Goal: Task Accomplishment & Management: Use online tool/utility

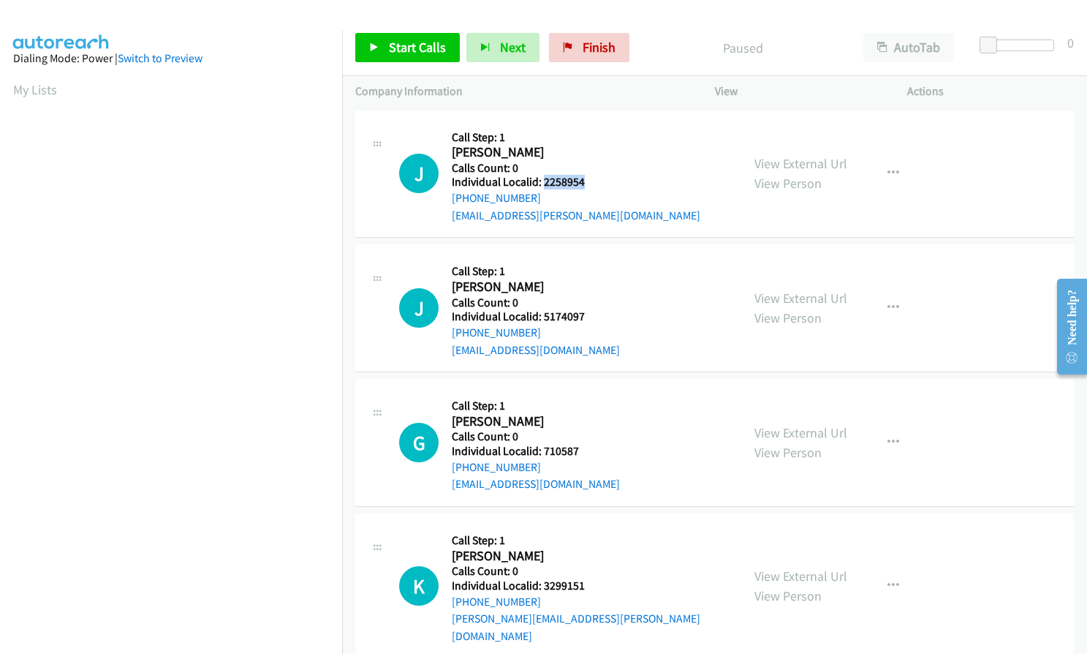
drag, startPoint x: 542, startPoint y: 181, endPoint x: 584, endPoint y: 181, distance: 41.7
click at [584, 181] on h5 "Individual Localid: 2258954" at bounding box center [576, 182] width 249 height 15
copy h5 "2258954"
drag, startPoint x: 540, startPoint y: 315, endPoint x: 587, endPoint y: 317, distance: 46.9
click at [587, 317] on h5 "Individual Localid: 5174097" at bounding box center [536, 316] width 168 height 15
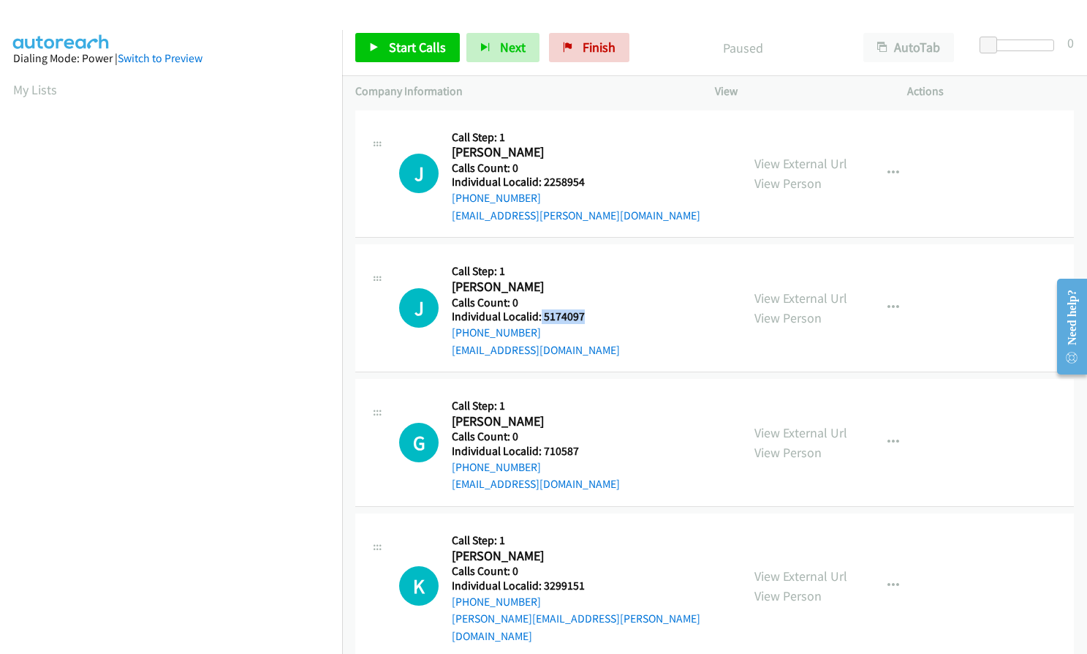
copy h5 "5174097"
drag, startPoint x: 543, startPoint y: 453, endPoint x: 578, endPoint y: 453, distance: 35.1
click at [578, 453] on h5 "Individual Localid: 710587" at bounding box center [536, 451] width 168 height 15
copy h5 "710587"
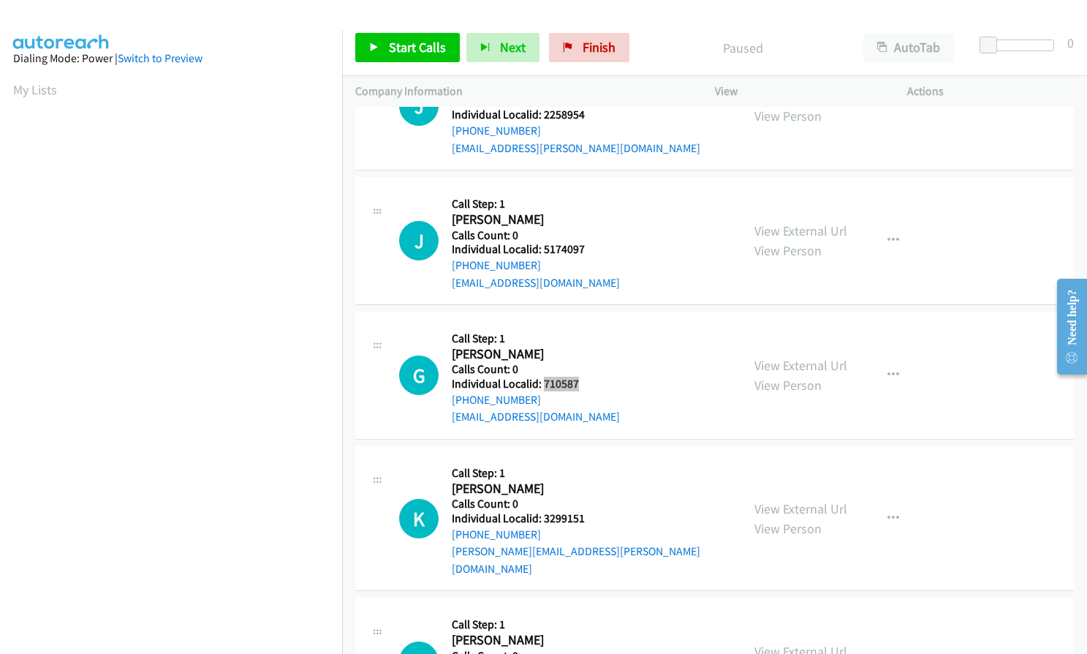
scroll to position [311, 0]
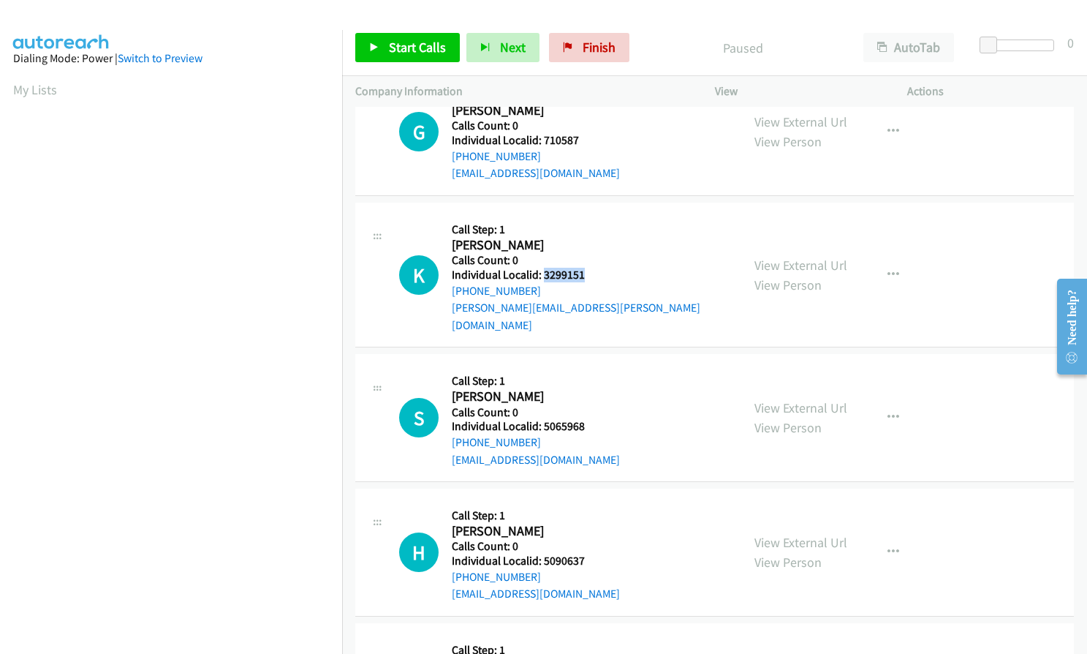
drag, startPoint x: 542, startPoint y: 271, endPoint x: 586, endPoint y: 273, distance: 43.9
click at [586, 273] on h5 "Individual Localid: 3299151" at bounding box center [590, 275] width 276 height 15
copy h5 "3299151"
drag, startPoint x: 542, startPoint y: 410, endPoint x: 587, endPoint y: 410, distance: 45.3
click at [587, 419] on h5 "Individual Localid: 5065968" at bounding box center [536, 426] width 168 height 15
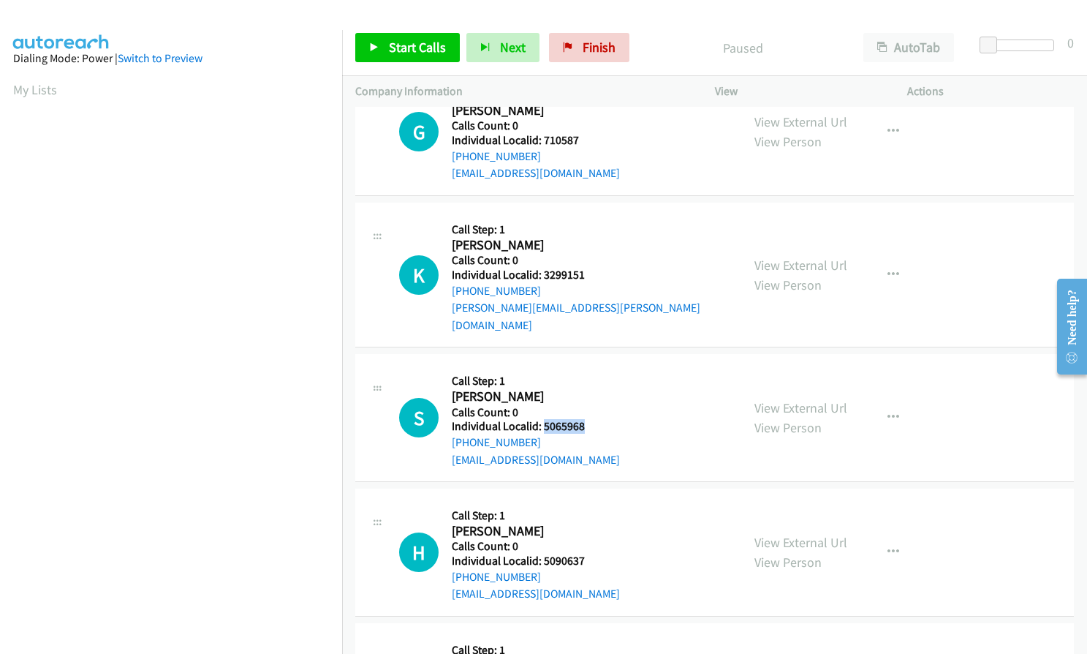
copy h5 "5065968"
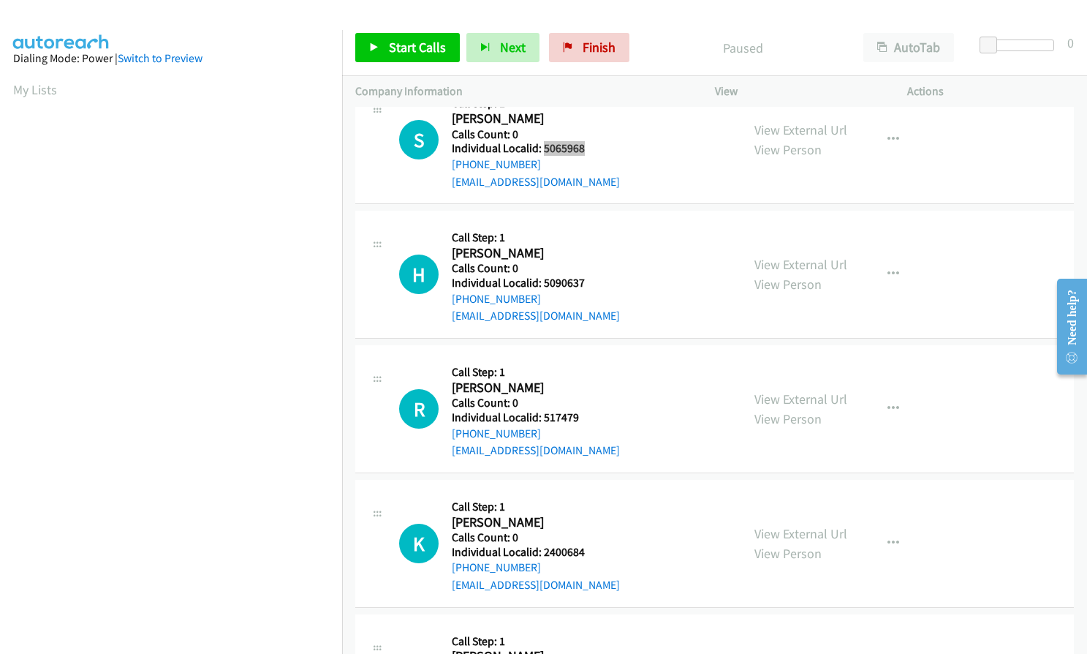
scroll to position [622, 0]
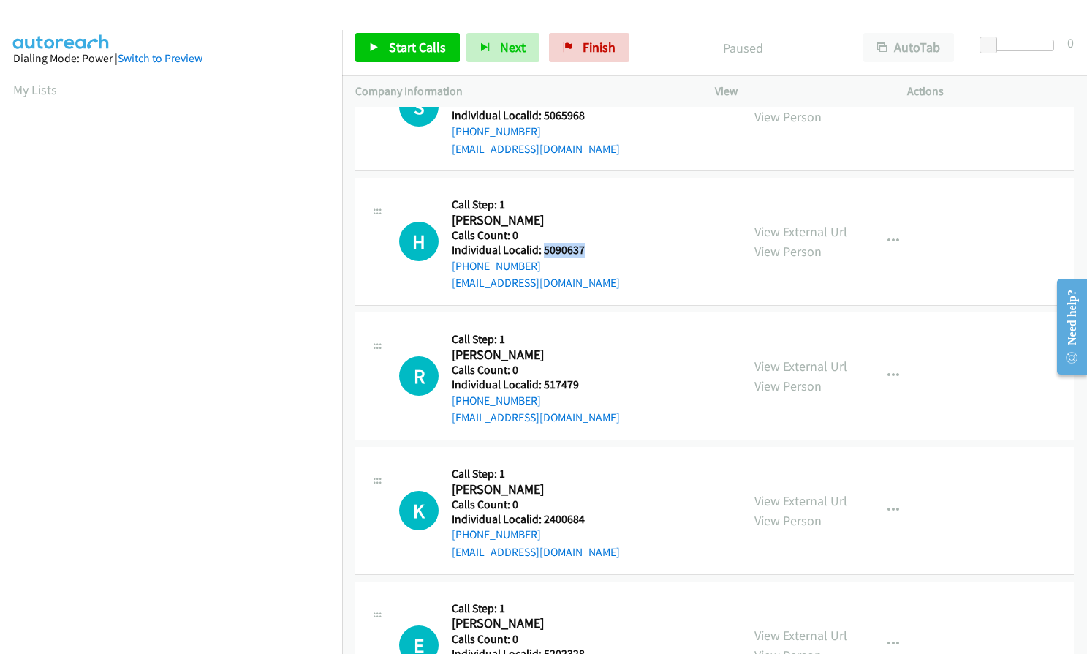
drag, startPoint x: 543, startPoint y: 231, endPoint x: 592, endPoint y: 233, distance: 49.7
click at [592, 243] on h5 "Individual Localid: 5090637" at bounding box center [536, 250] width 168 height 15
copy h5 "5090637"
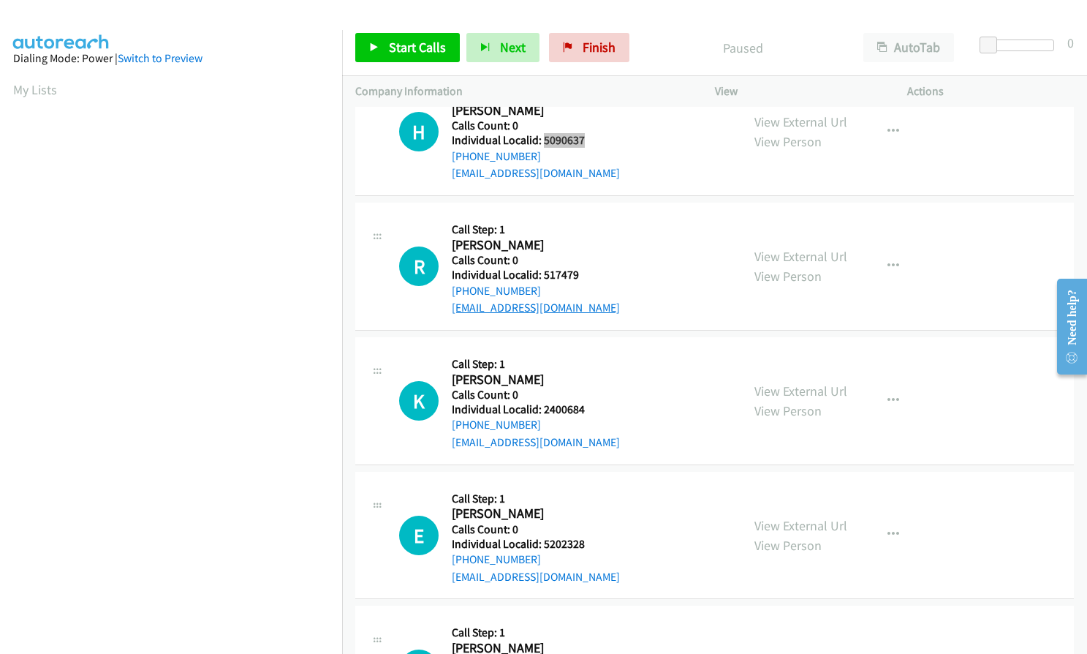
scroll to position [750, 0]
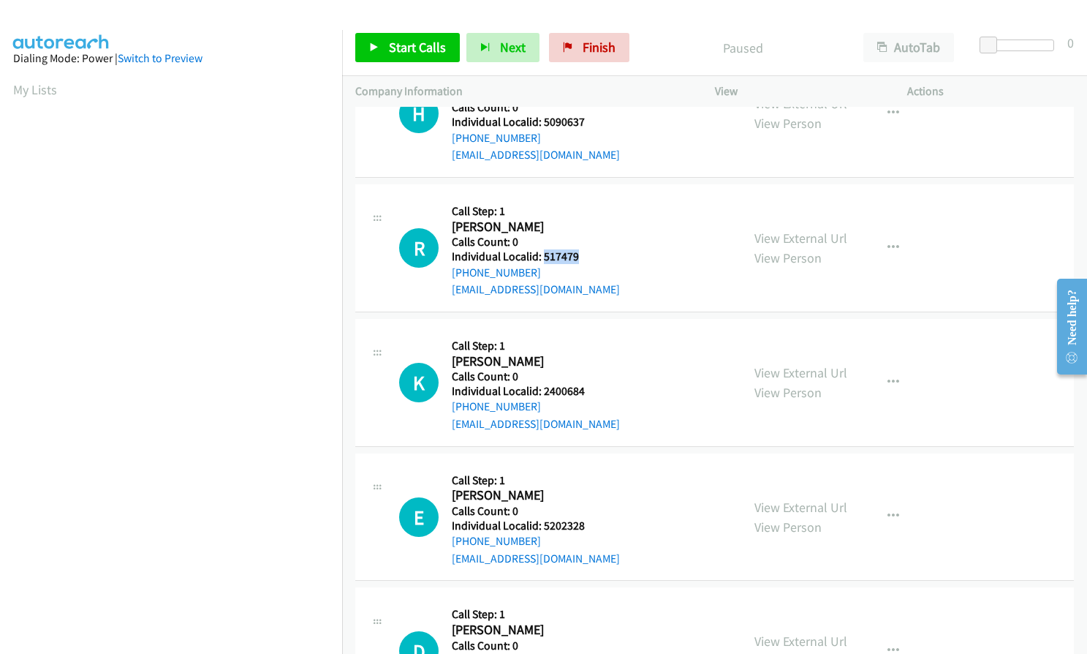
drag, startPoint x: 541, startPoint y: 239, endPoint x: 584, endPoint y: 239, distance: 42.4
click at [584, 249] on h5 "Individual Localid: 517479" at bounding box center [536, 256] width 168 height 15
copy h5 "517479"
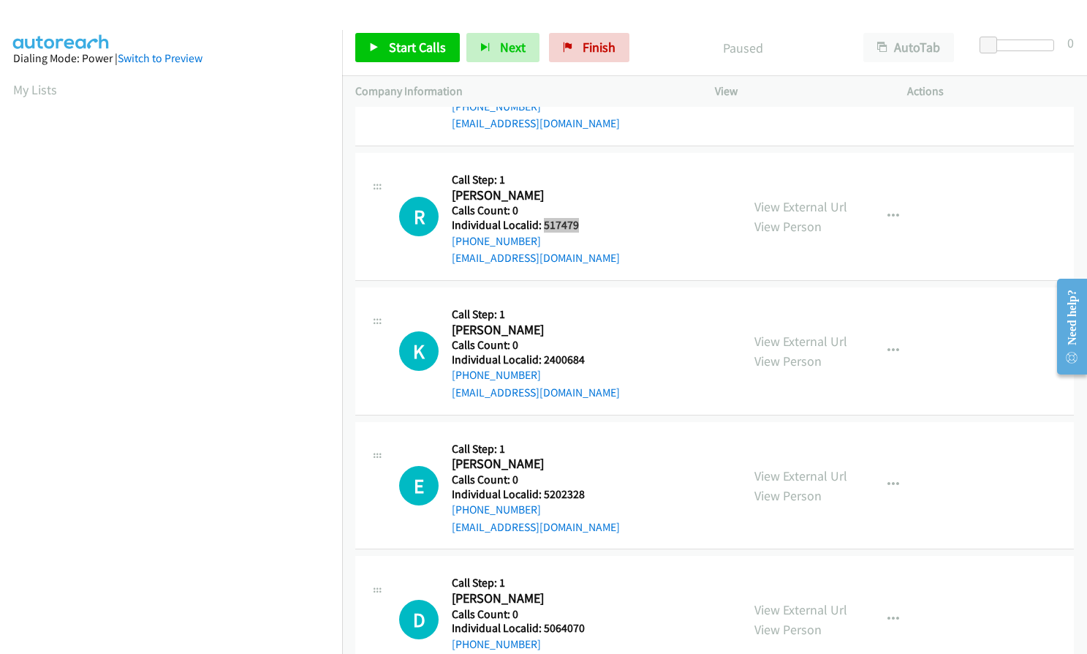
scroll to position [786, 0]
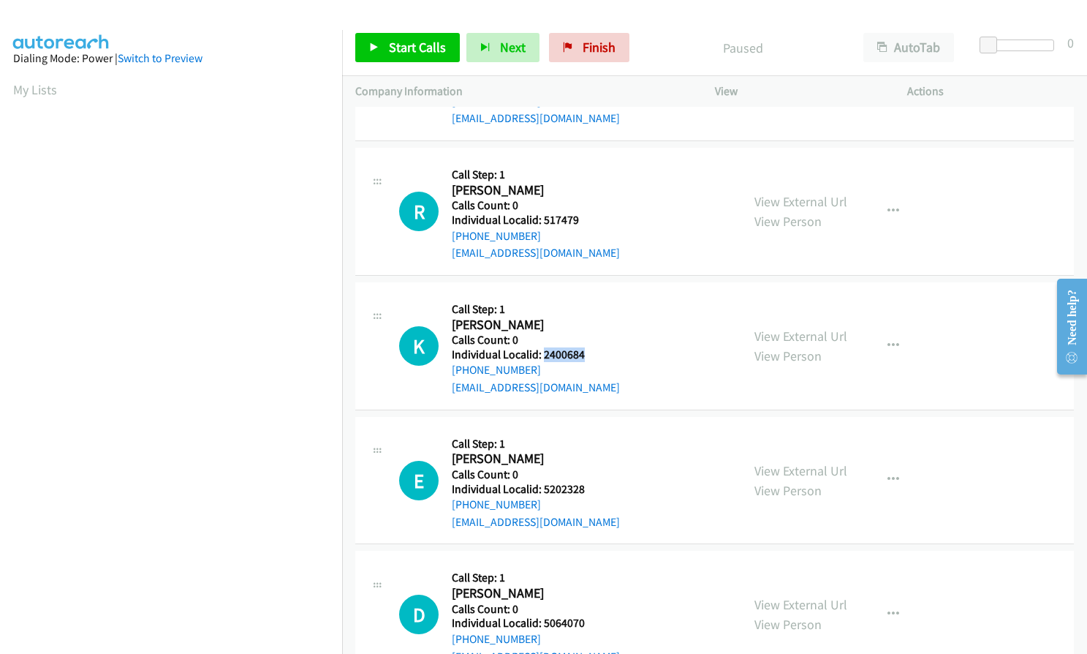
drag, startPoint x: 541, startPoint y: 336, endPoint x: 596, endPoint y: 334, distance: 54.9
click at [596, 347] on h5 "Individual Localid: 2400684" at bounding box center [536, 354] width 168 height 15
copy h5 "2400684"
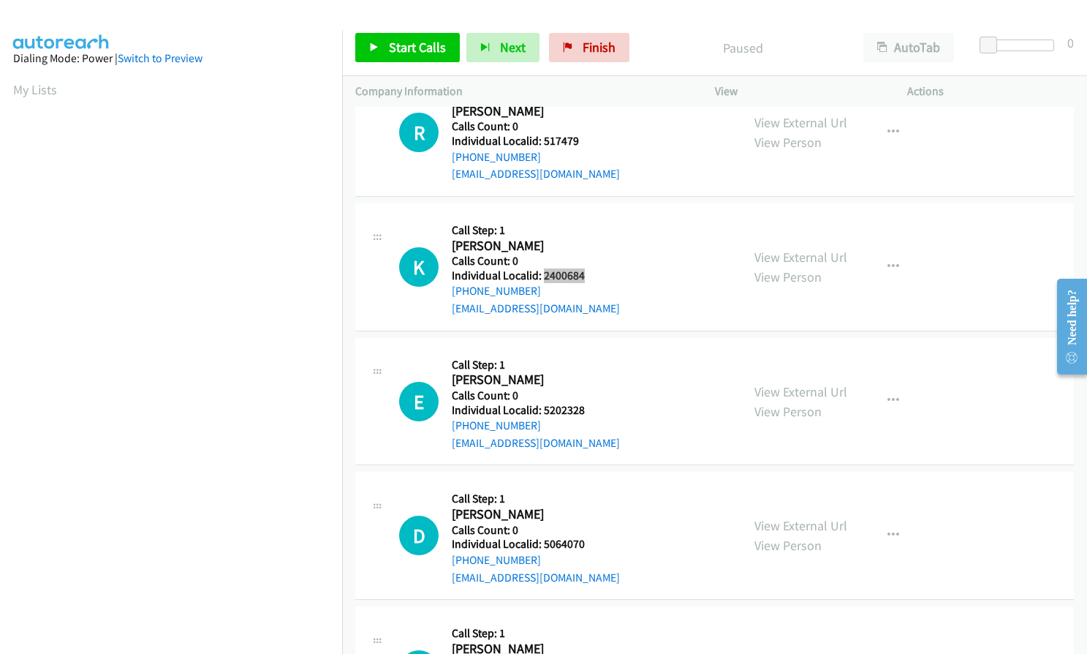
scroll to position [896, 0]
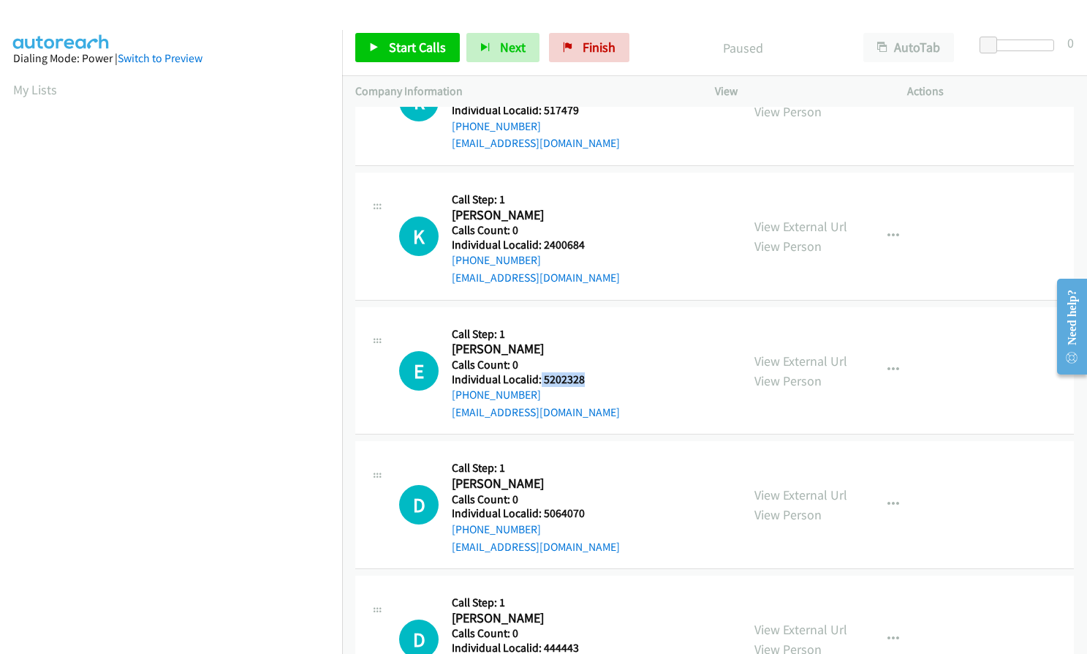
drag, startPoint x: 540, startPoint y: 361, endPoint x: 589, endPoint y: 362, distance: 48.3
click at [589, 372] on h5 "Individual Localid: 5202328" at bounding box center [536, 379] width 168 height 15
copy h5 "5202328"
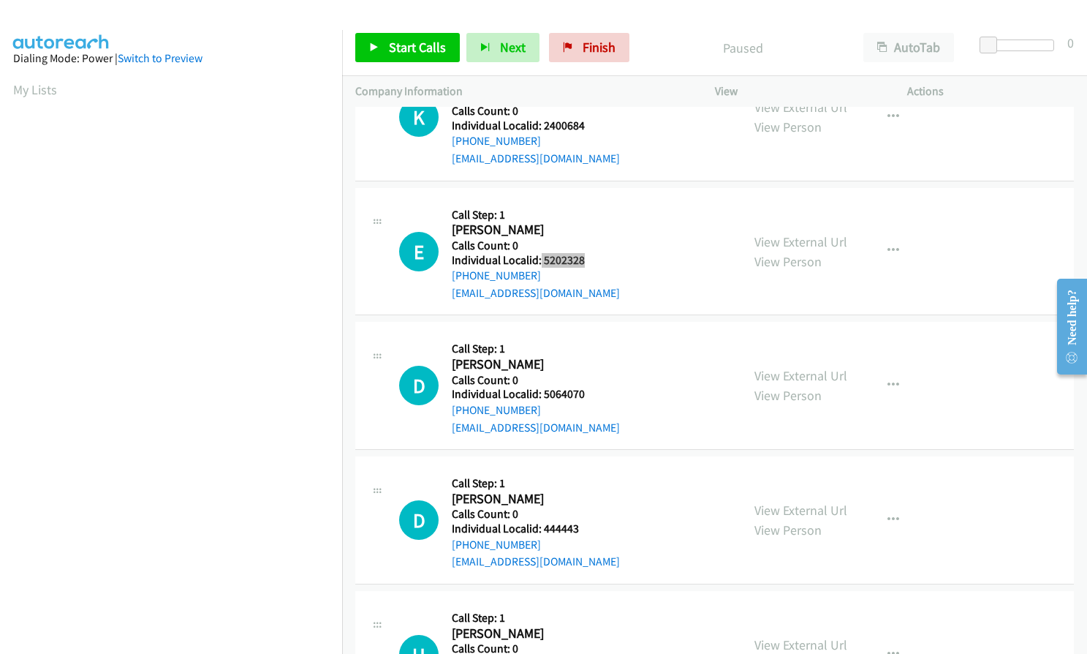
scroll to position [1060, 0]
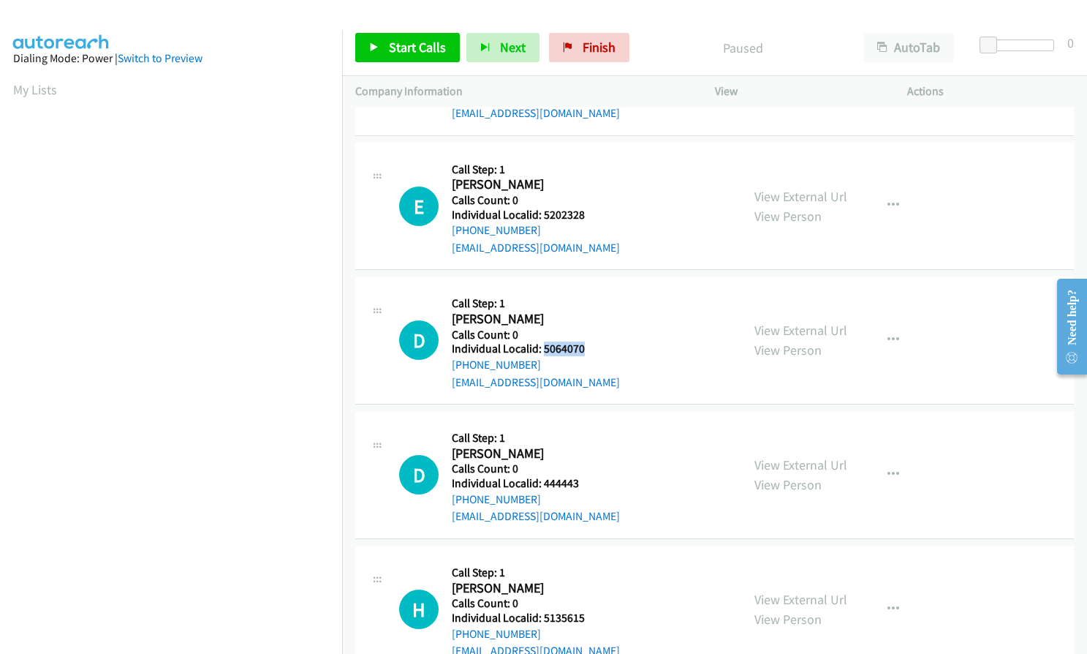
drag, startPoint x: 543, startPoint y: 331, endPoint x: 583, endPoint y: 331, distance: 39.5
click at [583, 341] on h5 "Individual Localid: 5064070" at bounding box center [536, 348] width 168 height 15
copy h5 "5064070"
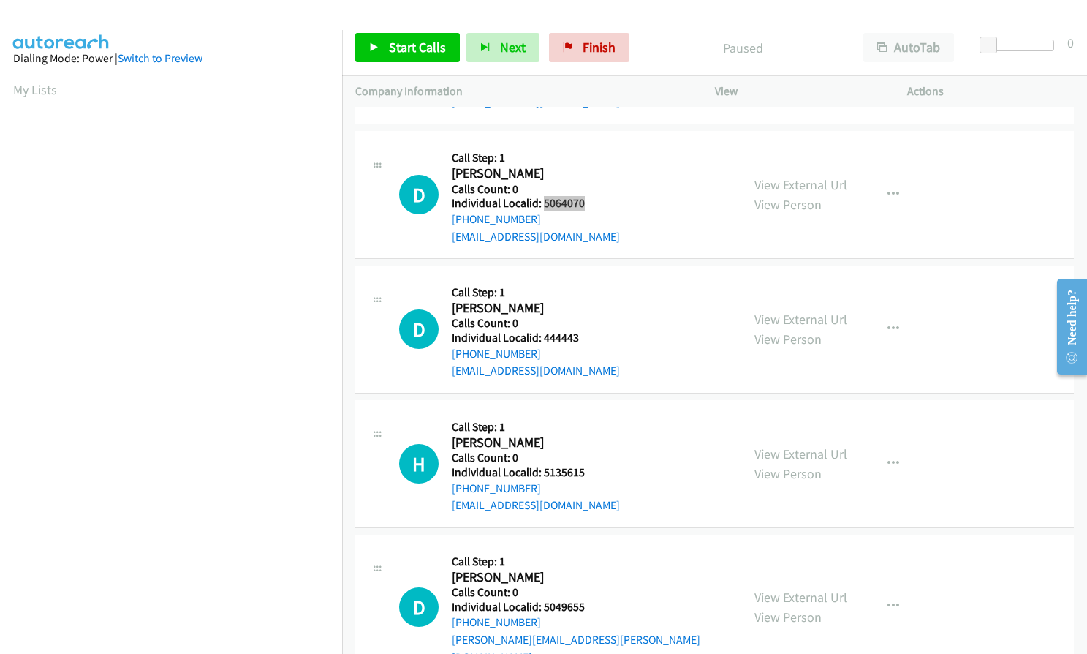
scroll to position [1207, 0]
drag, startPoint x: 543, startPoint y: 321, endPoint x: 581, endPoint y: 321, distance: 37.3
click at [581, 330] on h5 "Individual Localid: 444443" at bounding box center [536, 337] width 168 height 15
drag, startPoint x: 544, startPoint y: 453, endPoint x: 592, endPoint y: 457, distance: 47.7
click at [592, 464] on h5 "Individual Localid: 5135615" at bounding box center [536, 471] width 168 height 15
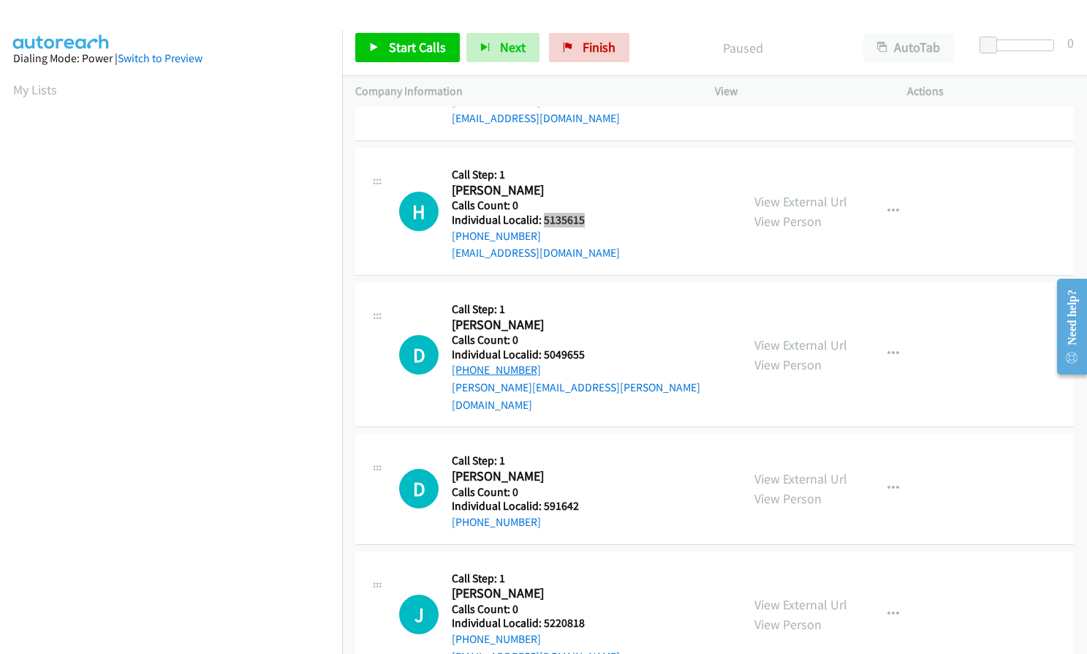
scroll to position [1462, 0]
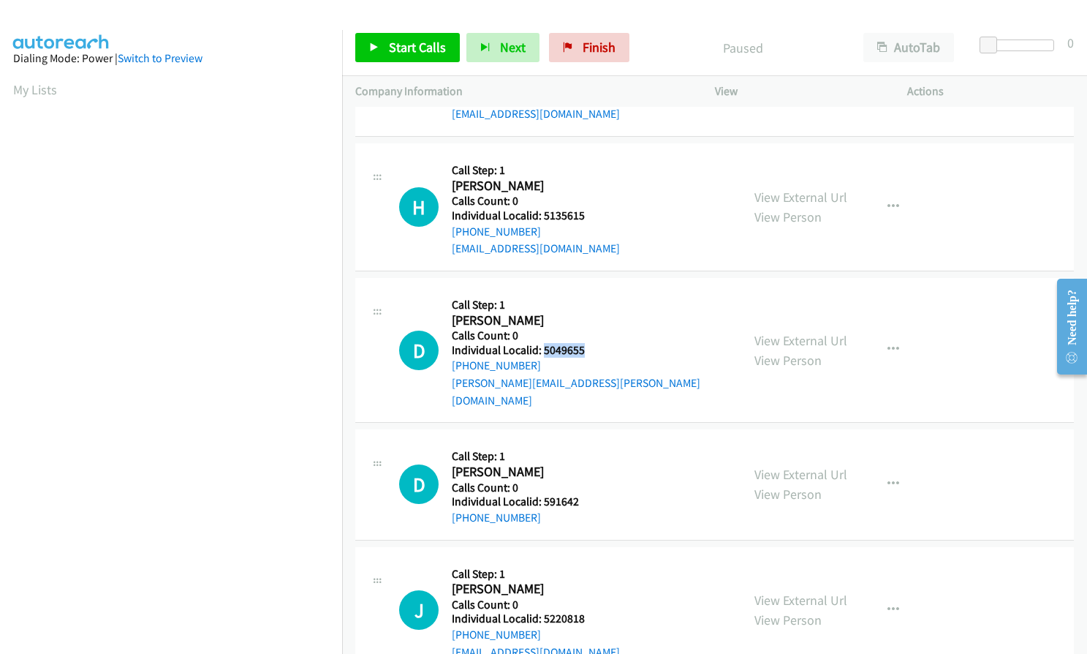
drag, startPoint x: 542, startPoint y: 332, endPoint x: 592, endPoint y: 331, distance: 50.5
click at [592, 343] on h5 "Individual Localid: 5049655" at bounding box center [590, 350] width 276 height 15
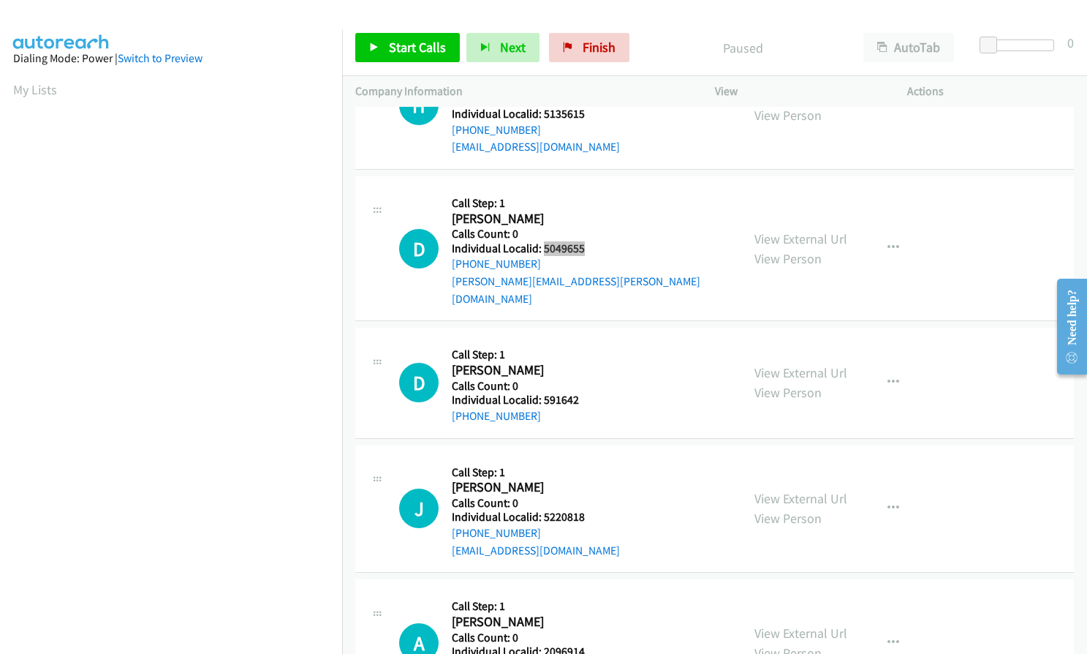
scroll to position [1572, 0]
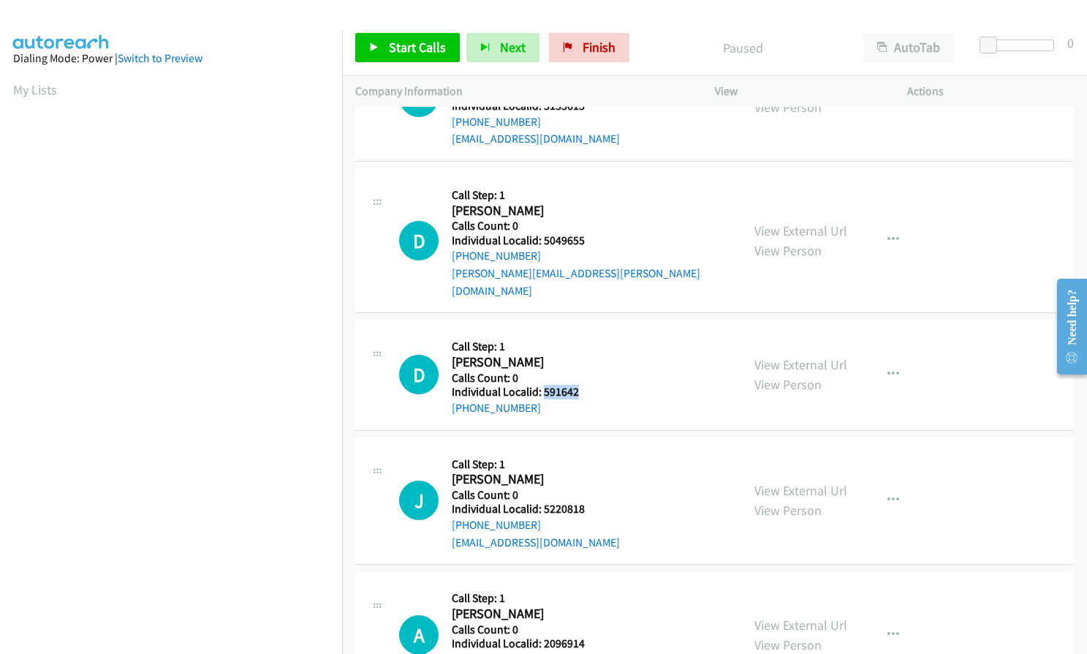
drag, startPoint x: 542, startPoint y: 355, endPoint x: 585, endPoint y: 353, distance: 43.2
click at [585, 385] on h5 "Individual Localid: 591642" at bounding box center [535, 392] width 167 height 15
drag, startPoint x: 540, startPoint y: 472, endPoint x: 596, endPoint y: 475, distance: 55.7
click at [596, 502] on h5 "Individual Localid: 5220818" at bounding box center [536, 509] width 168 height 15
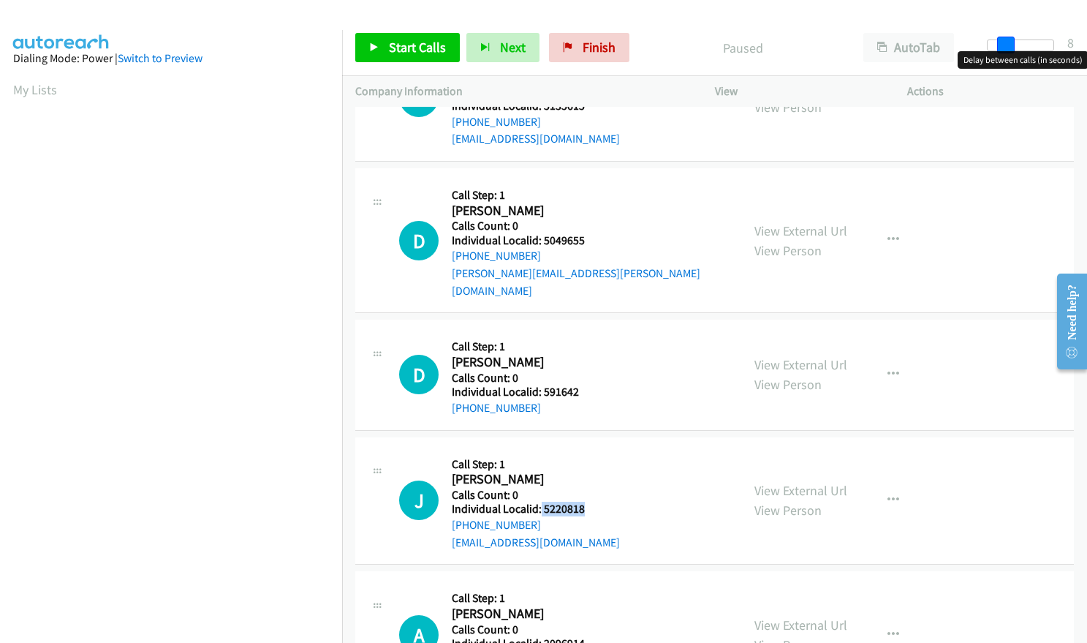
drag, startPoint x: 985, startPoint y: 39, endPoint x: 1002, endPoint y: 39, distance: 16.8
click at [1002, 39] on span at bounding box center [1006, 46] width 18 height 18
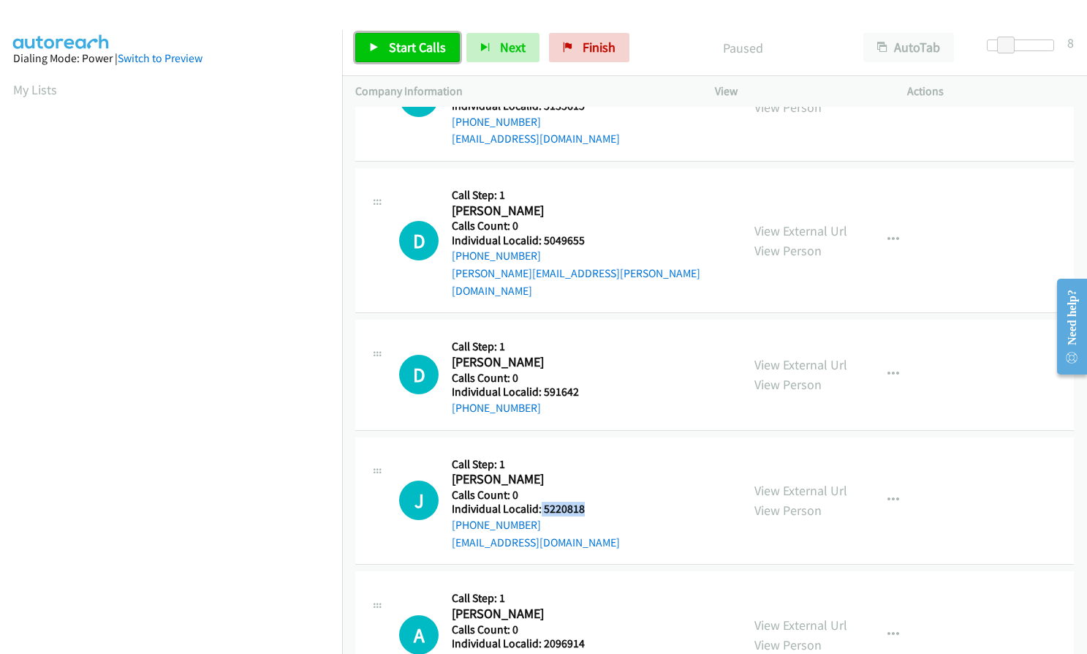
click at [408, 48] on span "Start Calls" at bounding box center [417, 47] width 57 height 17
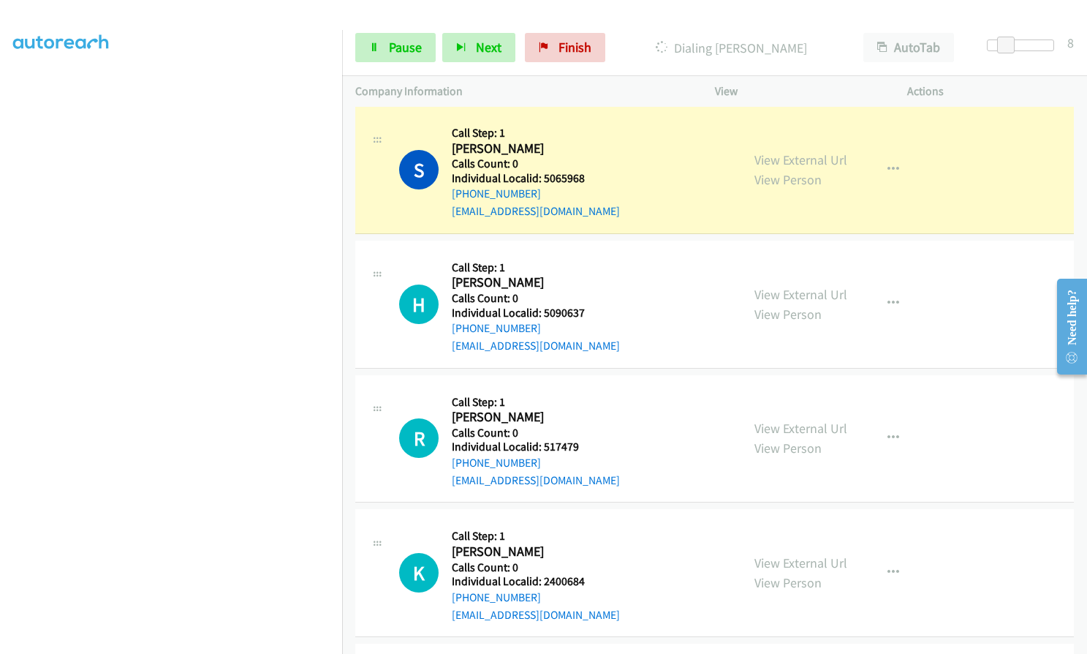
scroll to position [695, 0]
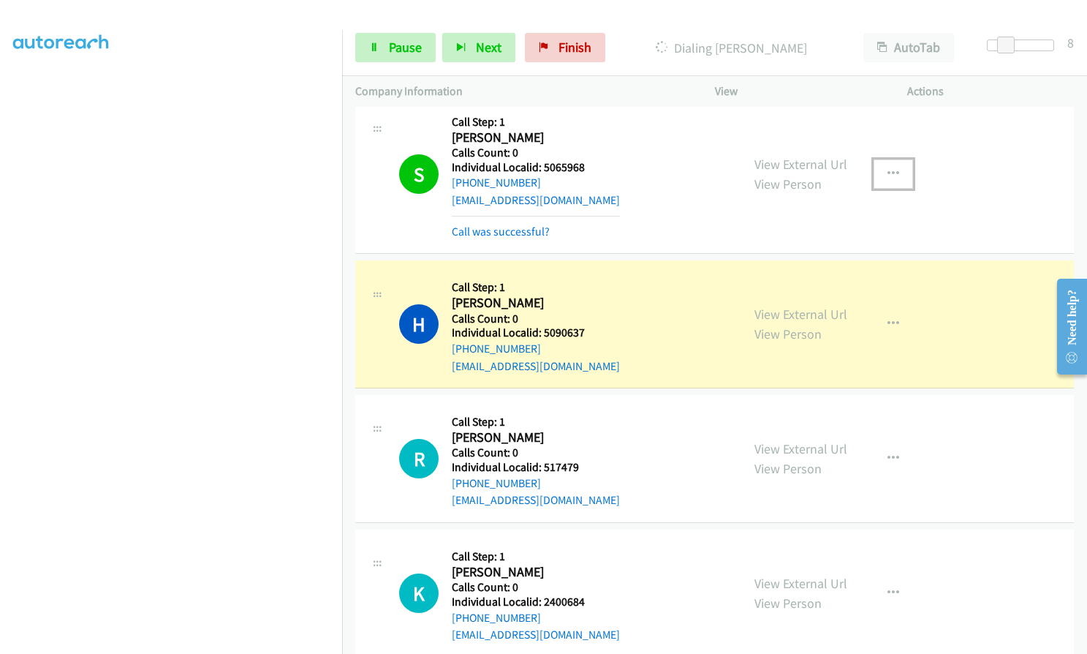
drag, startPoint x: 875, startPoint y: 143, endPoint x: 886, endPoint y: 148, distance: 11.4
click at [876, 159] on button "button" at bounding box center [893, 173] width 39 height 29
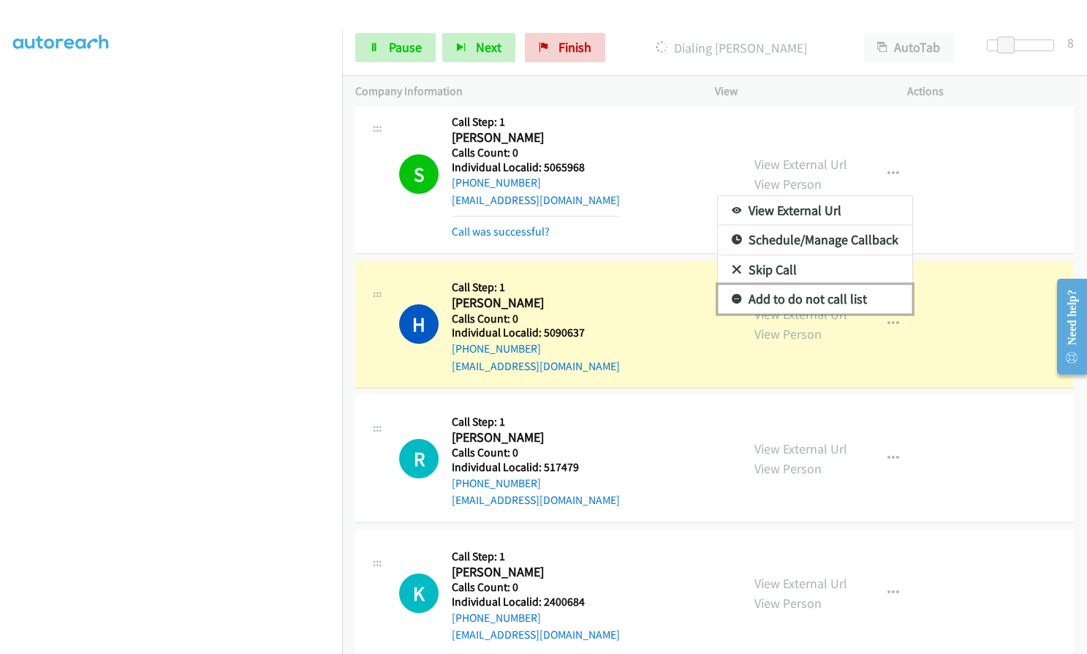
click at [733, 295] on icon at bounding box center [737, 300] width 10 height 10
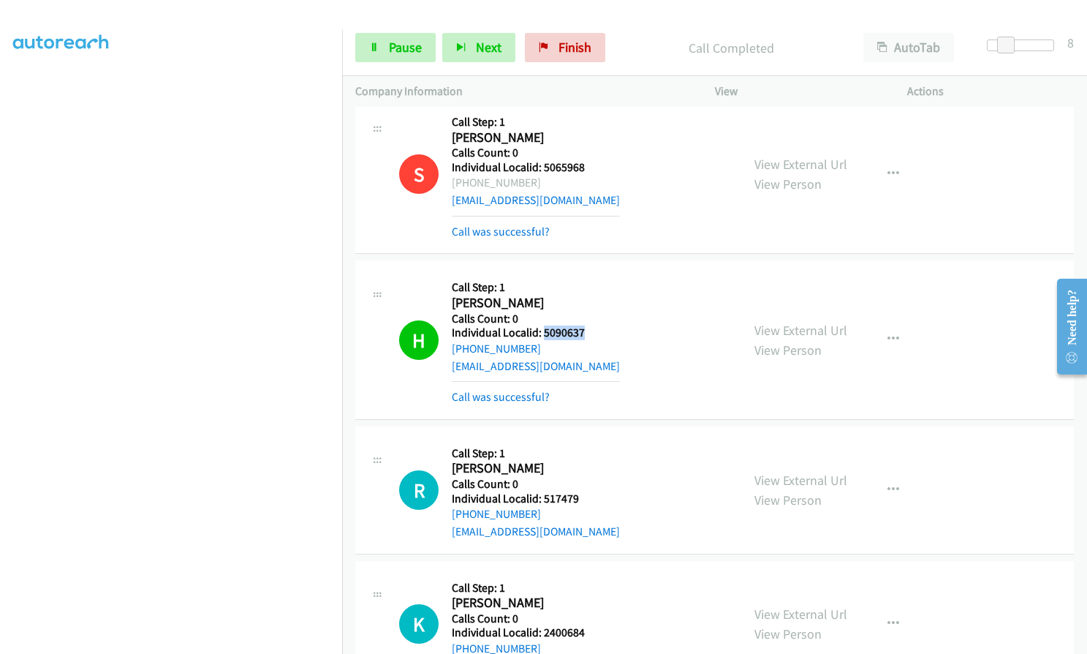
drag, startPoint x: 544, startPoint y: 312, endPoint x: 592, endPoint y: 312, distance: 47.5
click at [592, 325] on h5 "Individual Localid: 5090637" at bounding box center [536, 332] width 168 height 15
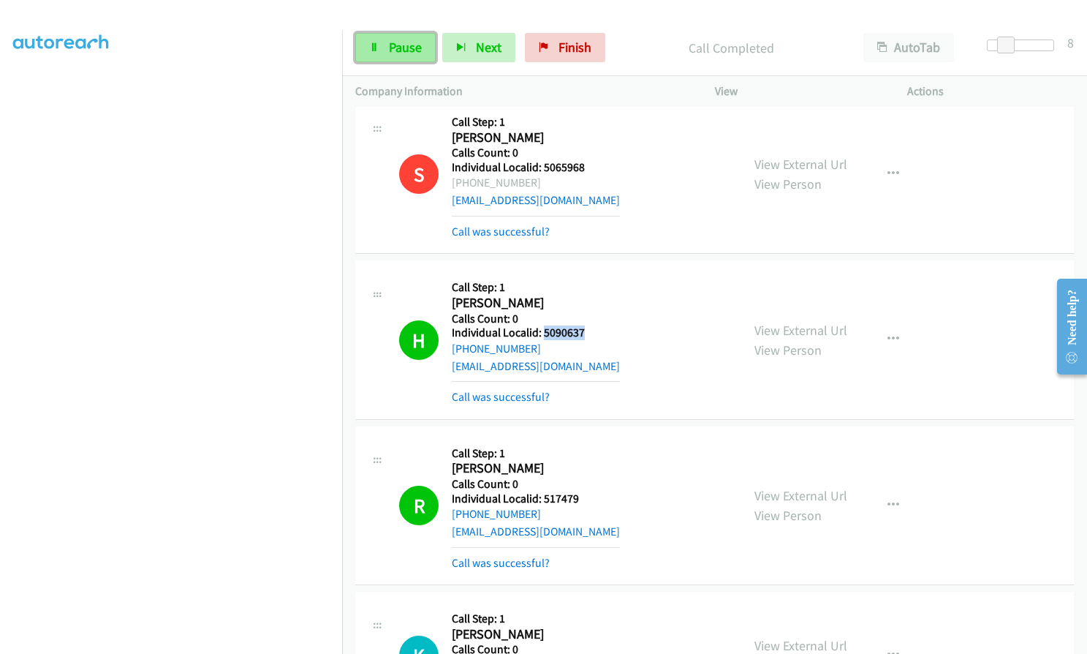
click at [389, 53] on span "Pause" at bounding box center [405, 47] width 33 height 17
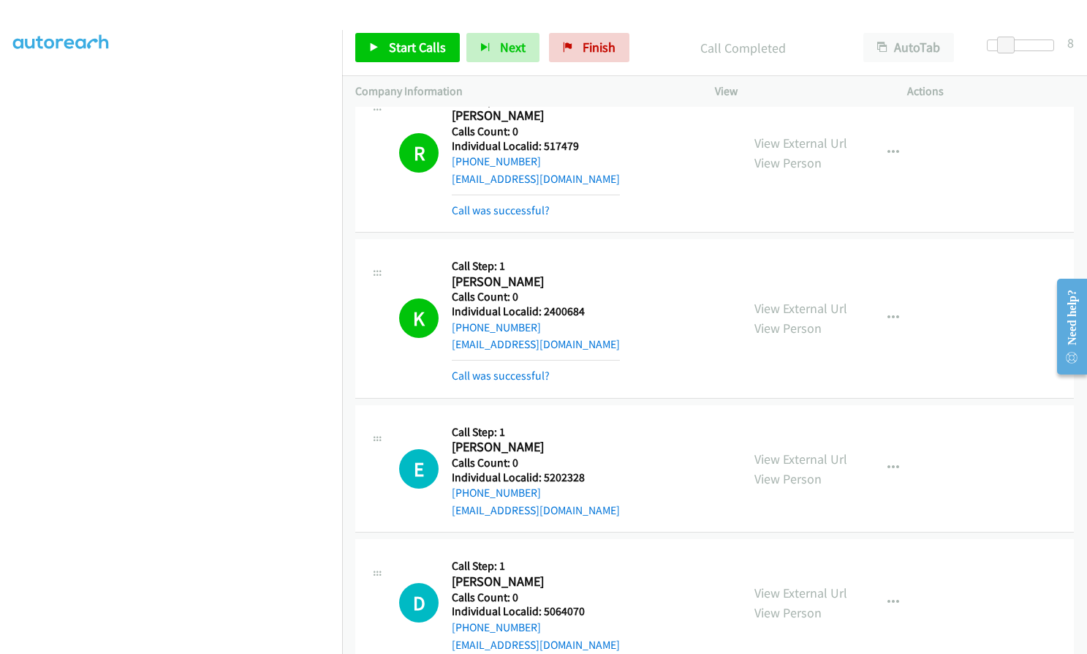
scroll to position [1060, 0]
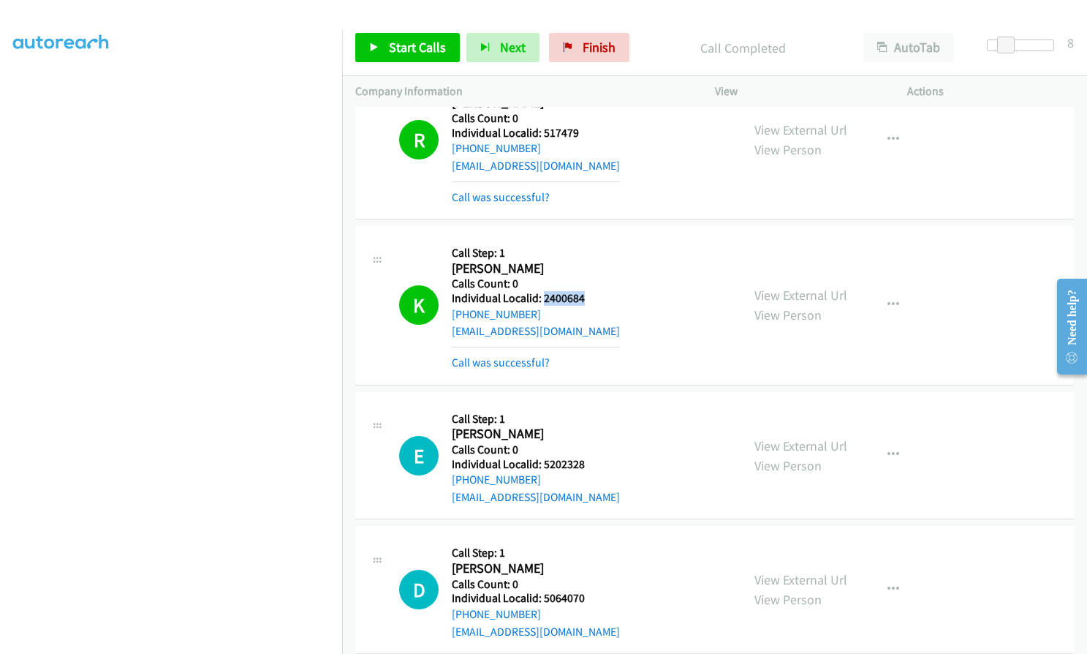
drag, startPoint x: 543, startPoint y: 279, endPoint x: 592, endPoint y: 281, distance: 49.0
click at [592, 291] on h5 "Individual Localid: 2400684" at bounding box center [536, 298] width 168 height 15
click at [382, 43] on link "Start Calls" at bounding box center [407, 47] width 105 height 29
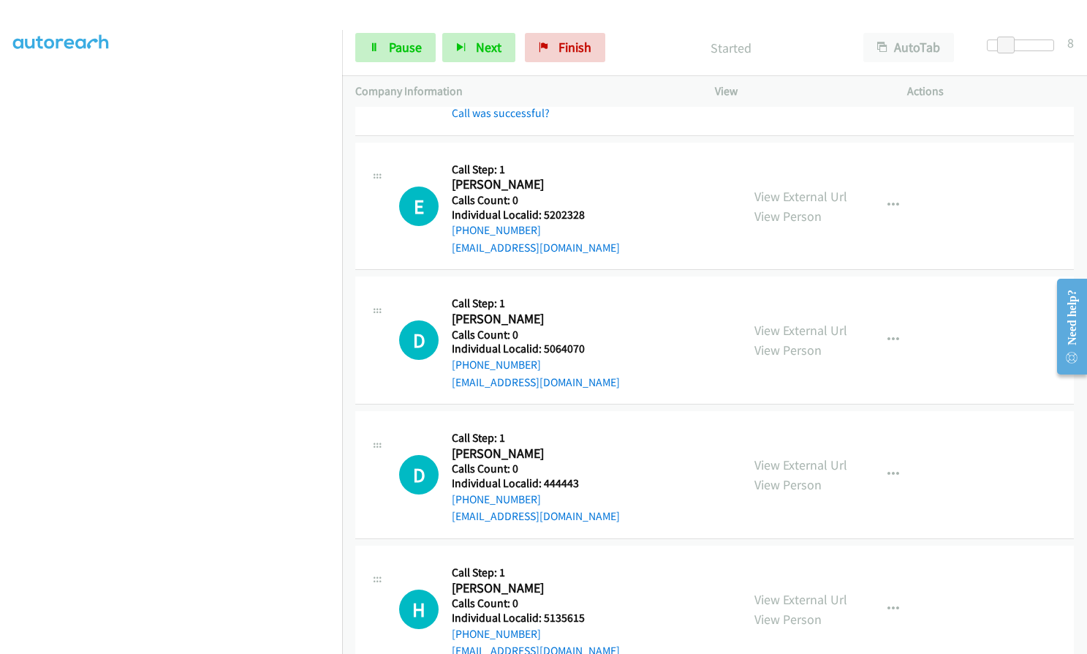
scroll to position [1335, 0]
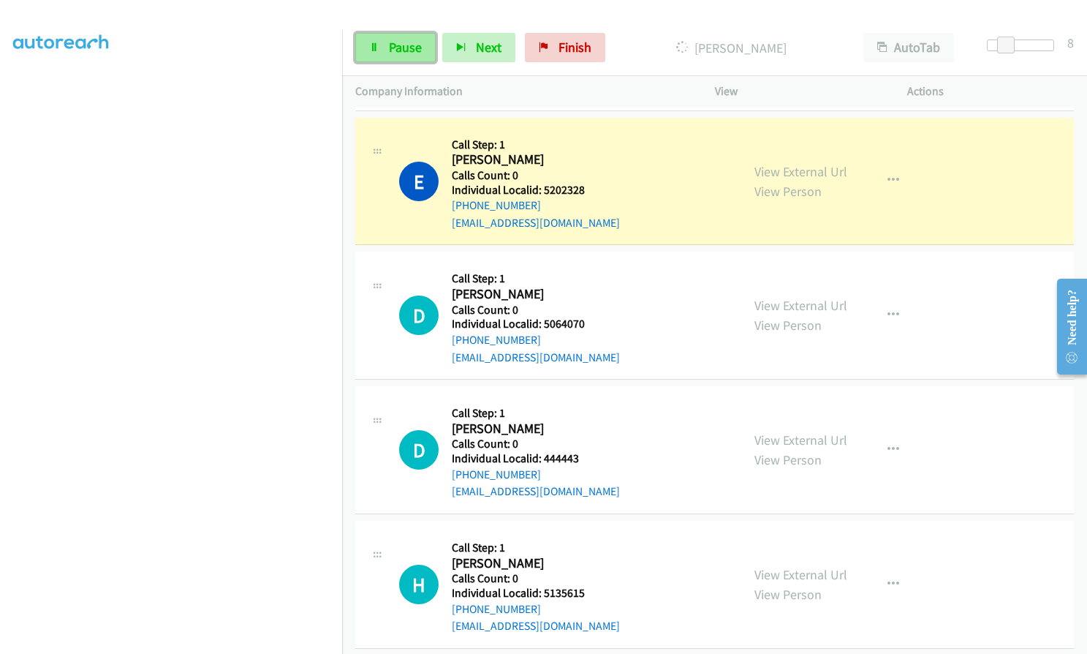
click at [385, 45] on link "Pause" at bounding box center [395, 47] width 80 height 29
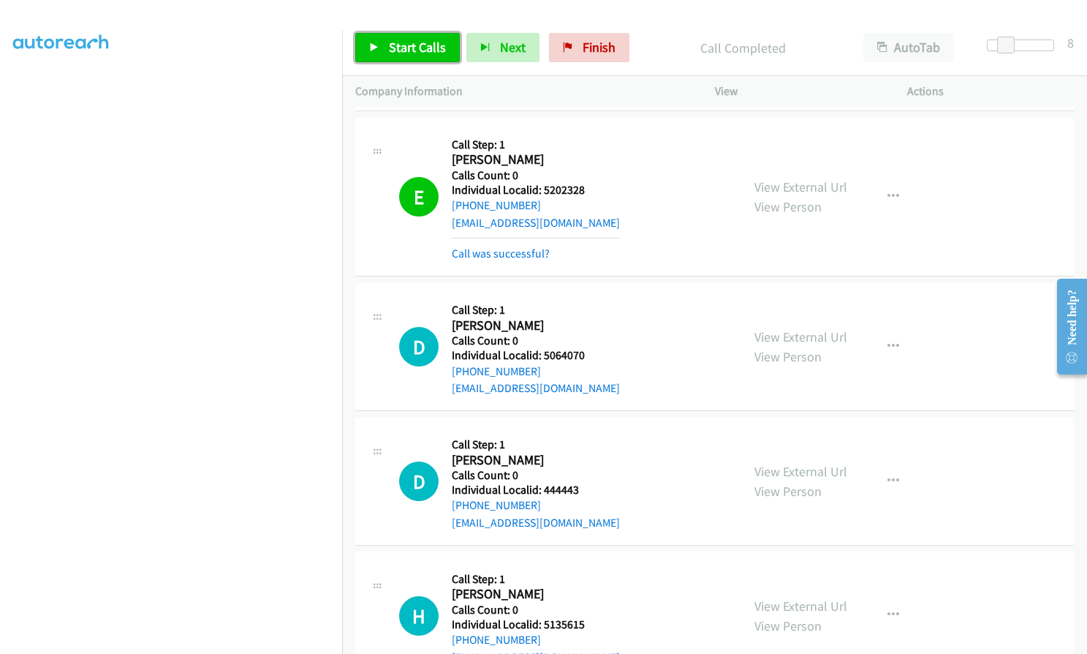
click at [408, 39] on span "Start Calls" at bounding box center [417, 47] width 57 height 17
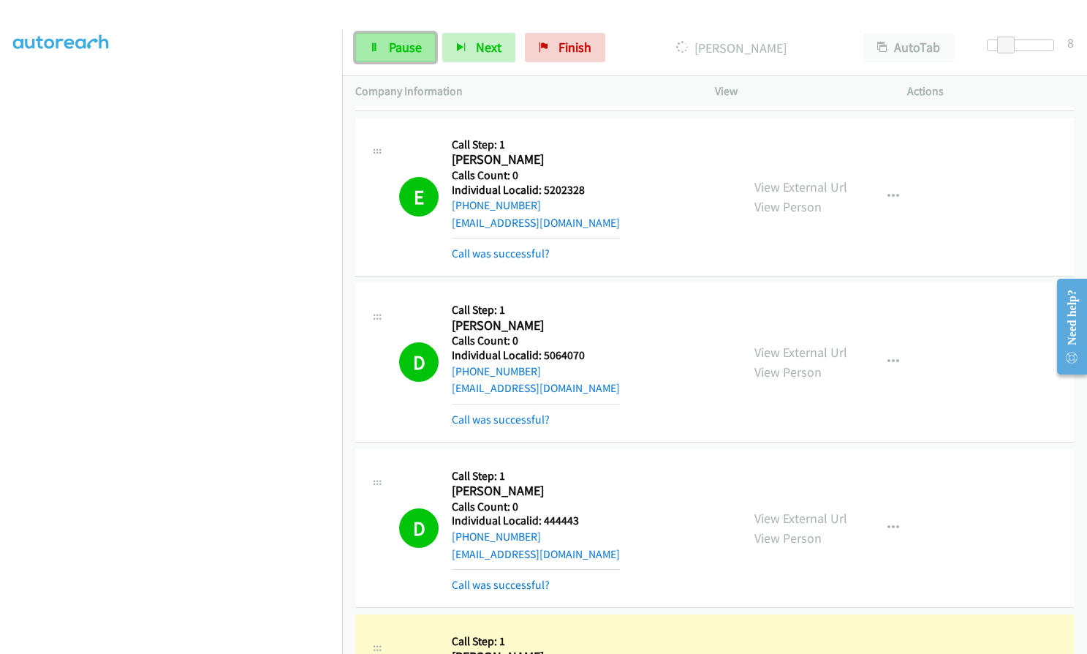
click at [409, 42] on span "Pause" at bounding box center [405, 47] width 33 height 17
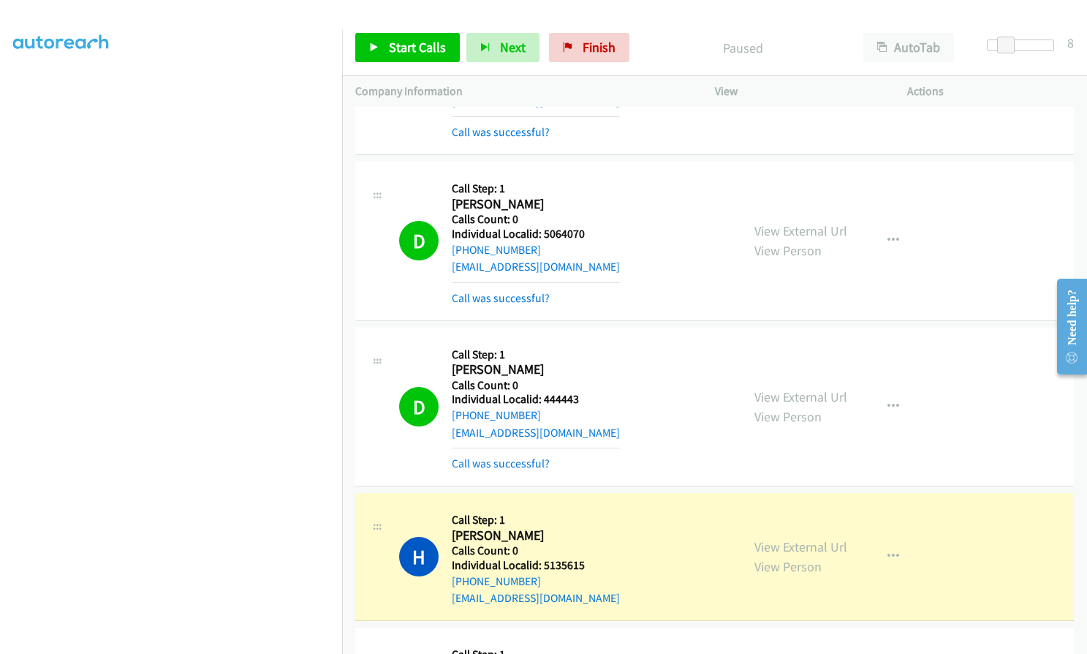
scroll to position [1462, 0]
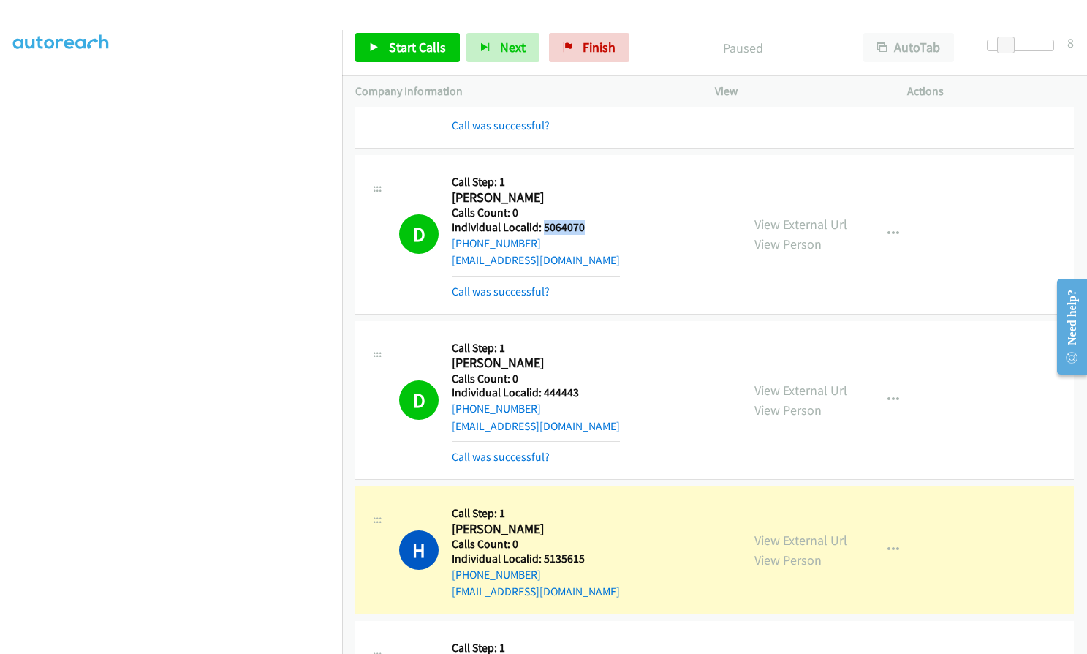
drag, startPoint x: 542, startPoint y: 208, endPoint x: 576, endPoint y: 206, distance: 34.4
click at [593, 220] on h5 "Individual Localid: 5064070" at bounding box center [536, 227] width 168 height 15
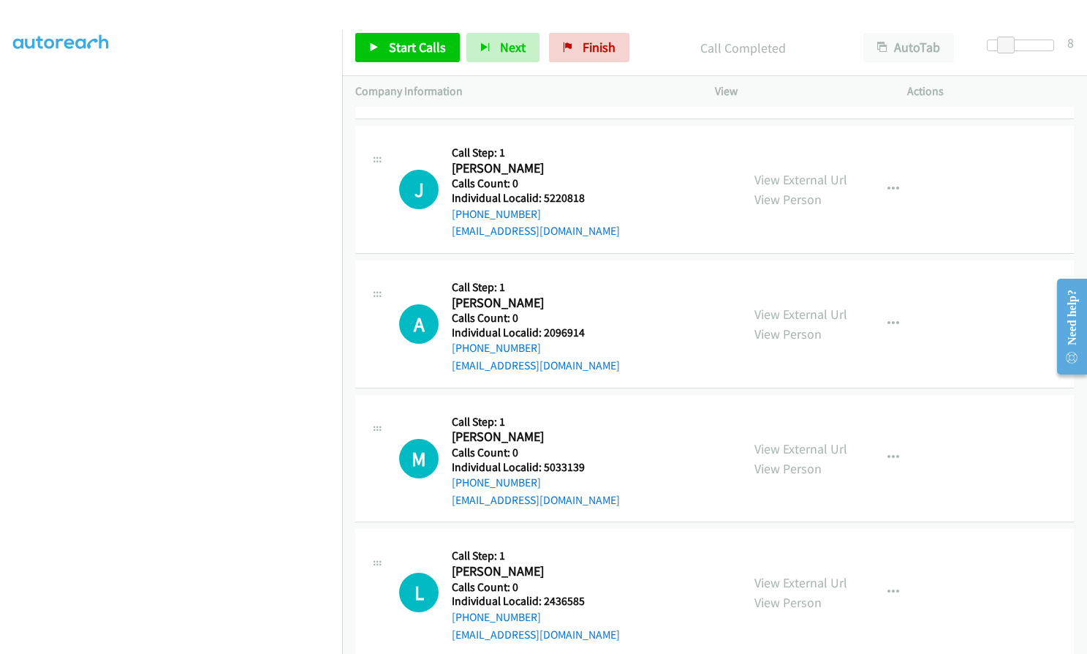
scroll to position [2322, 0]
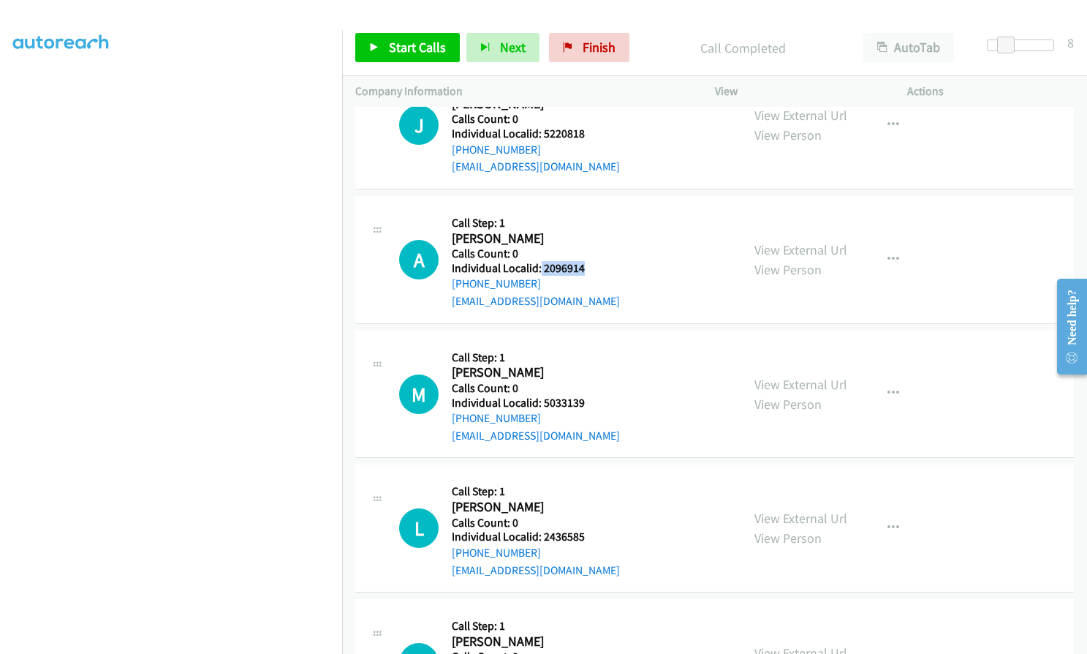
drag, startPoint x: 540, startPoint y: 231, endPoint x: 587, endPoint y: 231, distance: 47.5
click at [587, 261] on h5 "Individual Localid: 2096914" at bounding box center [536, 268] width 168 height 15
drag, startPoint x: 541, startPoint y: 365, endPoint x: 589, endPoint y: 367, distance: 48.3
click at [589, 396] on h5 "Individual Localid: 5033139" at bounding box center [536, 403] width 168 height 15
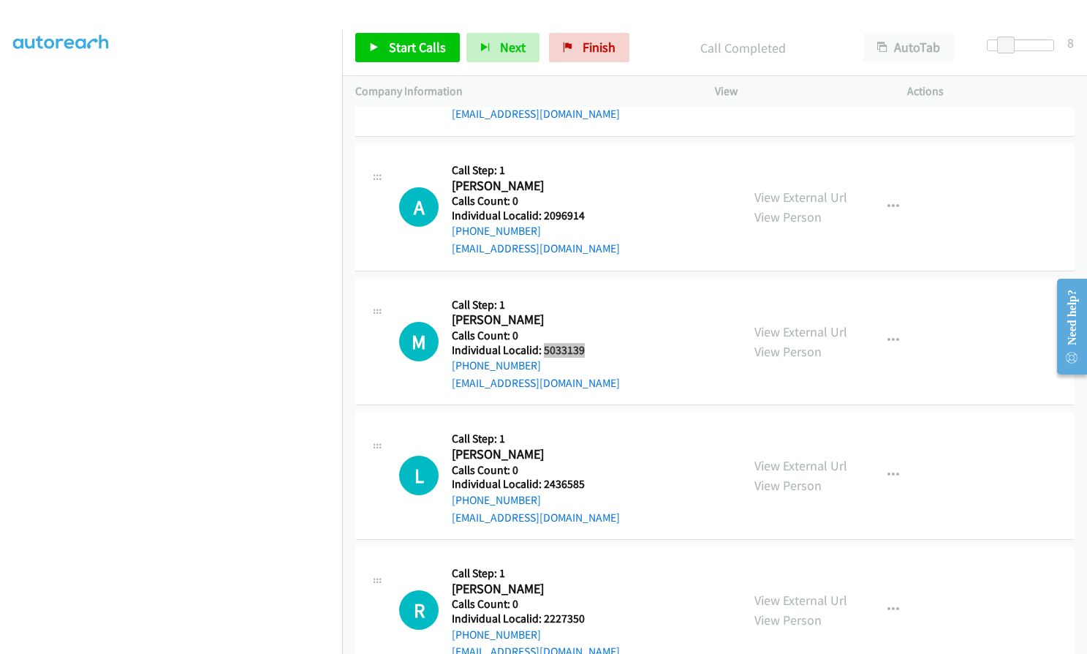
scroll to position [2377, 0]
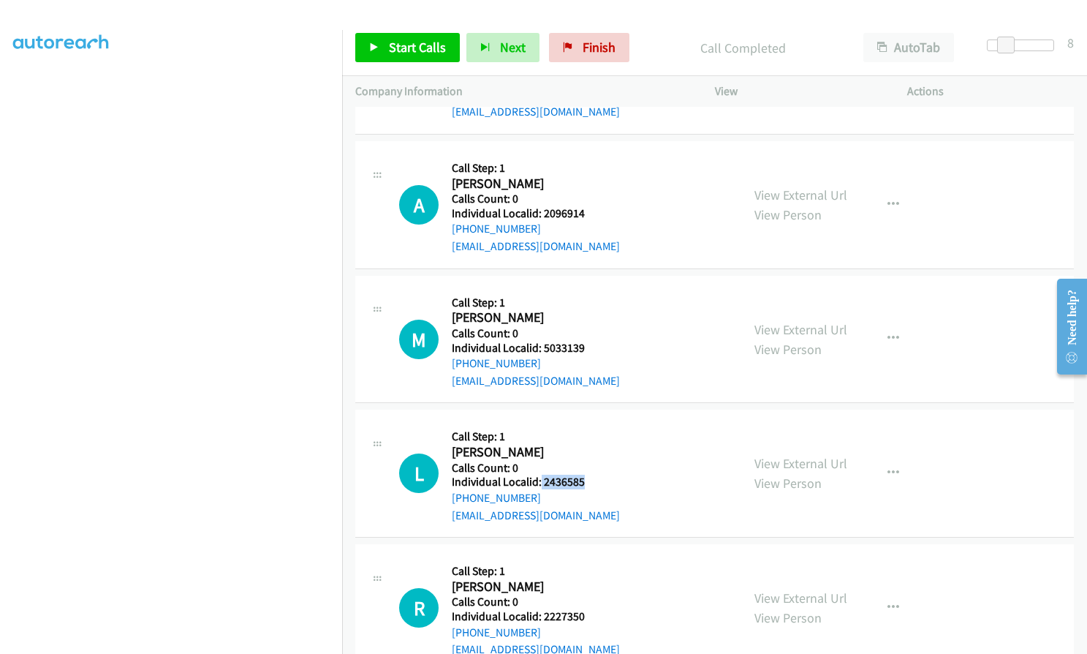
drag, startPoint x: 540, startPoint y: 447, endPoint x: 595, endPoint y: 447, distance: 54.8
click at [595, 475] on h5 "Individual Localid: 2436585" at bounding box center [536, 482] width 168 height 15
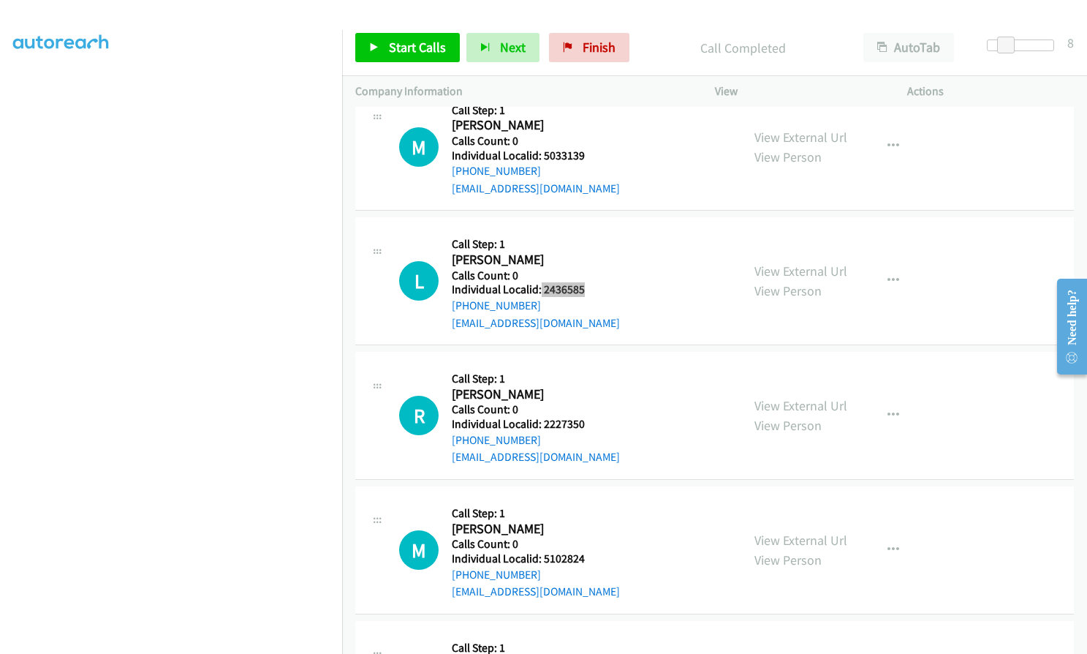
scroll to position [2614, 0]
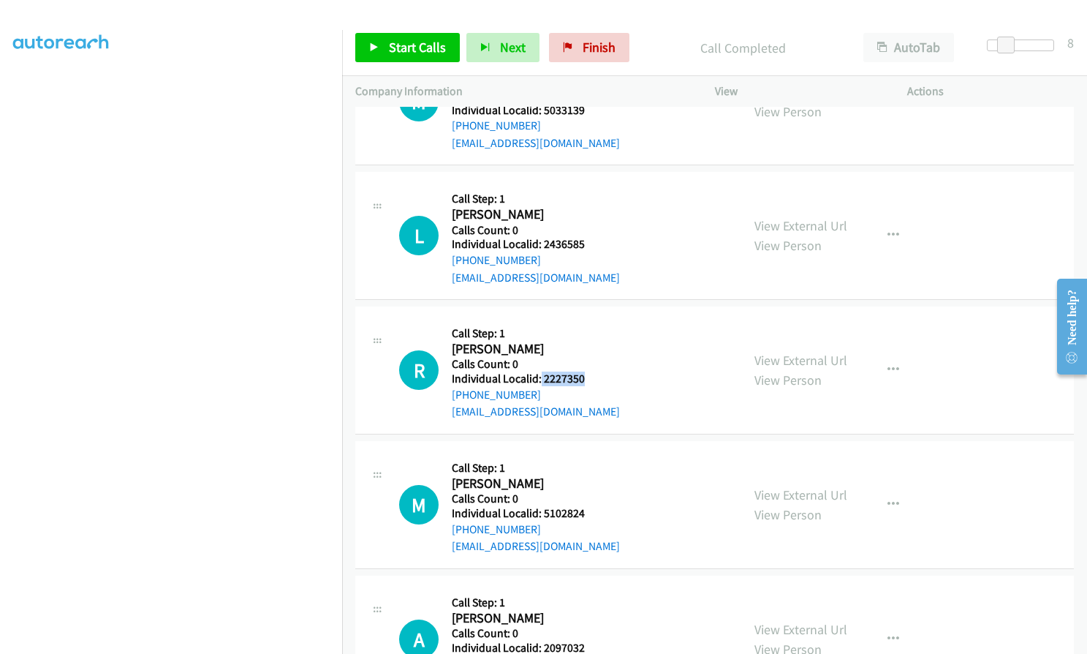
drag, startPoint x: 540, startPoint y: 342, endPoint x: 586, endPoint y: 341, distance: 46.1
click at [586, 371] on h5 "Individual Localid: 2227350" at bounding box center [536, 378] width 168 height 15
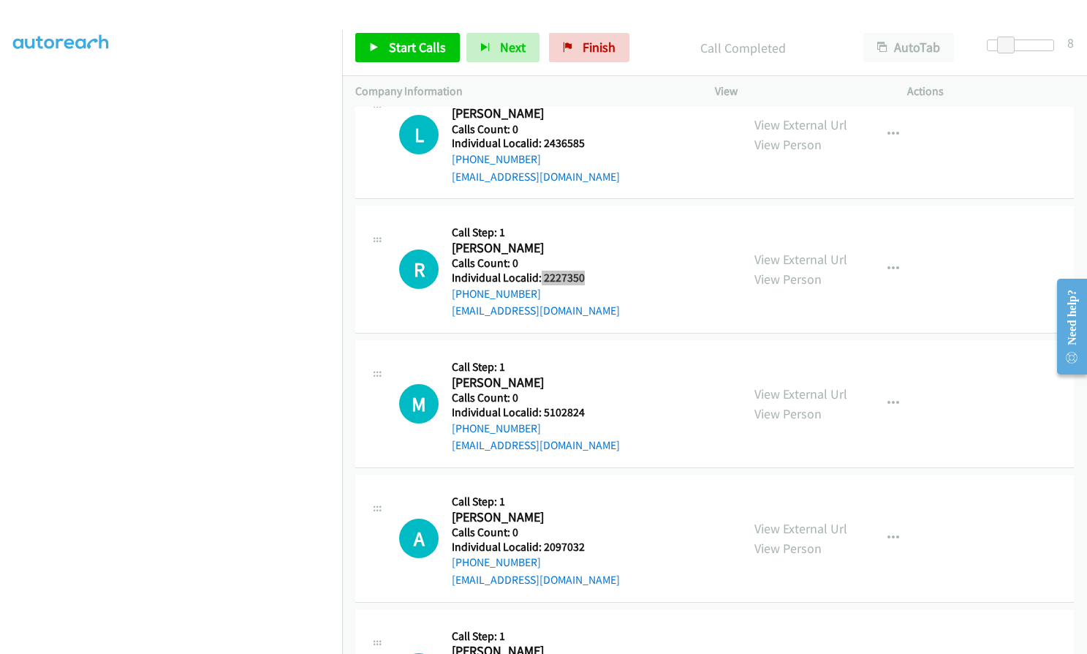
scroll to position [2742, 0]
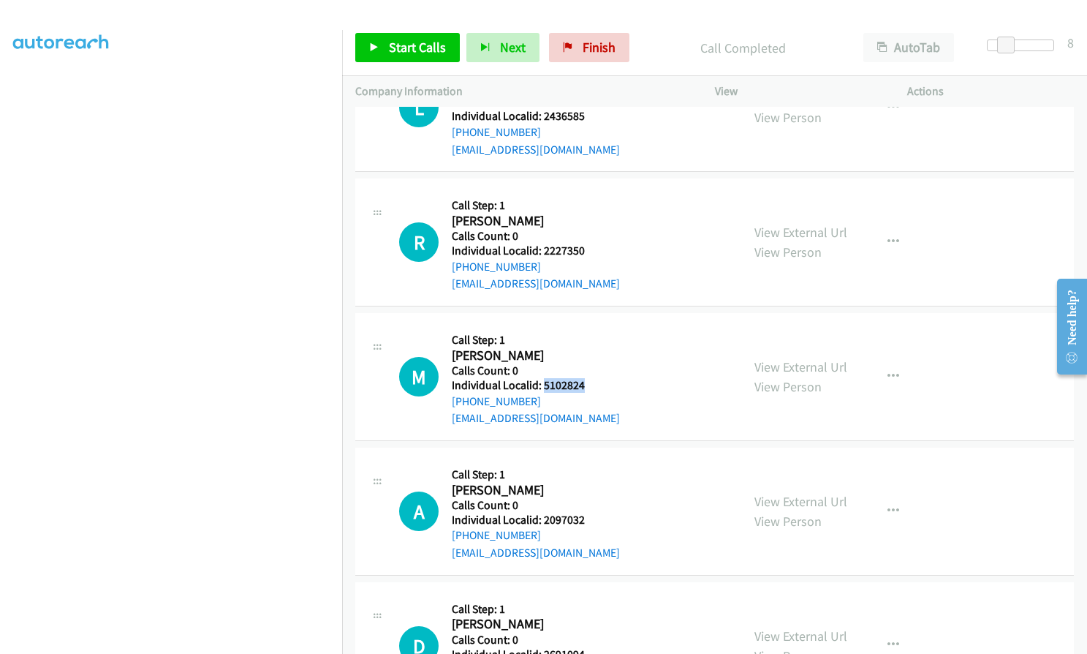
drag, startPoint x: 543, startPoint y: 352, endPoint x: 589, endPoint y: 354, distance: 46.1
click at [589, 378] on h5 "Individual Localid: 5102824" at bounding box center [536, 385] width 168 height 15
click at [422, 45] on span "Start Calls" at bounding box center [417, 47] width 57 height 17
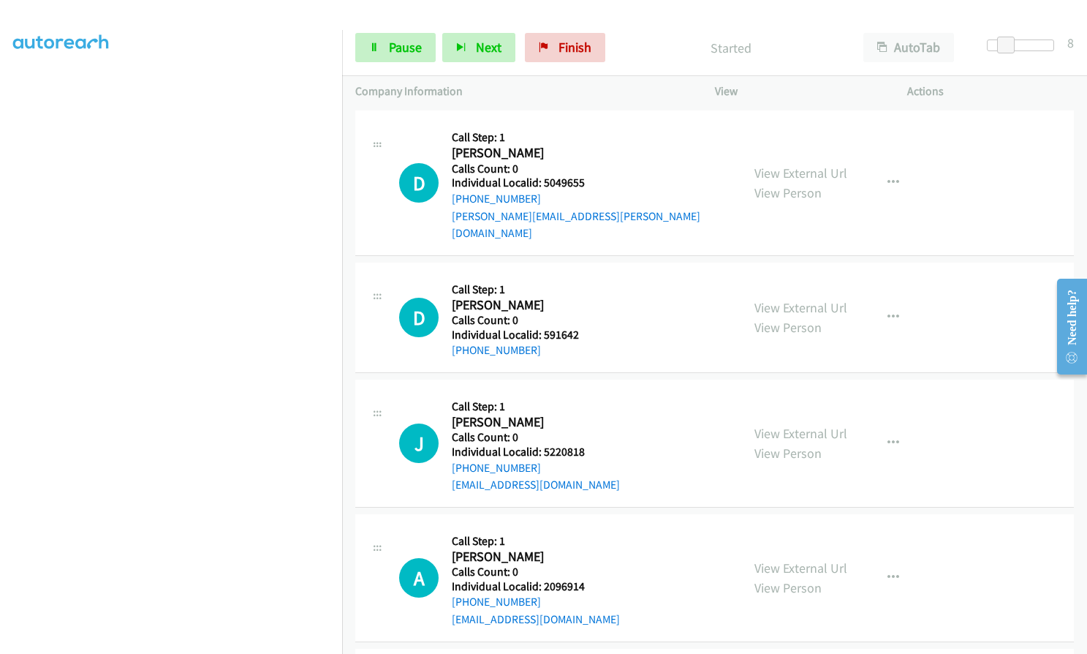
scroll to position [2011, 0]
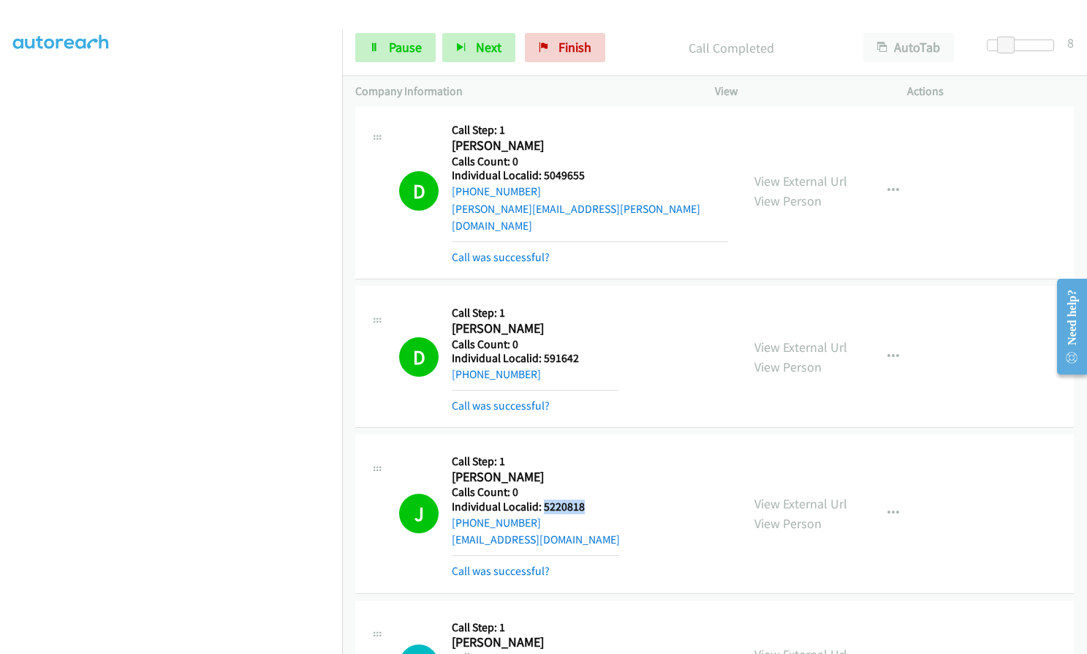
drag, startPoint x: 543, startPoint y: 472, endPoint x: 584, endPoint y: 471, distance: 41.0
click at [584, 499] on h5 "Individual Localid: 5220818" at bounding box center [536, 506] width 168 height 15
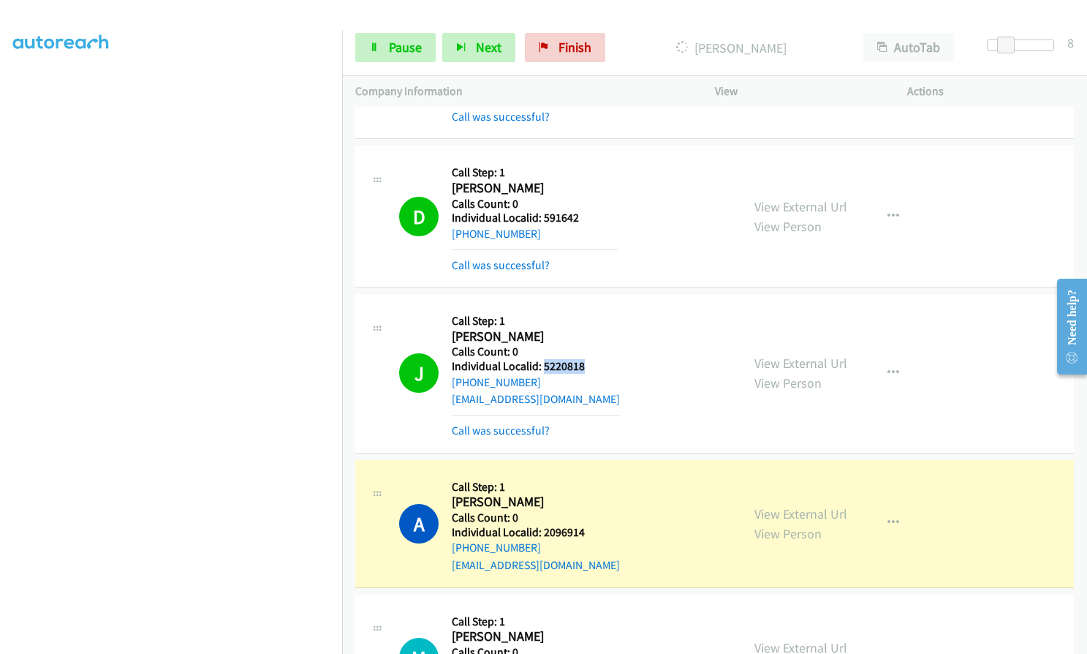
scroll to position [2175, 0]
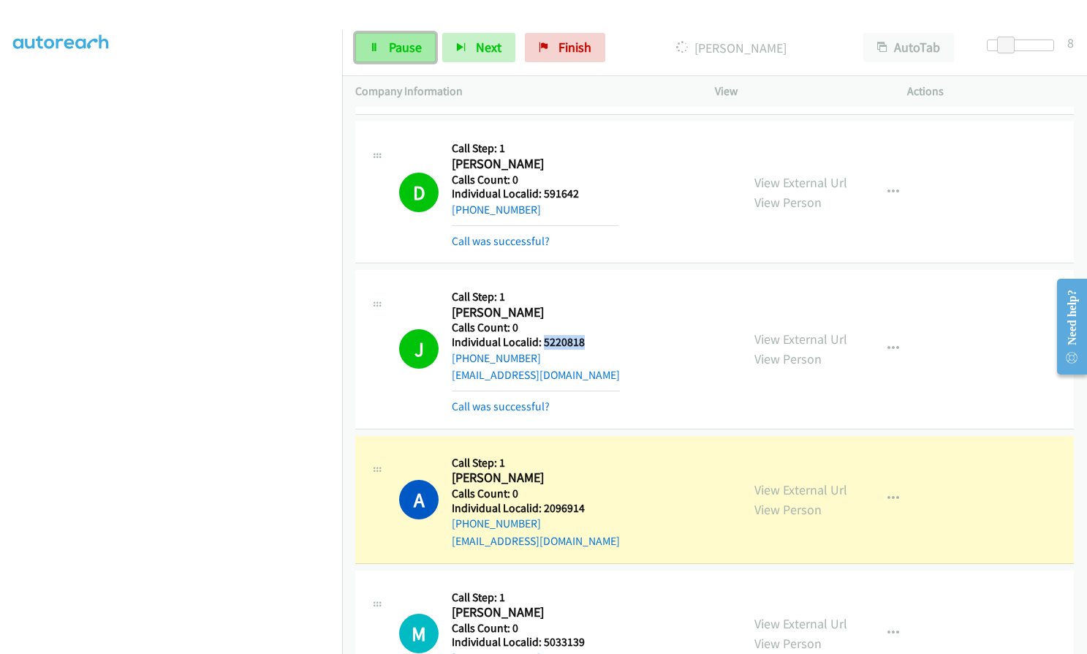
click at [385, 46] on link "Pause" at bounding box center [395, 47] width 80 height 29
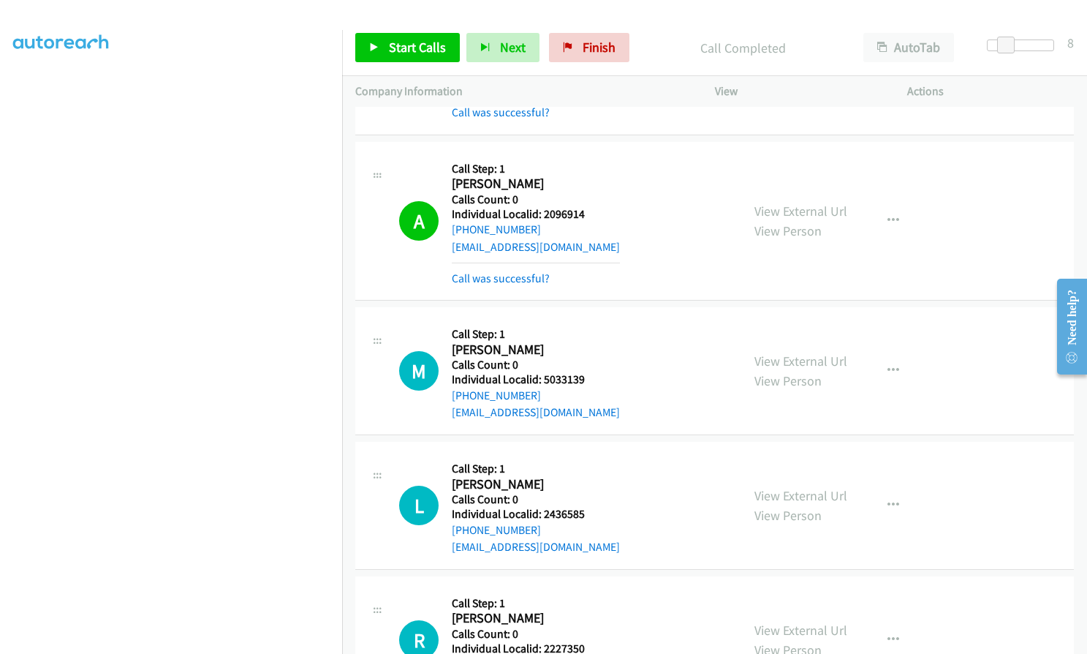
scroll to position [2468, 0]
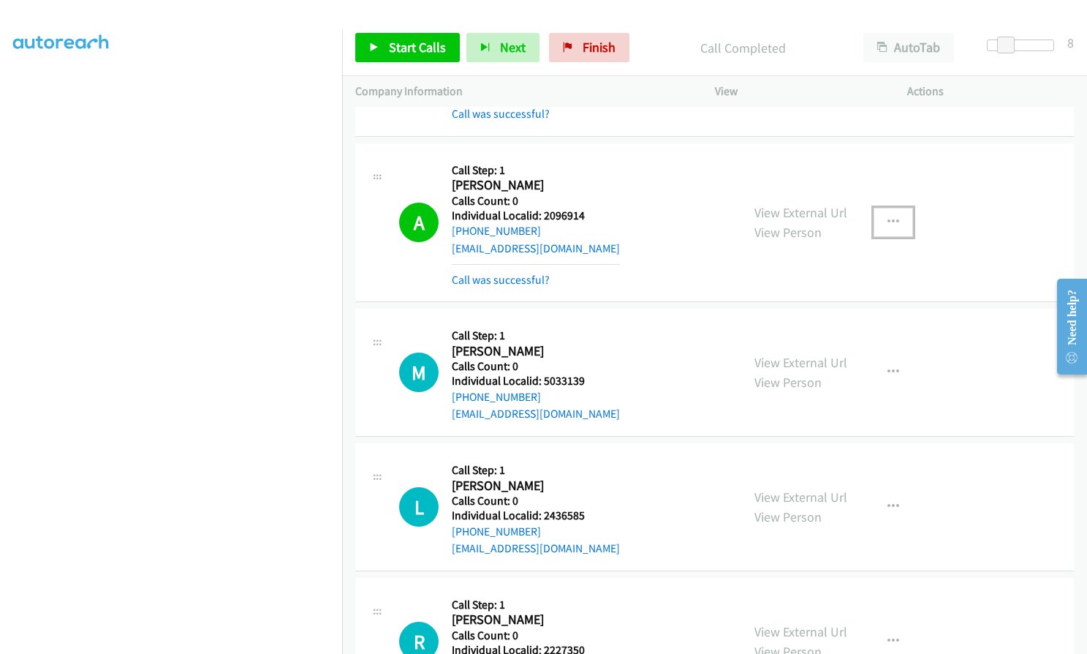
click at [888, 216] on icon "button" at bounding box center [894, 222] width 12 height 12
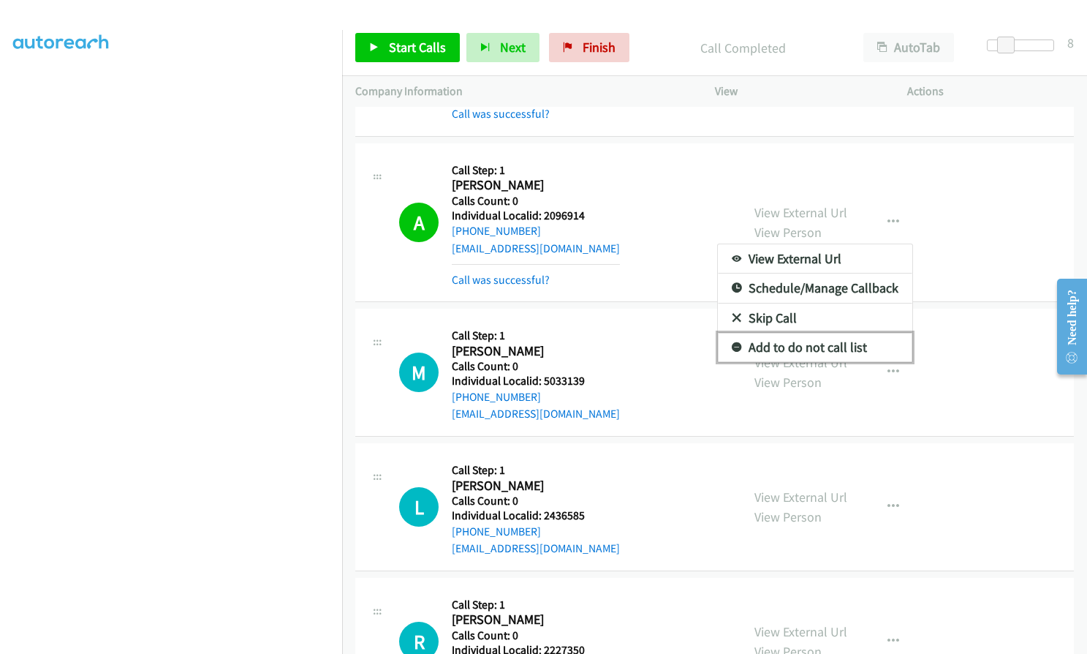
click at [736, 333] on link "Add to do not call list" at bounding box center [815, 347] width 195 height 29
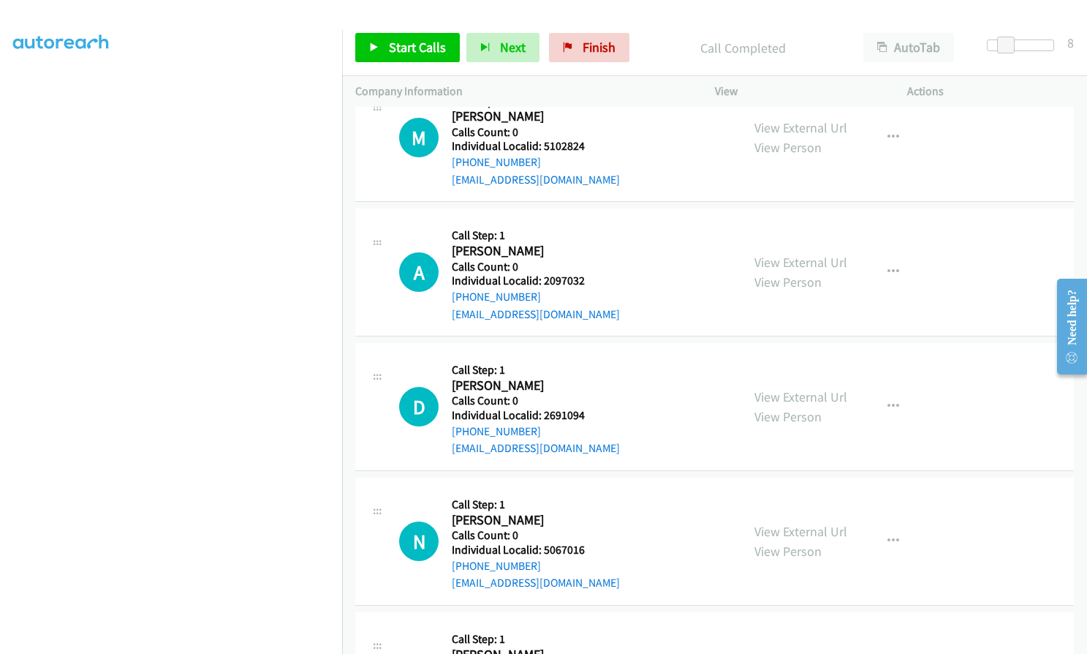
scroll to position [3108, 0]
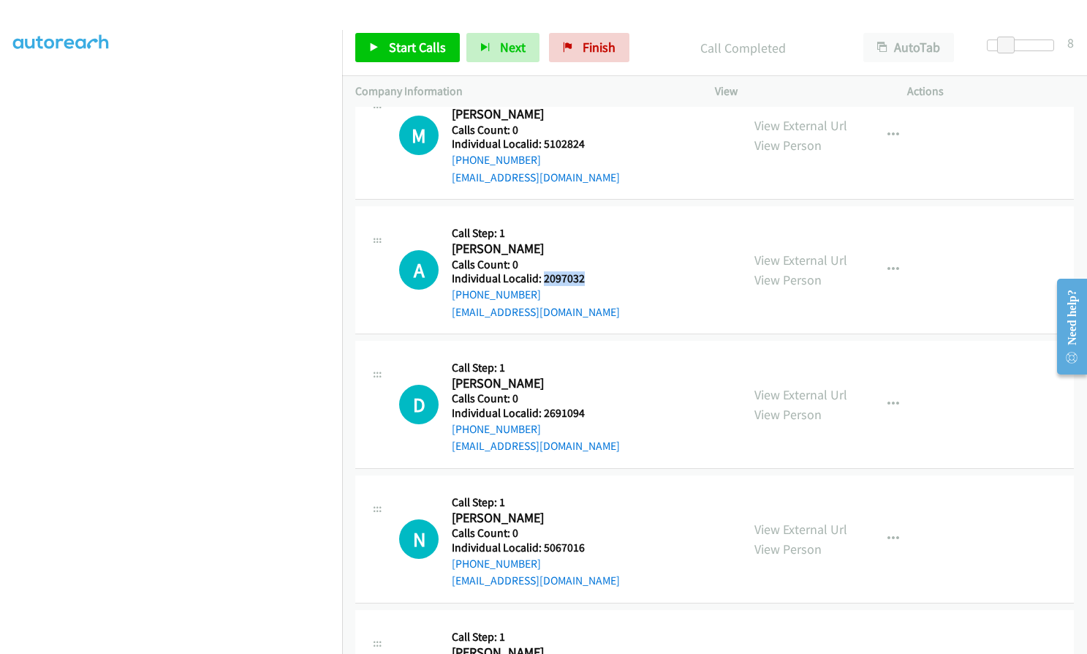
drag, startPoint x: 548, startPoint y: 244, endPoint x: 595, endPoint y: 244, distance: 47.5
click at [595, 271] on h5 "Individual Localid: 2097032" at bounding box center [536, 278] width 168 height 15
drag, startPoint x: 542, startPoint y: 377, endPoint x: 582, endPoint y: 373, distance: 40.5
click at [582, 406] on h5 "Individual Localid: 2691094" at bounding box center [536, 413] width 168 height 15
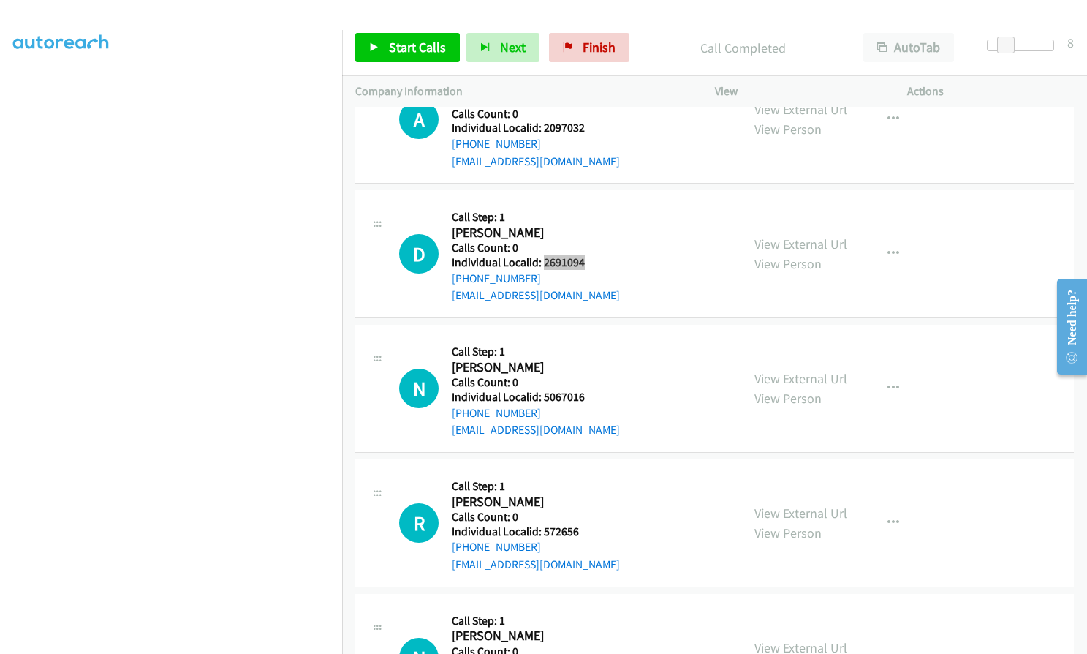
scroll to position [3272, 0]
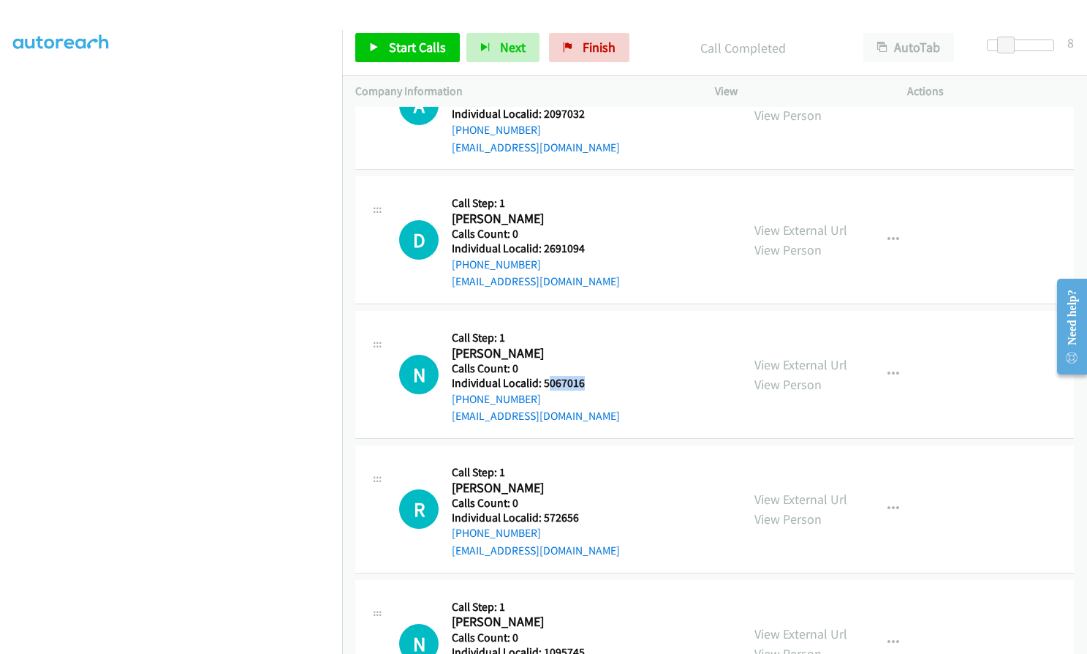
drag, startPoint x: 548, startPoint y: 350, endPoint x: 589, endPoint y: 350, distance: 40.9
click at [589, 376] on h5 "Individual Localid: 5067016" at bounding box center [536, 383] width 168 height 15
drag, startPoint x: 543, startPoint y: 302, endPoint x: 548, endPoint y: 318, distance: 16.7
click at [543, 331] on h5 "Call Step: 1" at bounding box center [536, 338] width 168 height 15
drag, startPoint x: 542, startPoint y: 344, endPoint x: 584, endPoint y: 344, distance: 42.4
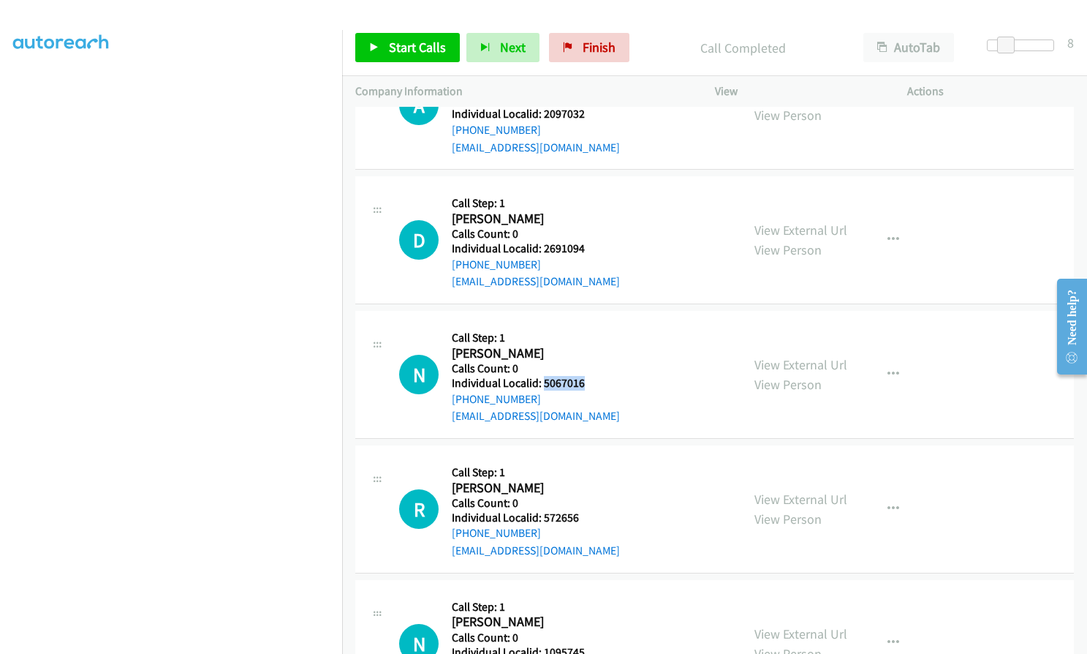
click at [584, 376] on h5 "Individual Localid: 5067016" at bounding box center [536, 383] width 168 height 15
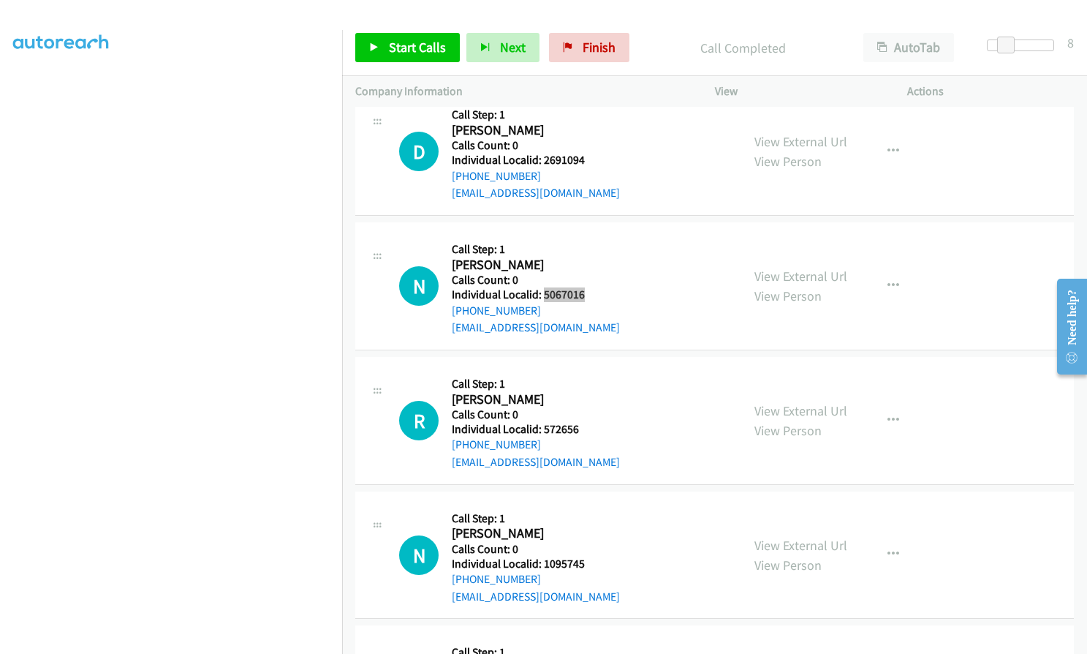
scroll to position [3364, 0]
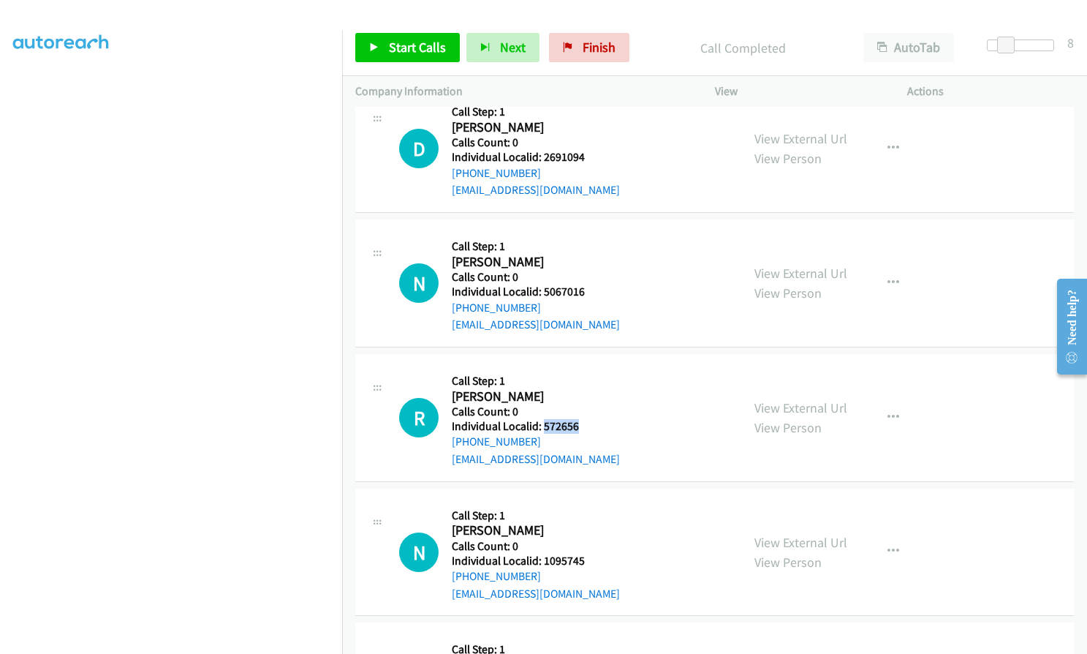
drag, startPoint x: 547, startPoint y: 388, endPoint x: 577, endPoint y: 390, distance: 30.1
click at [583, 419] on h5 "Individual Localid: 572656" at bounding box center [536, 426] width 168 height 15
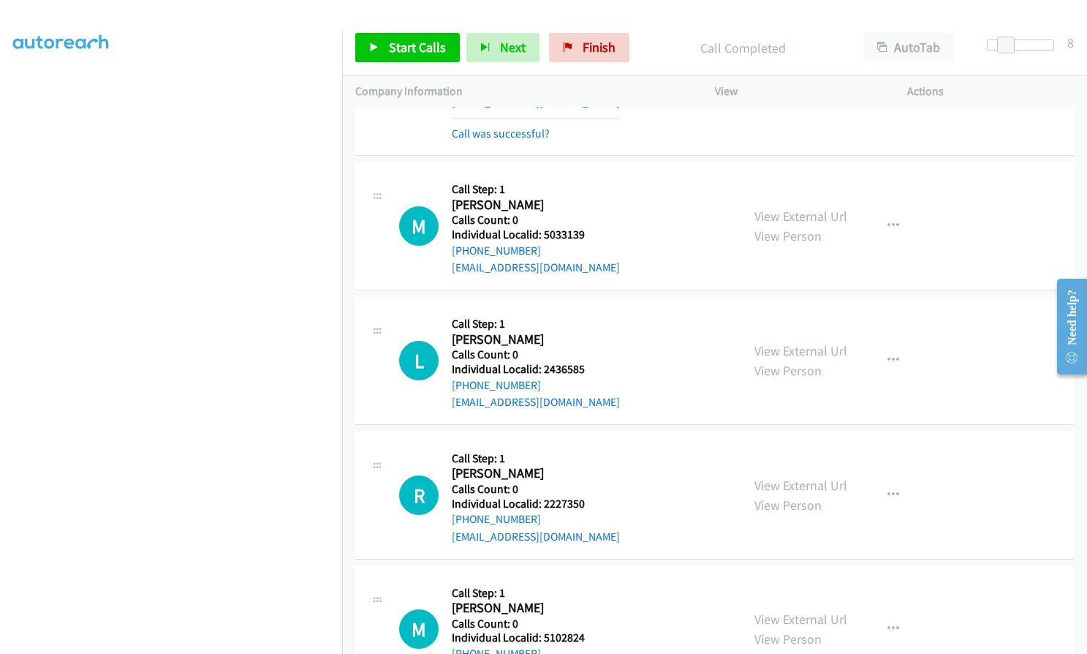
scroll to position [2632, 0]
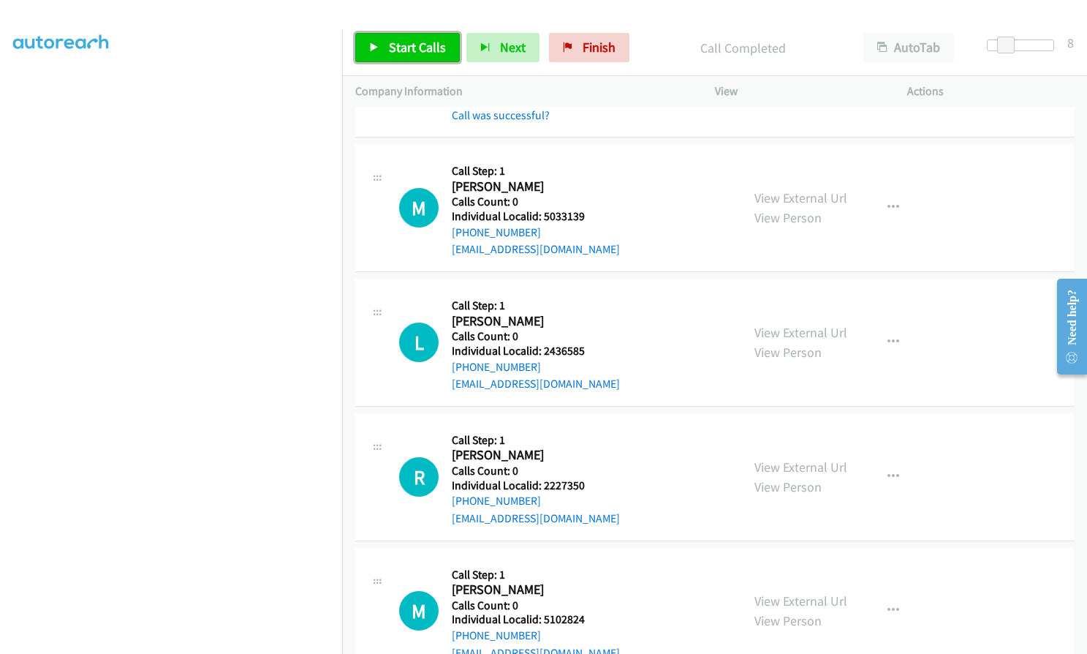
click at [423, 45] on span "Start Calls" at bounding box center [417, 47] width 57 height 17
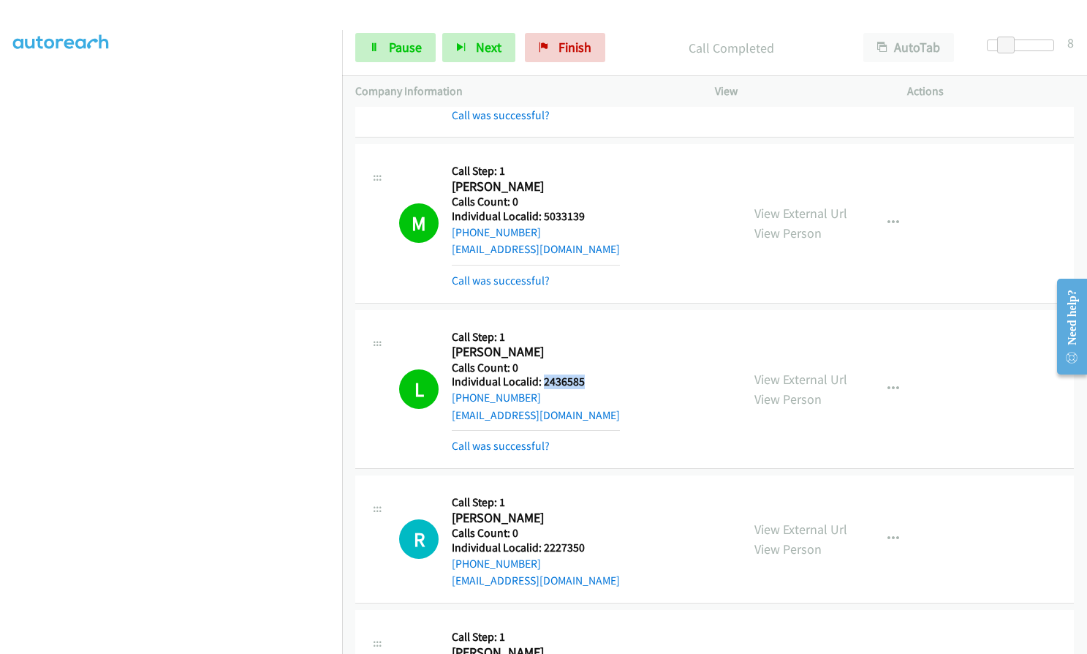
drag, startPoint x: 544, startPoint y: 347, endPoint x: 589, endPoint y: 346, distance: 45.3
click at [589, 374] on h5 "Individual Localid: 2436585" at bounding box center [536, 381] width 168 height 15
drag, startPoint x: 541, startPoint y: 510, endPoint x: 584, endPoint y: 509, distance: 42.4
click at [584, 540] on h5 "Individual Localid: 2227350" at bounding box center [536, 547] width 168 height 15
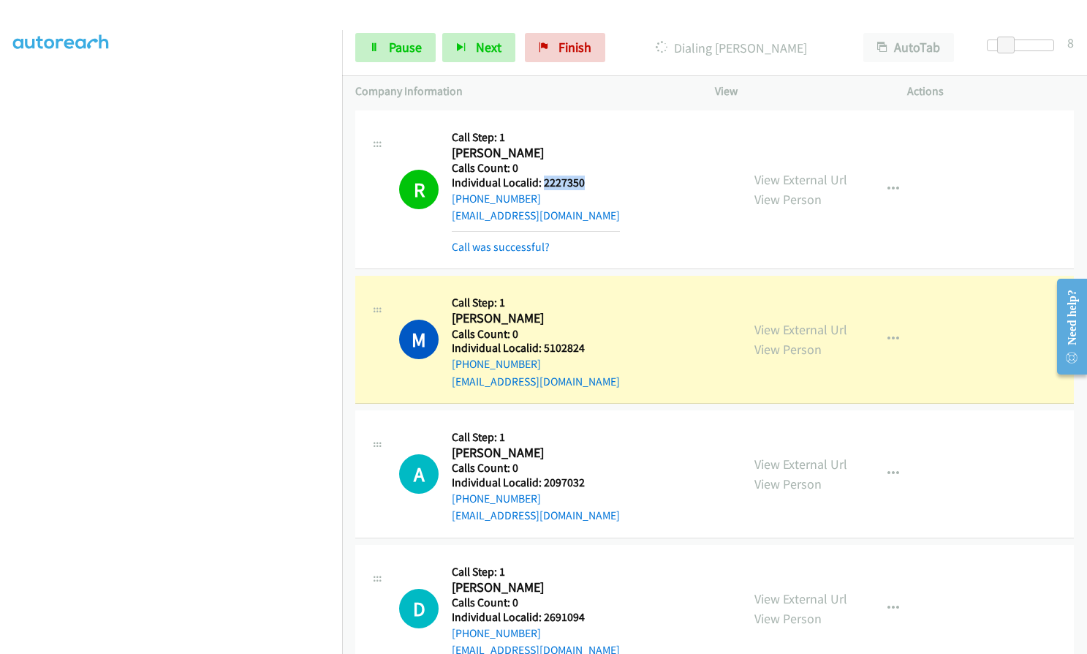
scroll to position [3016, 0]
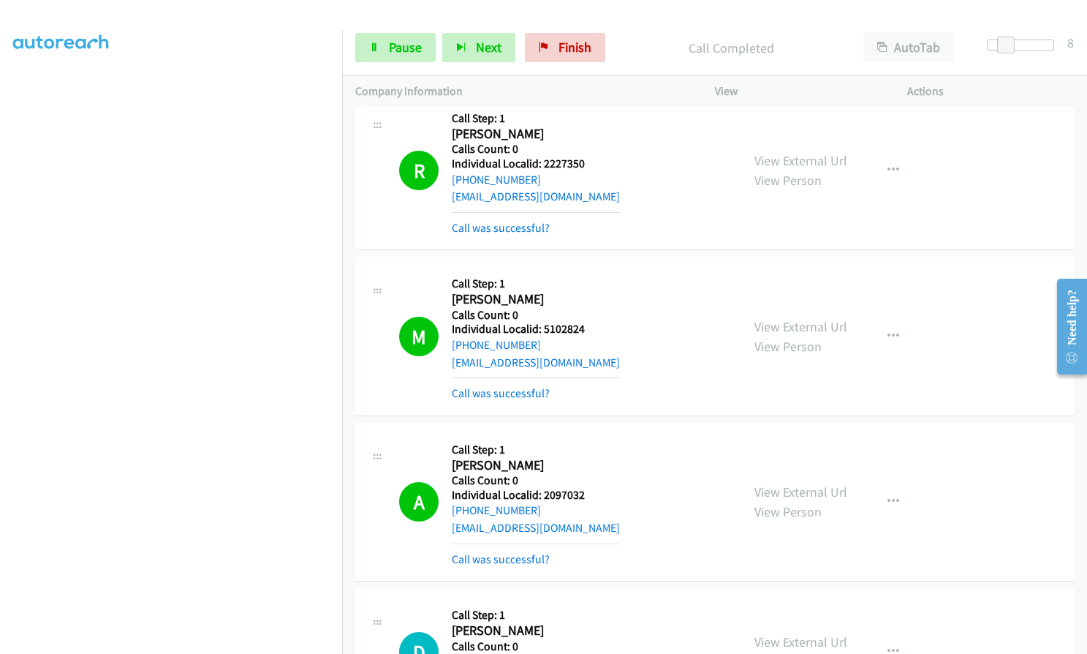
click at [237, 29] on main "Start Calls Pause Next Finish Call Completed AutoTab AutoTab 8 Company Informat…" at bounding box center [543, 34] width 1087 height 69
click at [237, 29] on div at bounding box center [537, 28] width 1074 height 56
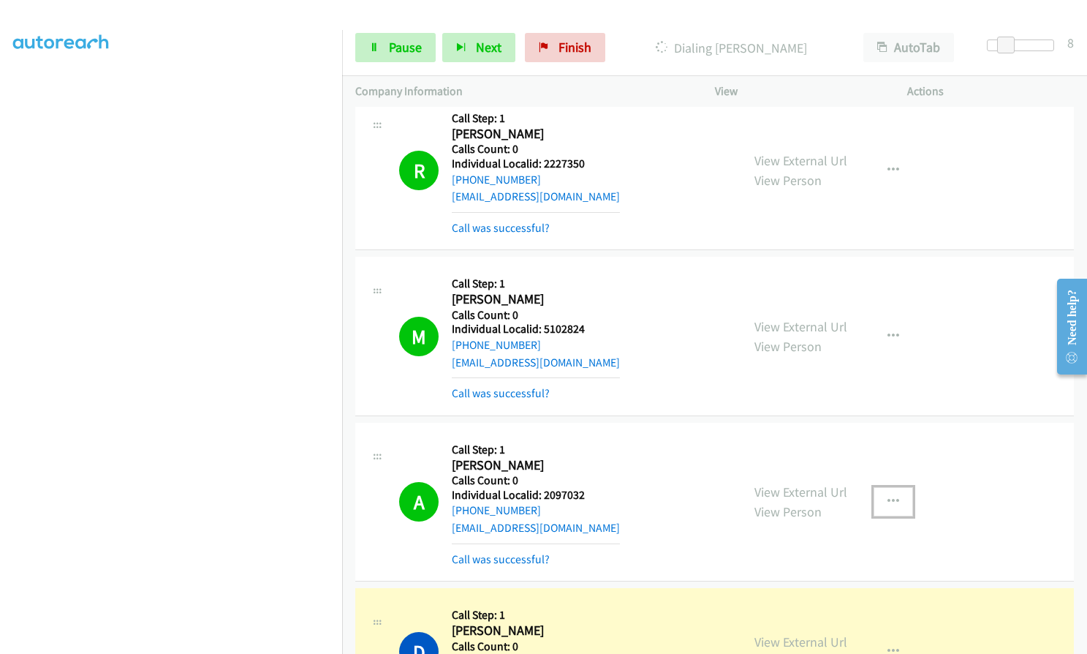
drag, startPoint x: 886, startPoint y: 458, endPoint x: 886, endPoint y: 466, distance: 8.1
click at [886, 487] on button "button" at bounding box center [893, 501] width 39 height 29
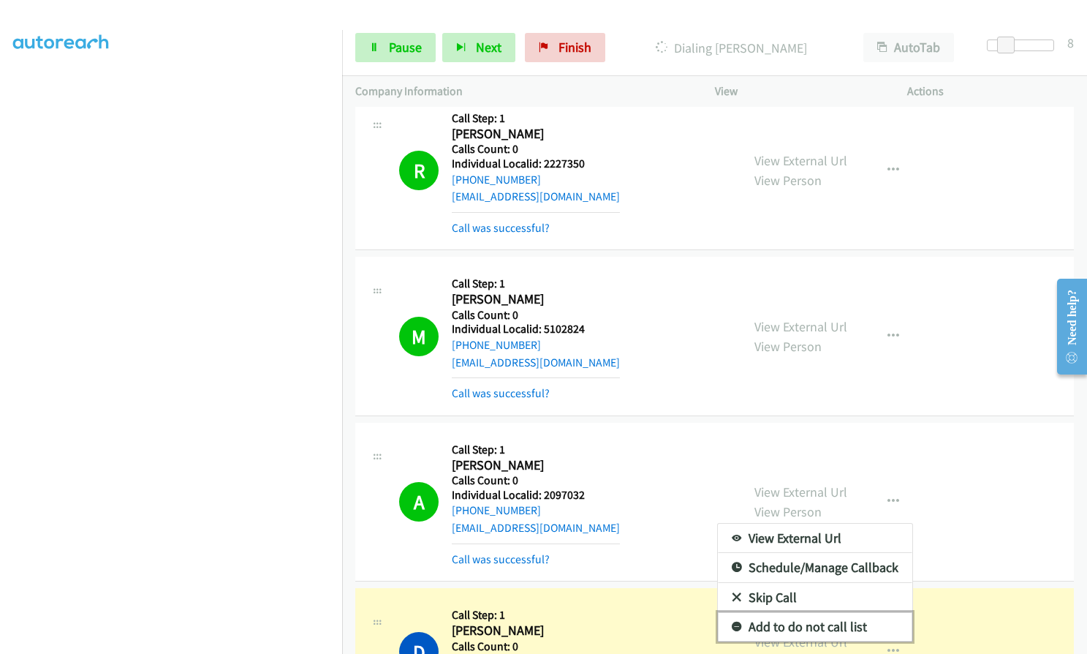
click at [732, 622] on icon at bounding box center [737, 627] width 10 height 10
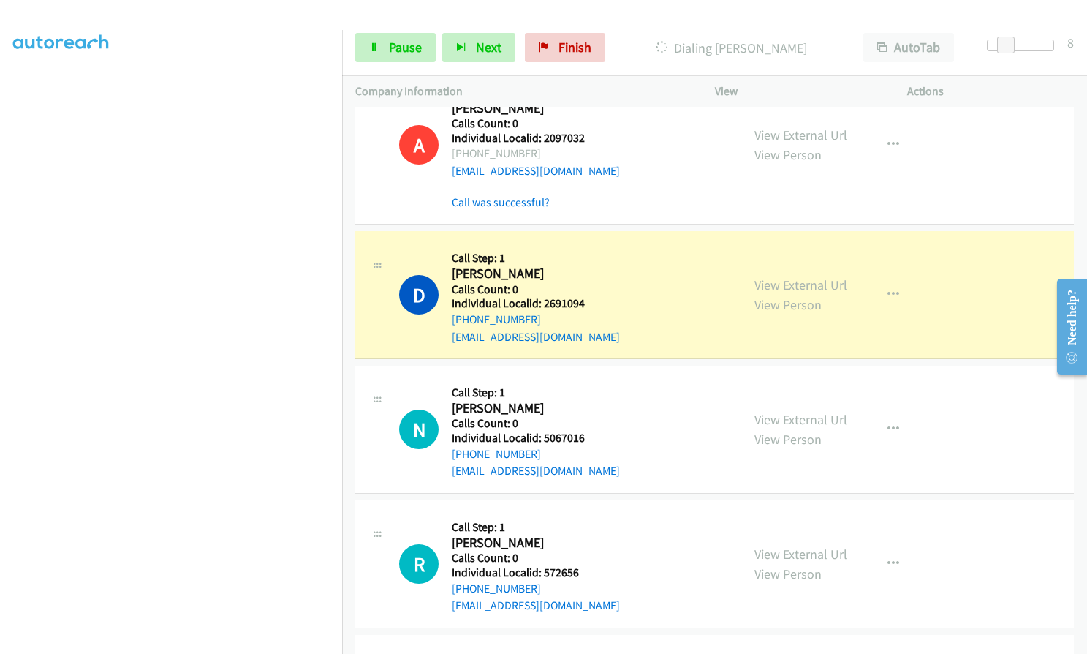
scroll to position [3400, 0]
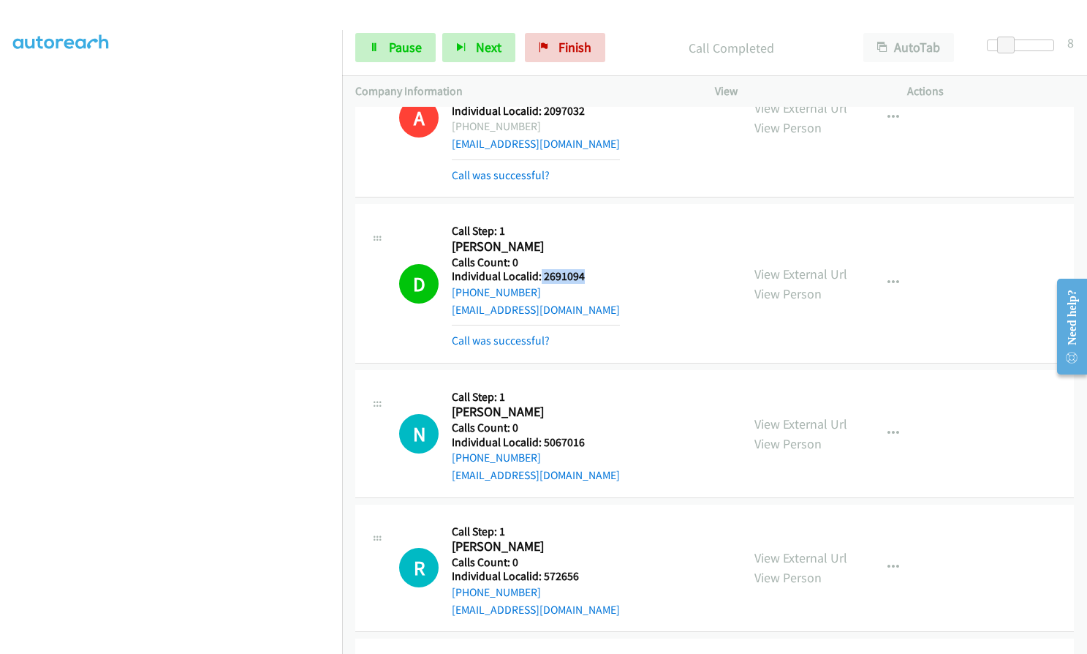
drag, startPoint x: 540, startPoint y: 242, endPoint x: 586, endPoint y: 242, distance: 46.8
click at [586, 269] on h5 "Individual Localid: 2691094" at bounding box center [536, 276] width 168 height 15
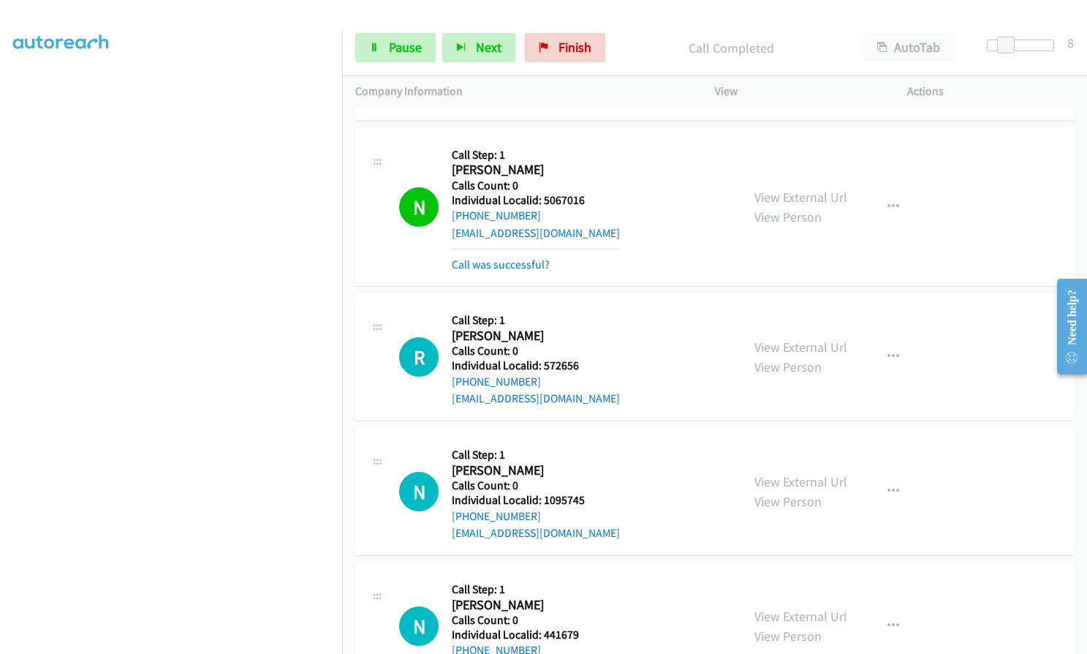
scroll to position [3675, 0]
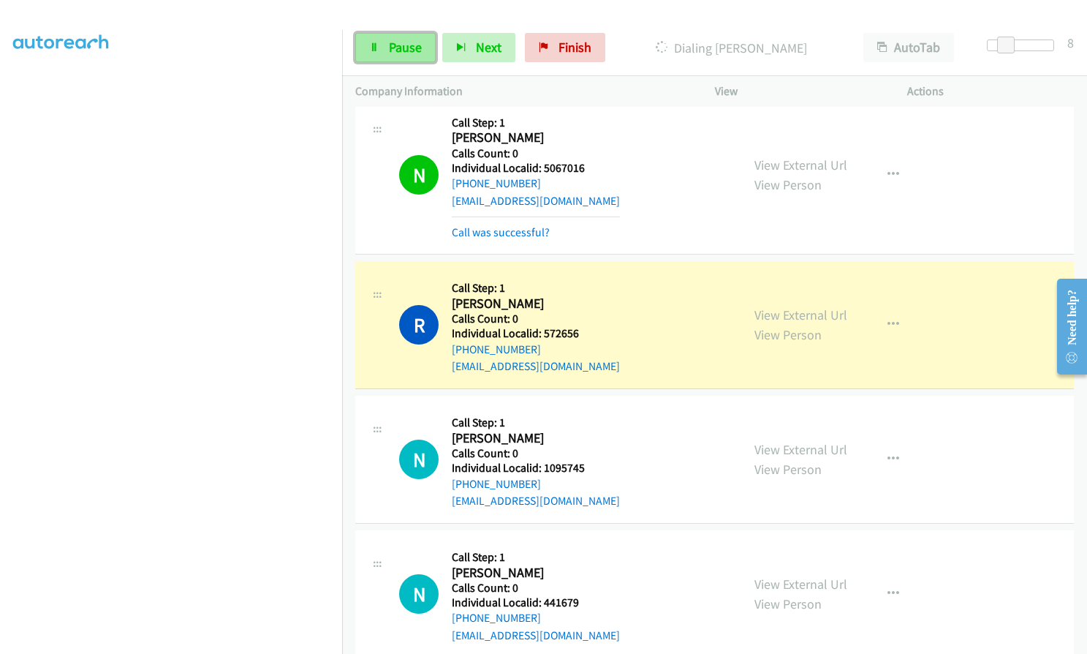
click at [407, 46] on span "Pause" at bounding box center [405, 47] width 33 height 17
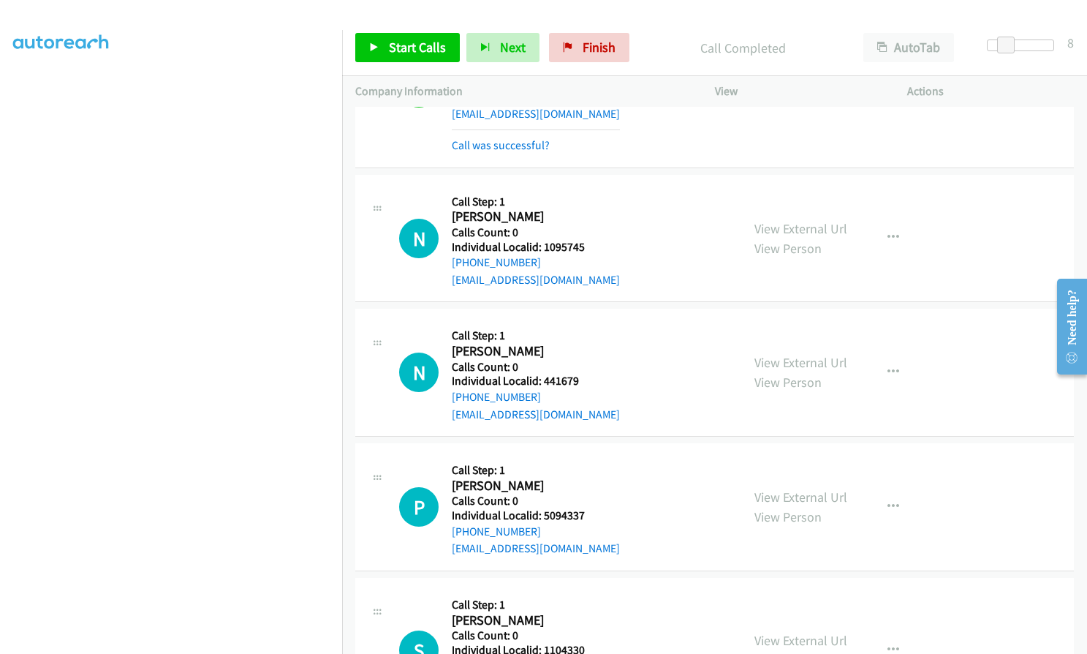
scroll to position [3949, 0]
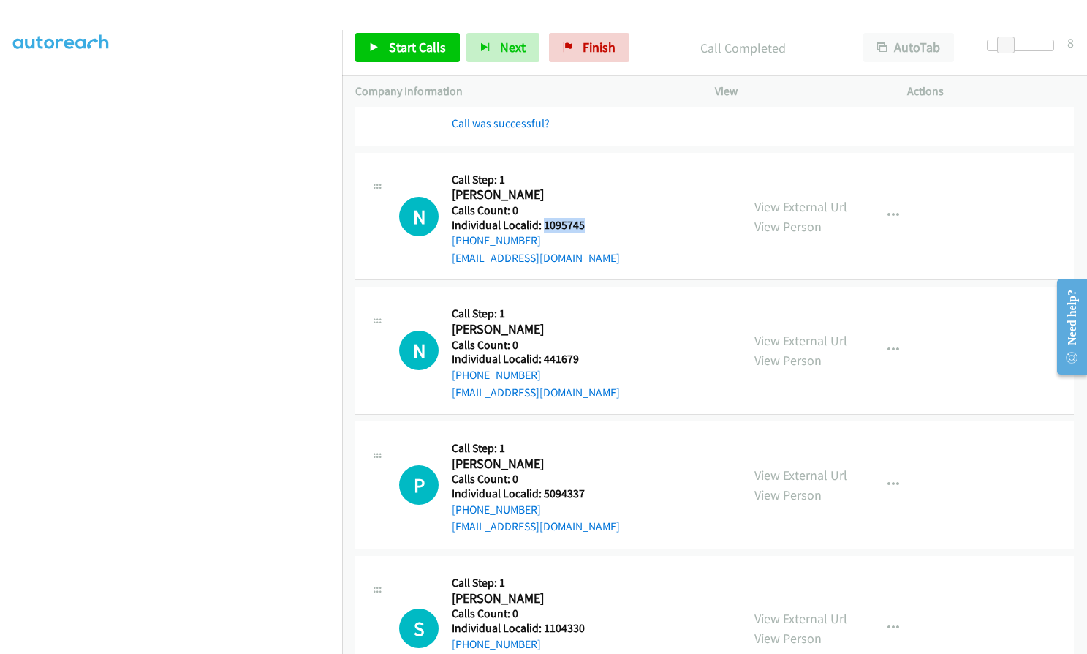
drag, startPoint x: 552, startPoint y: 188, endPoint x: 587, endPoint y: 190, distance: 35.2
click at [587, 218] on h5 "Individual Localid: 1095745" at bounding box center [536, 225] width 168 height 15
drag, startPoint x: 540, startPoint y: 322, endPoint x: 582, endPoint y: 322, distance: 41.7
click at [582, 352] on h5 "Individual Localid: 441679" at bounding box center [536, 359] width 168 height 15
click at [634, 300] on div "N Callback Scheduled Call Step: 1 Nicholas Conklin America/New_York Calls Count…" at bounding box center [563, 350] width 329 height 101
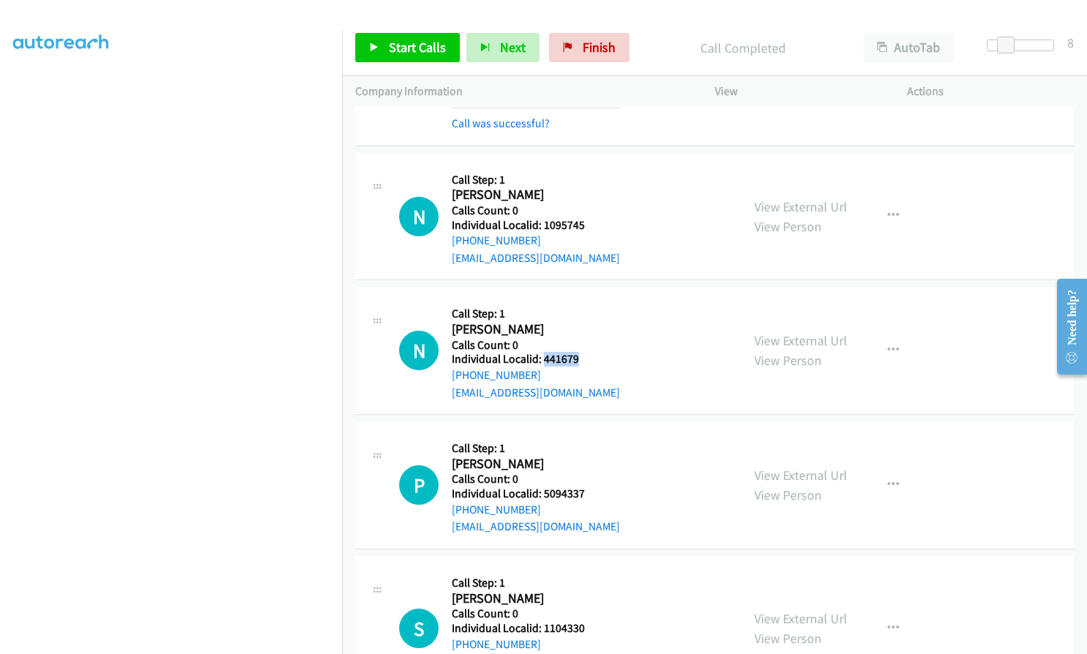
drag, startPoint x: 543, startPoint y: 325, endPoint x: 582, endPoint y: 325, distance: 38.8
click at [582, 352] on h5 "Individual Localid: 441679" at bounding box center [536, 359] width 168 height 15
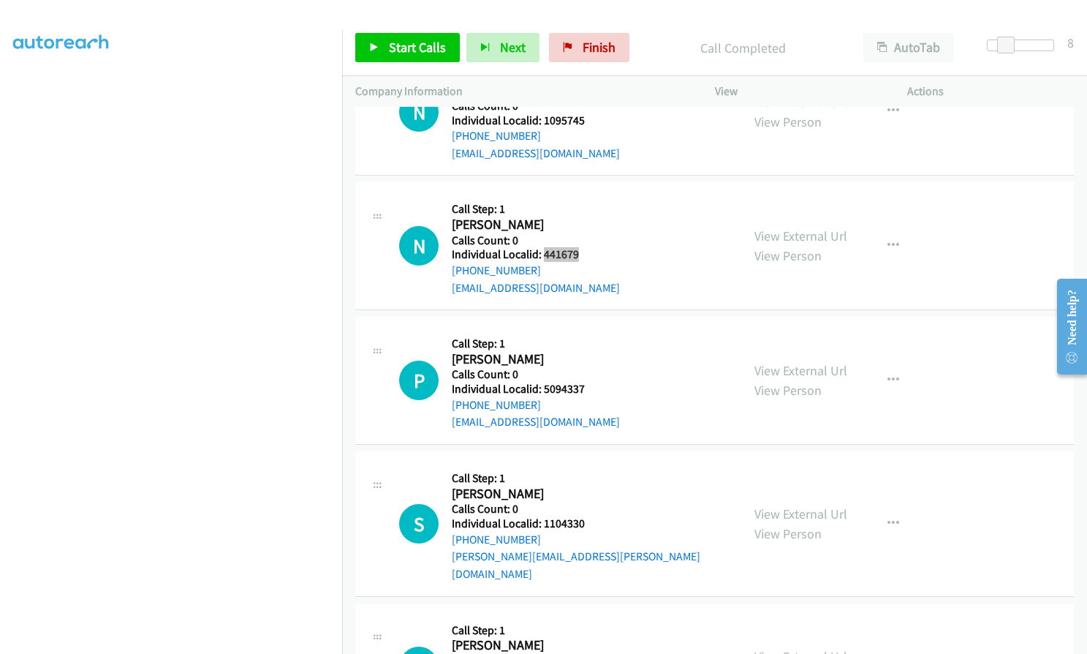
scroll to position [4058, 0]
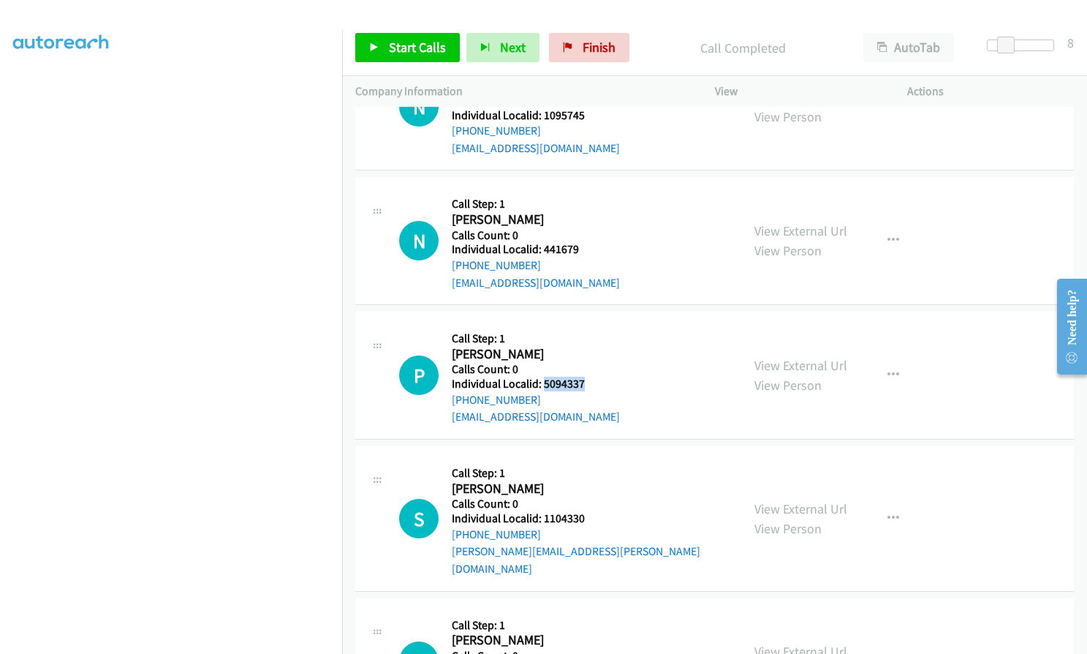
drag, startPoint x: 548, startPoint y: 350, endPoint x: 589, endPoint y: 347, distance: 41.0
click at [589, 377] on h5 "Individual Localid: 5094337" at bounding box center [536, 384] width 168 height 15
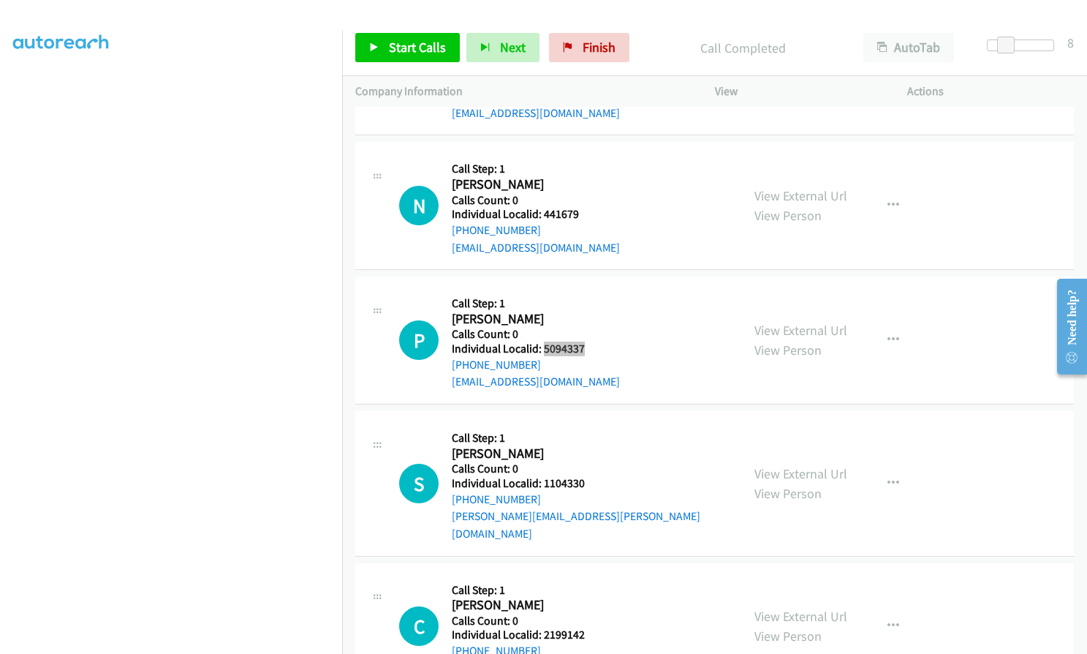
scroll to position [4186, 0]
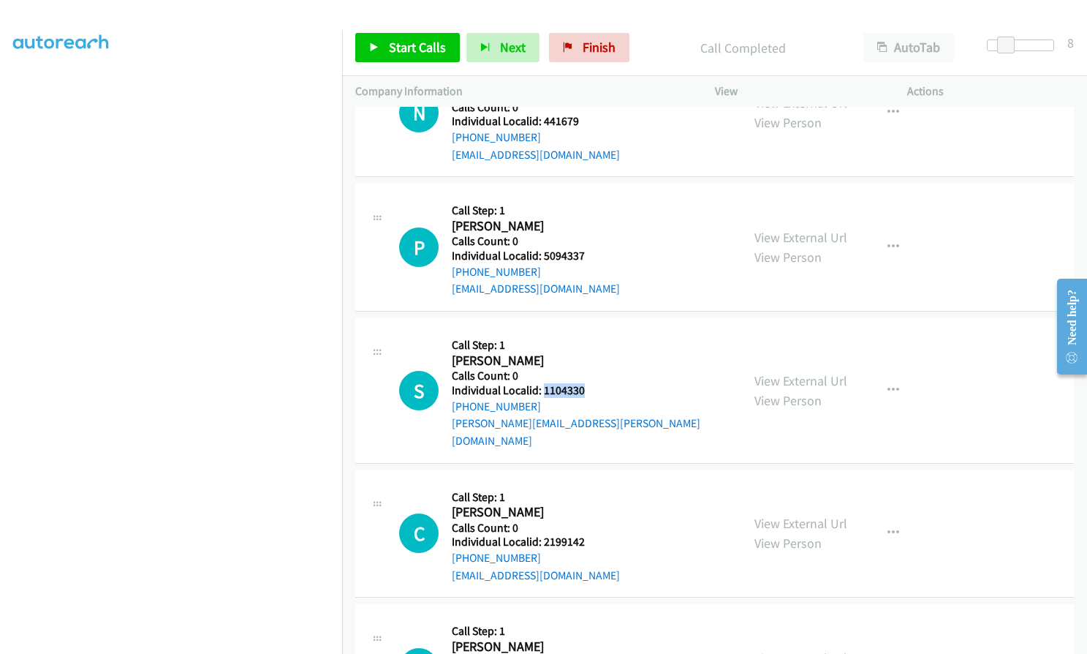
drag, startPoint x: 544, startPoint y: 355, endPoint x: 586, endPoint y: 354, distance: 42.4
click at [586, 383] on h5 "Individual Localid: 1104330" at bounding box center [590, 390] width 276 height 15
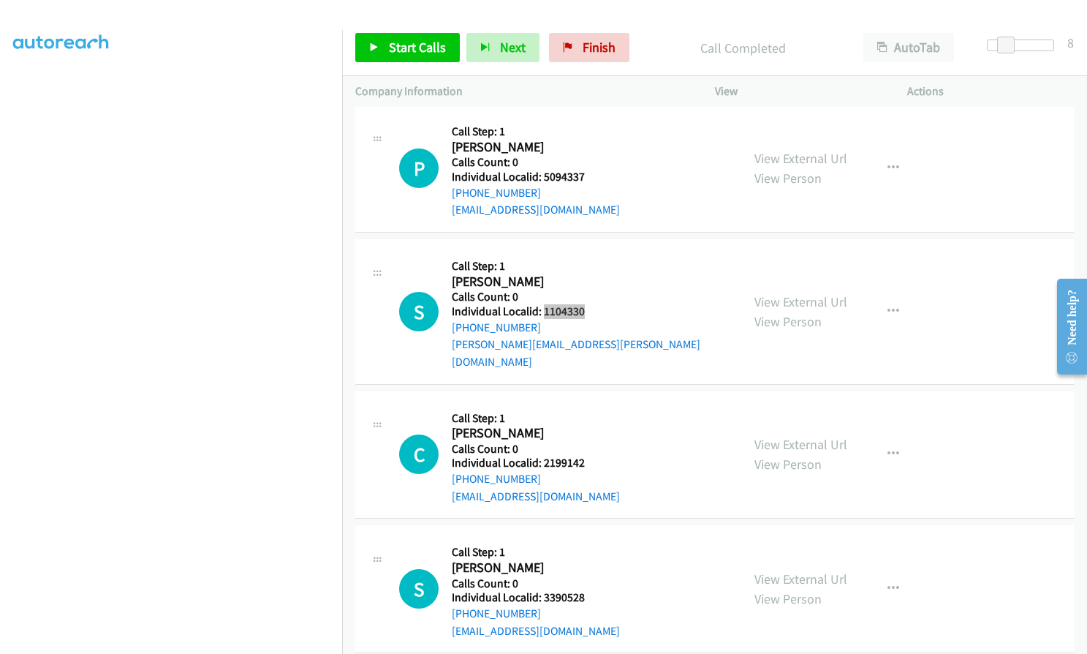
scroll to position [4296, 0]
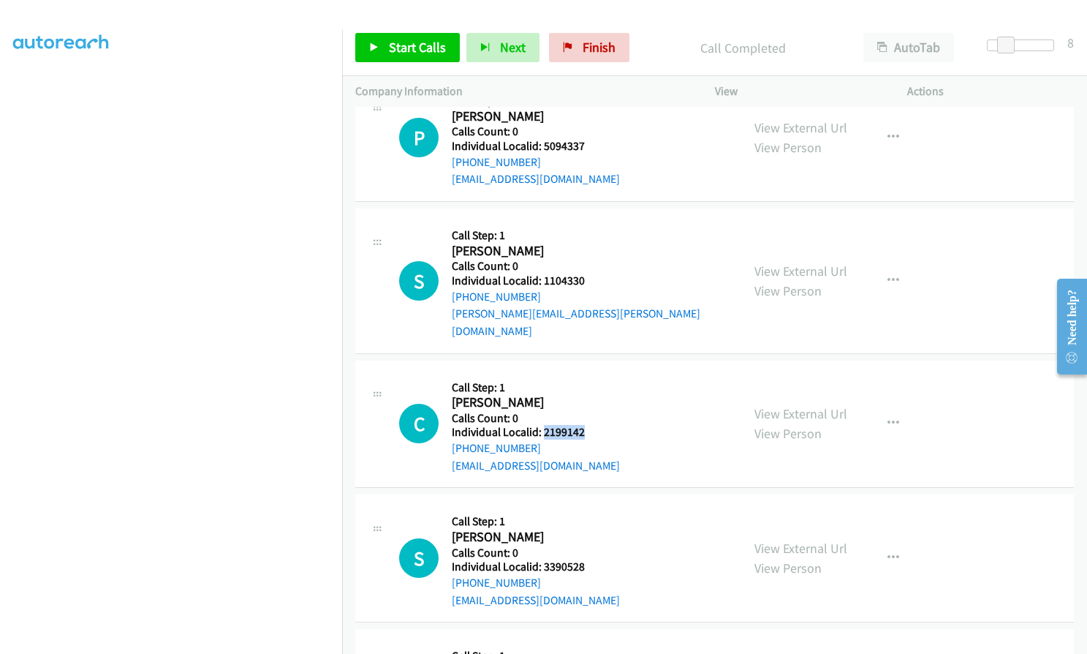
drag, startPoint x: 549, startPoint y: 379, endPoint x: 581, endPoint y: 379, distance: 32.2
click at [581, 425] on h5 "Individual Localid: 2199142" at bounding box center [536, 432] width 168 height 15
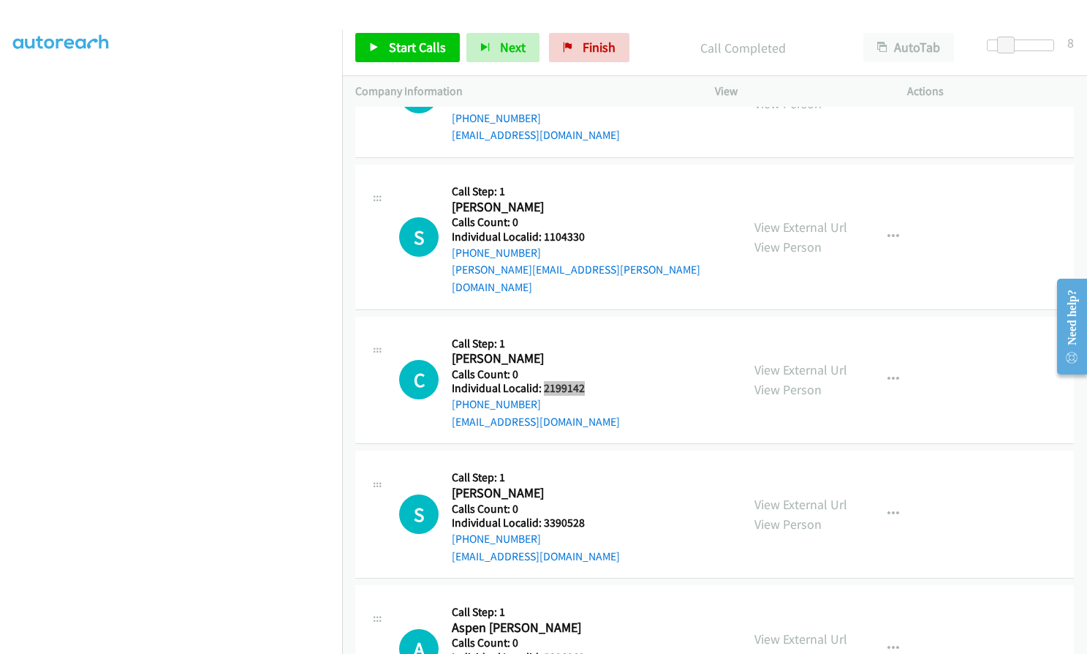
scroll to position [4351, 0]
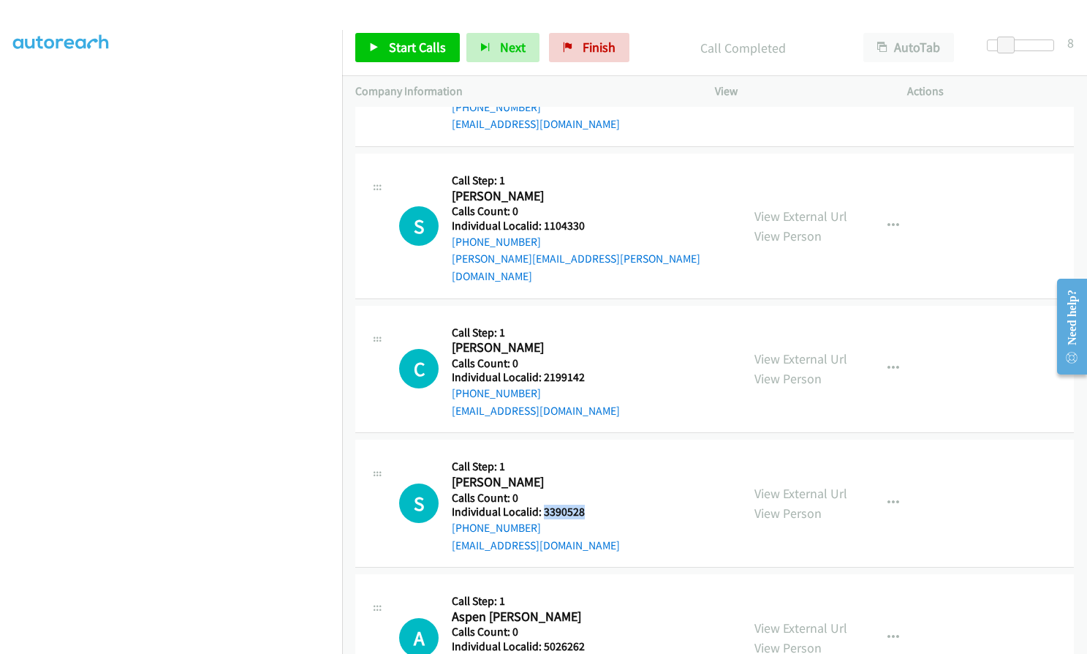
drag, startPoint x: 544, startPoint y: 459, endPoint x: 585, endPoint y: 457, distance: 41.0
click at [585, 505] on h5 "Individual Localid: 3390528" at bounding box center [536, 512] width 168 height 15
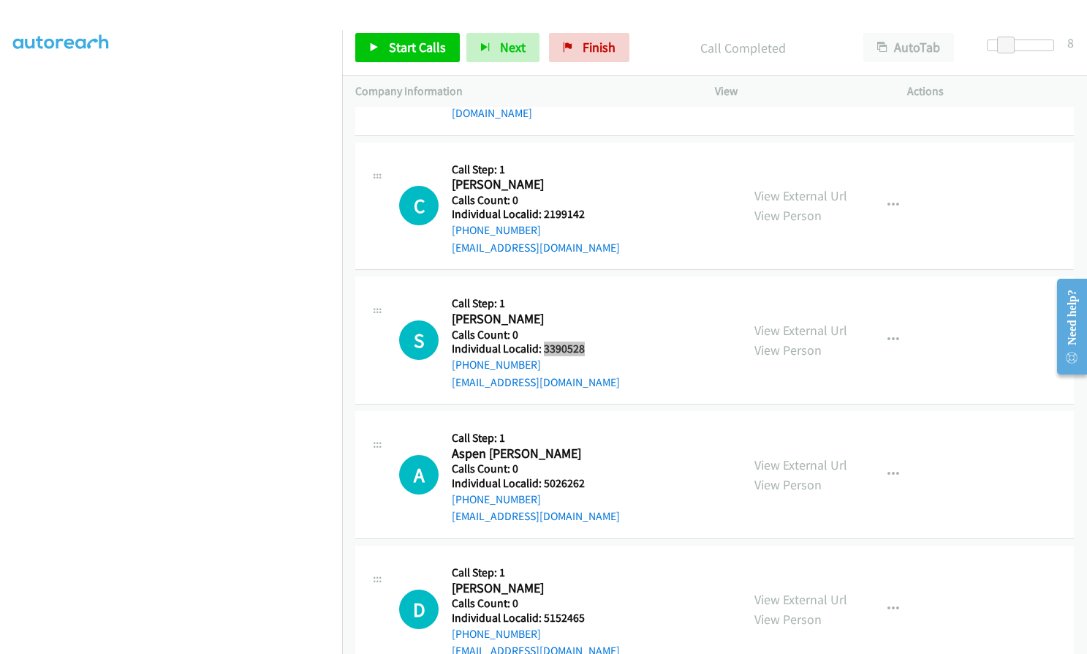
scroll to position [4570, 0]
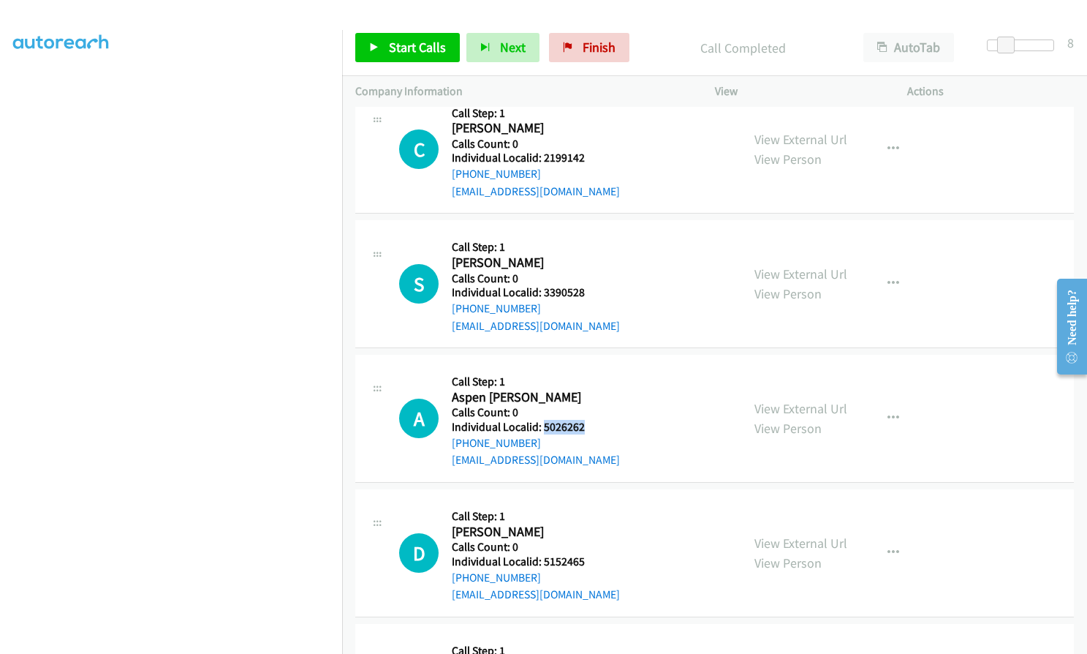
drag, startPoint x: 549, startPoint y: 374, endPoint x: 589, endPoint y: 374, distance: 40.2
click at [589, 374] on div "A Callback Scheduled Call Step: 1 Aspen Sizemore America/Chicago Calls Count: 0…" at bounding box center [563, 418] width 329 height 101
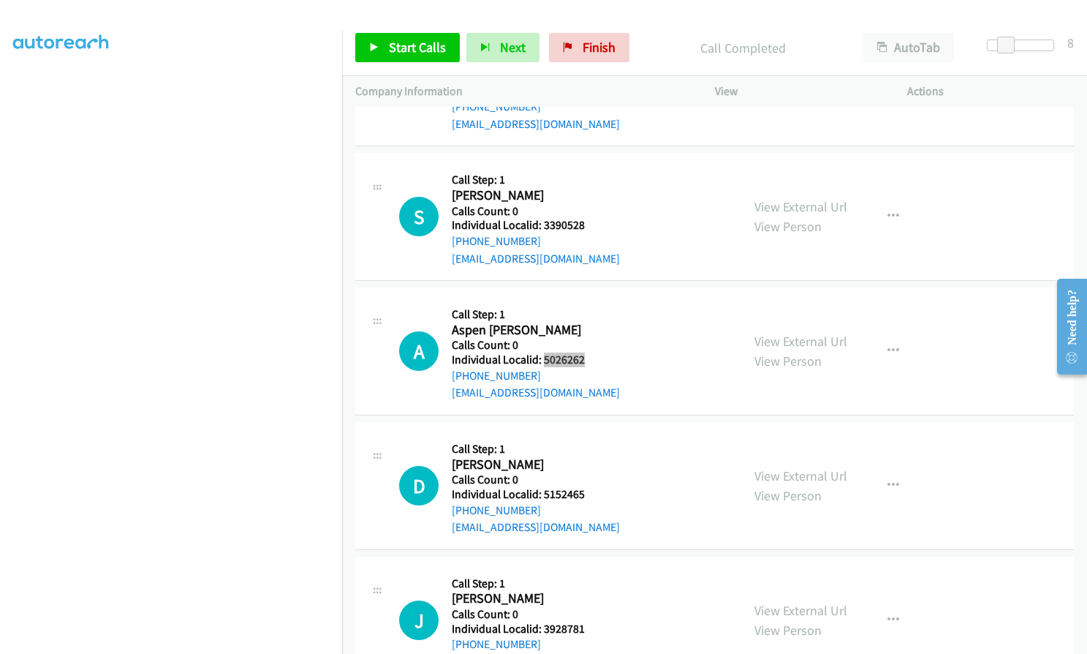
scroll to position [4735, 0]
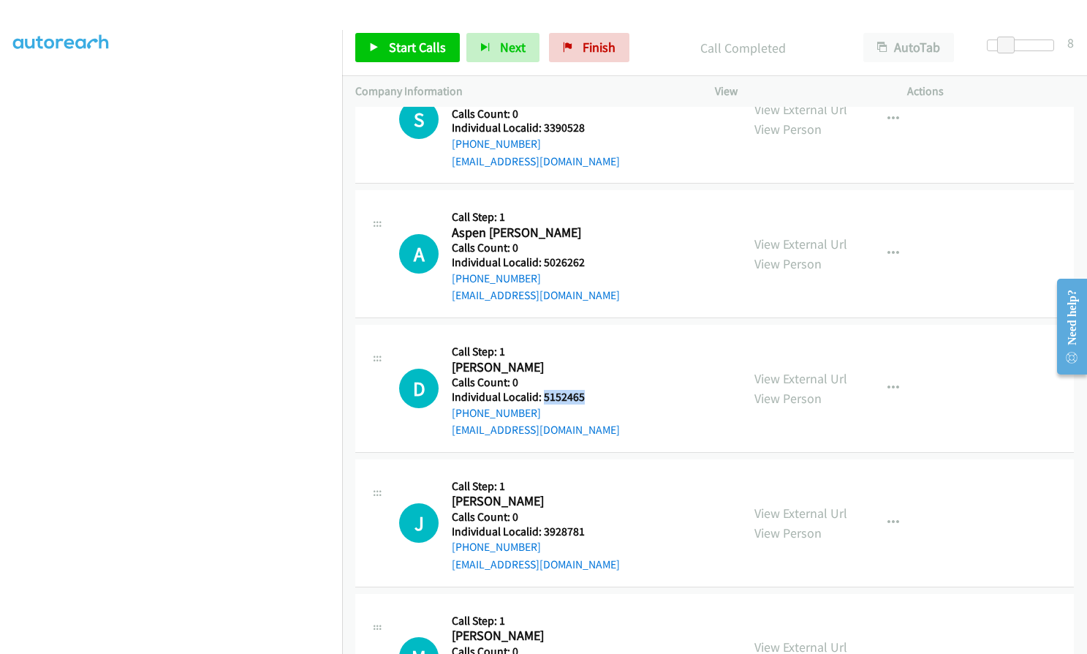
drag, startPoint x: 541, startPoint y: 344, endPoint x: 588, endPoint y: 345, distance: 46.8
click at [588, 345] on div "D Callback Scheduled Call Step: 1 Dan Hawley America/New_York Calls Count: 0 In…" at bounding box center [563, 388] width 329 height 101
drag, startPoint x: 541, startPoint y: 480, endPoint x: 584, endPoint y: 477, distance: 42.5
click at [584, 477] on div "J Callback Scheduled Call Step: 1 Jenean Wofford America/Chicago Calls Count: 0…" at bounding box center [563, 522] width 329 height 101
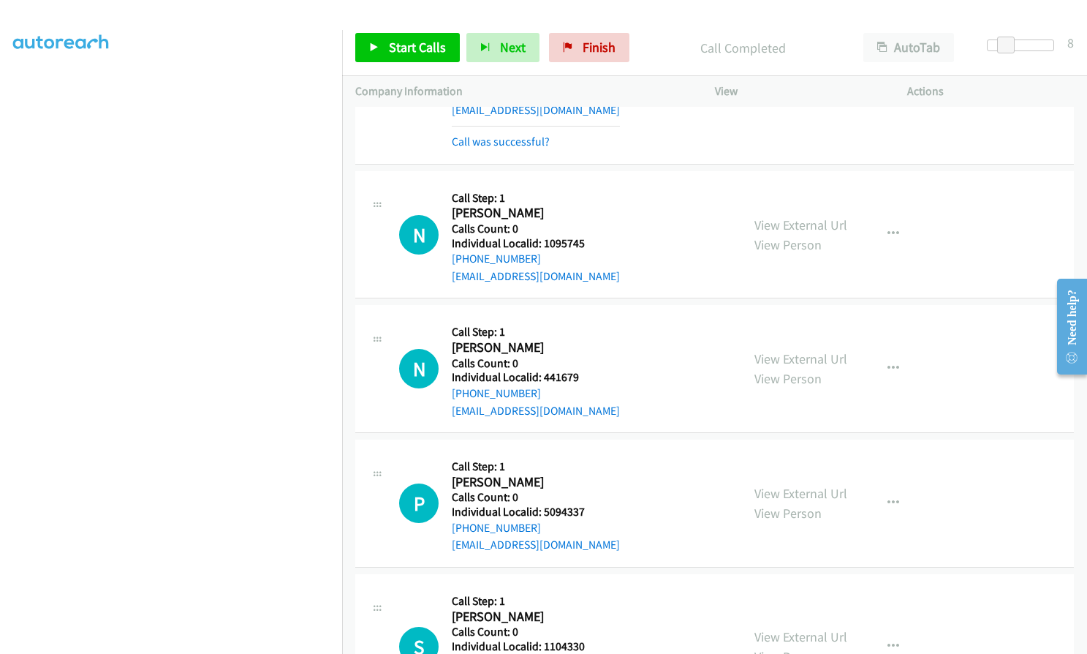
scroll to position [3949, 0]
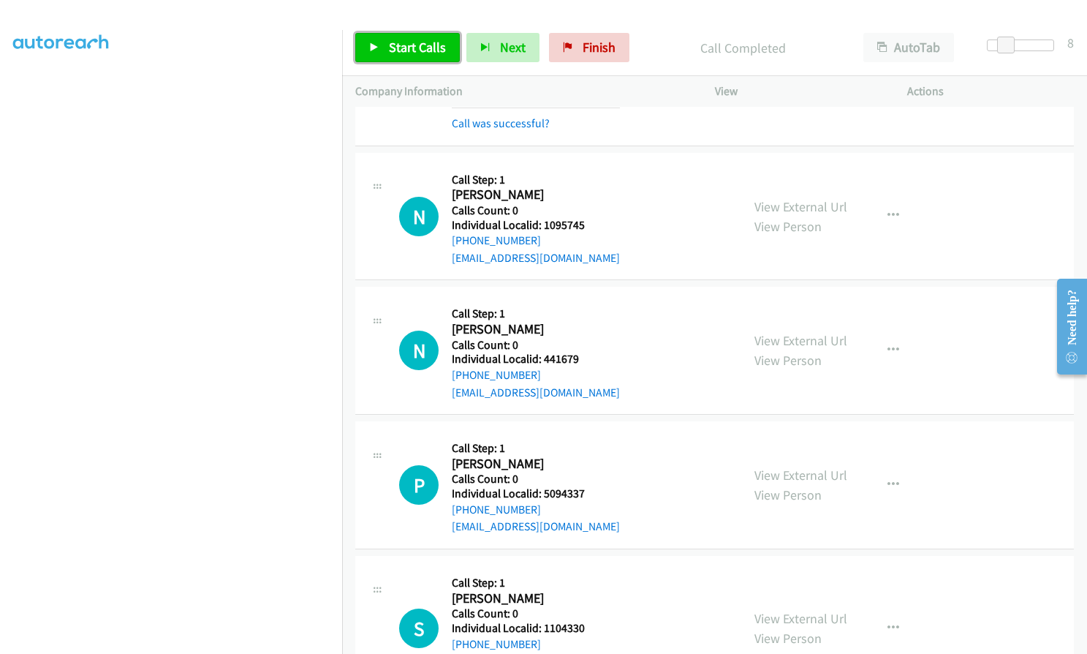
click at [377, 41] on link "Start Calls" at bounding box center [407, 47] width 105 height 29
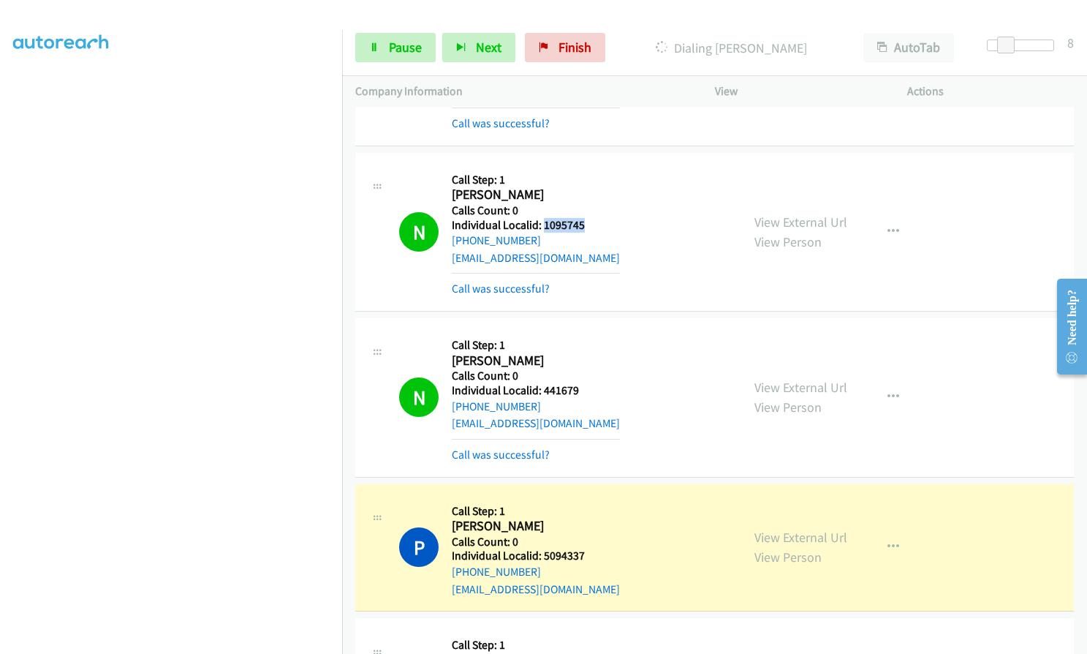
drag, startPoint x: 543, startPoint y: 189, endPoint x: 582, endPoint y: 189, distance: 38.8
click at [582, 218] on h5 "Individual Localid: 1095745" at bounding box center [536, 225] width 168 height 15
drag, startPoint x: 540, startPoint y: 356, endPoint x: 585, endPoint y: 355, distance: 44.6
click at [585, 383] on h5 "Individual Localid: 441679" at bounding box center [536, 390] width 168 height 15
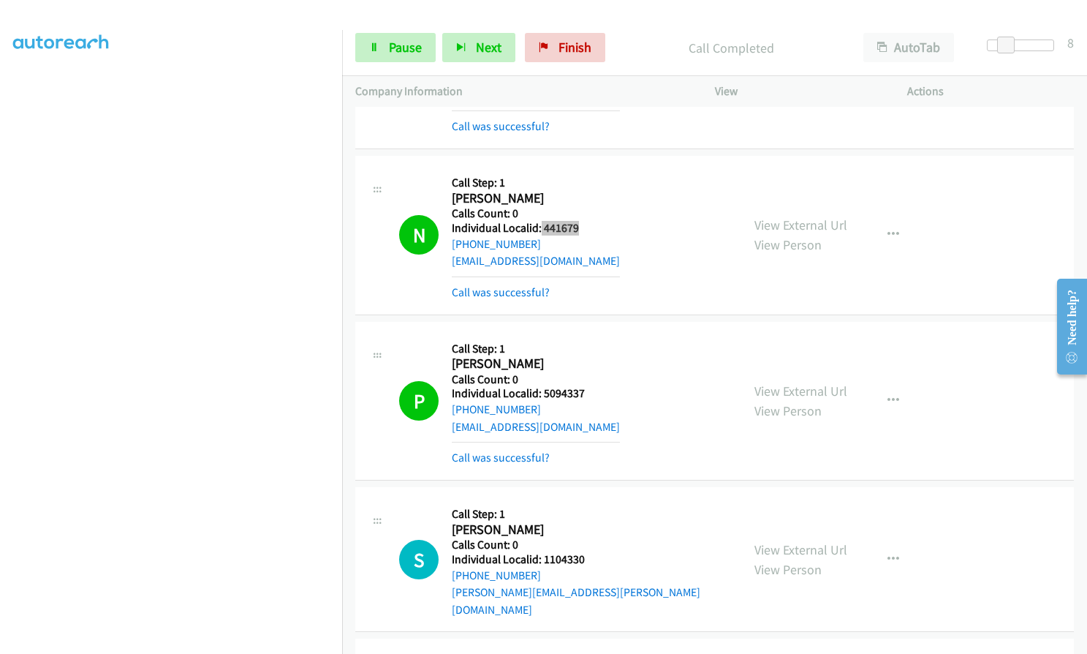
scroll to position [4186, 0]
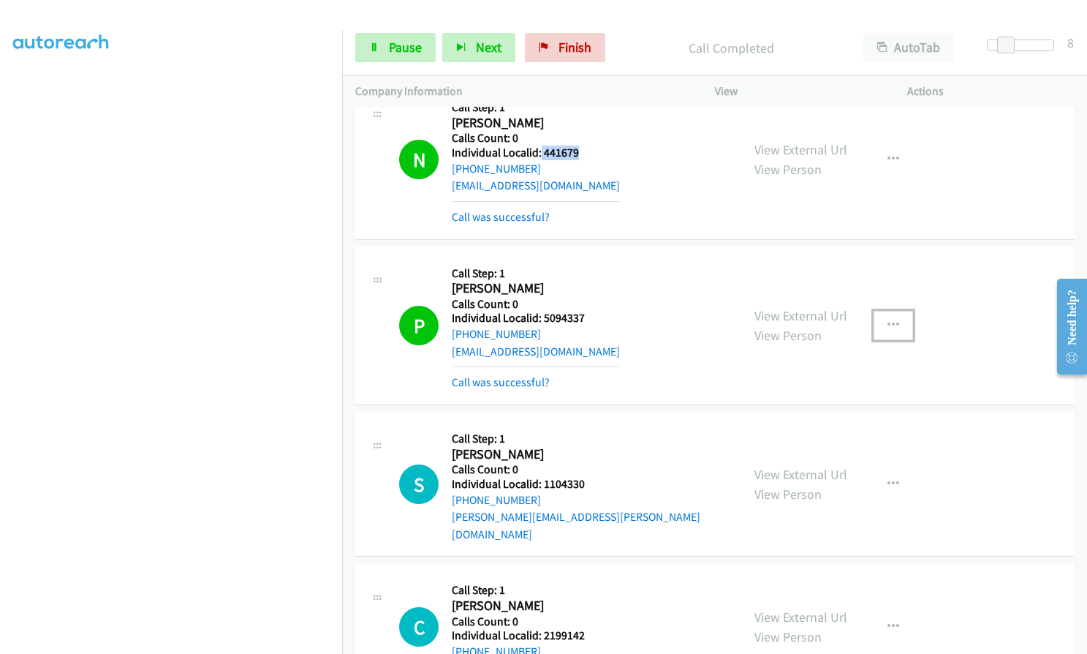
click at [888, 320] on icon "button" at bounding box center [894, 326] width 12 height 12
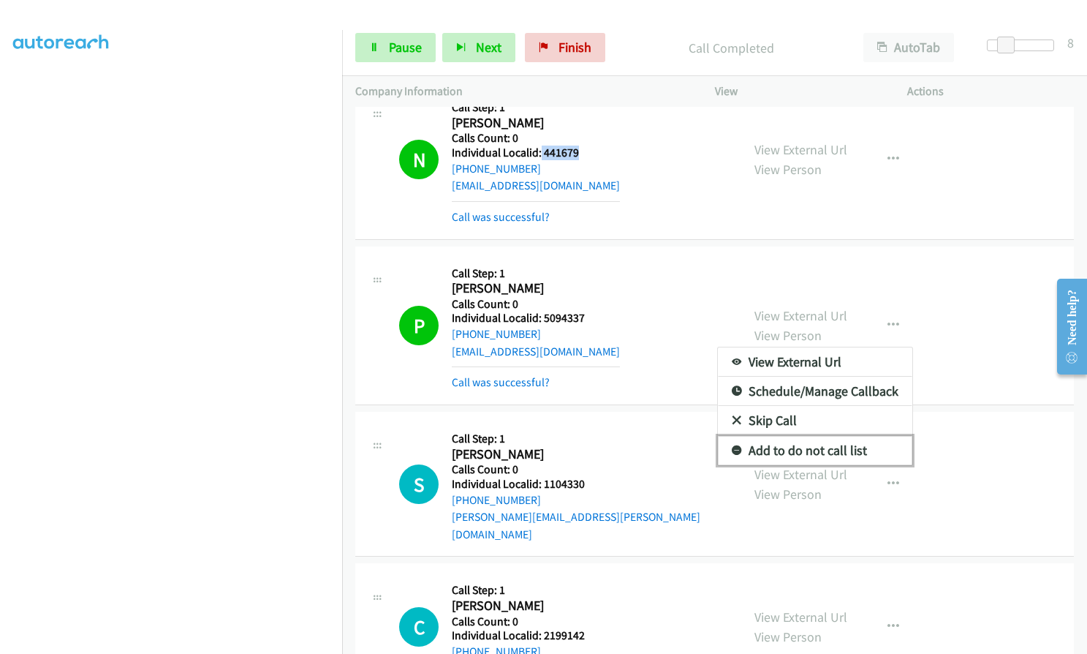
click at [733, 446] on icon at bounding box center [737, 451] width 10 height 10
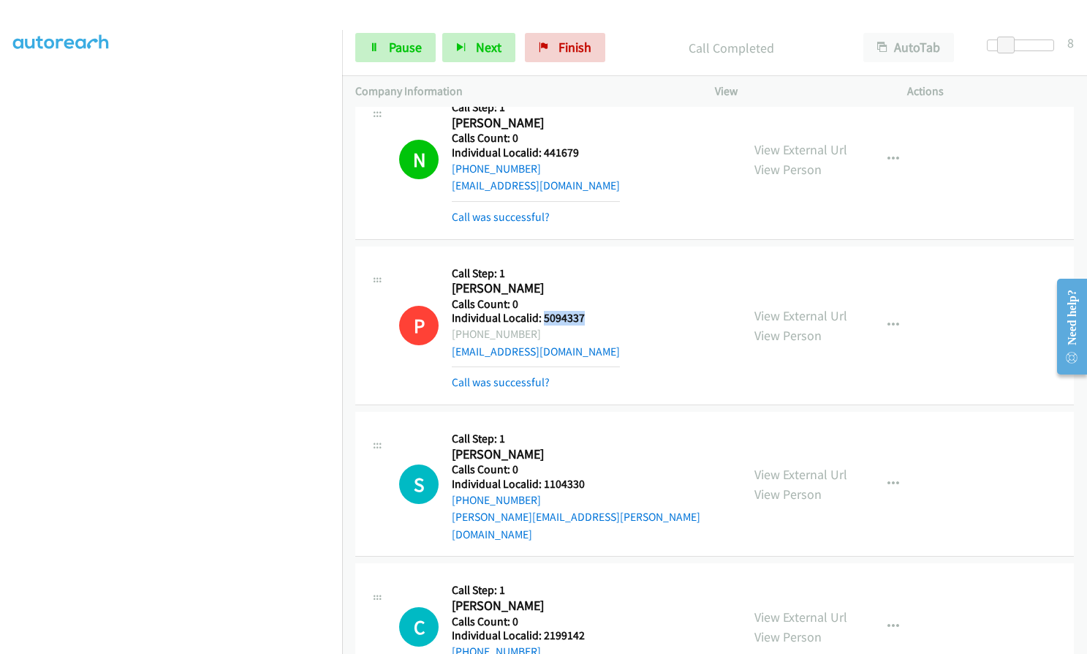
drag, startPoint x: 543, startPoint y: 285, endPoint x: 587, endPoint y: 282, distance: 44.0
click at [587, 311] on h5 "Individual Localid: 5094337" at bounding box center [536, 318] width 168 height 15
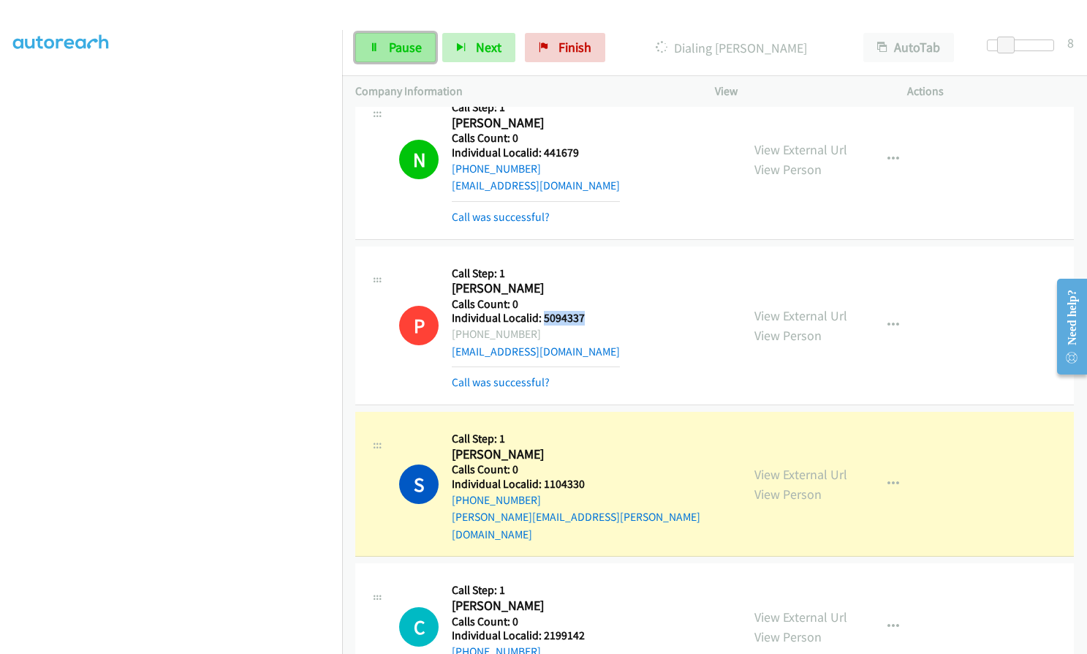
click at [401, 49] on span "Pause" at bounding box center [405, 47] width 33 height 17
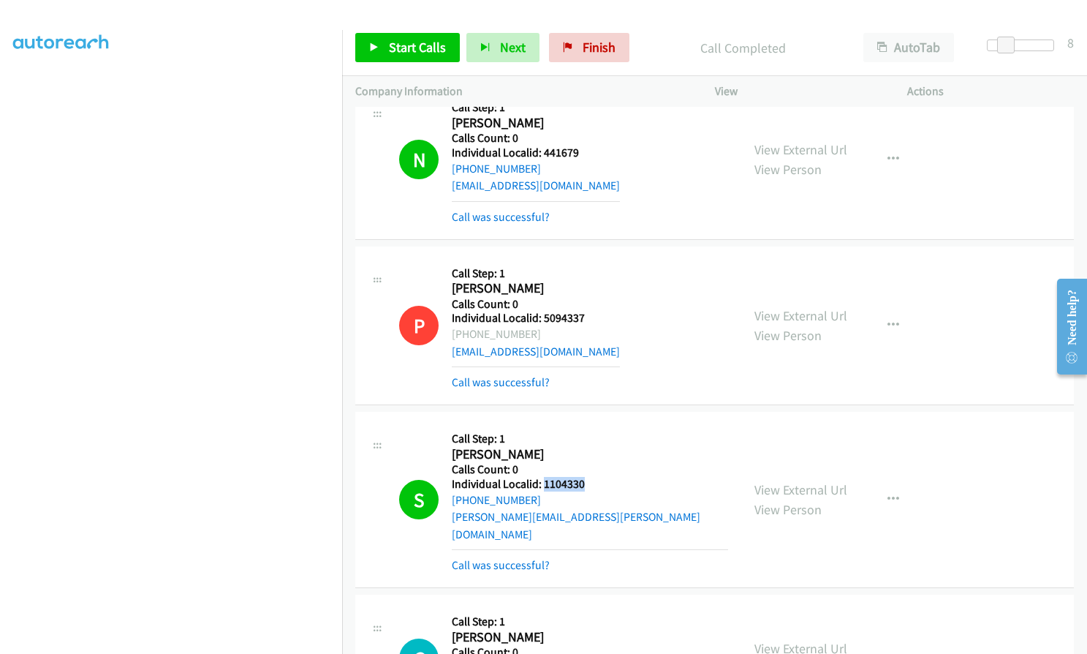
drag, startPoint x: 542, startPoint y: 446, endPoint x: 591, endPoint y: 445, distance: 49.0
click at [591, 477] on h5 "Individual Localid: 1104330" at bounding box center [590, 484] width 276 height 15
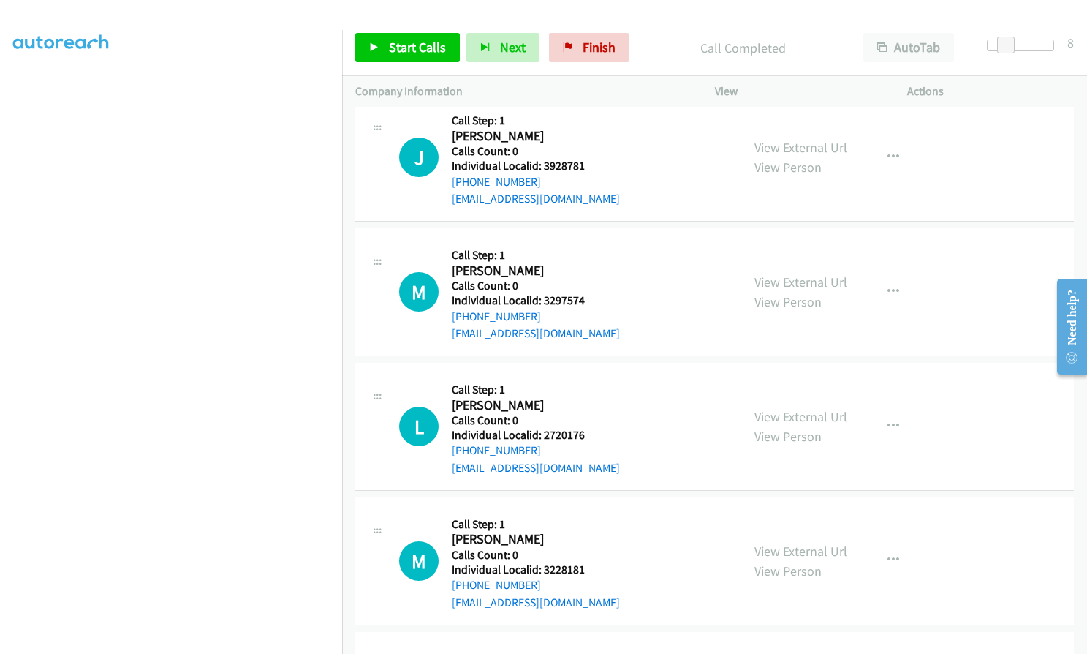
scroll to position [5228, 0]
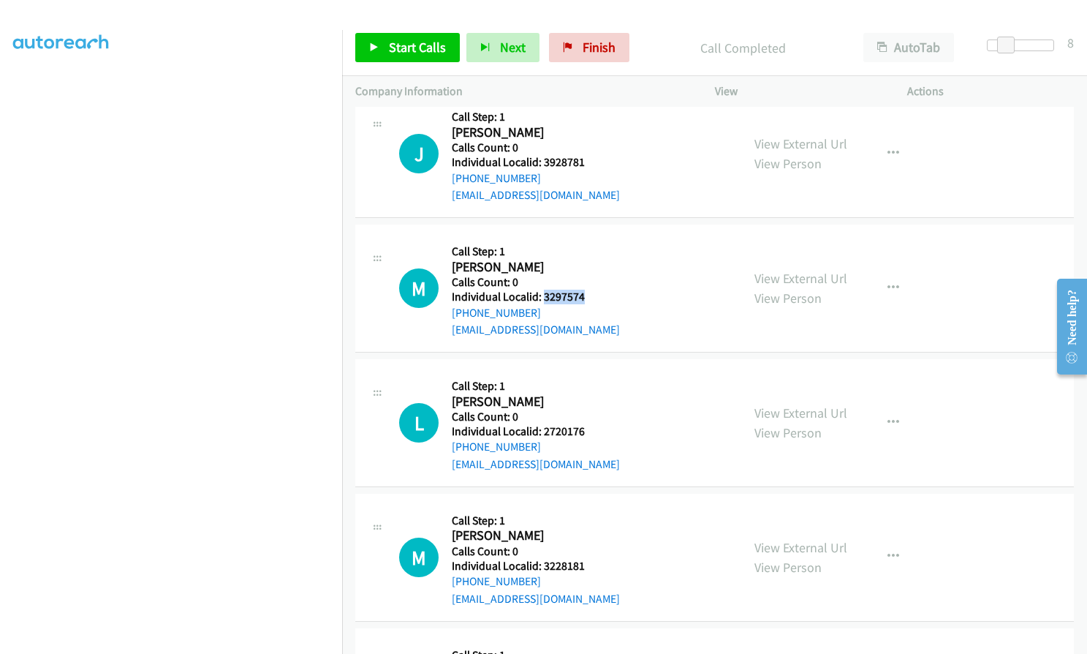
drag, startPoint x: 541, startPoint y: 244, endPoint x: 586, endPoint y: 245, distance: 44.6
click at [586, 245] on div "M Callback Scheduled Call Step: 1 Mike Tromp America/Chicago Calls Count: 0 Ind…" at bounding box center [563, 288] width 329 height 101
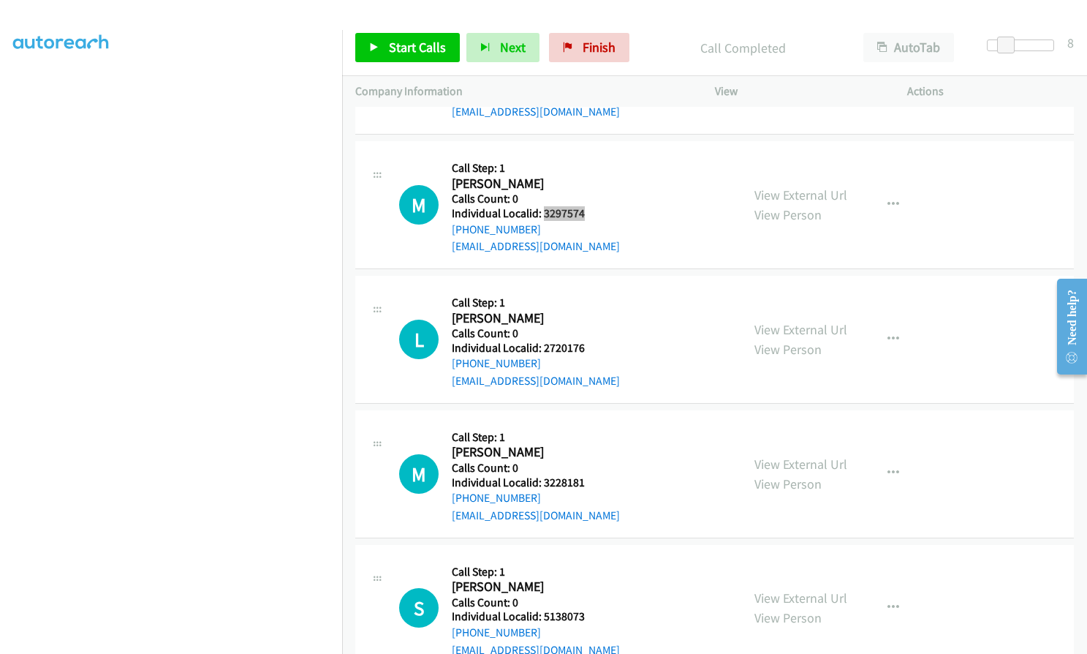
scroll to position [5320, 0]
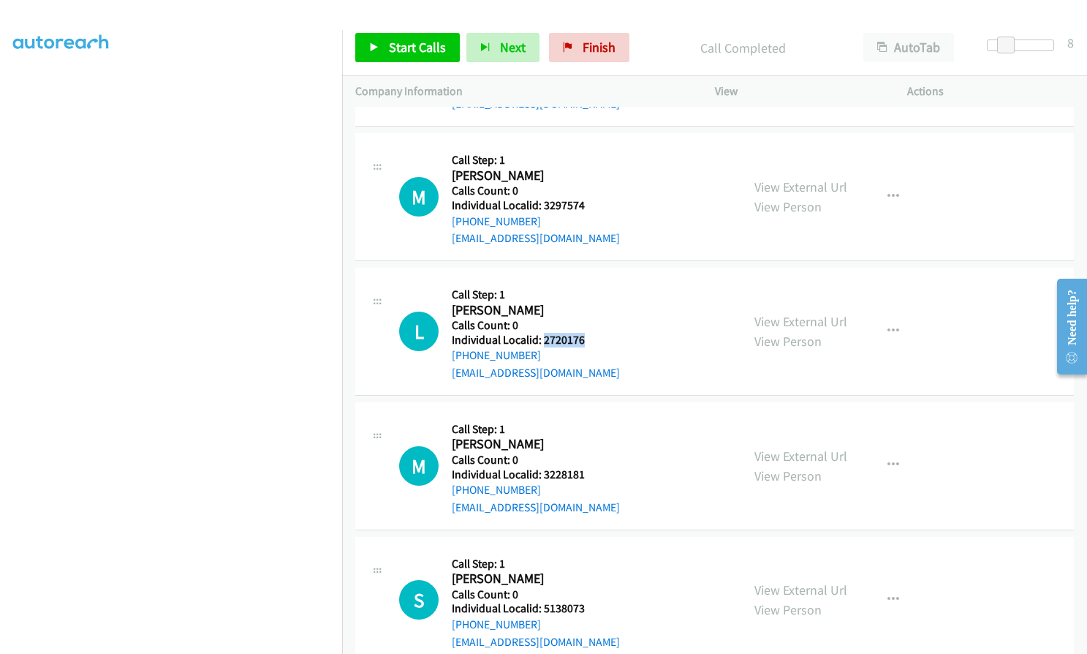
drag, startPoint x: 541, startPoint y: 287, endPoint x: 589, endPoint y: 289, distance: 47.6
click at [589, 289] on div "L Callback Scheduled Call Step: 1 Lori Everett America/Chicago Calls Count: 0 I…" at bounding box center [563, 331] width 329 height 101
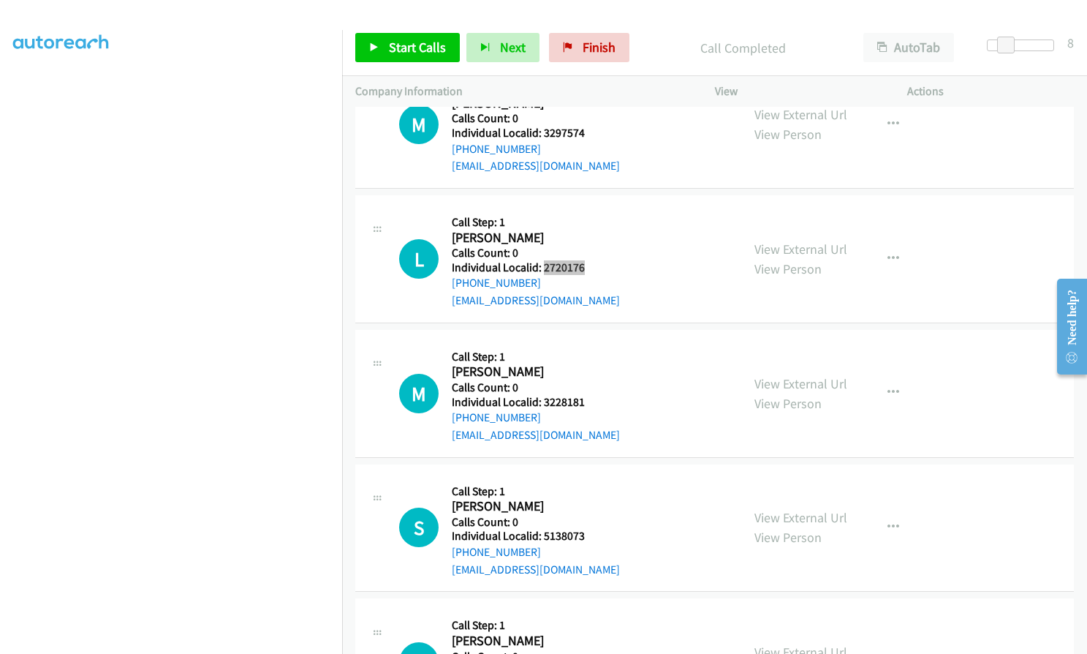
scroll to position [5393, 0]
drag, startPoint x: 543, startPoint y: 350, endPoint x: 586, endPoint y: 351, distance: 43.9
click at [586, 351] on div "M Callback Scheduled Call Step: 1 Michael Cole America/New_York Calls Count: 0 …" at bounding box center [563, 392] width 329 height 101
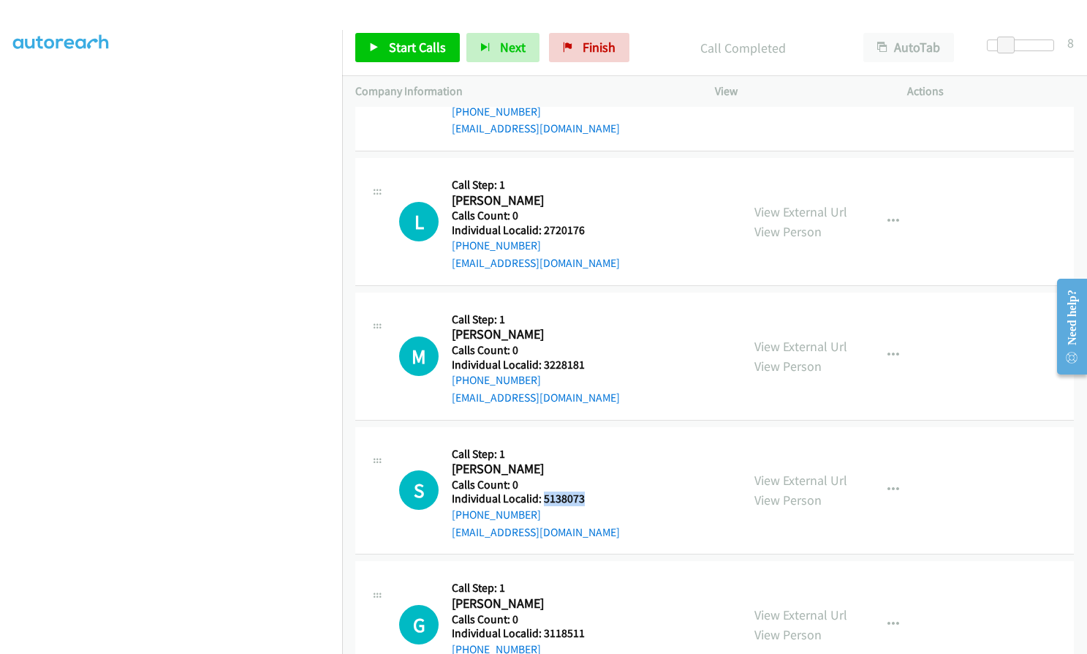
drag, startPoint x: 551, startPoint y: 446, endPoint x: 597, endPoint y: 444, distance: 45.4
click at [597, 444] on div "S Callback Scheduled Call Step: 1 Scott Burr America/New_York Calls Count: 0 In…" at bounding box center [563, 490] width 329 height 101
click at [426, 44] on span "Start Calls" at bounding box center [417, 47] width 57 height 17
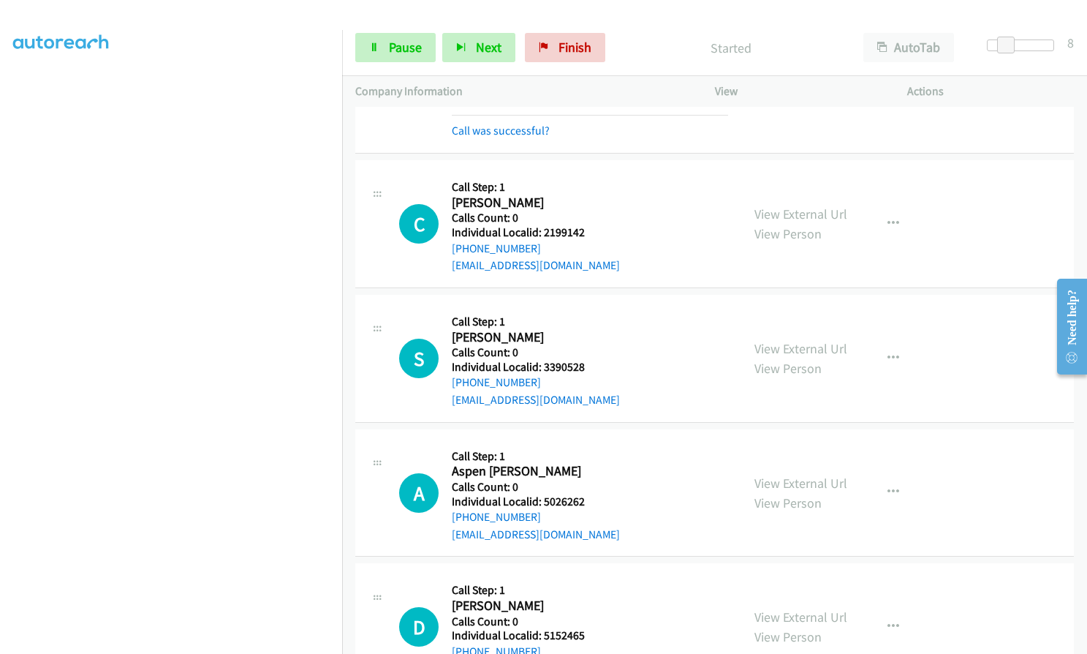
scroll to position [4625, 0]
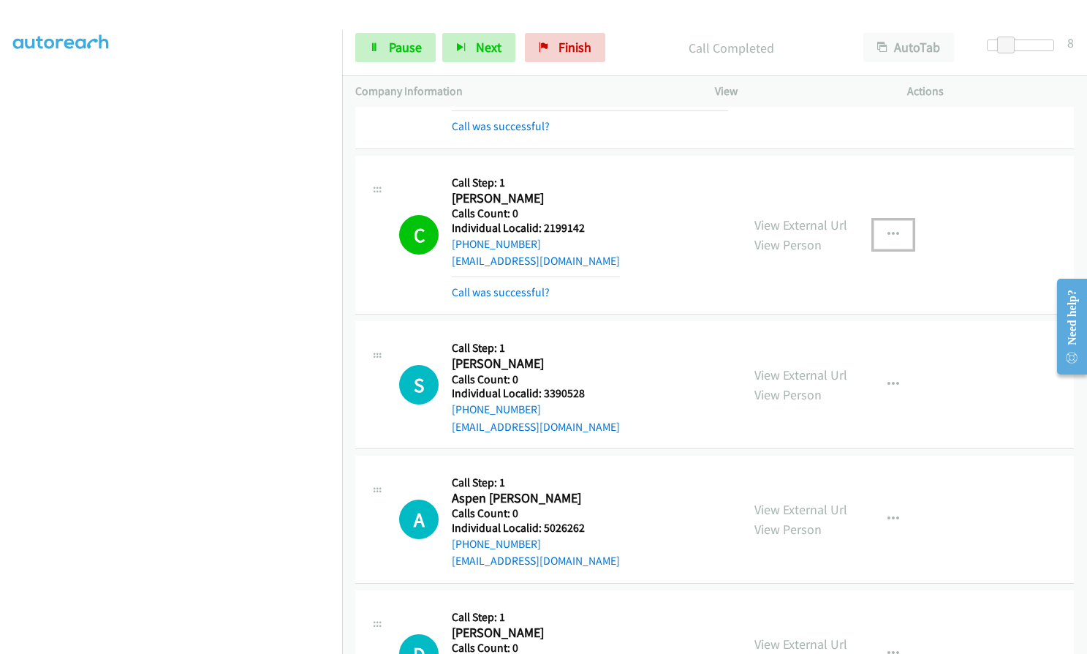
click at [894, 220] on button "button" at bounding box center [893, 234] width 39 height 29
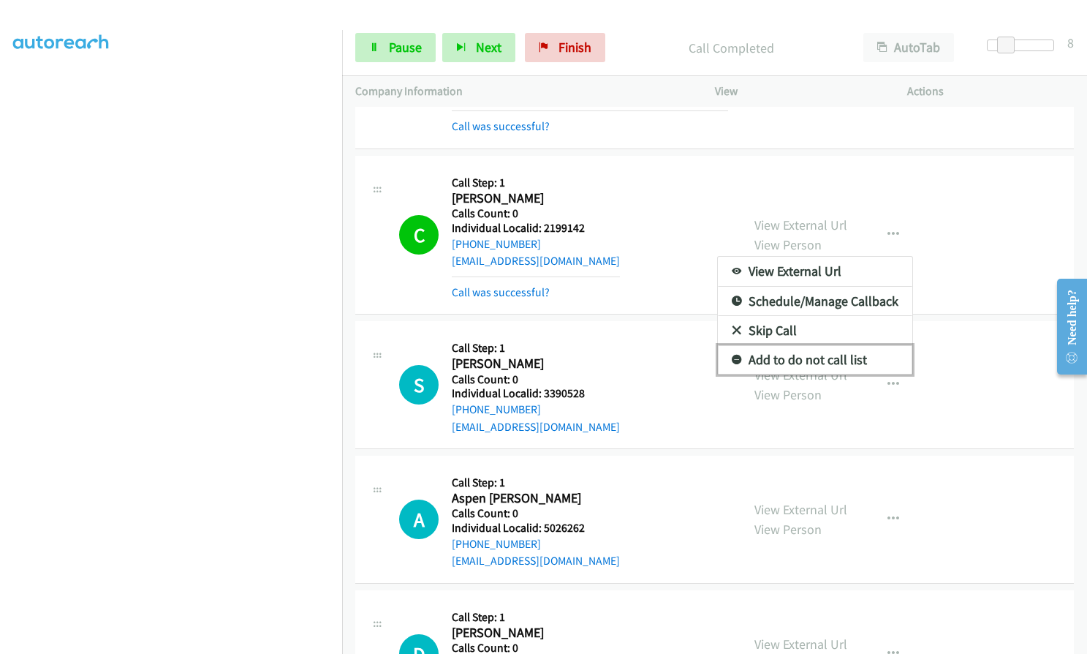
click at [732, 355] on icon at bounding box center [737, 360] width 10 height 10
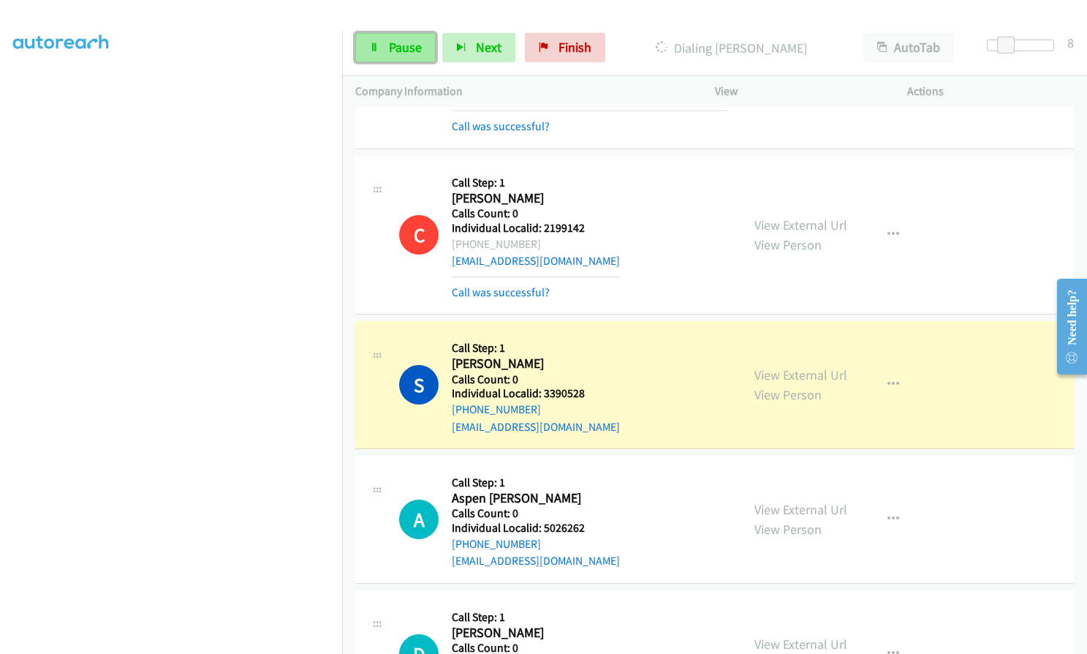
click at [394, 50] on span "Pause" at bounding box center [405, 47] width 33 height 17
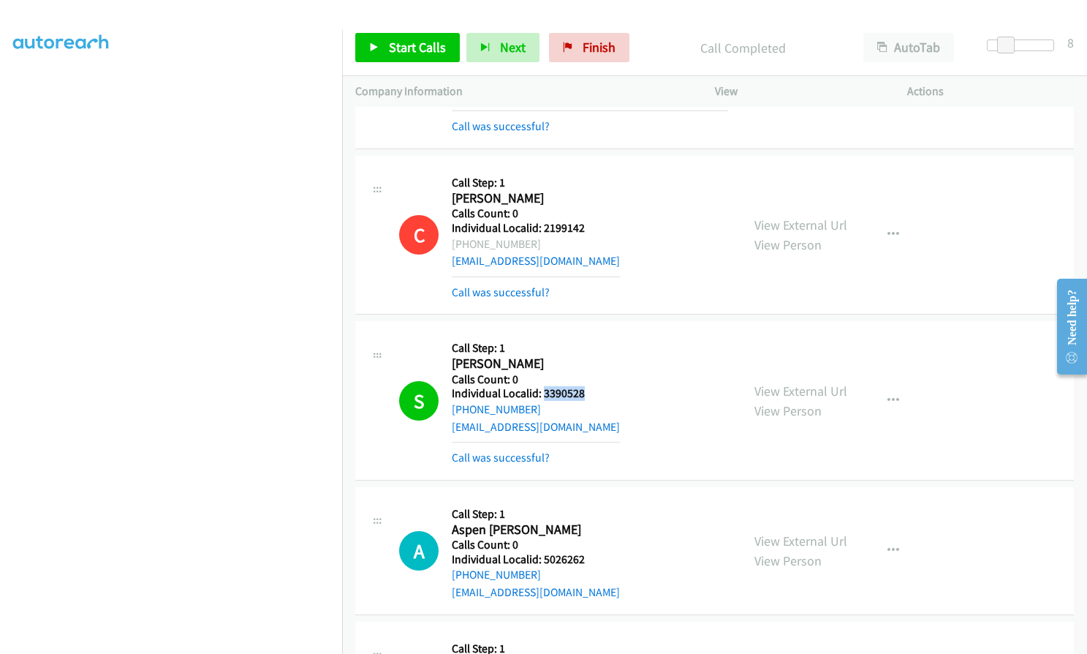
drag, startPoint x: 543, startPoint y: 341, endPoint x: 590, endPoint y: 340, distance: 47.5
click at [590, 386] on h5 "Individual Localid: 3390528" at bounding box center [536, 393] width 168 height 15
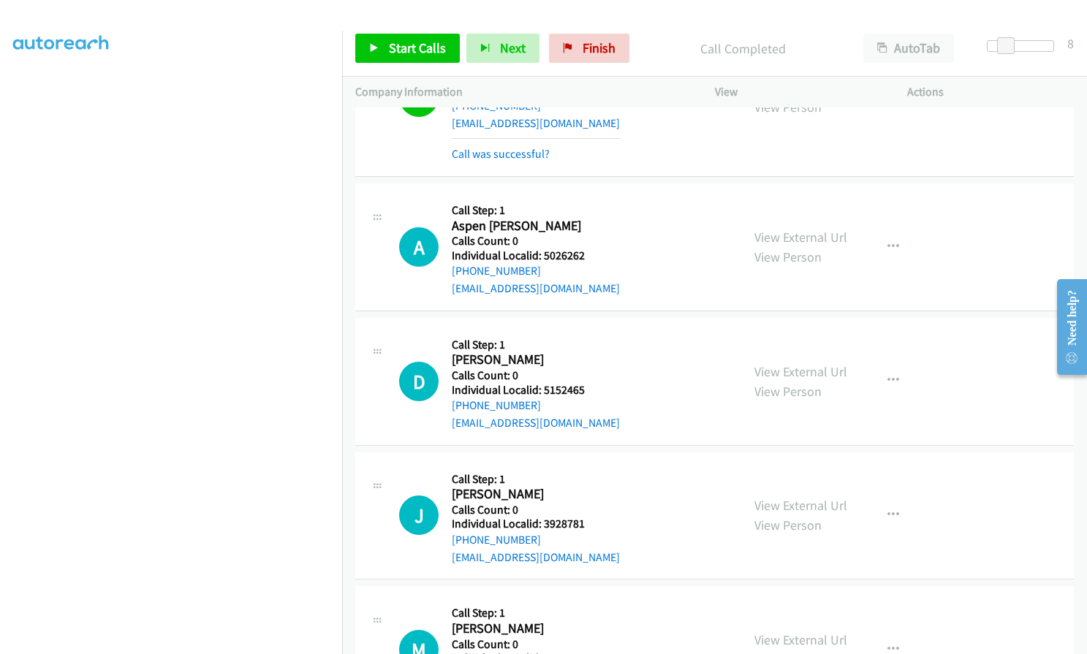
scroll to position [4954, 0]
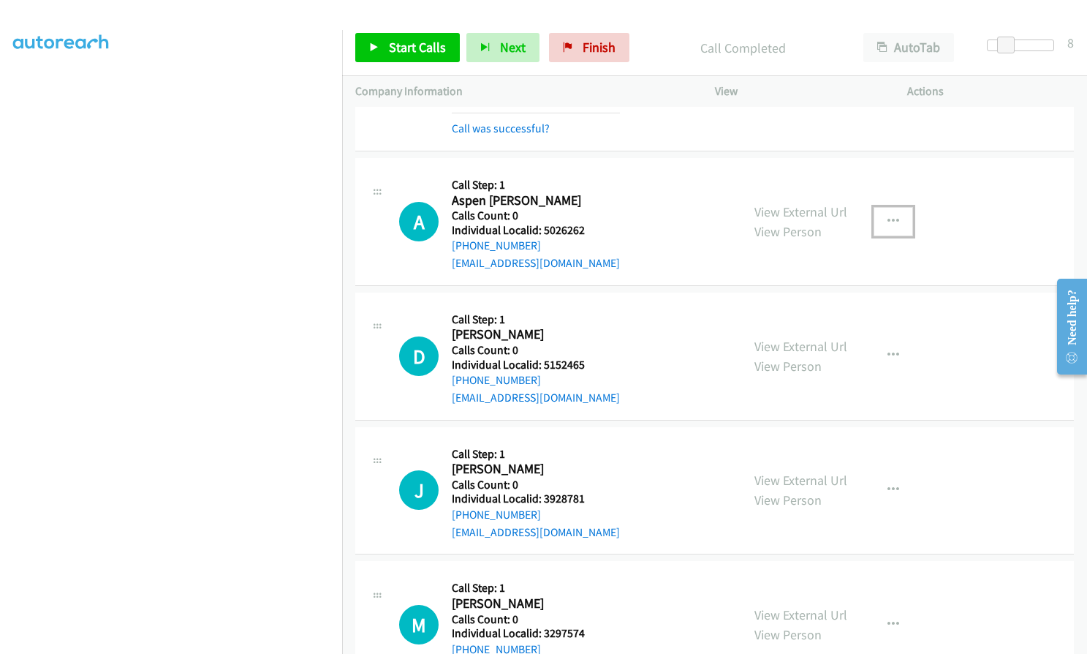
click at [889, 216] on icon "button" at bounding box center [894, 222] width 12 height 12
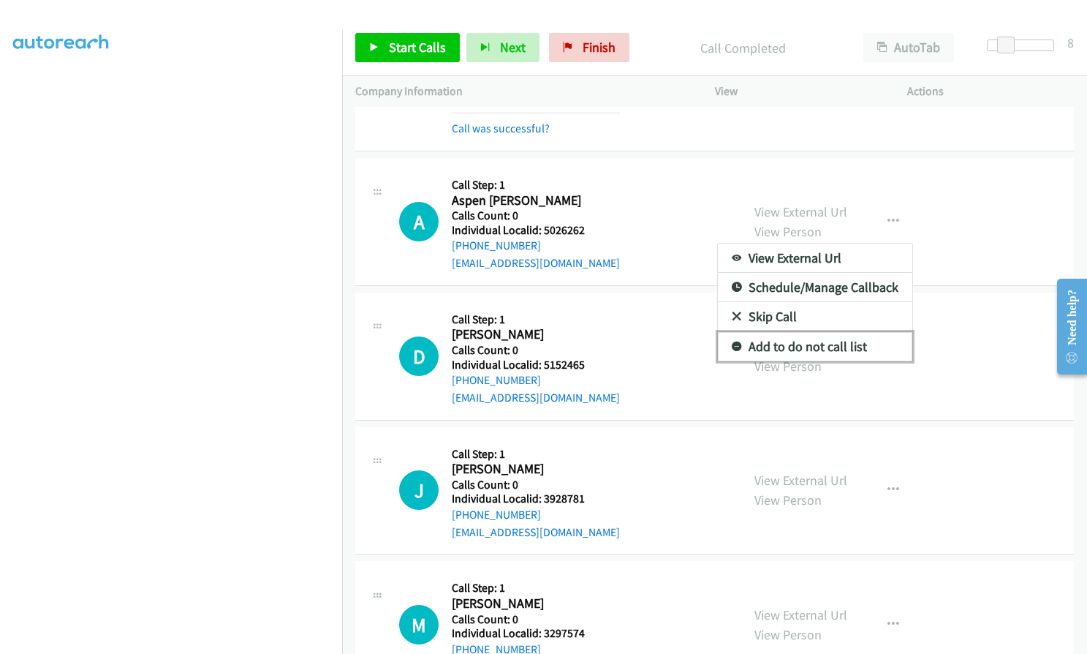
click at [732, 342] on icon at bounding box center [737, 347] width 10 height 10
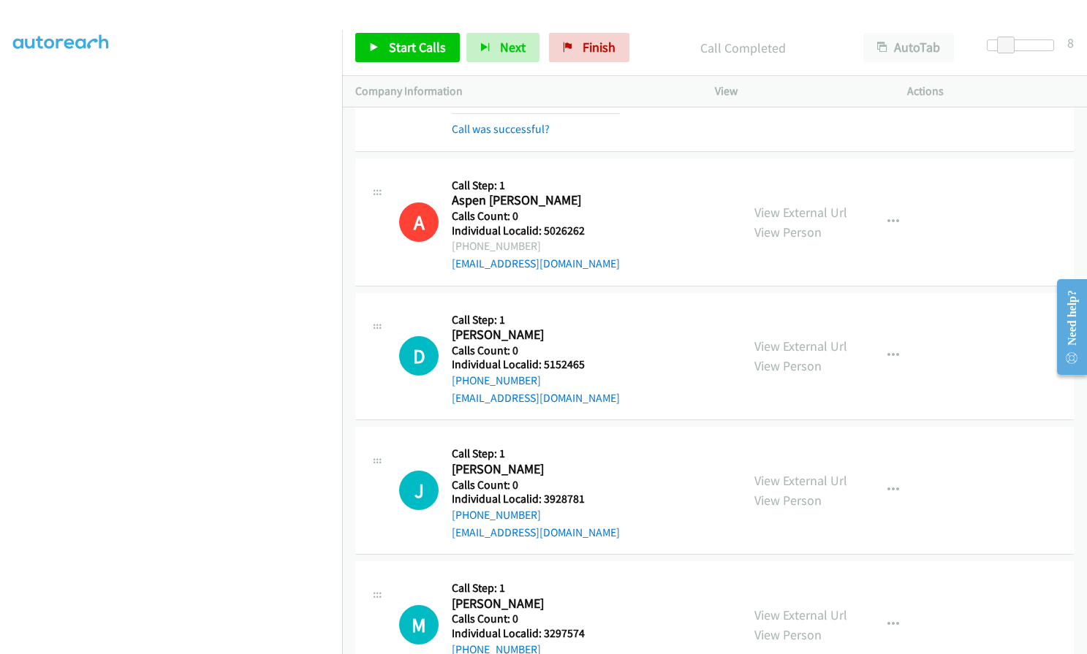
scroll to position [165, 0]
click at [400, 48] on span "Start Calls" at bounding box center [417, 47] width 57 height 17
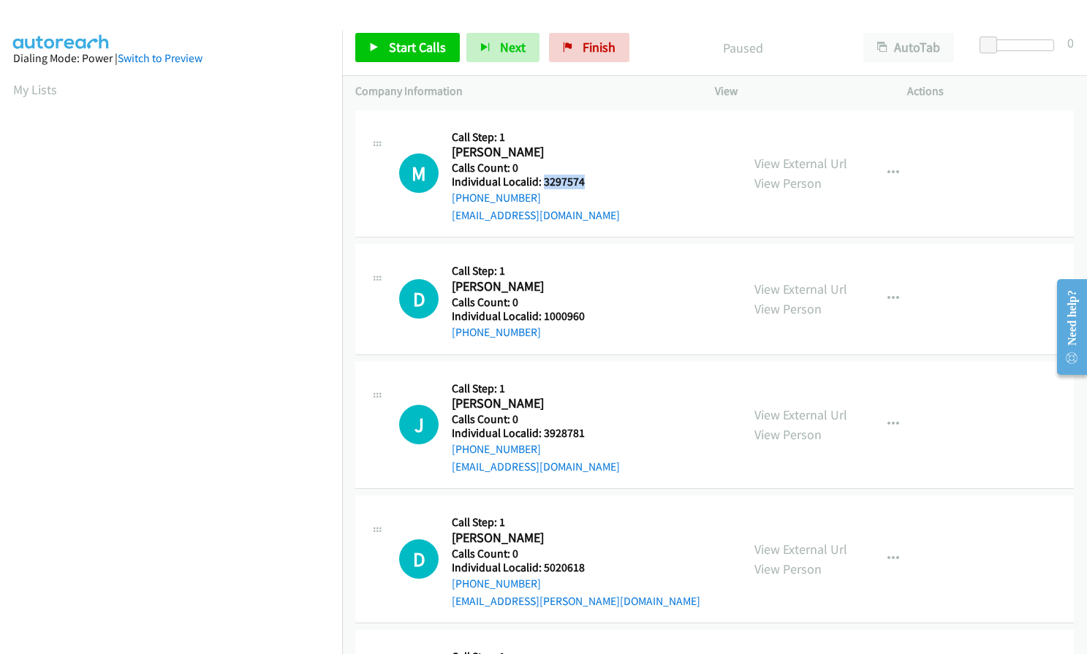
drag, startPoint x: 543, startPoint y: 181, endPoint x: 592, endPoint y: 181, distance: 48.3
click at [592, 181] on h5 "Individual Localid: 3297574" at bounding box center [536, 182] width 168 height 15
copy h5 "3297574"
drag, startPoint x: 556, startPoint y: 314, endPoint x: 588, endPoint y: 315, distance: 32.2
click at [588, 315] on h5 "Individual Localid: 1000960" at bounding box center [530, 316] width 157 height 15
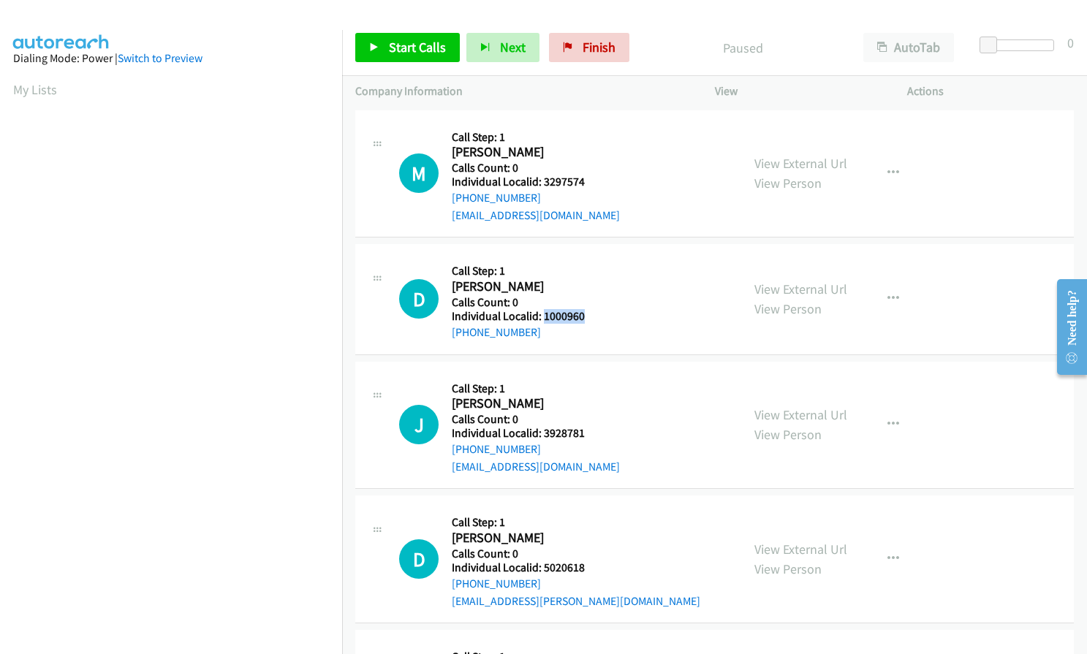
copy h5 "1000960"
drag, startPoint x: 542, startPoint y: 434, endPoint x: 590, endPoint y: 434, distance: 48.3
click at [590, 434] on h5 "Individual Localid: 3928781" at bounding box center [536, 433] width 168 height 15
copy h5 "3928781"
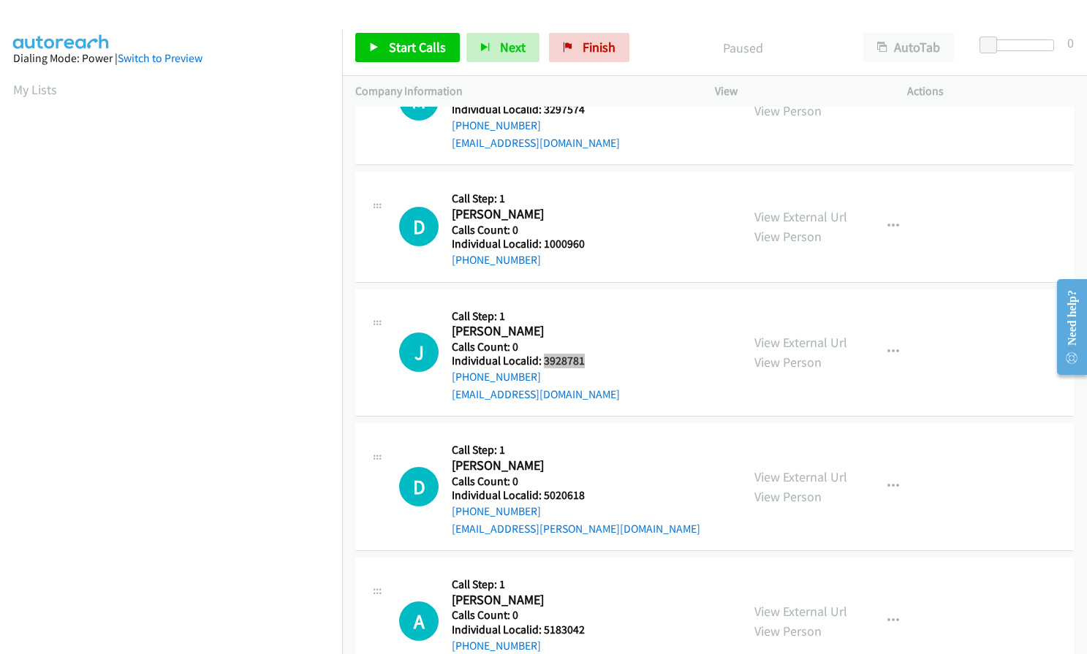
scroll to position [73, 0]
drag, startPoint x: 544, startPoint y: 494, endPoint x: 592, endPoint y: 494, distance: 48.3
click at [592, 494] on h5 "Individual Localid: 5020618" at bounding box center [576, 495] width 249 height 15
copy h5 "5020618"
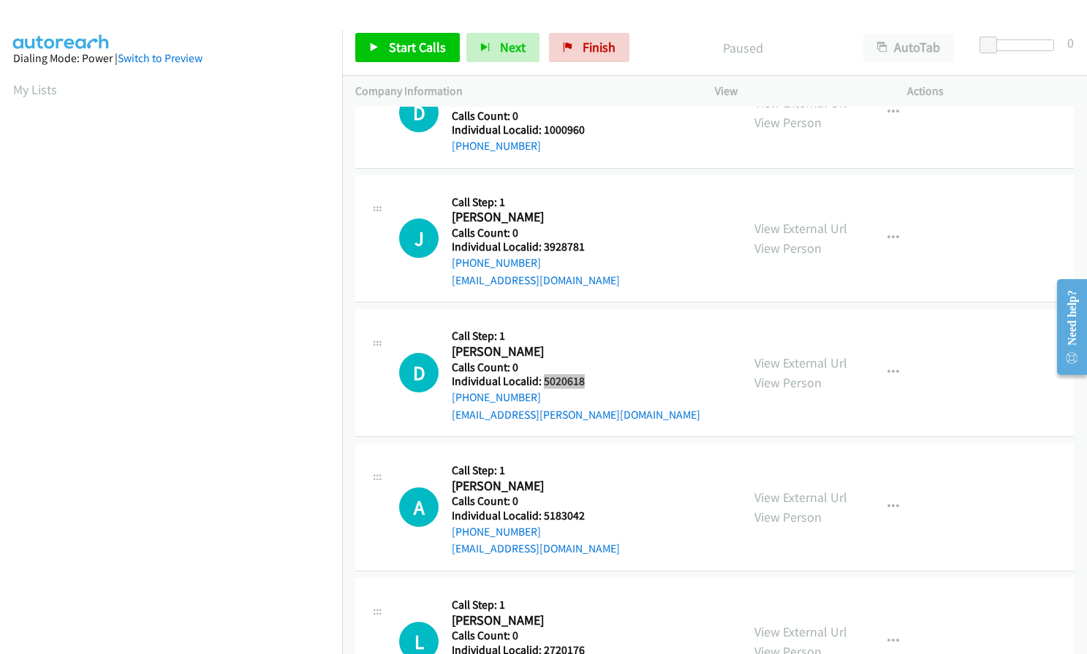
scroll to position [201, 0]
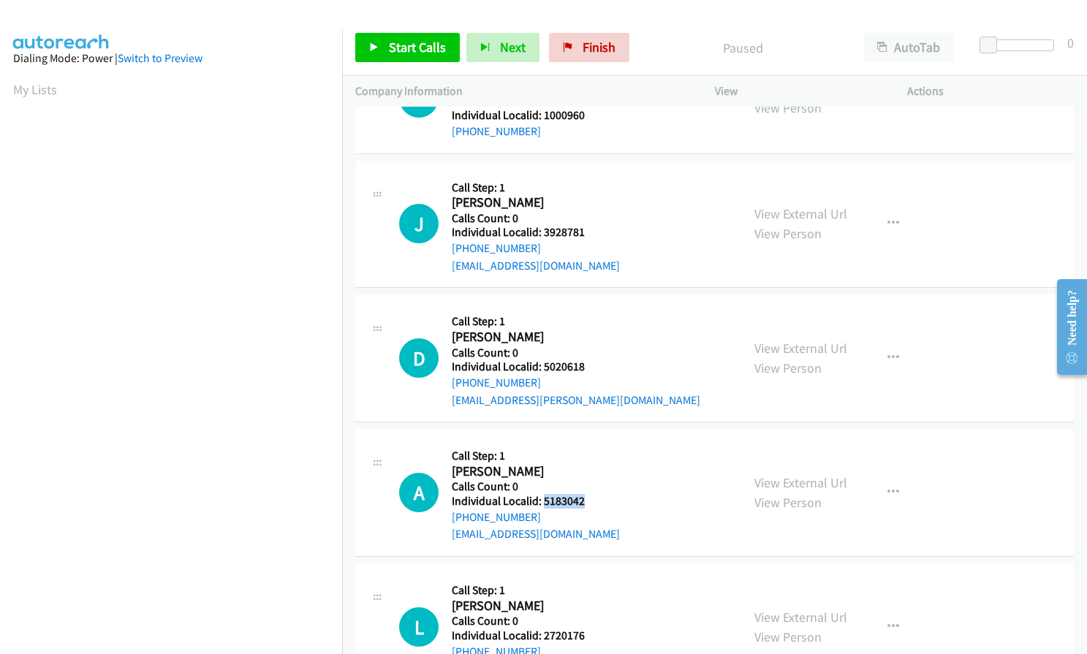
drag, startPoint x: 555, startPoint y: 502, endPoint x: 583, endPoint y: 502, distance: 27.8
click at [583, 502] on h5 "Individual Localid: 5183042" at bounding box center [536, 501] width 168 height 15
copy h5 "5183042"
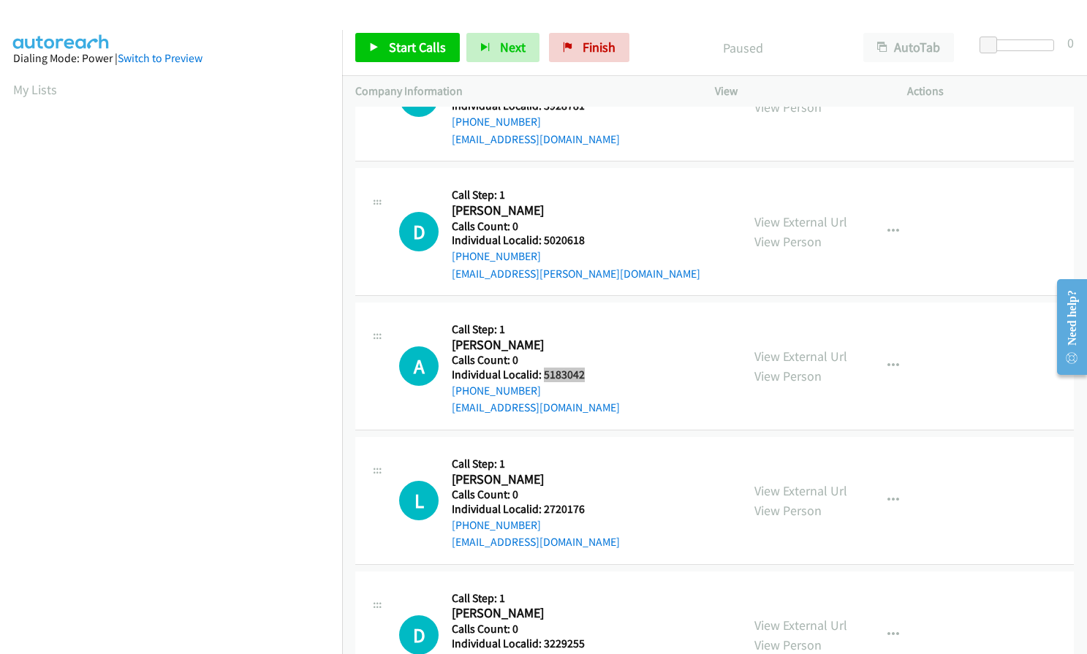
scroll to position [402, 0]
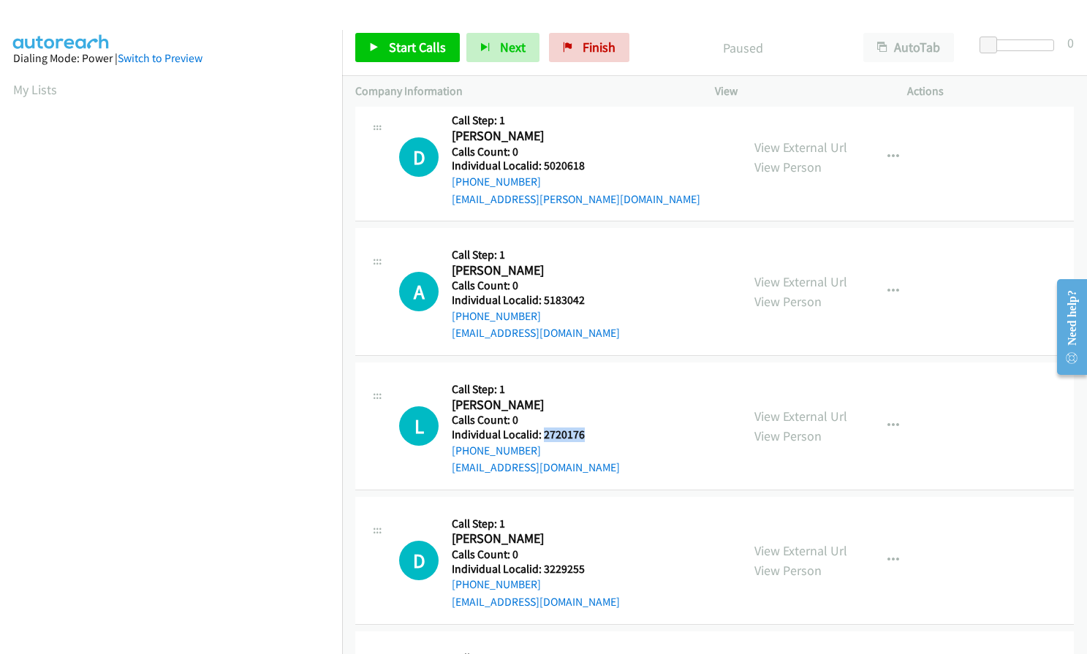
drag, startPoint x: 542, startPoint y: 436, endPoint x: 586, endPoint y: 436, distance: 44.6
click at [586, 436] on h5 "Individual Localid: 2720176" at bounding box center [536, 435] width 168 height 15
copy h5 "2720176"
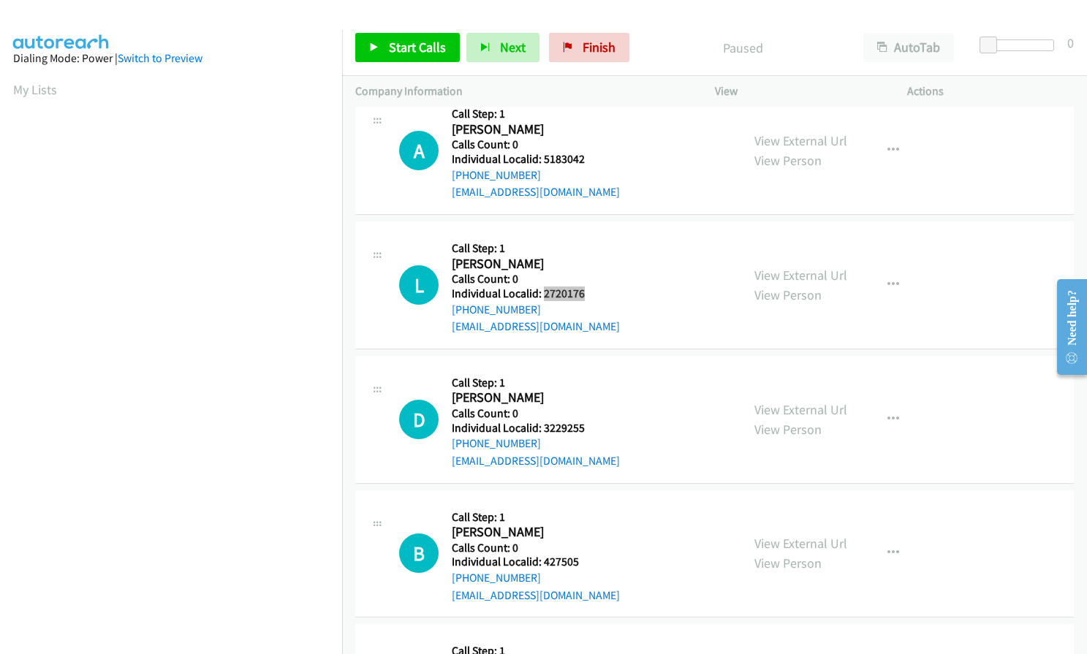
scroll to position [622, 0]
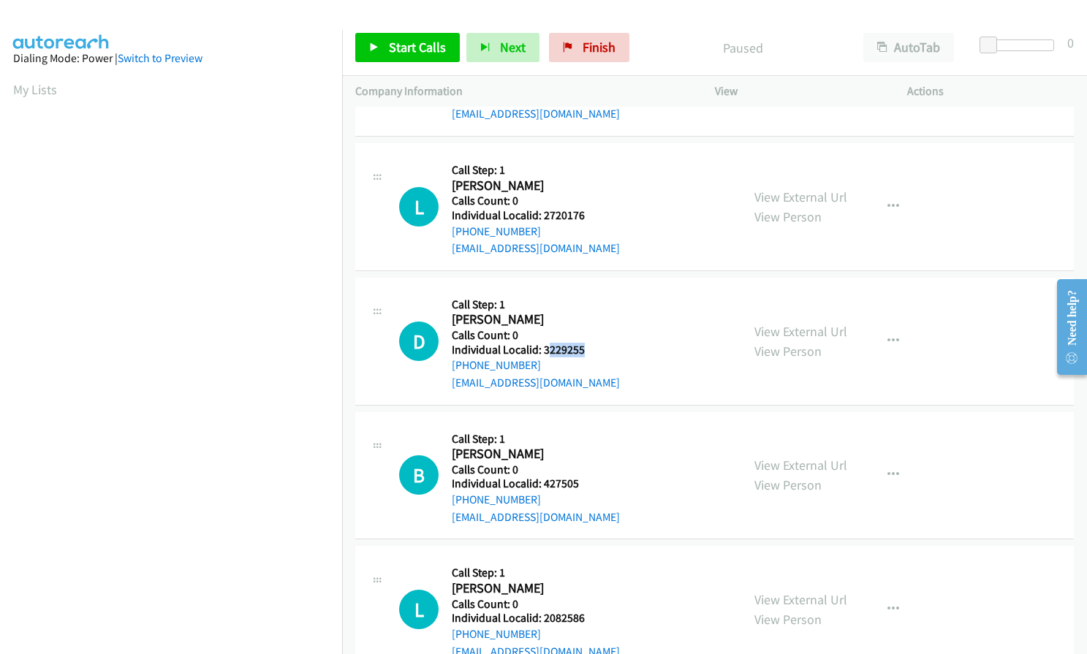
drag, startPoint x: 566, startPoint y: 352, endPoint x: 596, endPoint y: 352, distance: 30.0
click at [596, 352] on h5 "Individual Localid: 3229255" at bounding box center [536, 350] width 168 height 15
click at [551, 317] on h2 "Daniel Benson" at bounding box center [530, 320] width 157 height 17
drag, startPoint x: 540, startPoint y: 347, endPoint x: 594, endPoint y: 350, distance: 53.5
click at [594, 350] on h5 "Individual Localid: 3229255" at bounding box center [536, 350] width 168 height 15
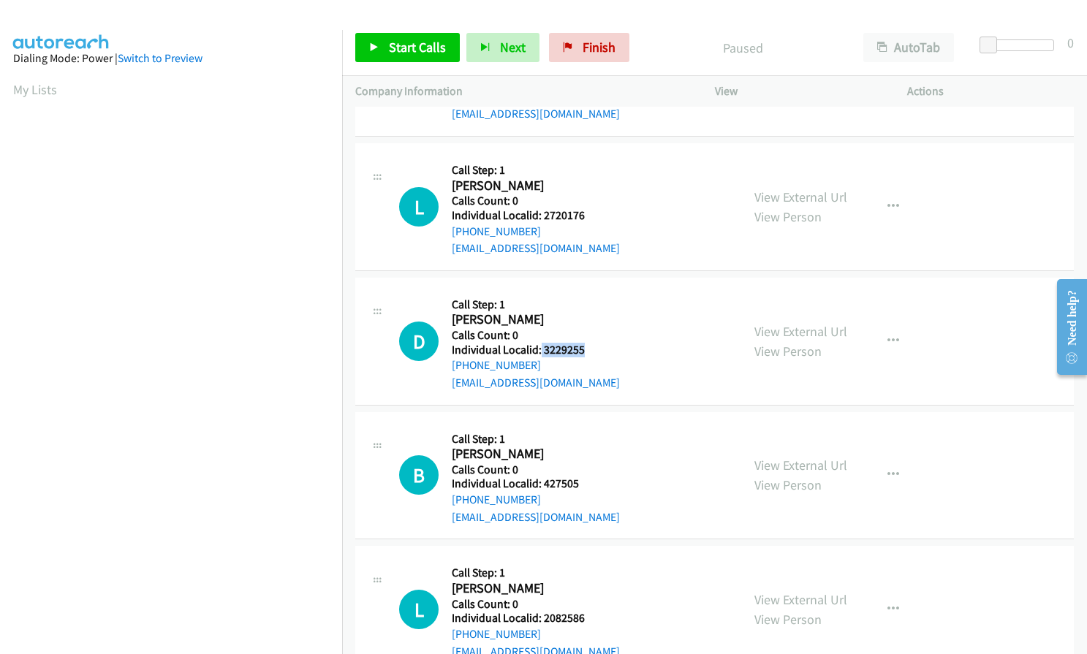
copy h5 "3229255"
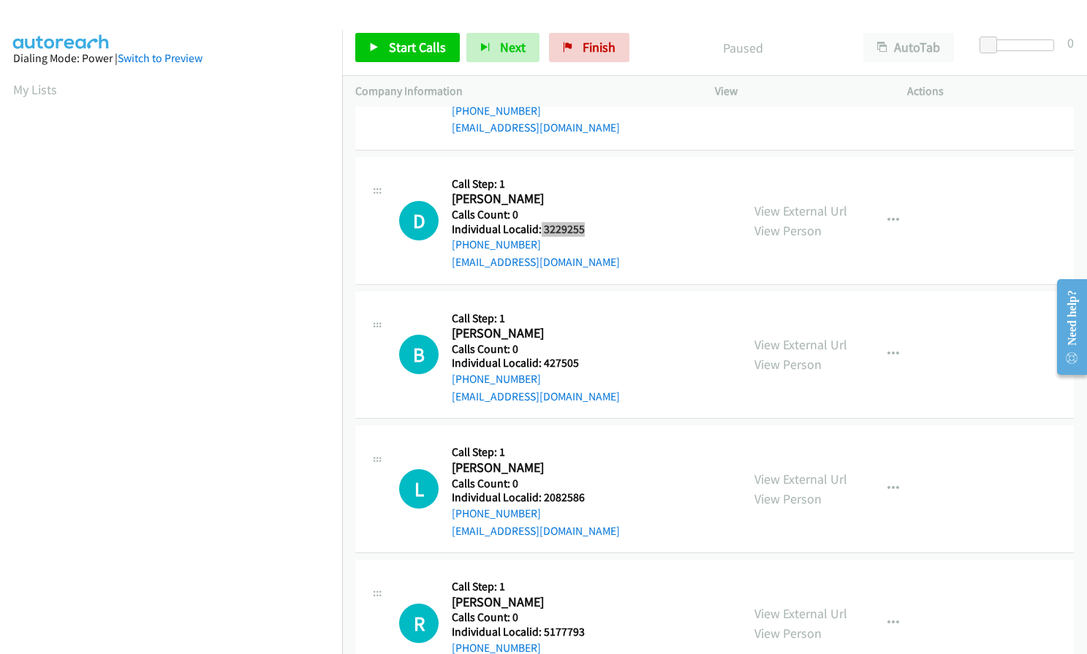
scroll to position [750, 0]
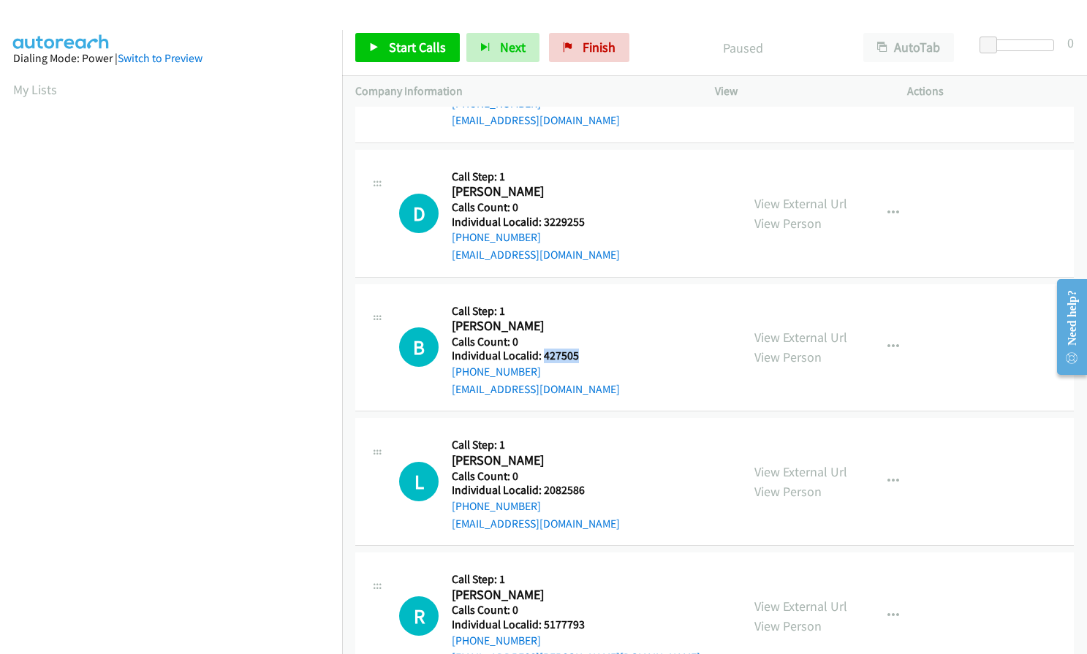
drag, startPoint x: 543, startPoint y: 355, endPoint x: 579, endPoint y: 355, distance: 36.6
click at [579, 355] on h5 "Individual Localid: 427505" at bounding box center [536, 356] width 168 height 15
copy h5 "427505"
drag, startPoint x: 543, startPoint y: 492, endPoint x: 594, endPoint y: 492, distance: 51.2
click at [594, 492] on h5 "Individual Localid: 2082586" at bounding box center [536, 490] width 168 height 15
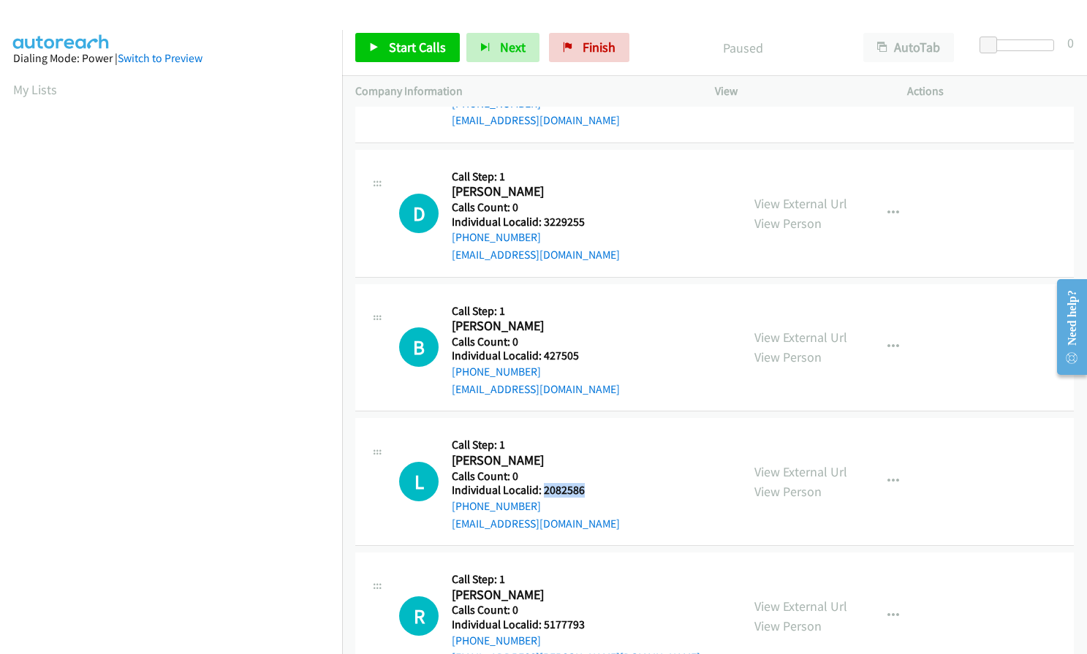
copy h5 "2082586"
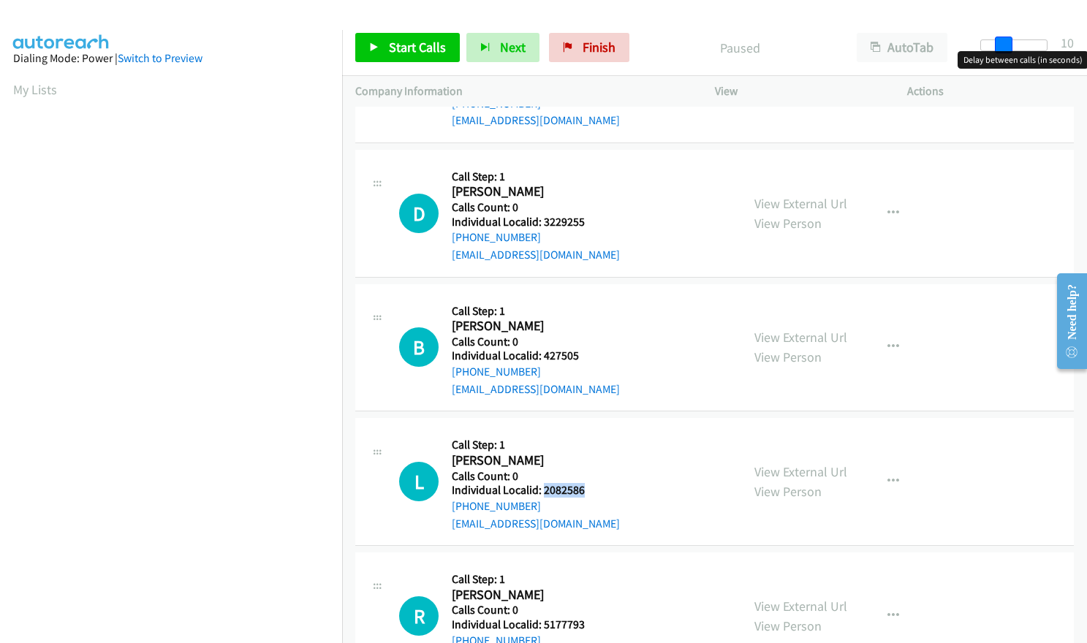
drag, startPoint x: 985, startPoint y: 42, endPoint x: 1007, endPoint y: 43, distance: 21.9
click at [1007, 43] on span at bounding box center [1004, 46] width 18 height 18
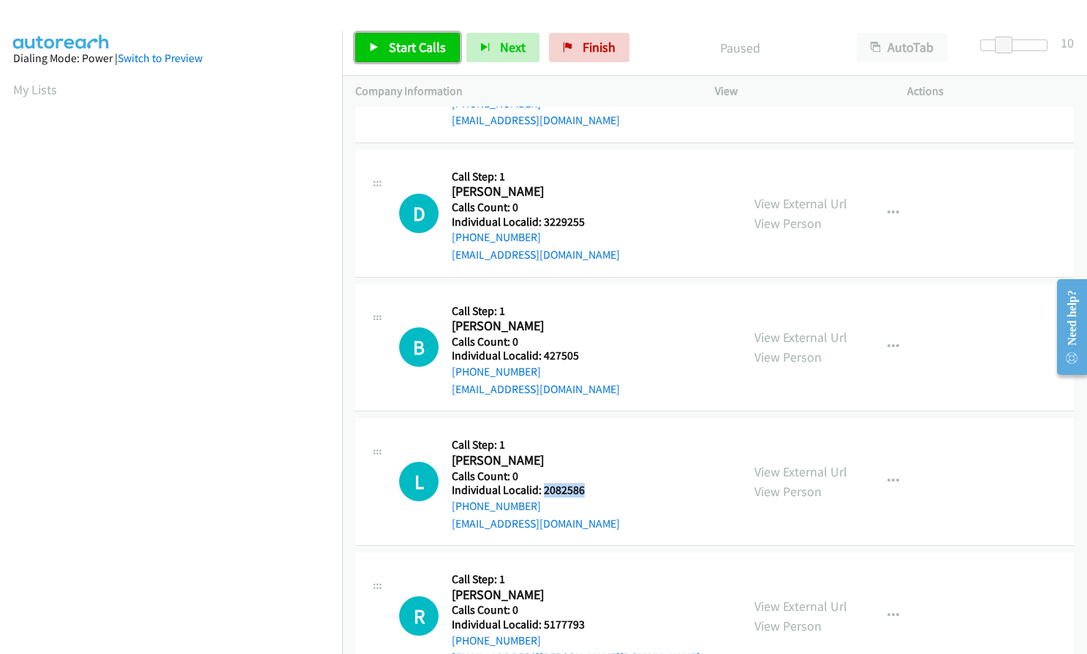
click at [435, 42] on span "Start Calls" at bounding box center [417, 47] width 57 height 17
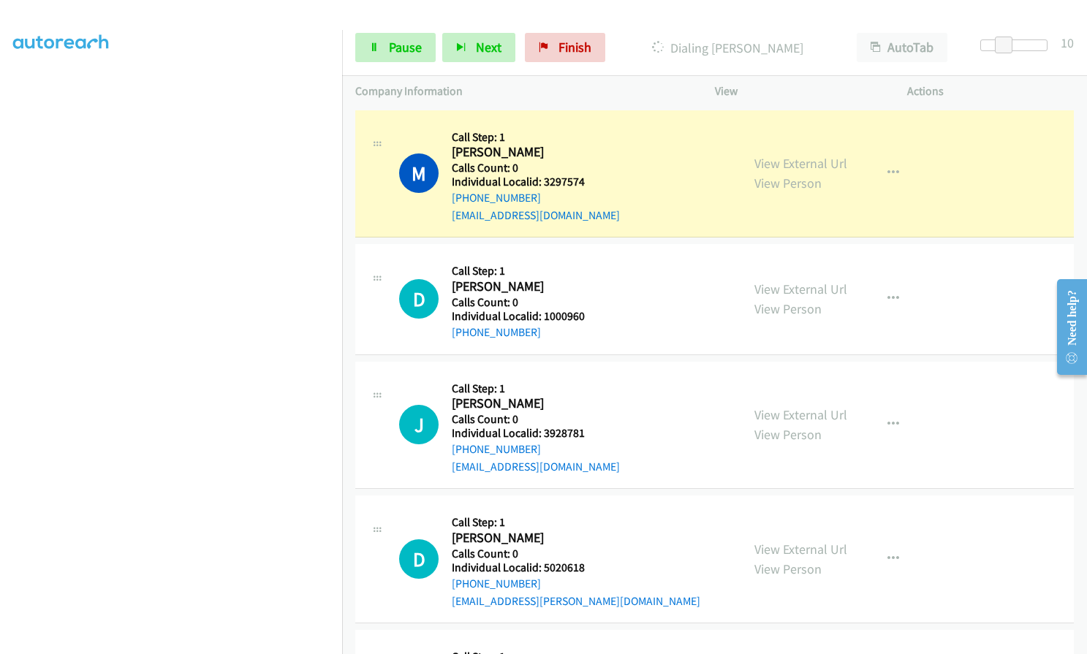
scroll to position [165, 0]
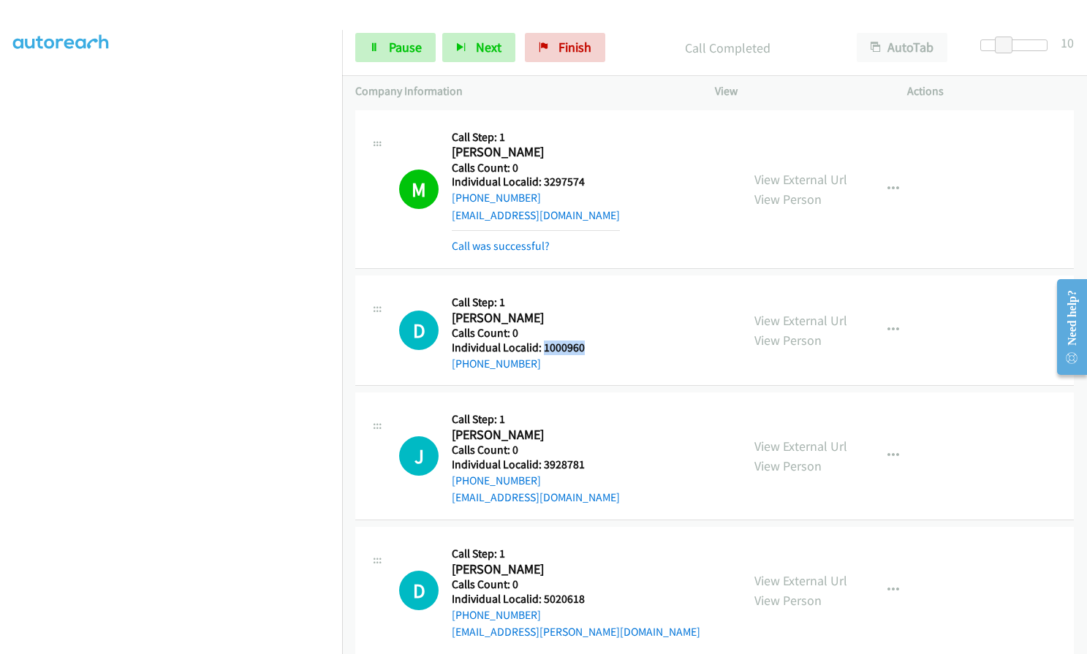
drag, startPoint x: 542, startPoint y: 347, endPoint x: 590, endPoint y: 345, distance: 48.3
click at [591, 345] on h5 "Individual Localid: 1000960" at bounding box center [530, 348] width 157 height 15
copy h5 "1000960"
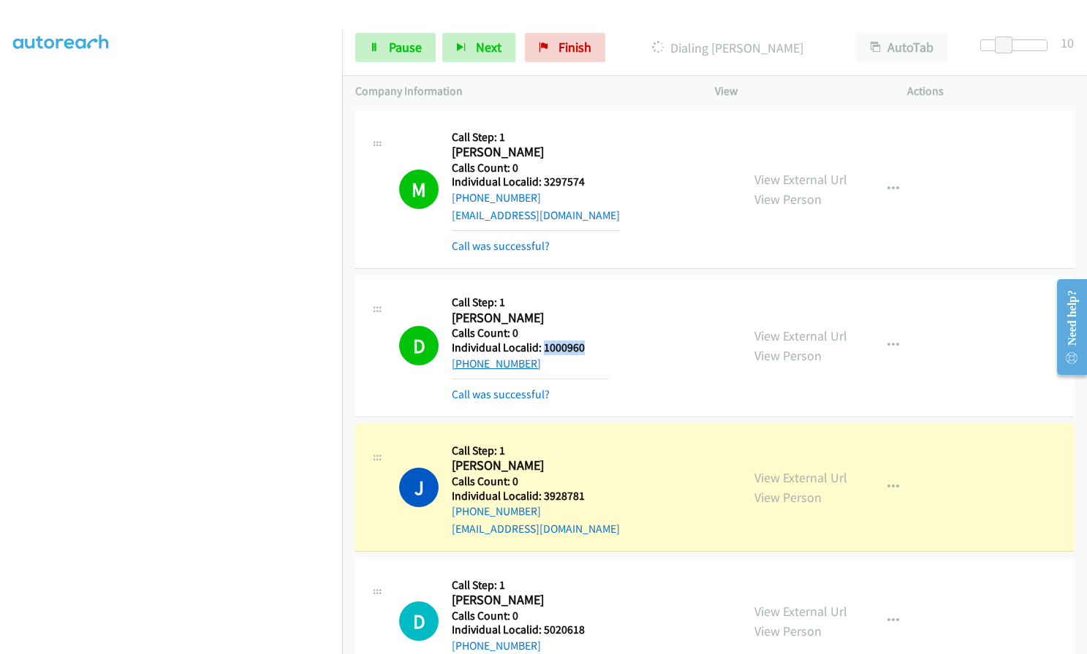
drag, startPoint x: 556, startPoint y: 369, endPoint x: 464, endPoint y: 363, distance: 92.3
click at [464, 363] on div "+1 859-699-7966" at bounding box center [530, 364] width 157 height 18
click at [888, 345] on icon "button" at bounding box center [894, 346] width 12 height 12
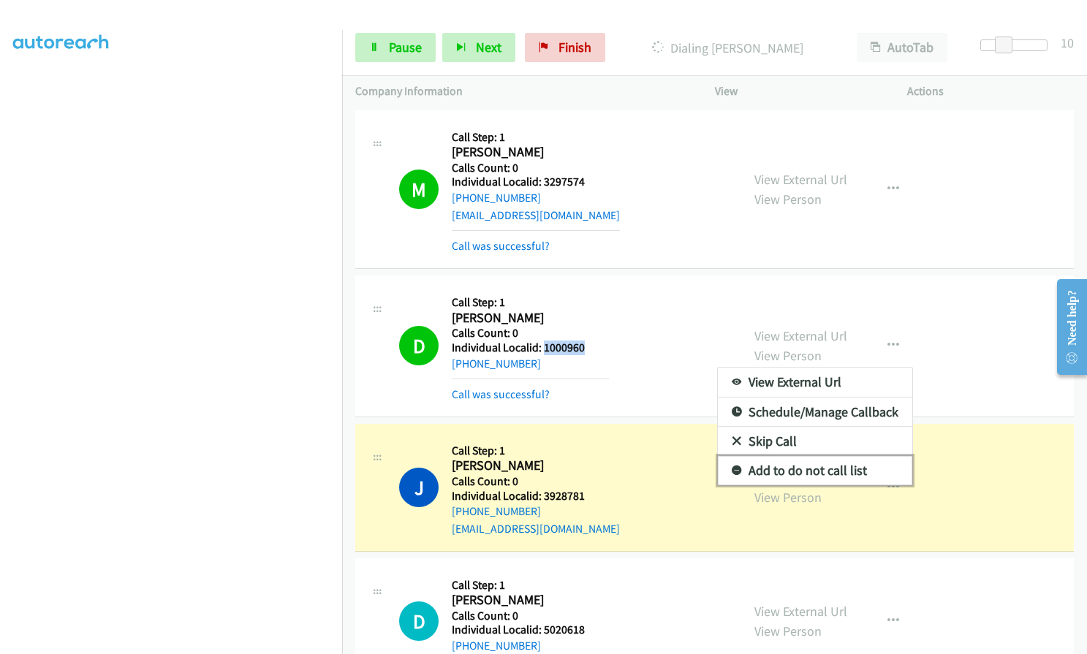
click at [732, 467] on icon at bounding box center [737, 472] width 10 height 10
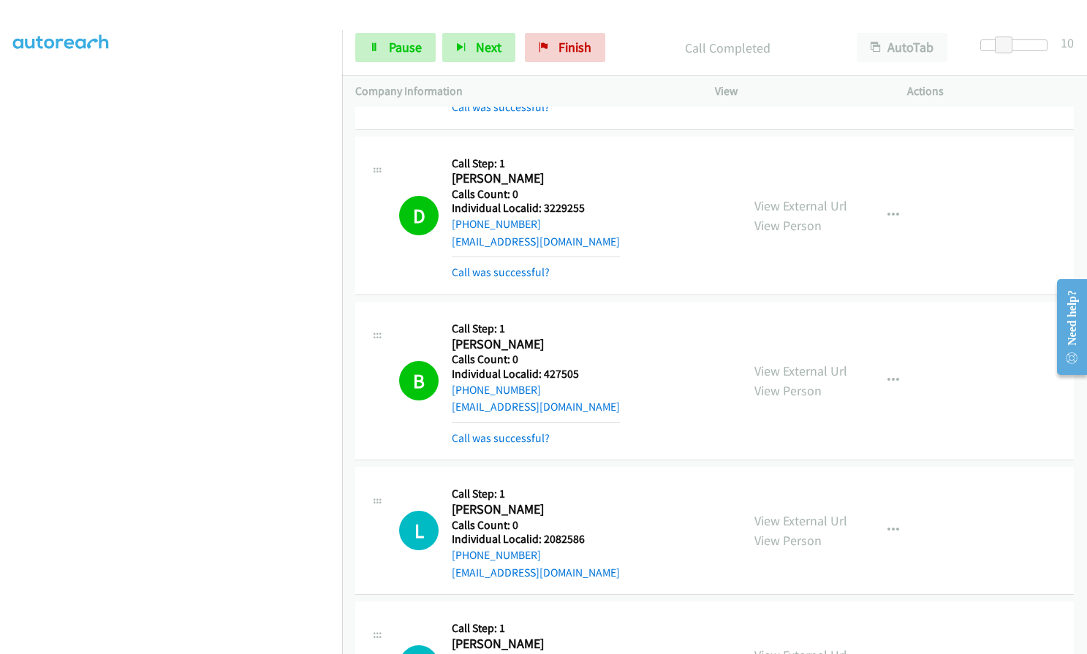
scroll to position [969, 0]
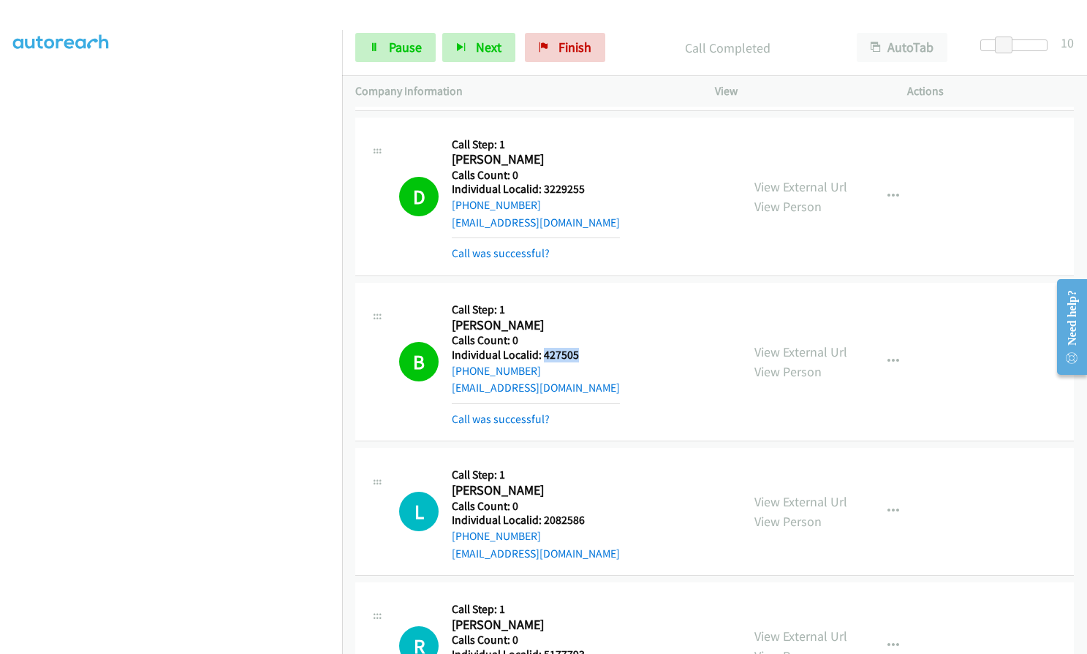
drag, startPoint x: 543, startPoint y: 354, endPoint x: 586, endPoint y: 354, distance: 42.4
click at [586, 354] on h5 "Individual Localid: 427505" at bounding box center [536, 355] width 168 height 15
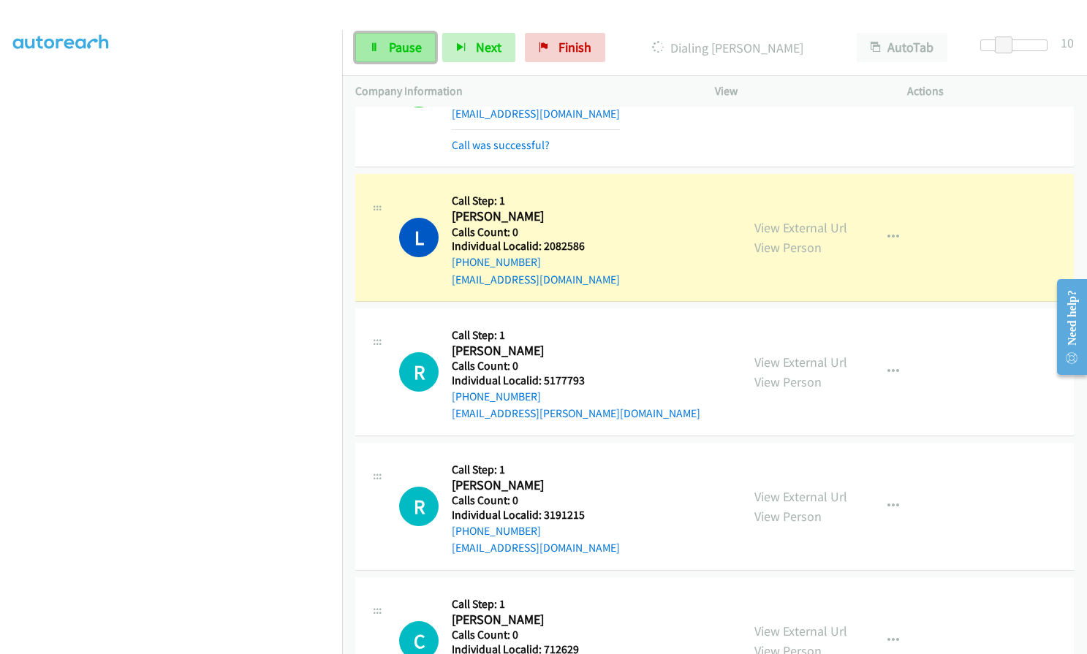
click at [396, 43] on span "Pause" at bounding box center [405, 47] width 33 height 17
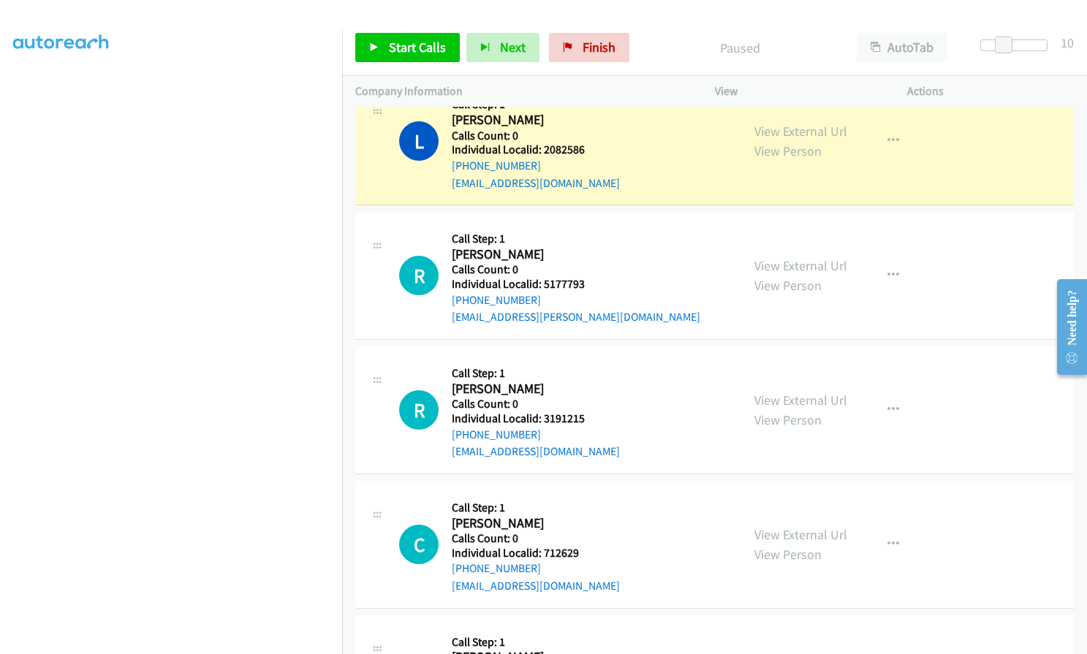
scroll to position [1371, 0]
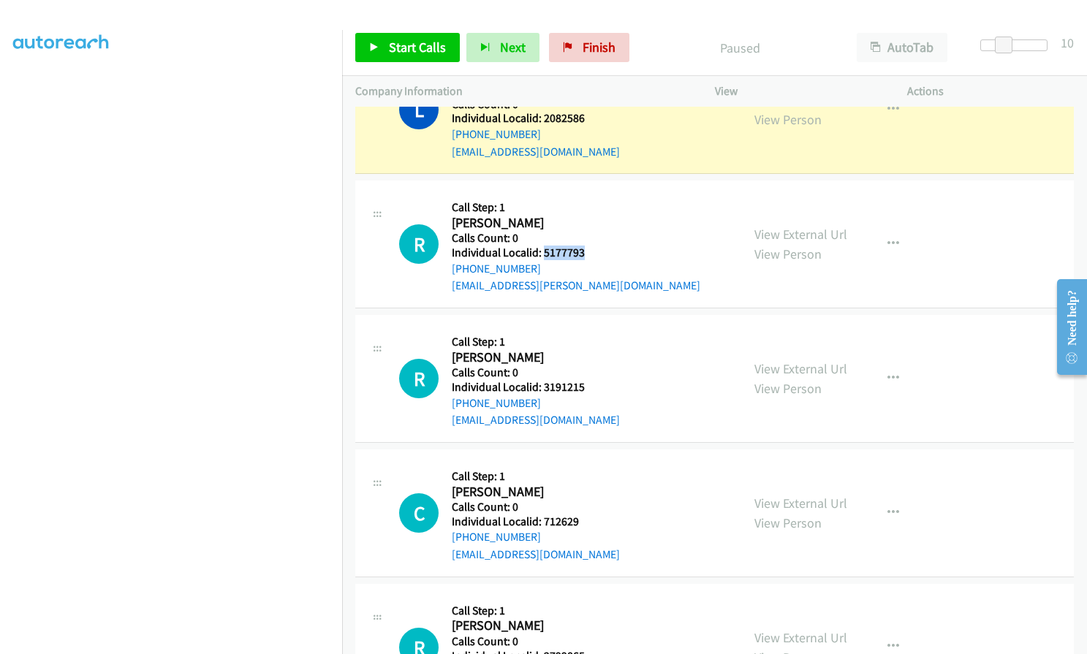
drag, startPoint x: 547, startPoint y: 252, endPoint x: 587, endPoint y: 256, distance: 40.5
click at [587, 256] on h5 "Individual Localid: 5177793" at bounding box center [576, 253] width 249 height 15
drag, startPoint x: 543, startPoint y: 388, endPoint x: 589, endPoint y: 387, distance: 46.1
click at [589, 387] on h5 "Individual Localid: 3191215" at bounding box center [536, 387] width 168 height 15
drag, startPoint x: 543, startPoint y: 521, endPoint x: 584, endPoint y: 523, distance: 41.7
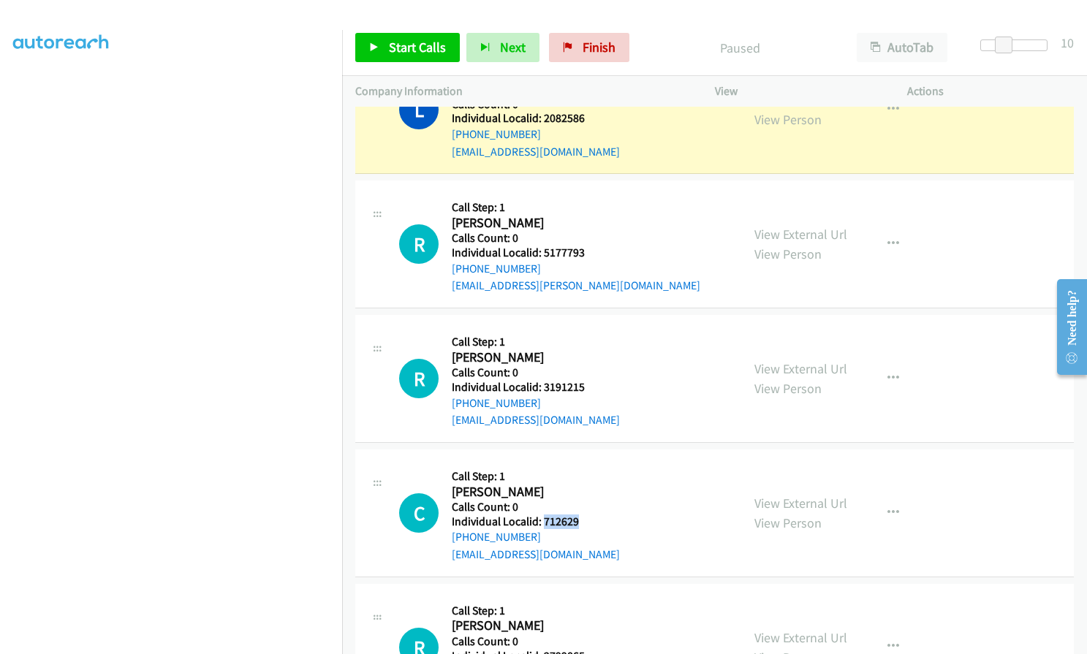
click at [584, 523] on h5 "Individual Localid: 712629" at bounding box center [536, 522] width 168 height 15
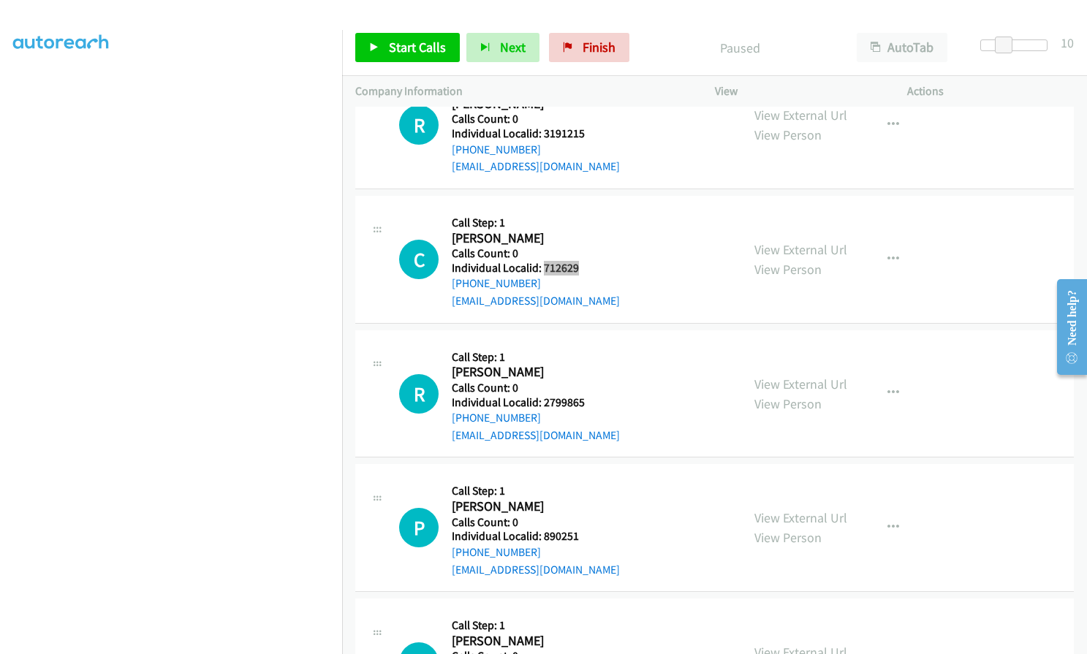
scroll to position [1627, 0]
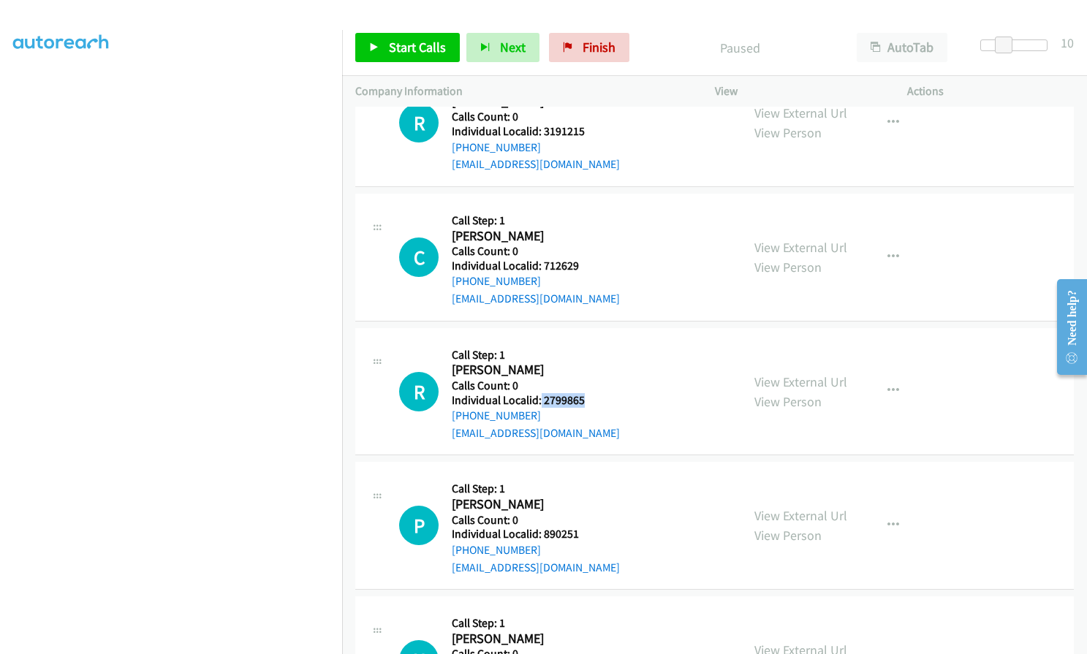
drag, startPoint x: 540, startPoint y: 395, endPoint x: 564, endPoint y: 398, distance: 23.6
click at [589, 401] on h5 "Individual Localid: 2799865" at bounding box center [536, 400] width 168 height 15
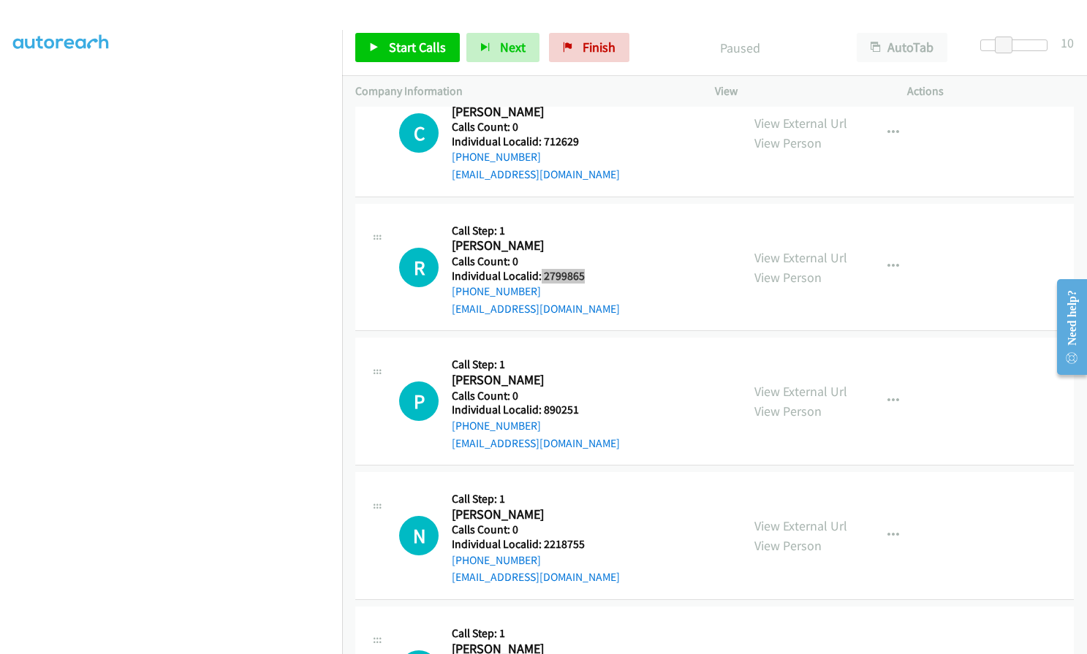
scroll to position [1773, 0]
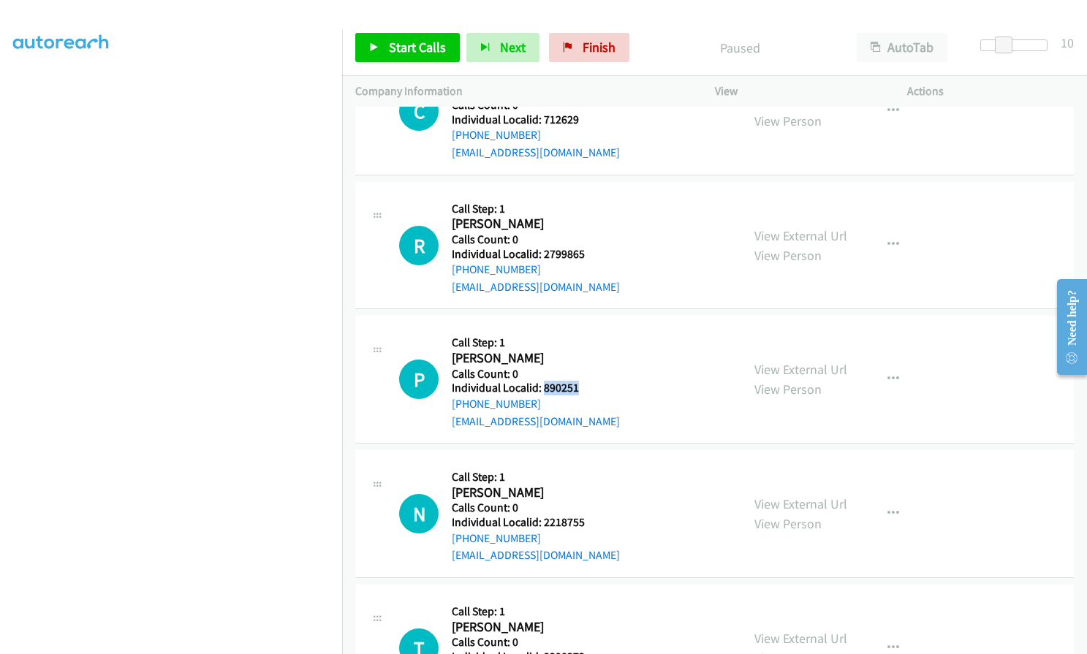
drag, startPoint x: 541, startPoint y: 389, endPoint x: 586, endPoint y: 389, distance: 44.6
click at [586, 389] on h5 "Individual Localid: 890251" at bounding box center [536, 388] width 168 height 15
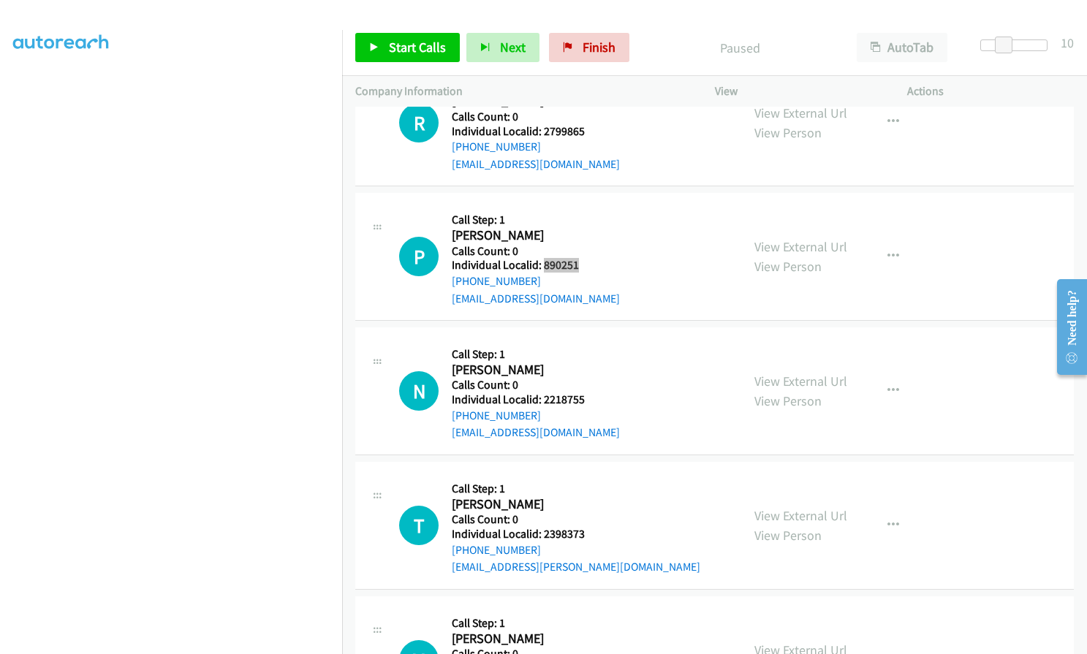
scroll to position [1920, 0]
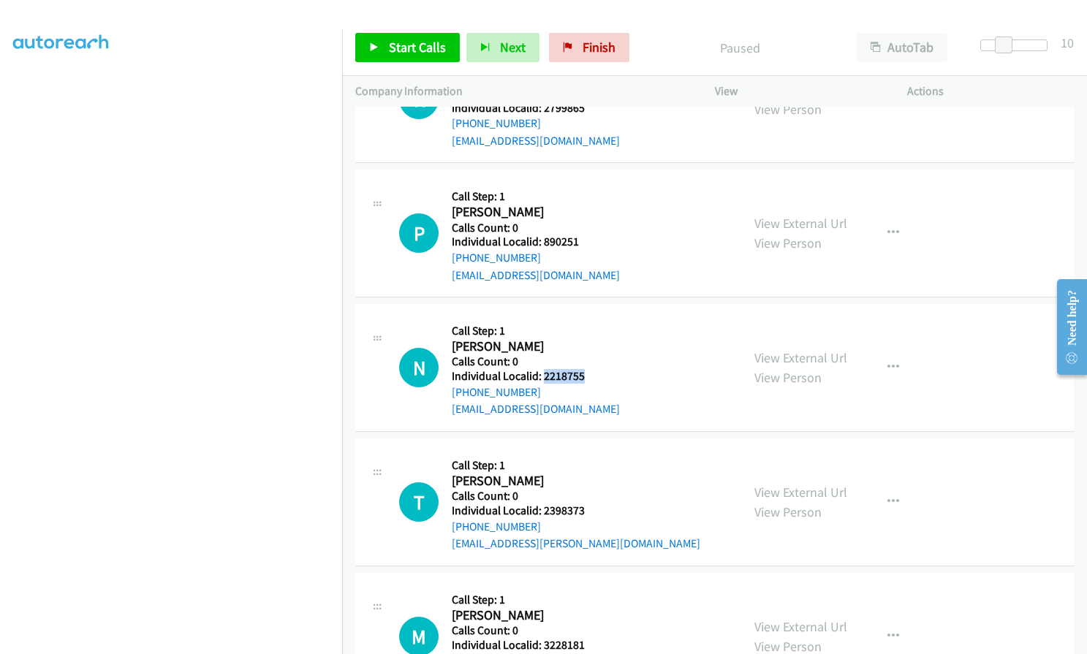
drag, startPoint x: 557, startPoint y: 379, endPoint x: 585, endPoint y: 378, distance: 27.8
click at [585, 378] on h5 "Individual Localid: 2218755" at bounding box center [536, 376] width 168 height 15
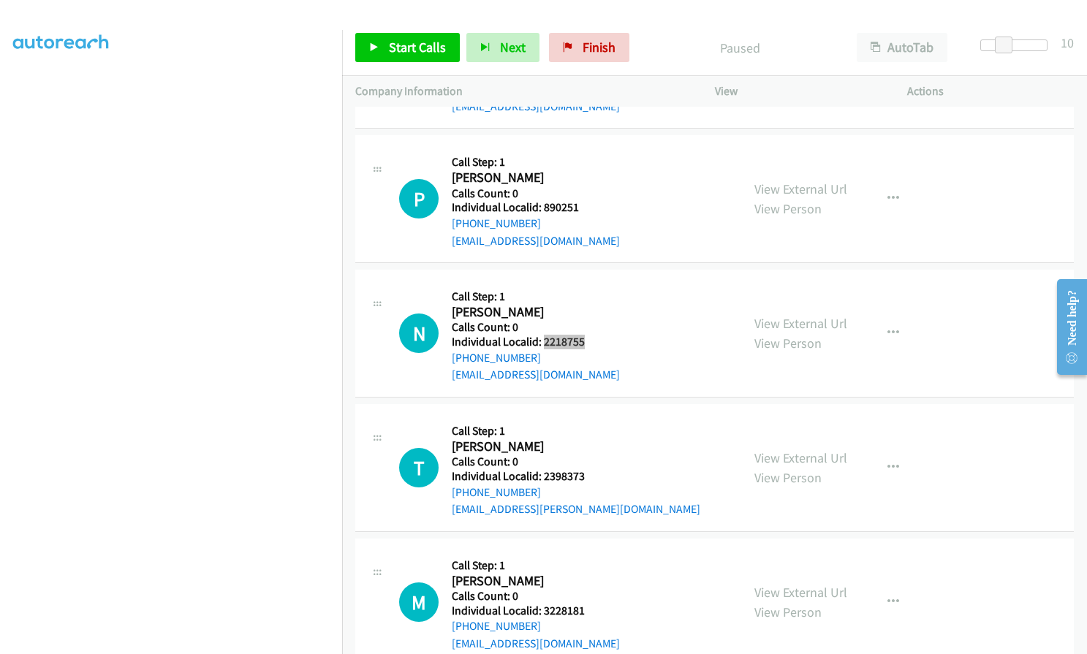
scroll to position [2029, 0]
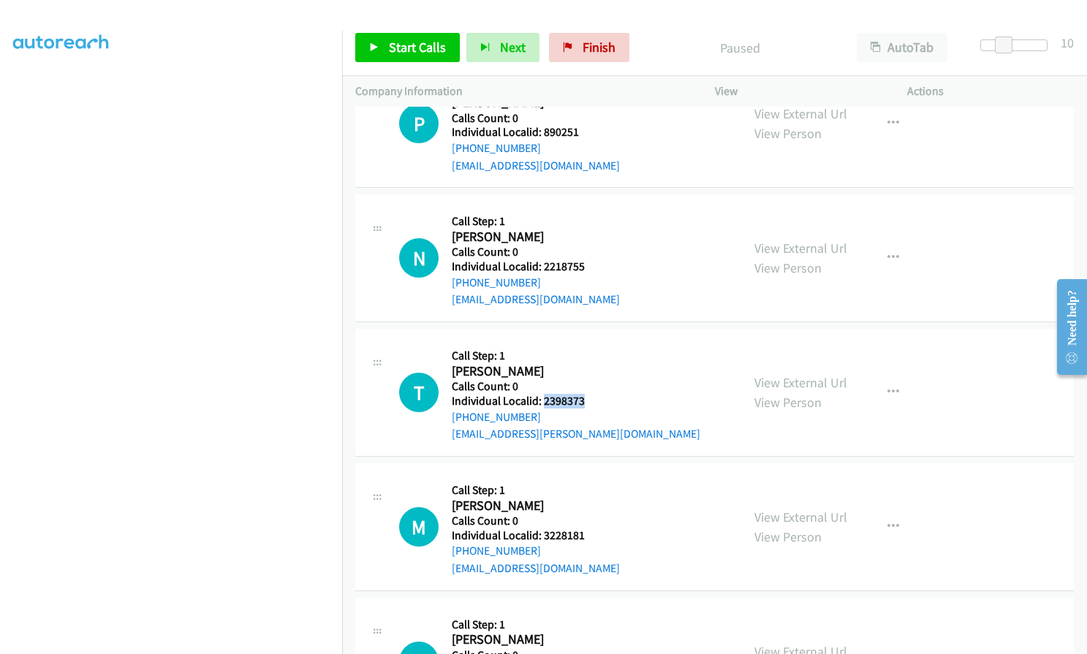
drag, startPoint x: 544, startPoint y: 401, endPoint x: 589, endPoint y: 400, distance: 44.6
click at [589, 400] on h5 "Individual Localid: 2398373" at bounding box center [576, 401] width 249 height 15
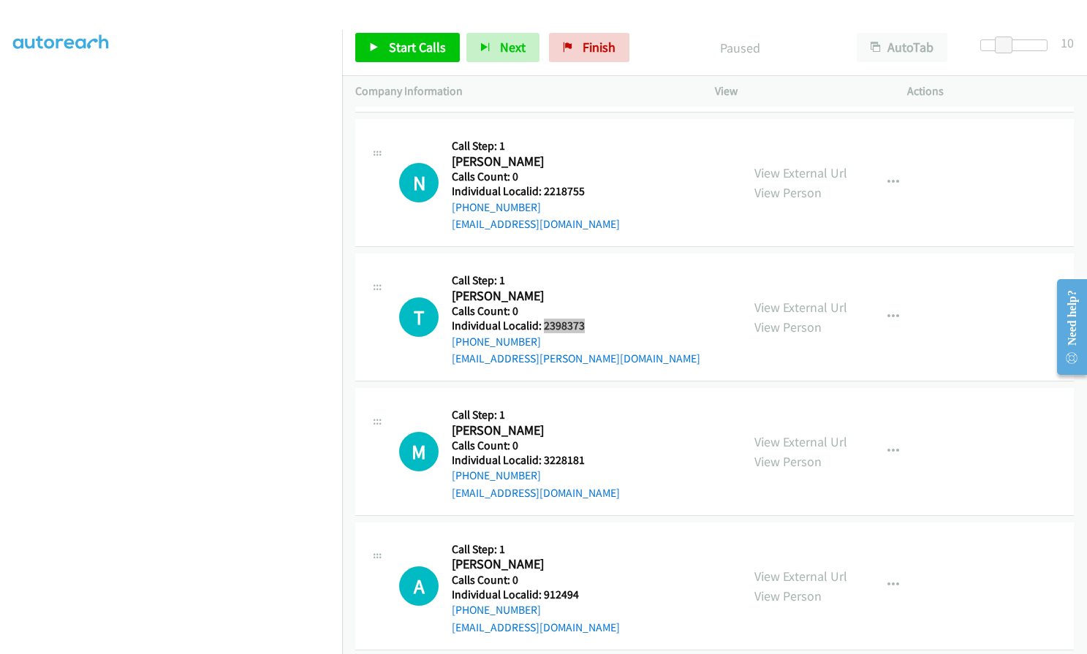
scroll to position [2121, 0]
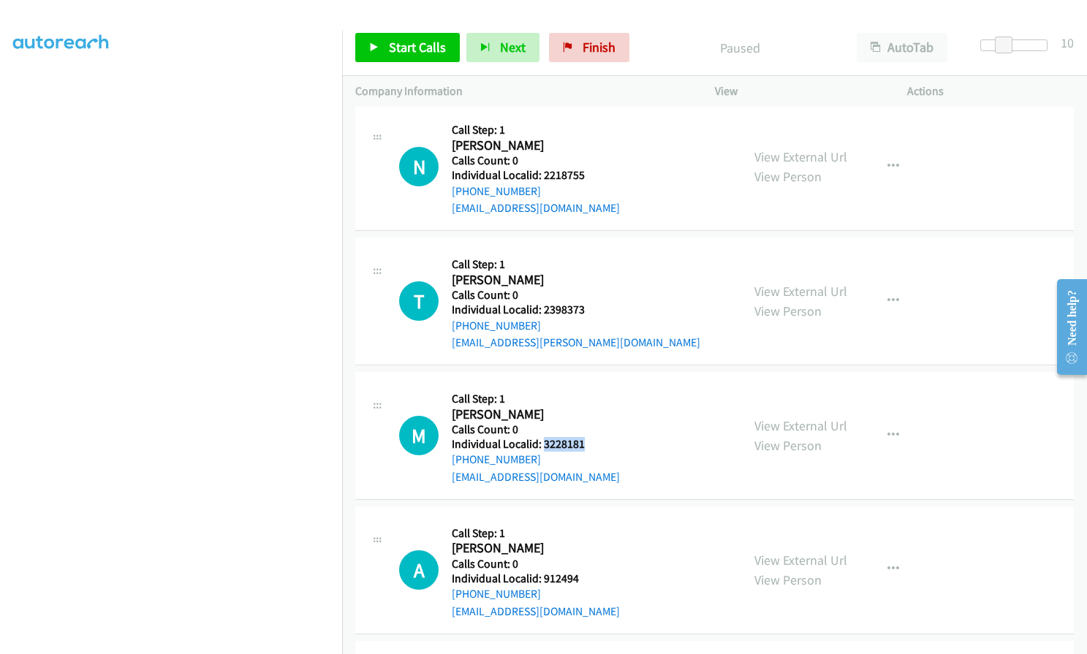
drag, startPoint x: 541, startPoint y: 444, endPoint x: 584, endPoint y: 443, distance: 43.1
click at [584, 443] on h5 "Individual Localid: 3228181" at bounding box center [536, 444] width 168 height 15
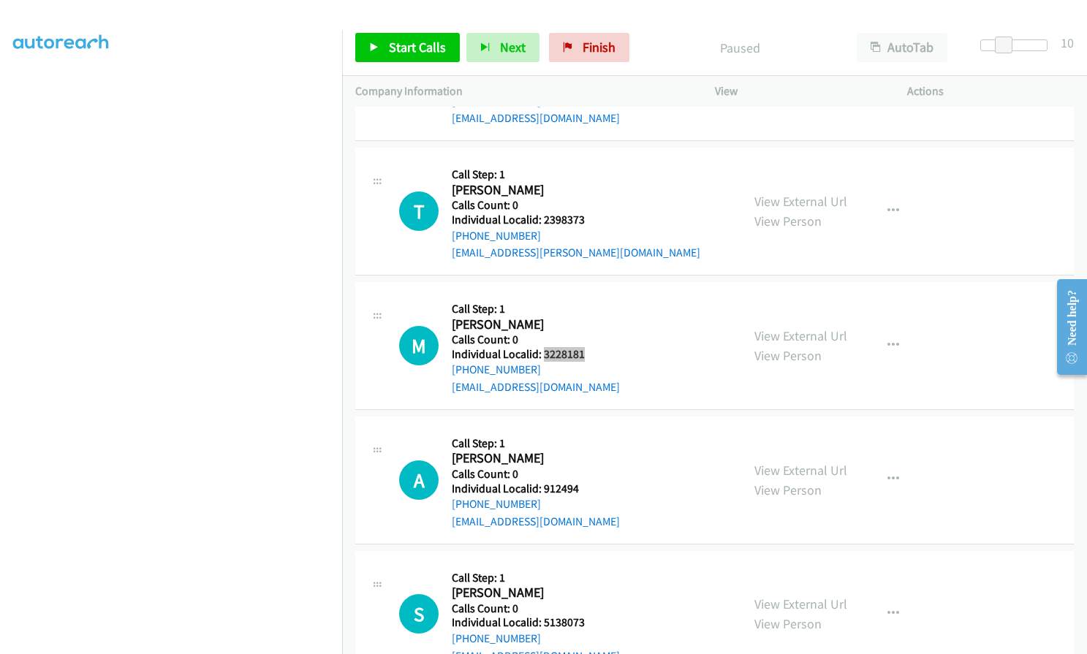
scroll to position [2212, 0]
drag, startPoint x: 540, startPoint y: 488, endPoint x: 583, endPoint y: 489, distance: 42.4
click at [583, 489] on h5 "Individual Localid: 912494" at bounding box center [536, 487] width 168 height 15
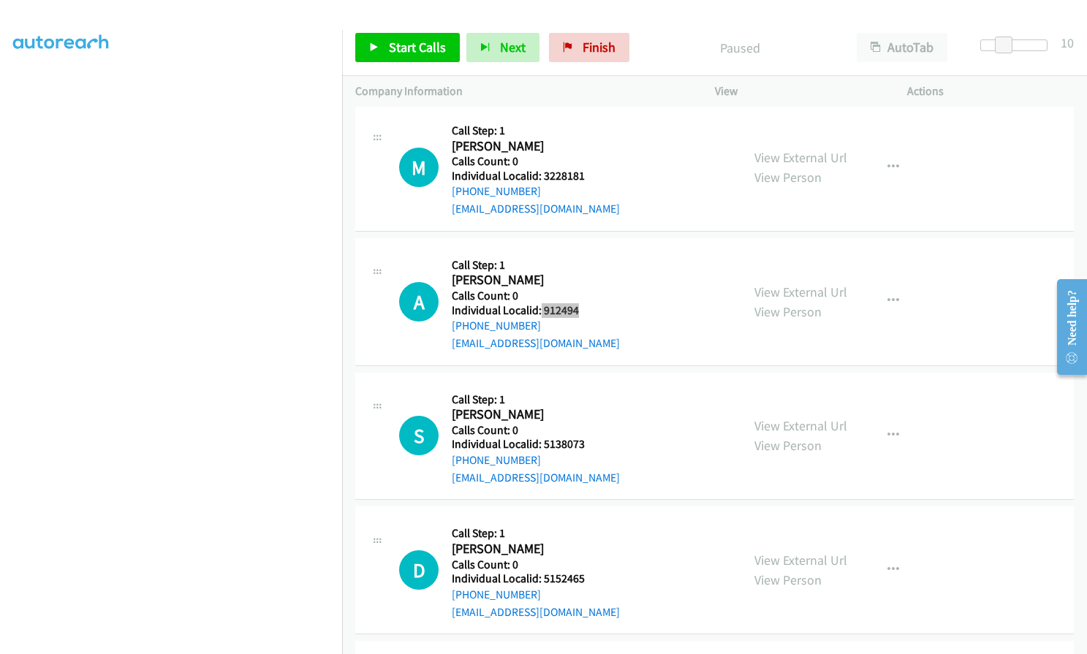
scroll to position [2431, 0]
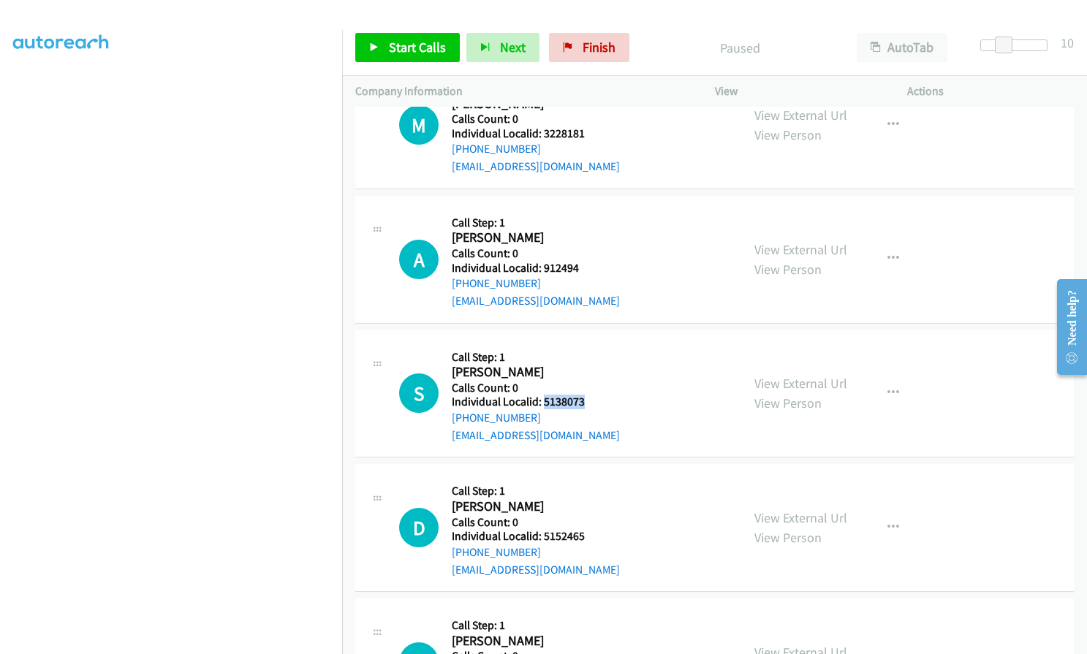
drag, startPoint x: 545, startPoint y: 401, endPoint x: 587, endPoint y: 400, distance: 42.4
click at [587, 400] on h5 "Individual Localid: 5138073" at bounding box center [536, 402] width 168 height 15
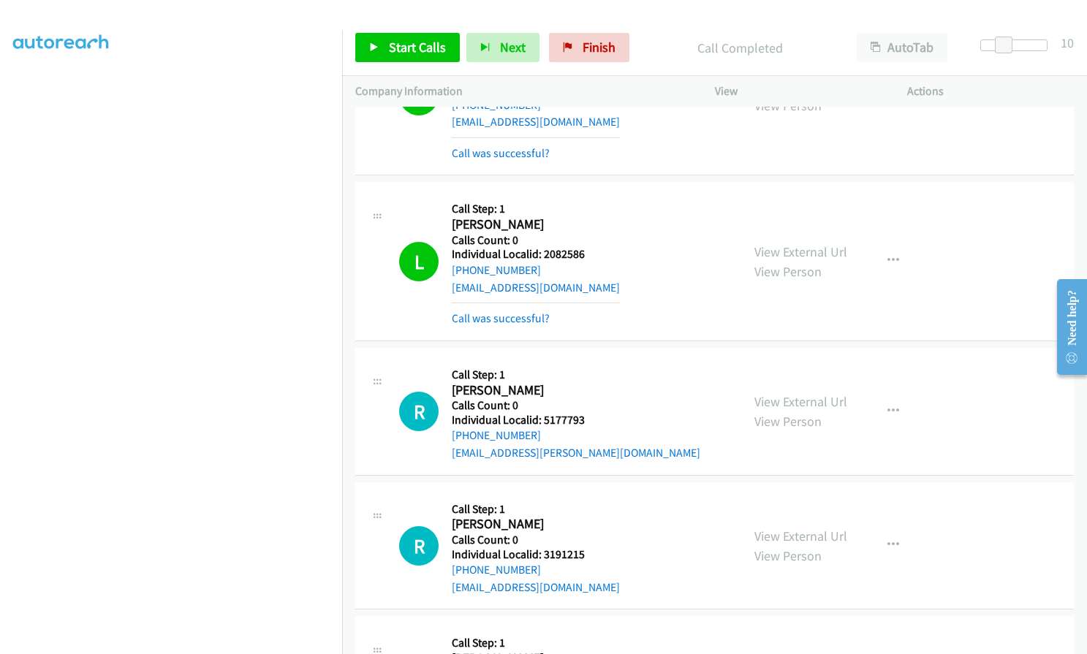
scroll to position [1183, 0]
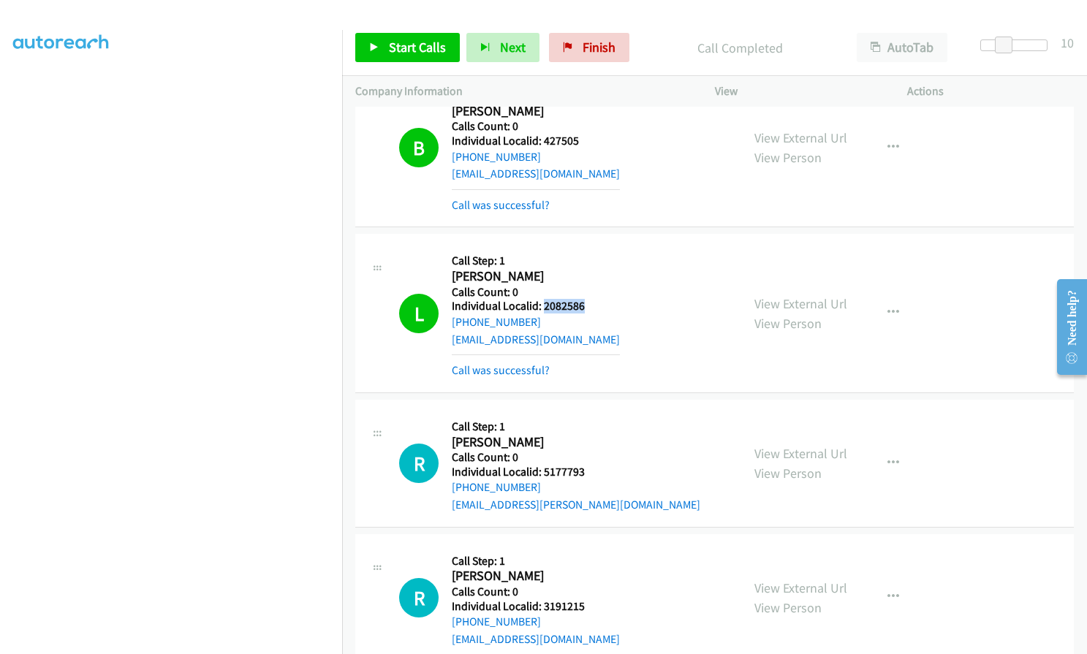
drag, startPoint x: 542, startPoint y: 309, endPoint x: 584, endPoint y: 308, distance: 42.4
click at [584, 308] on h5 "Individual Localid: 2082586" at bounding box center [536, 306] width 168 height 15
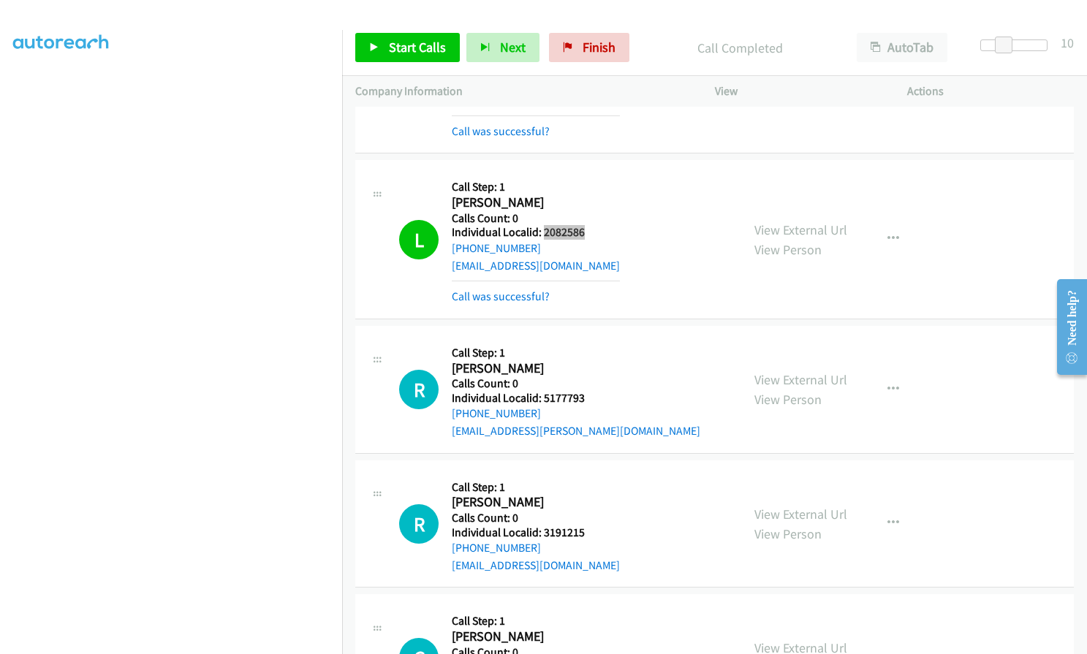
scroll to position [1201, 0]
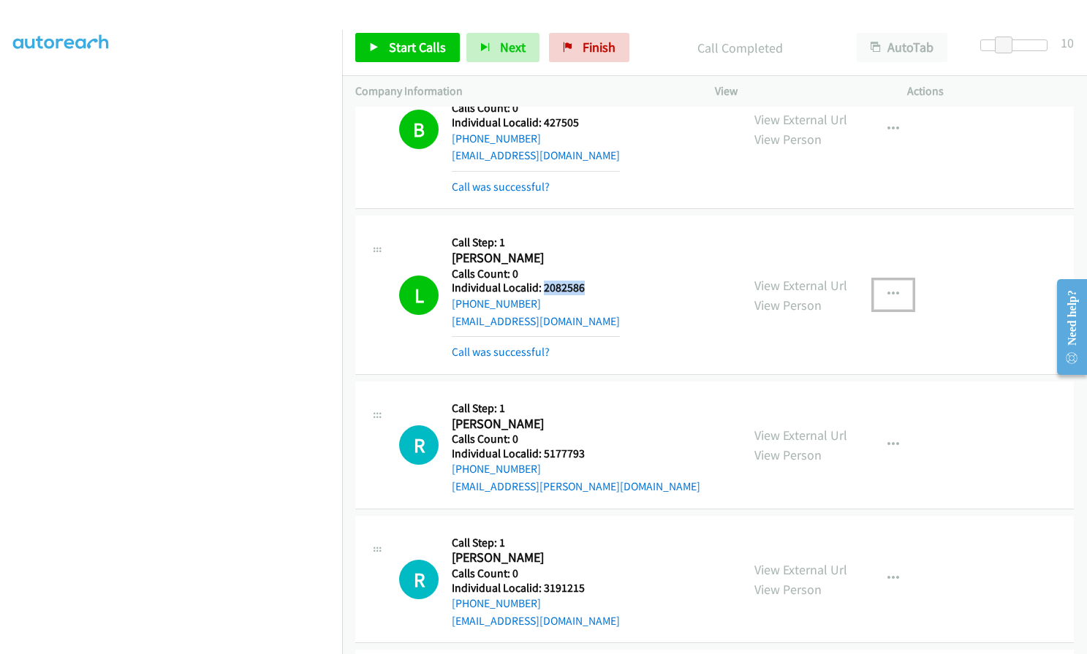
drag, startPoint x: 883, startPoint y: 290, endPoint x: 883, endPoint y: 298, distance: 8.0
click at [888, 290] on icon "button" at bounding box center [894, 295] width 12 height 12
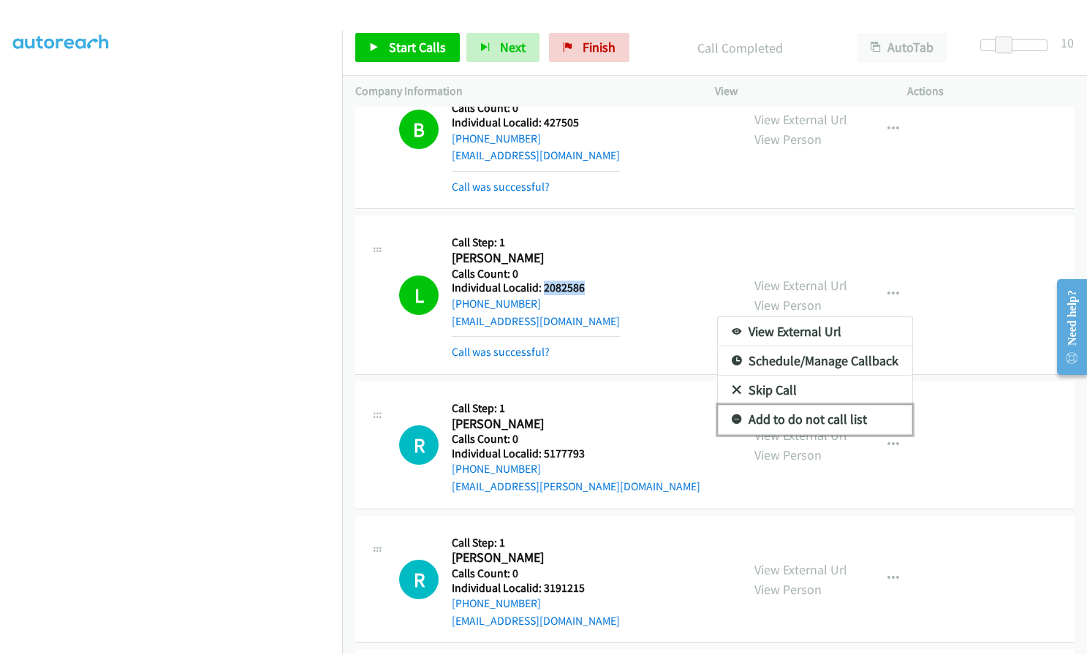
click at [732, 420] on icon at bounding box center [737, 420] width 10 height 10
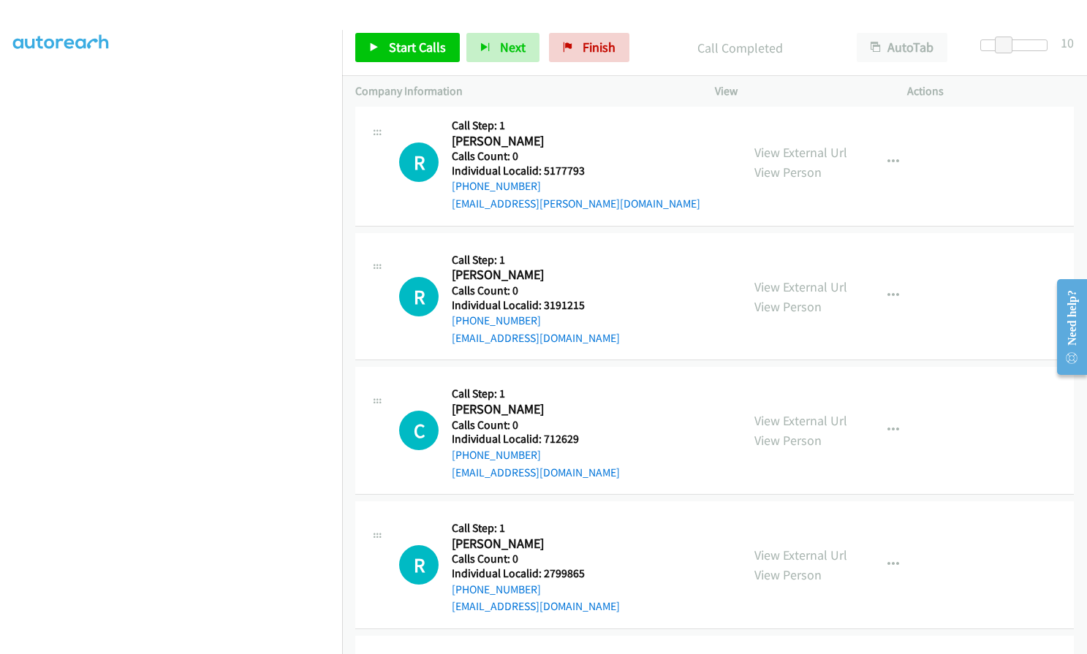
scroll to position [1494, 0]
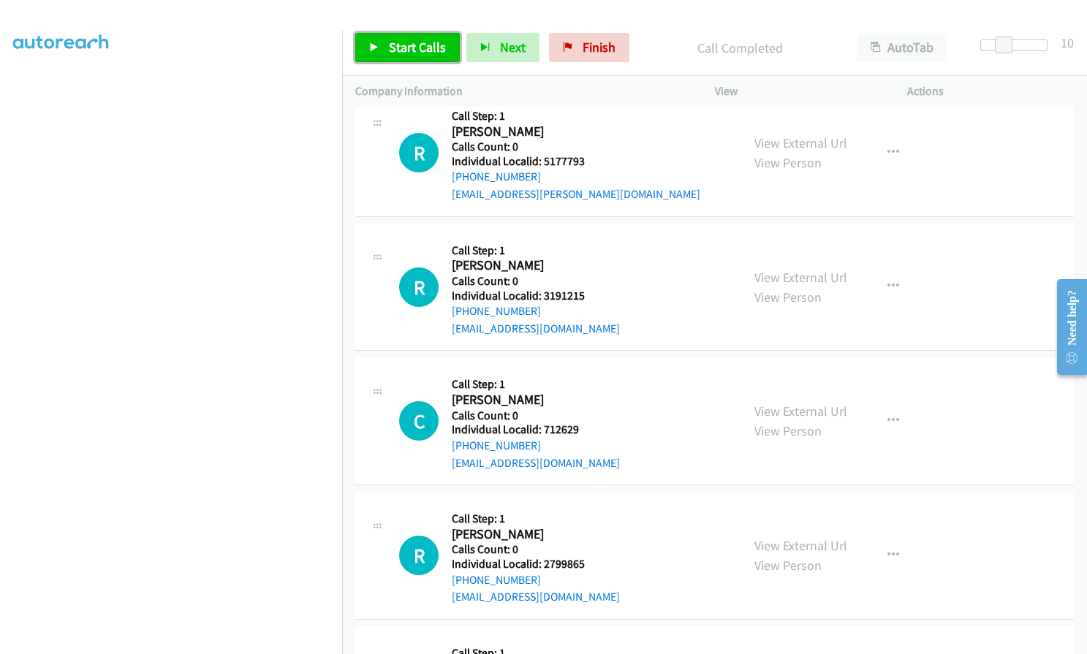
click at [390, 48] on span "Start Calls" at bounding box center [417, 47] width 57 height 17
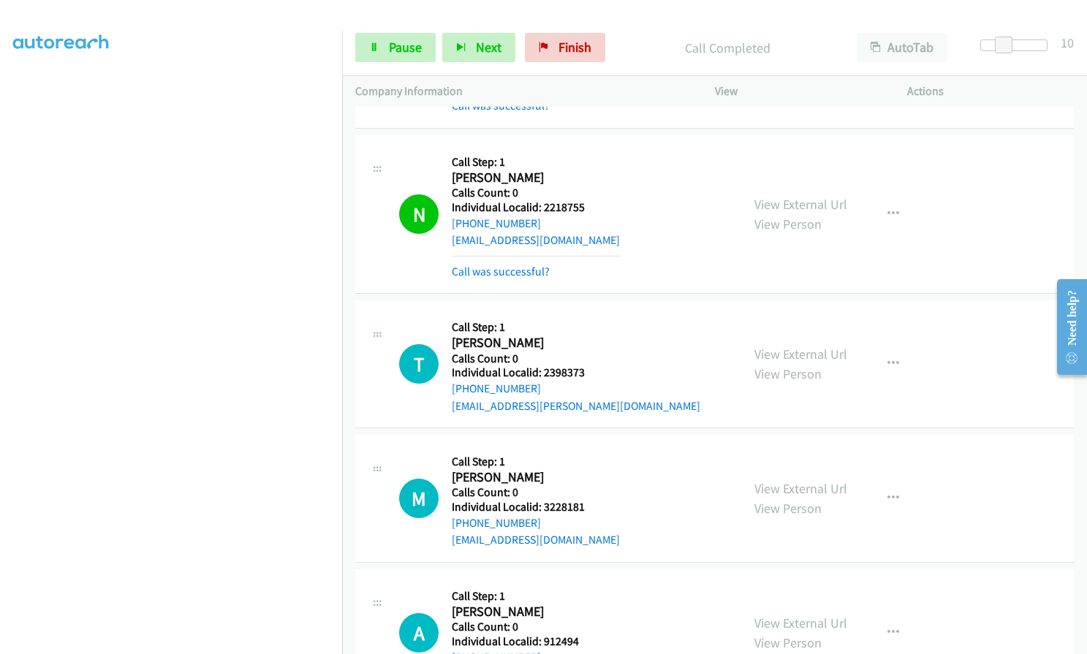
scroll to position [2280, 0]
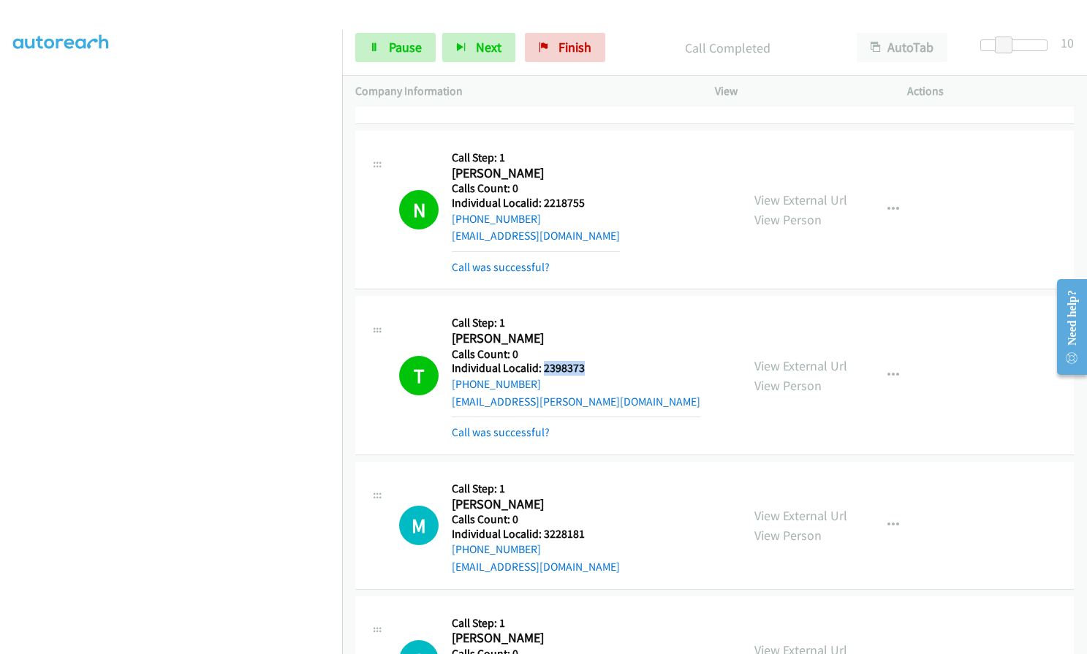
drag, startPoint x: 550, startPoint y: 369, endPoint x: 581, endPoint y: 369, distance: 31.5
click at [581, 369] on h5 "Individual Localid: 2398373" at bounding box center [576, 368] width 249 height 15
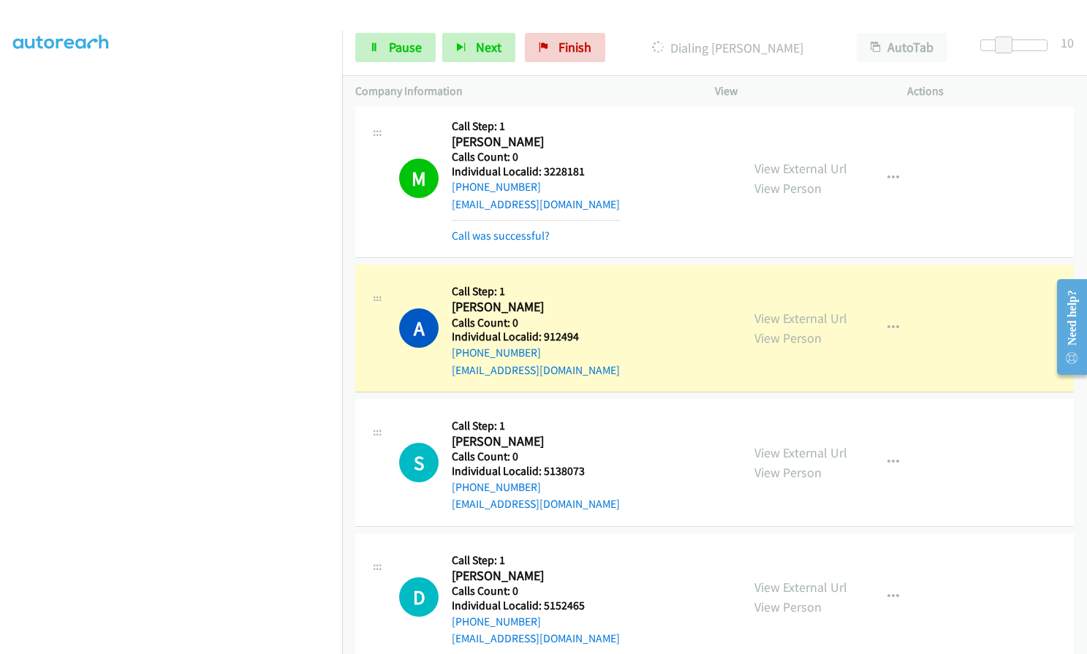
scroll to position [2646, 0]
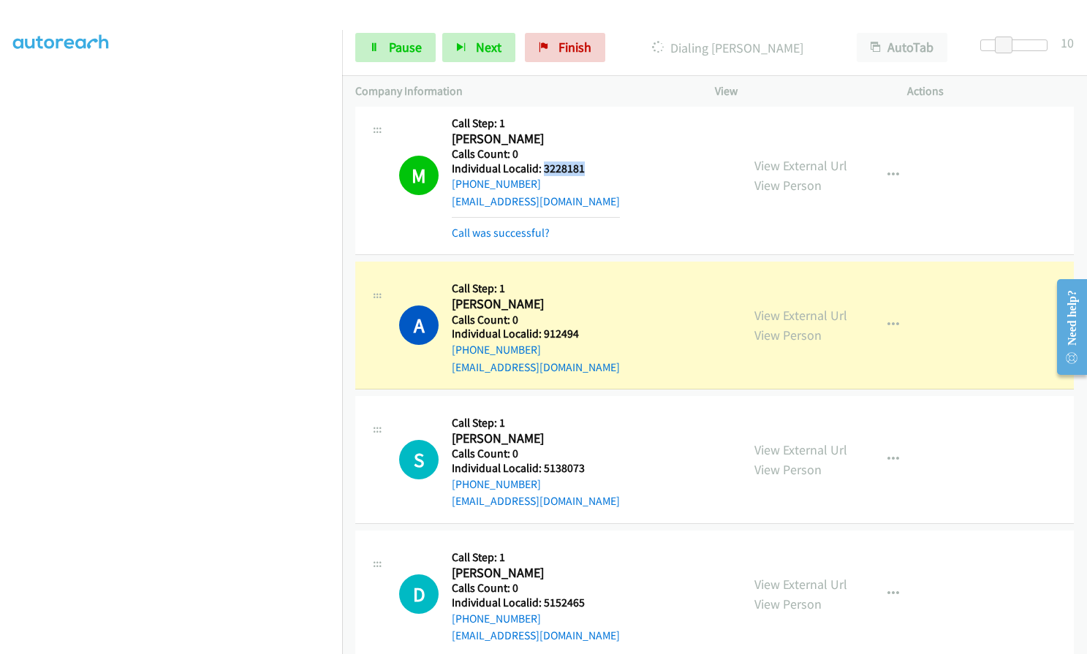
drag, startPoint x: 543, startPoint y: 171, endPoint x: 587, endPoint y: 169, distance: 43.9
click at [587, 169] on h5 "Individual Localid: 3228181" at bounding box center [536, 169] width 168 height 15
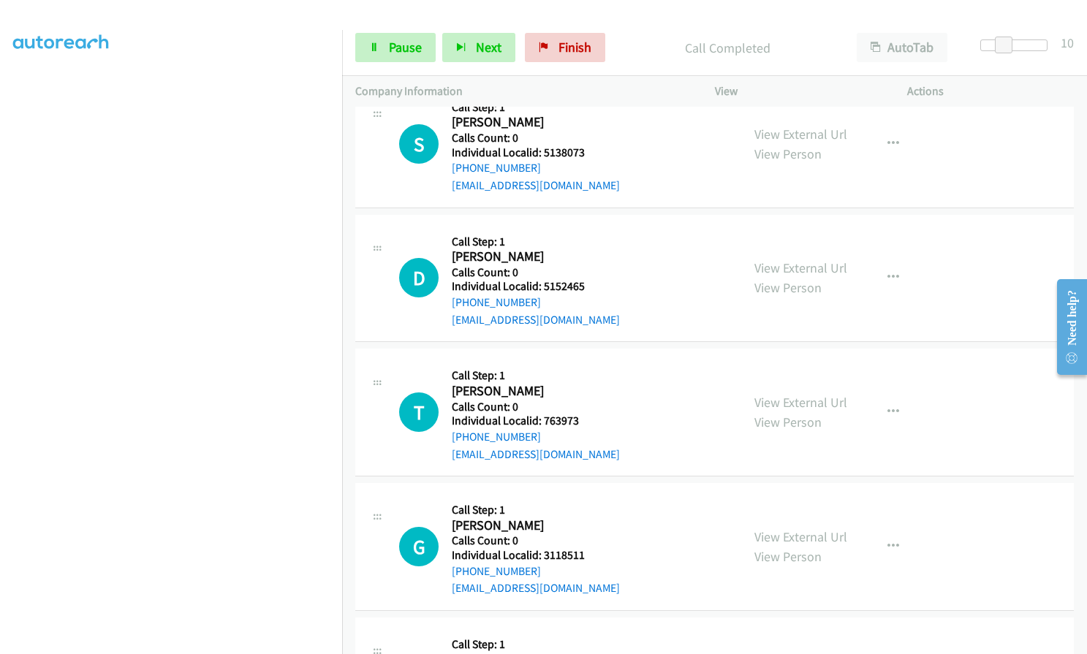
scroll to position [2956, 0]
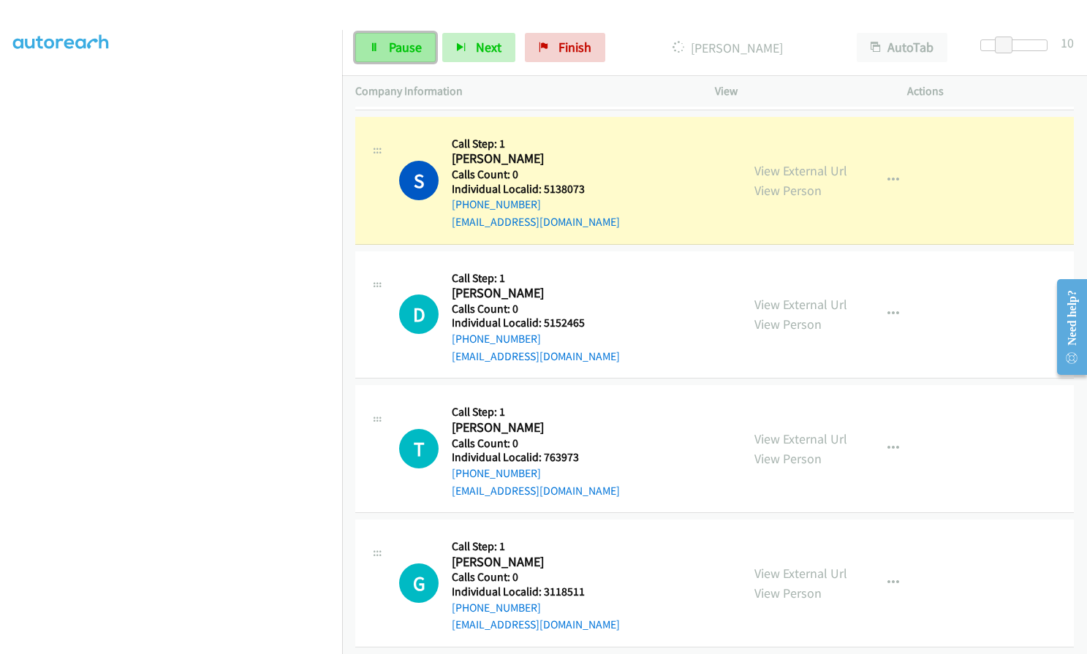
click at [395, 50] on span "Pause" at bounding box center [405, 47] width 33 height 17
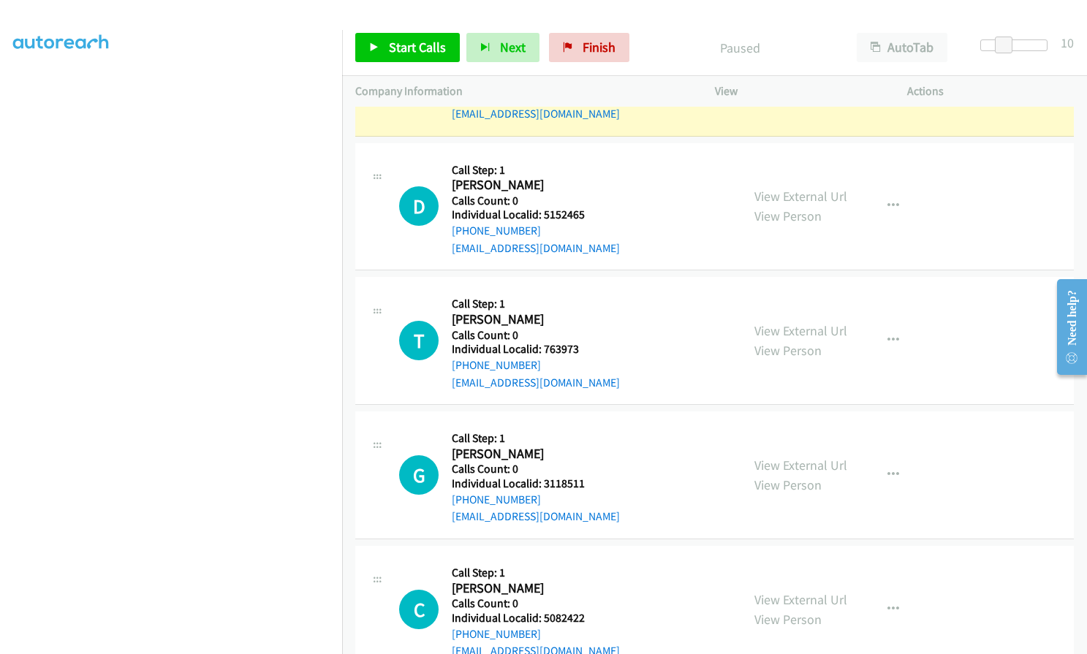
scroll to position [3103, 0]
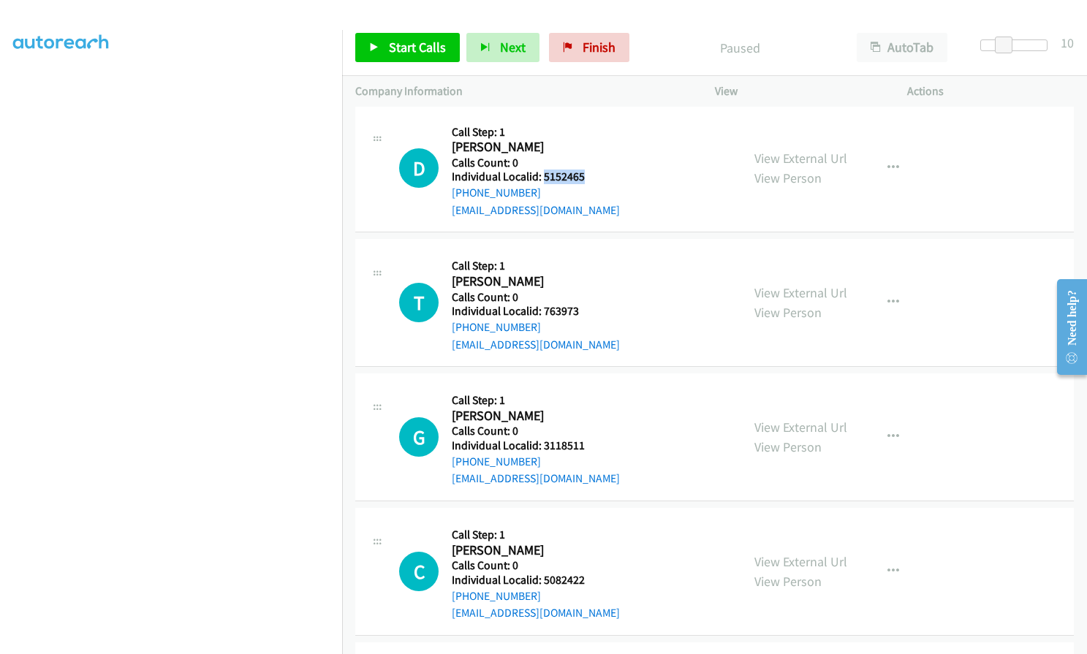
drag, startPoint x: 545, startPoint y: 178, endPoint x: 586, endPoint y: 175, distance: 41.8
click at [586, 175] on h5 "Individual Localid: 5152465" at bounding box center [536, 177] width 168 height 15
drag, startPoint x: 544, startPoint y: 309, endPoint x: 587, endPoint y: 309, distance: 43.1
click at [587, 309] on h5 "Individual Localid: 763973" at bounding box center [536, 311] width 168 height 15
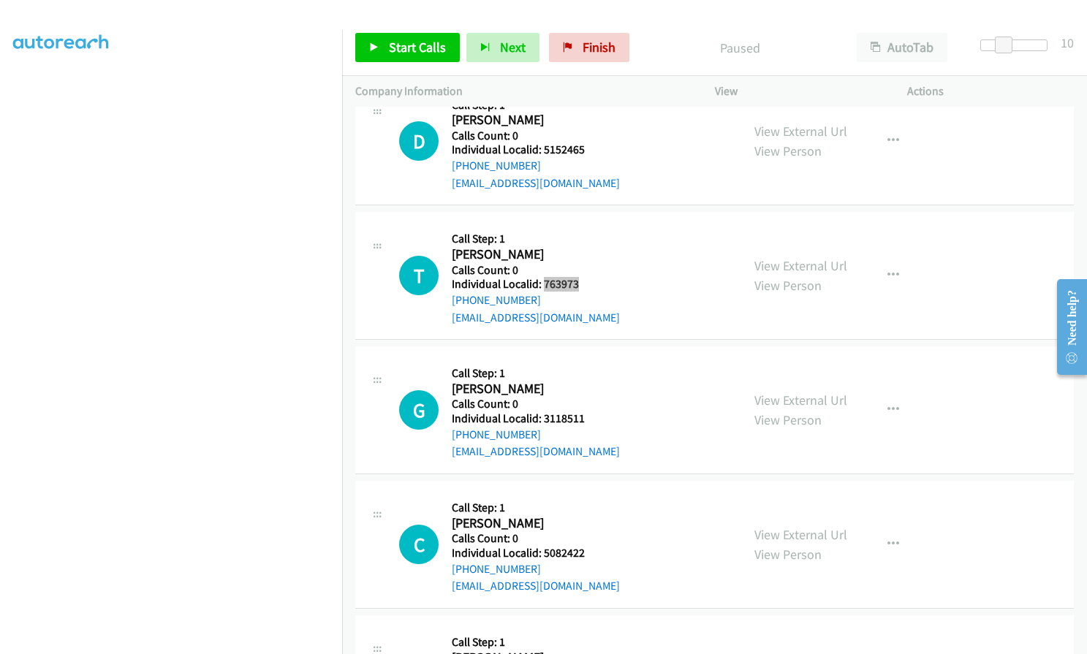
scroll to position [3212, 0]
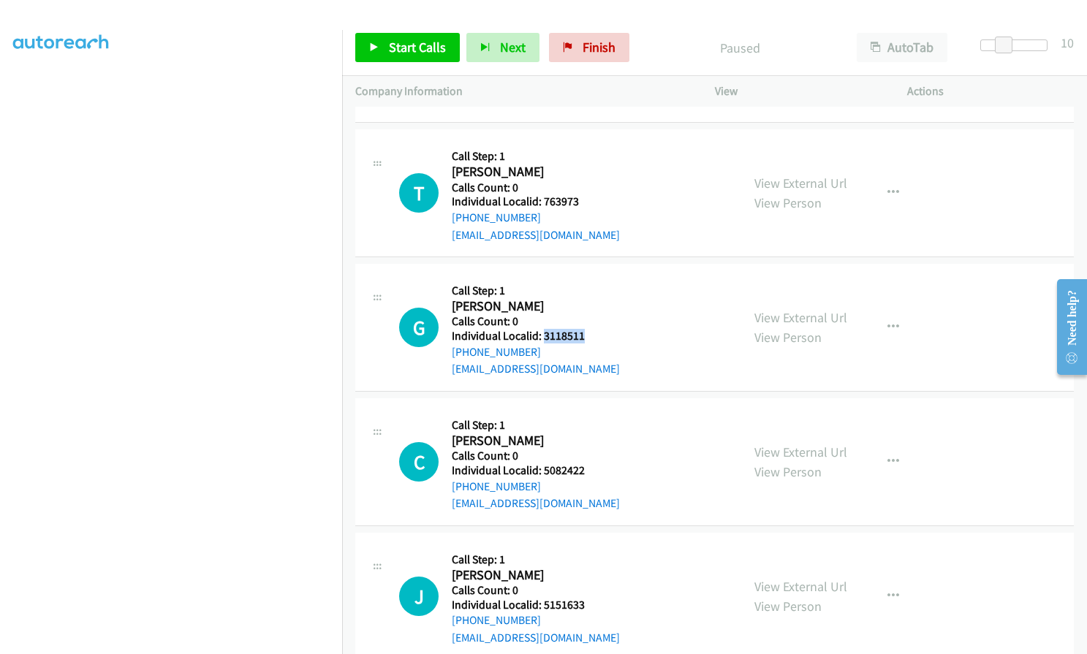
drag, startPoint x: 547, startPoint y: 336, endPoint x: 584, endPoint y: 336, distance: 36.6
click at [584, 336] on h5 "Individual Localid: 3118511" at bounding box center [536, 336] width 168 height 15
drag, startPoint x: 542, startPoint y: 469, endPoint x: 587, endPoint y: 469, distance: 45.3
click at [587, 469] on h5 "Individual Localid: 5082422" at bounding box center [536, 471] width 168 height 15
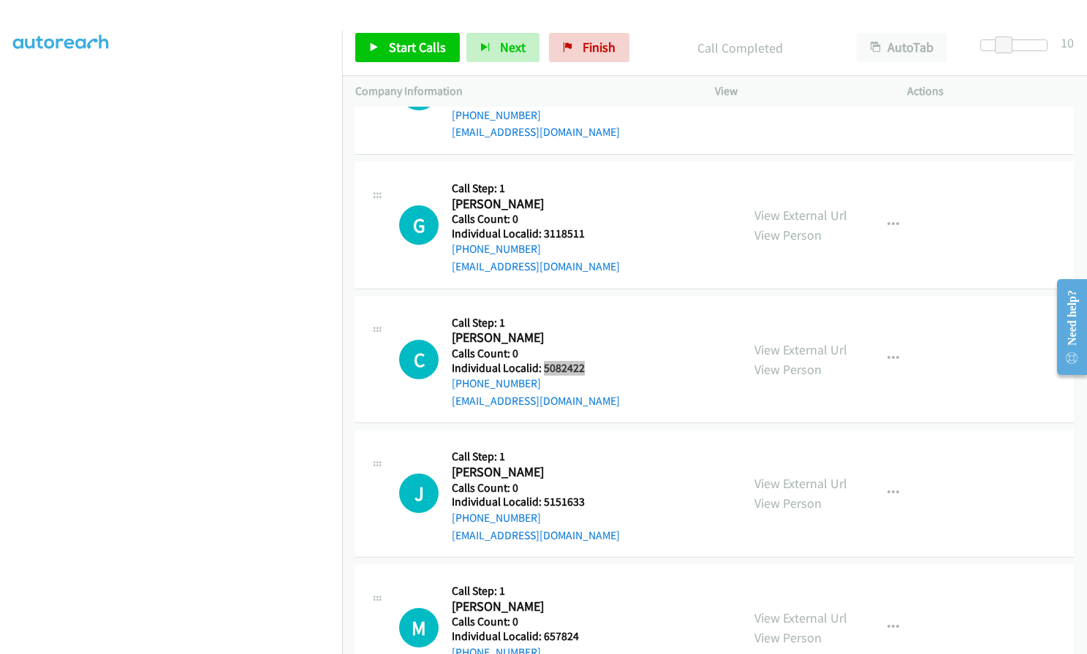
scroll to position [3371, 0]
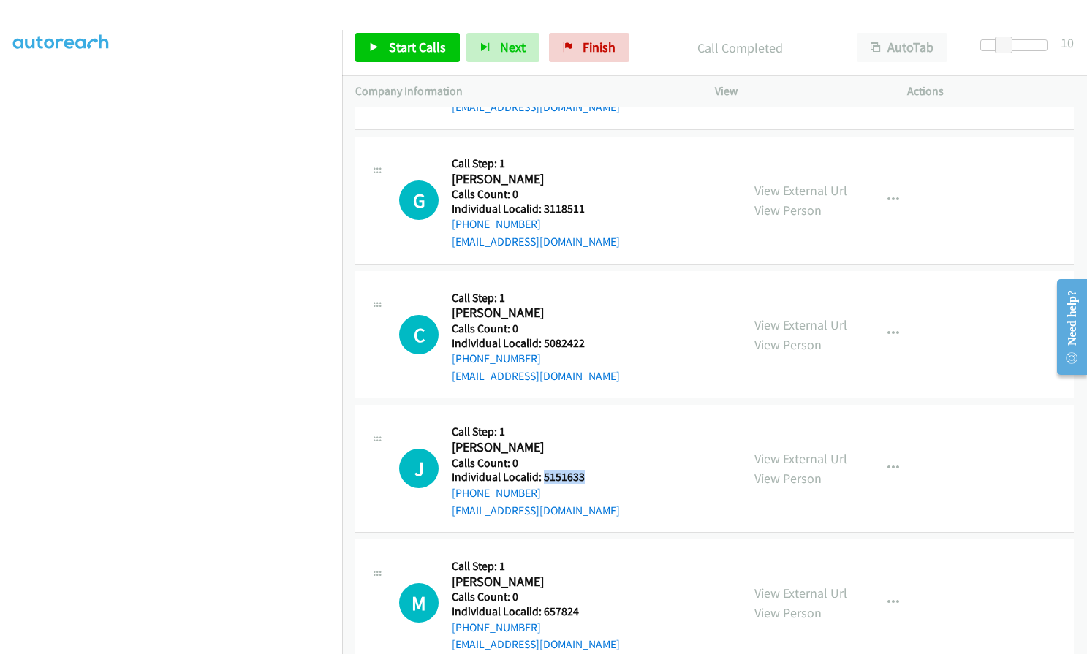
drag, startPoint x: 542, startPoint y: 470, endPoint x: 596, endPoint y: 472, distance: 54.1
click at [596, 472] on h5 "Individual Localid: 5151633" at bounding box center [536, 477] width 168 height 15
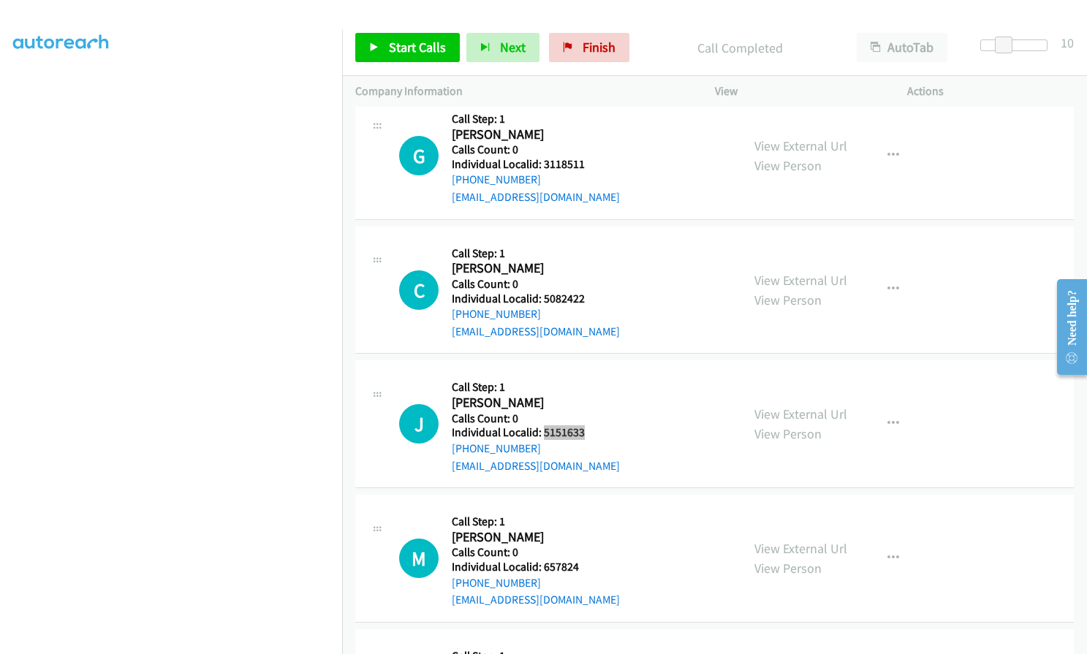
scroll to position [3609, 0]
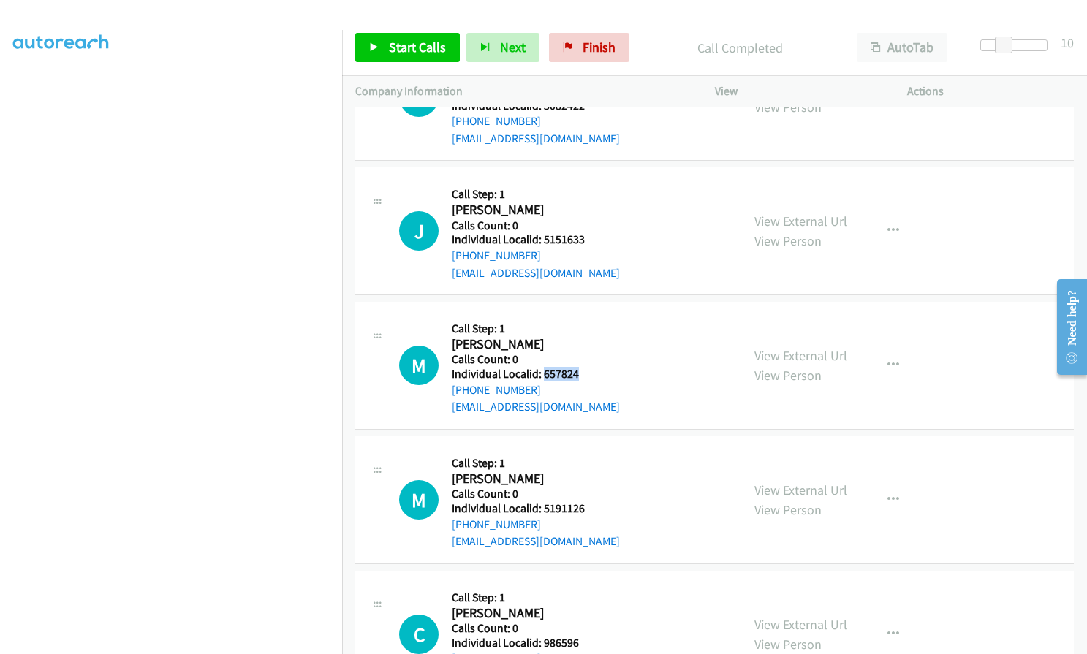
drag, startPoint x: 544, startPoint y: 374, endPoint x: 582, endPoint y: 371, distance: 38.1
click at [582, 371] on h5 "Individual Localid: 657824" at bounding box center [536, 374] width 168 height 15
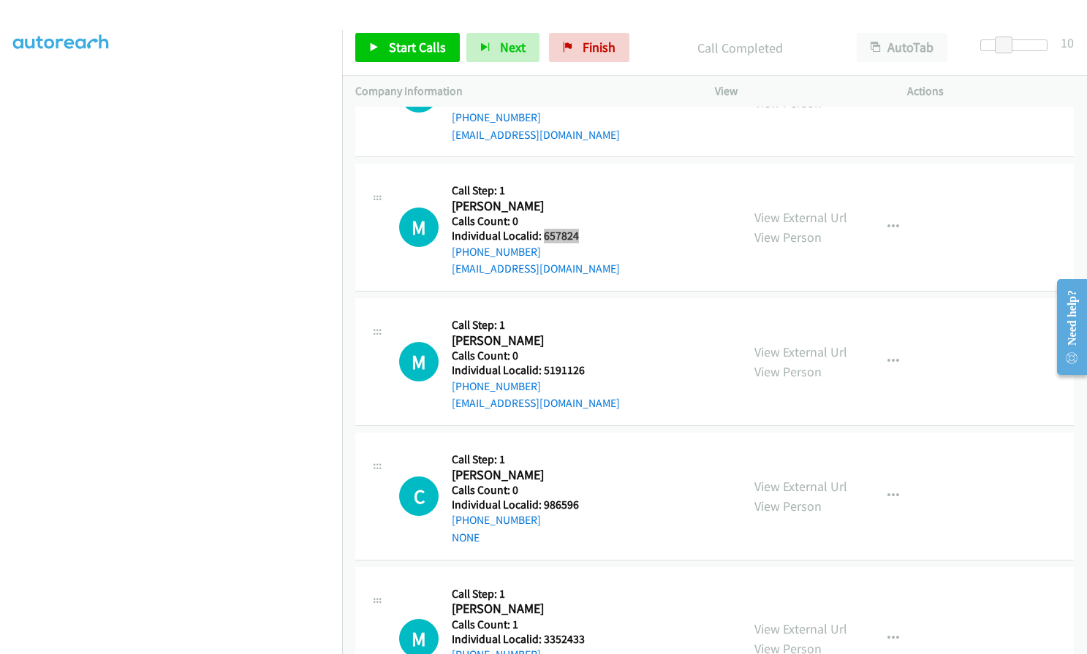
scroll to position [3773, 0]
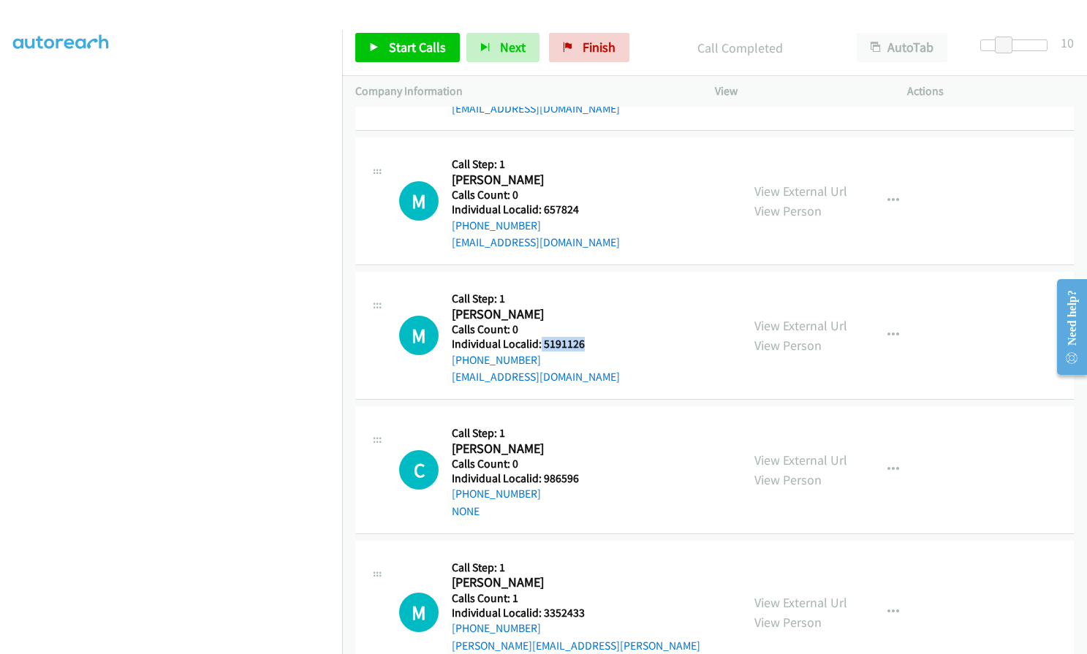
drag, startPoint x: 540, startPoint y: 344, endPoint x: 584, endPoint y: 341, distance: 43.2
click at [584, 341] on h5 "Individual Localid: 5191126" at bounding box center [536, 344] width 168 height 15
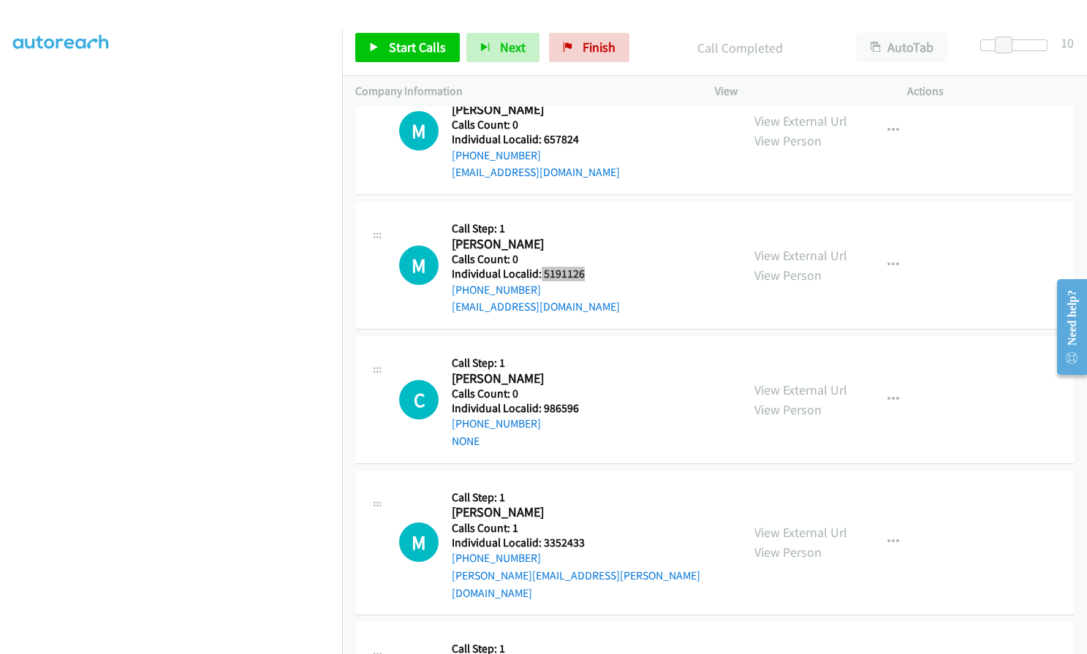
scroll to position [3846, 0]
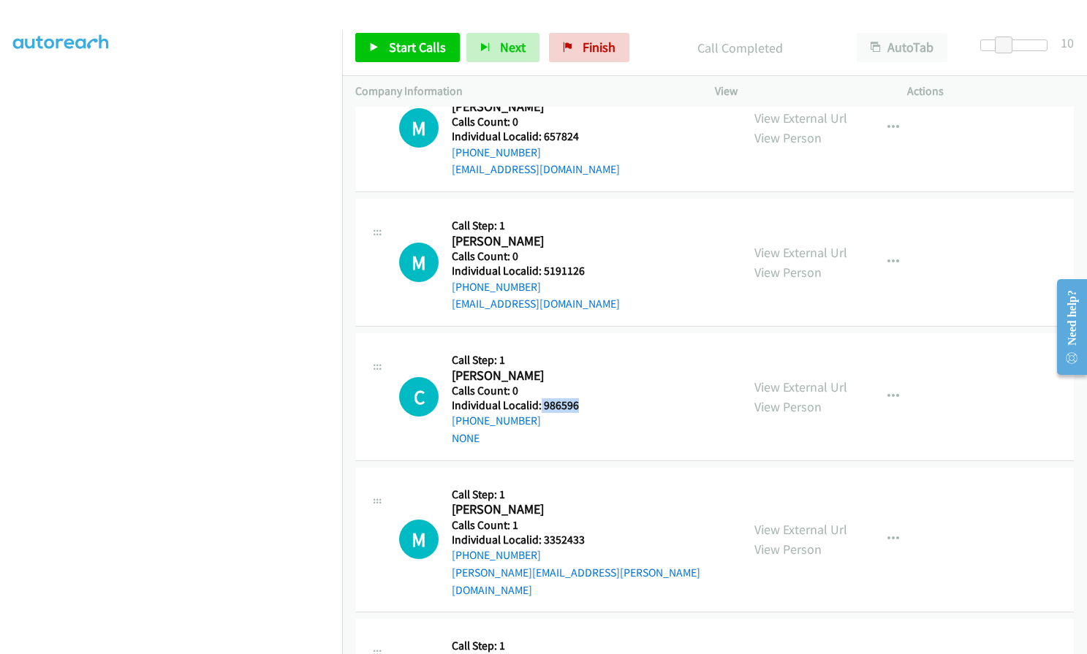
drag, startPoint x: 540, startPoint y: 404, endPoint x: 585, endPoint y: 404, distance: 44.6
click at [585, 404] on h5 "Individual Localid: 986596" at bounding box center [530, 406] width 157 height 15
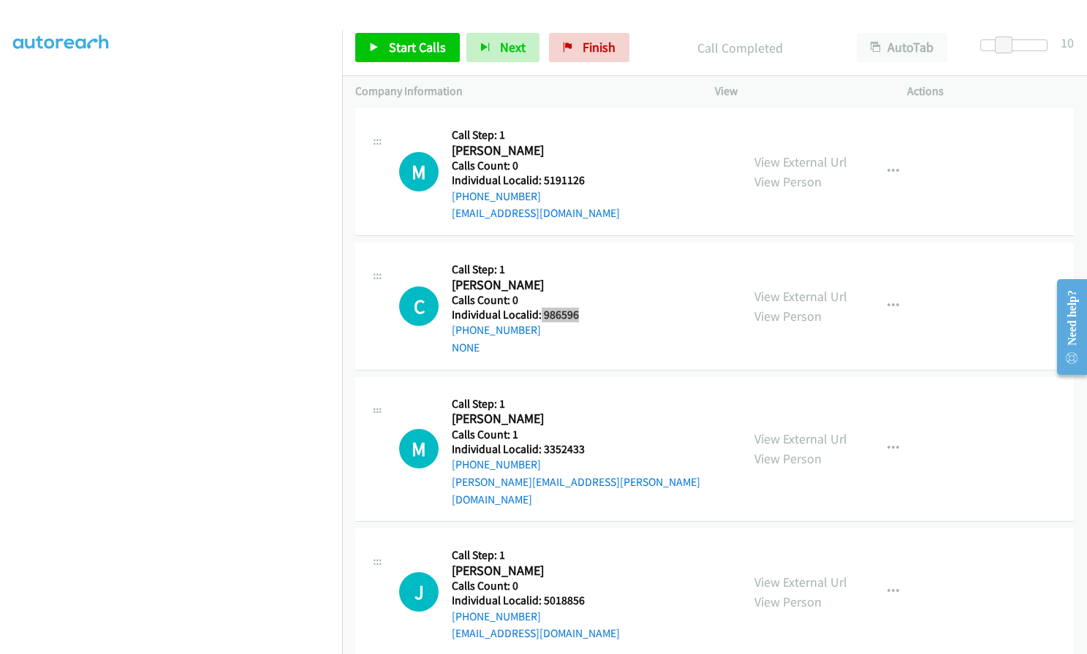
scroll to position [3956, 0]
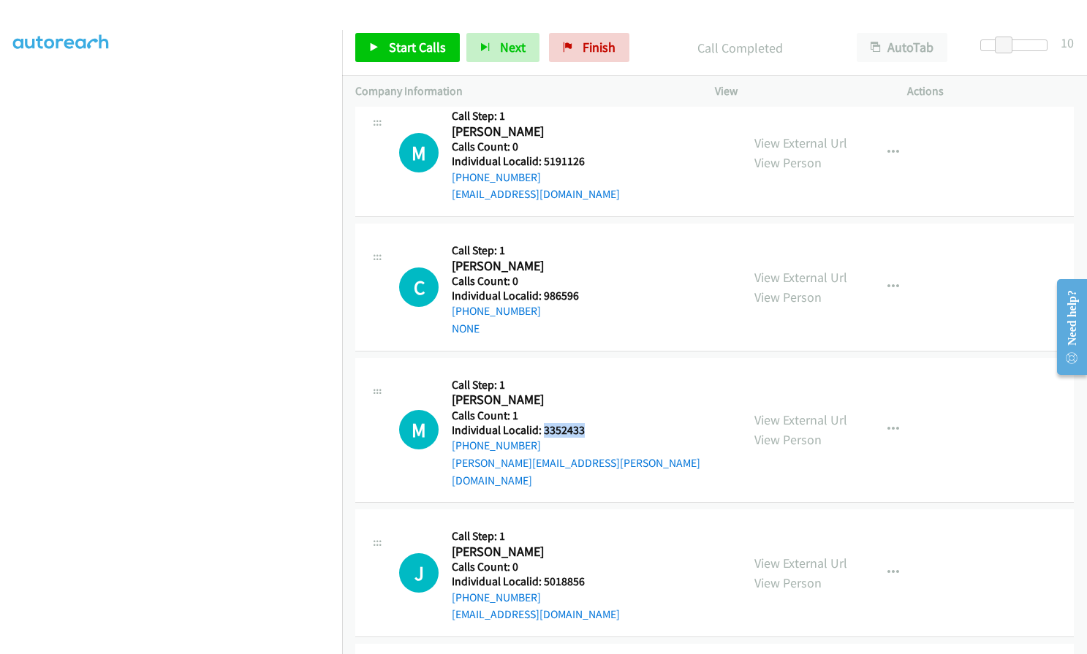
drag, startPoint x: 542, startPoint y: 429, endPoint x: 584, endPoint y: 429, distance: 41.7
click at [584, 429] on h5 "Individual Localid: 3352433" at bounding box center [590, 430] width 276 height 15
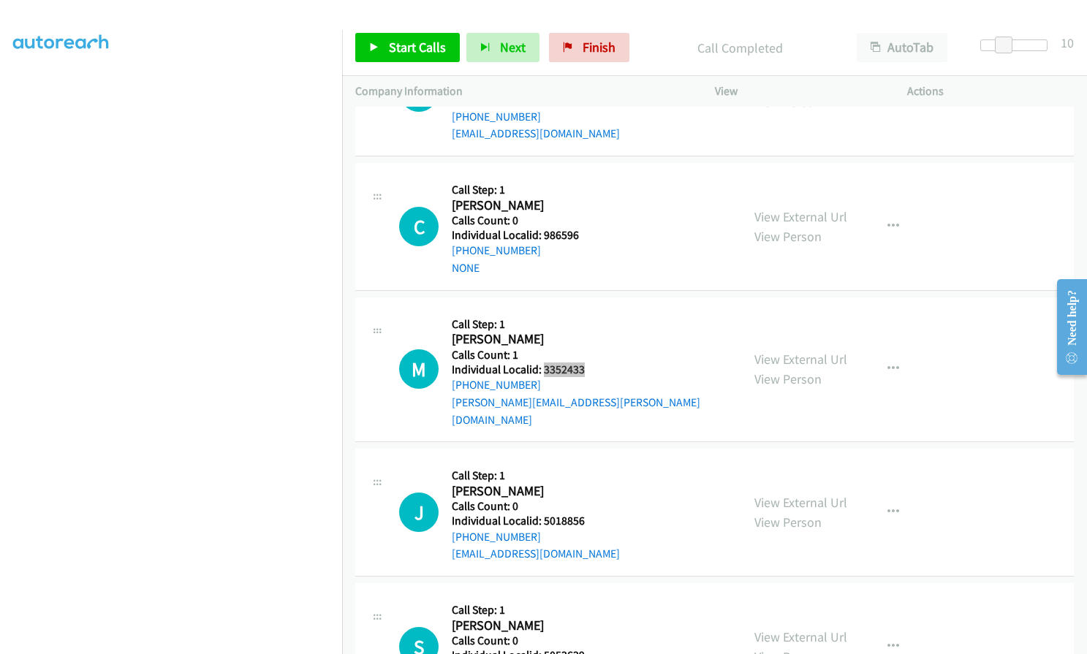
scroll to position [4029, 0]
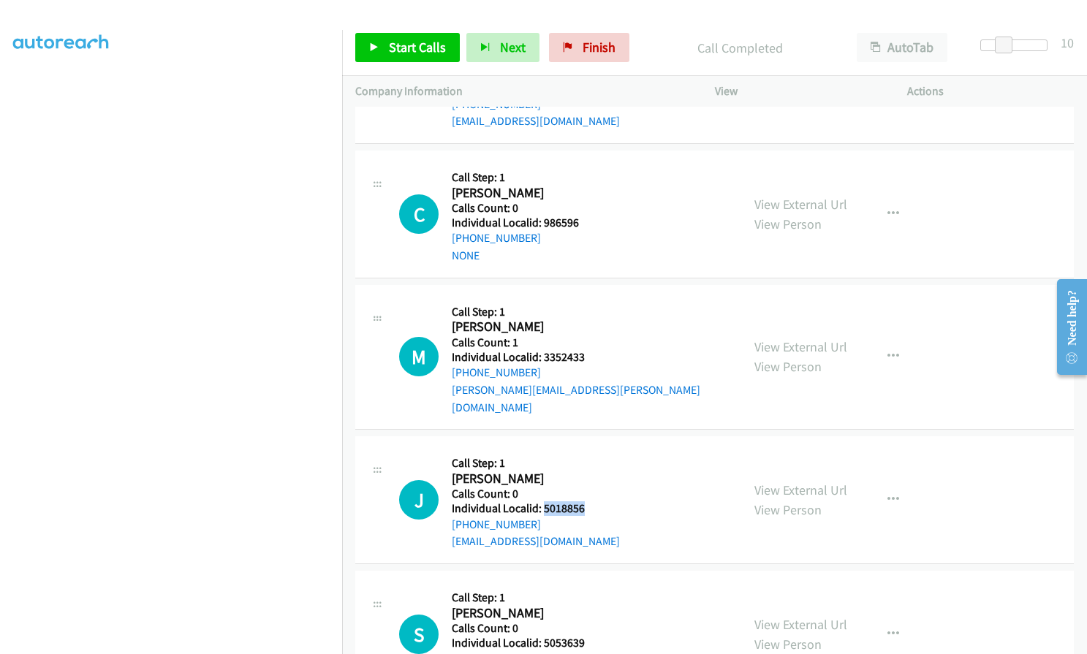
drag, startPoint x: 543, startPoint y: 488, endPoint x: 590, endPoint y: 494, distance: 47.9
click at [590, 502] on h5 "Individual Localid: 5018856" at bounding box center [536, 509] width 168 height 15
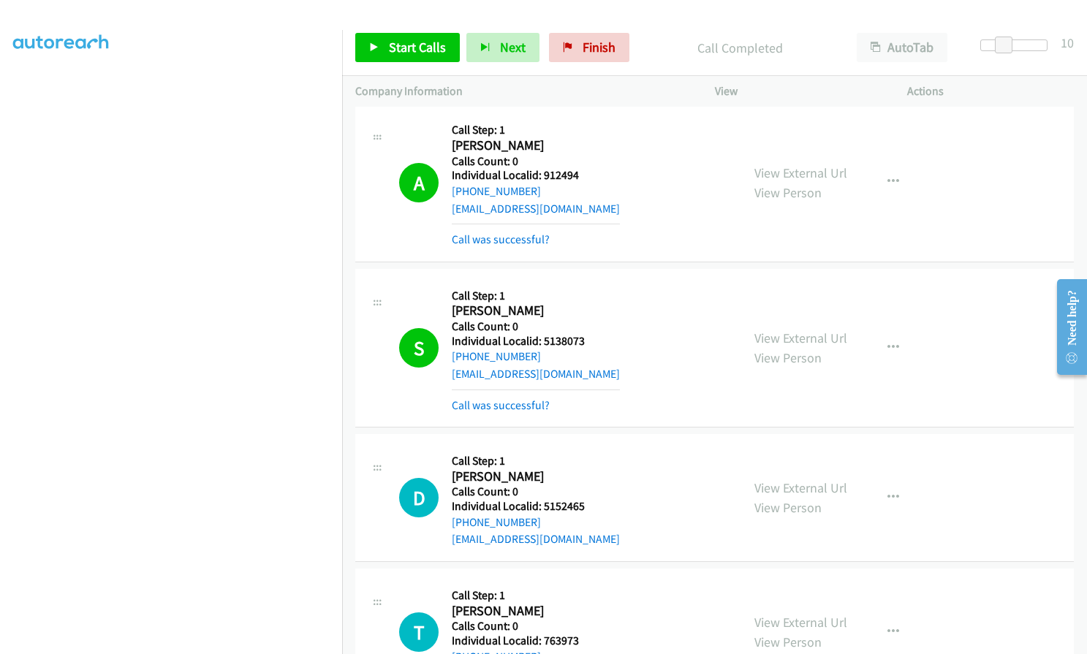
scroll to position [2749, 0]
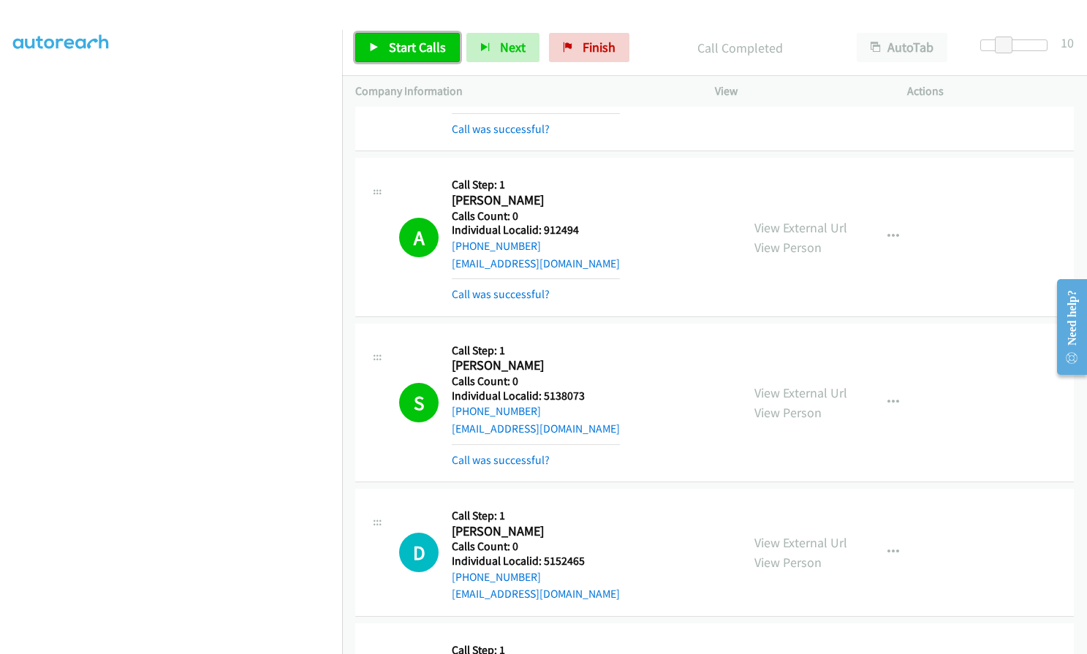
click at [372, 49] on icon at bounding box center [374, 48] width 10 height 10
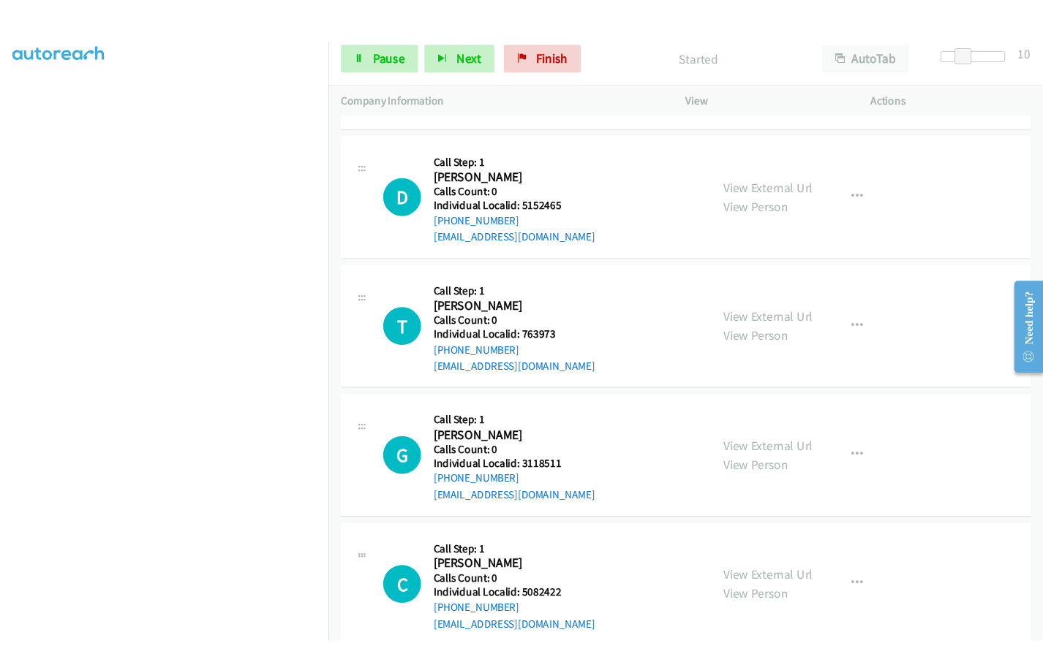
scroll to position [3133, 0]
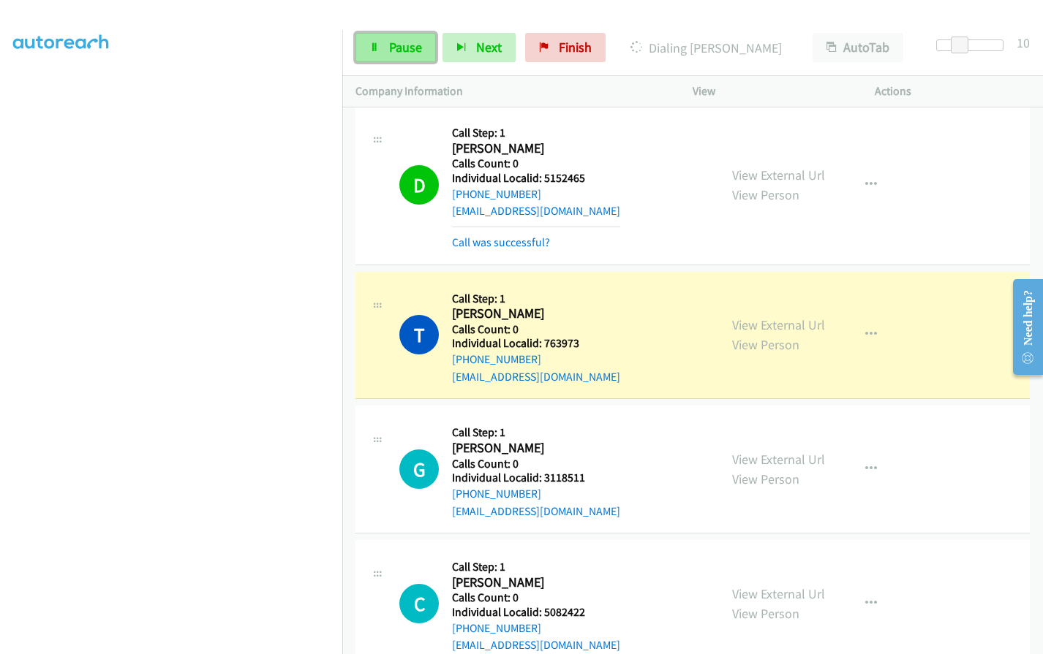
click at [381, 47] on link "Pause" at bounding box center [395, 47] width 80 height 29
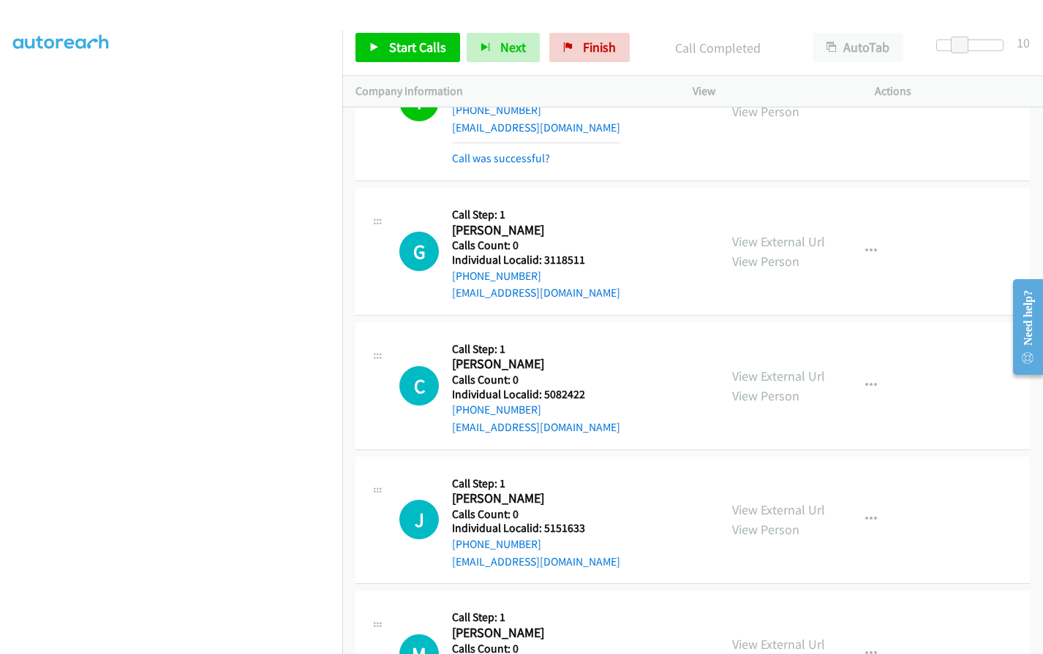
scroll to position [3316, 0]
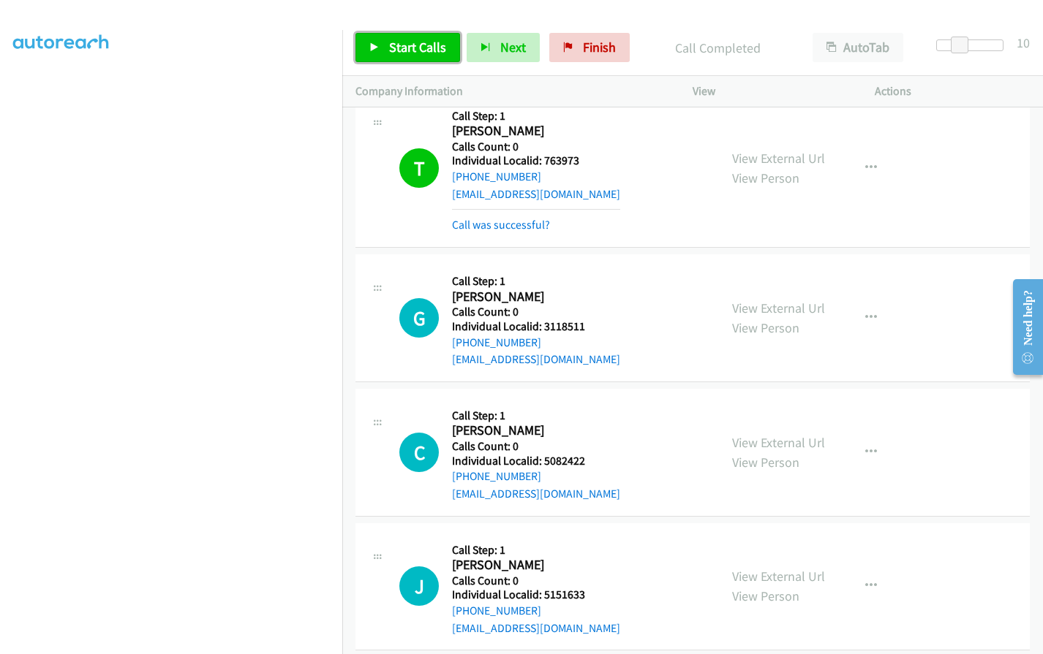
click at [427, 46] on span "Start Calls" at bounding box center [417, 47] width 57 height 17
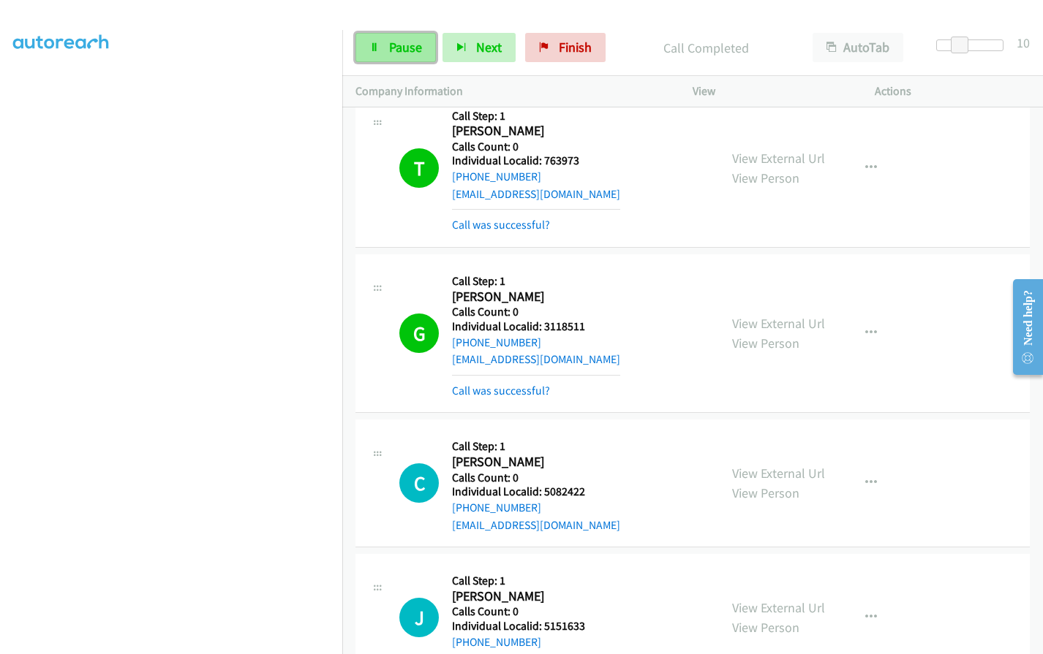
click at [411, 41] on span "Pause" at bounding box center [405, 47] width 33 height 17
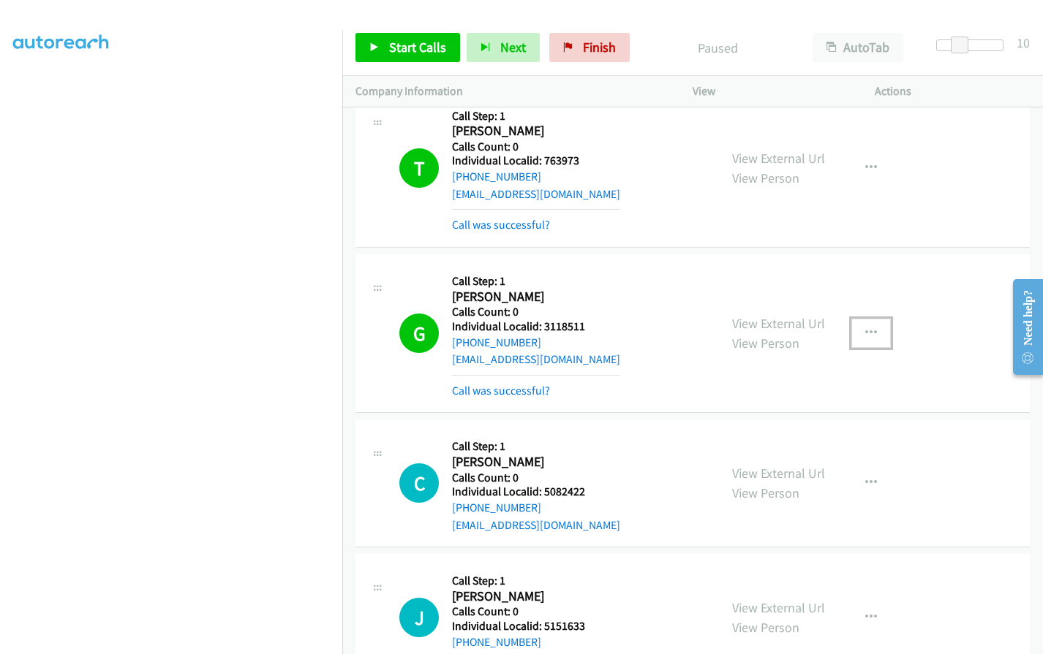
click at [865, 331] on icon "button" at bounding box center [871, 334] width 12 height 12
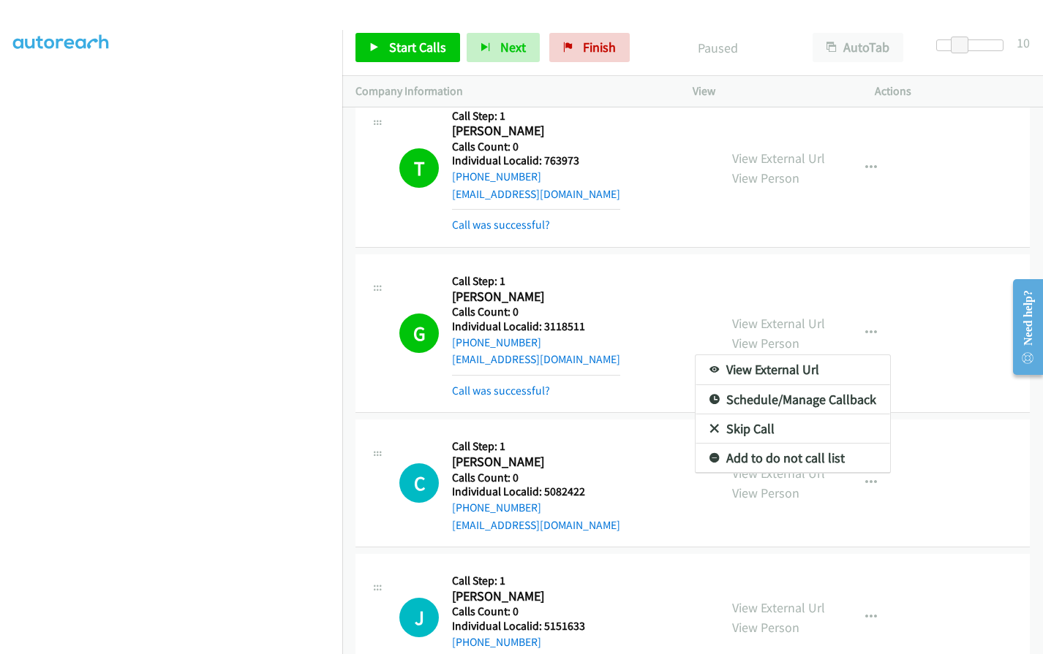
click at [485, 291] on div at bounding box center [521, 327] width 1043 height 654
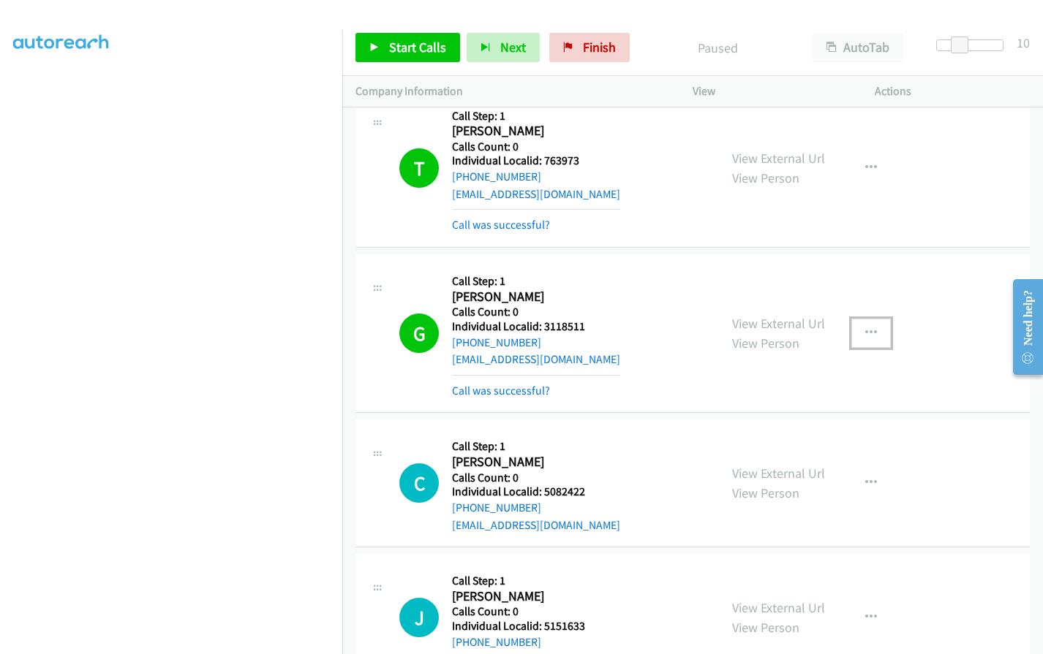
click at [858, 328] on button "button" at bounding box center [870, 333] width 39 height 29
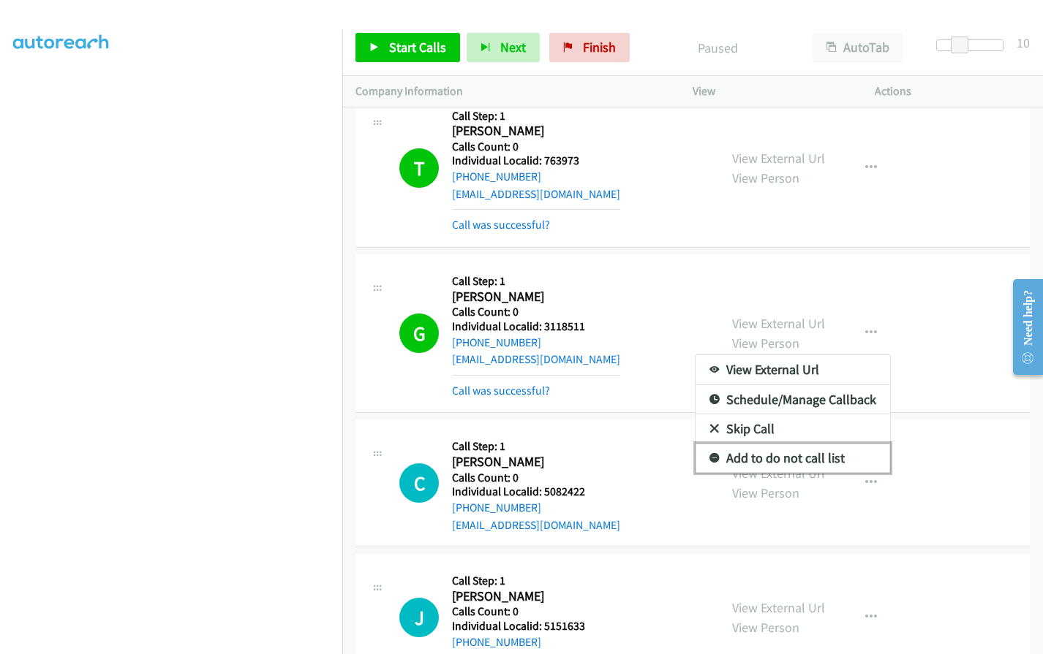
click at [714, 456] on link "Add to do not call list" at bounding box center [792, 458] width 195 height 29
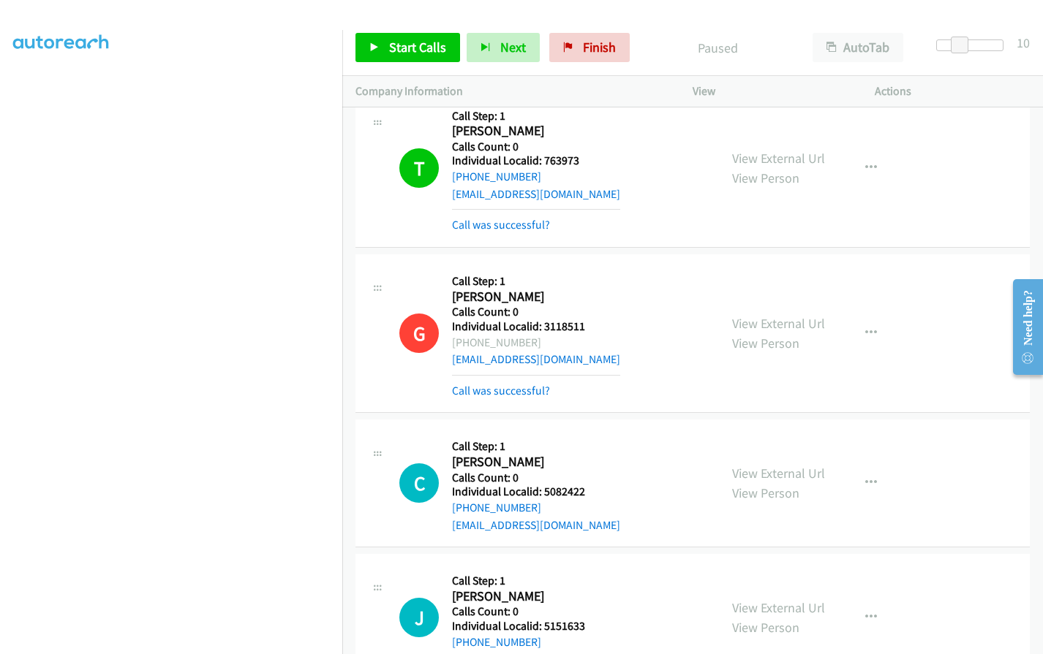
drag, startPoint x: 486, startPoint y: 298, endPoint x: 540, endPoint y: 296, distance: 54.1
click at [540, 296] on h2 "Gavin Renteria" at bounding box center [530, 297] width 157 height 17
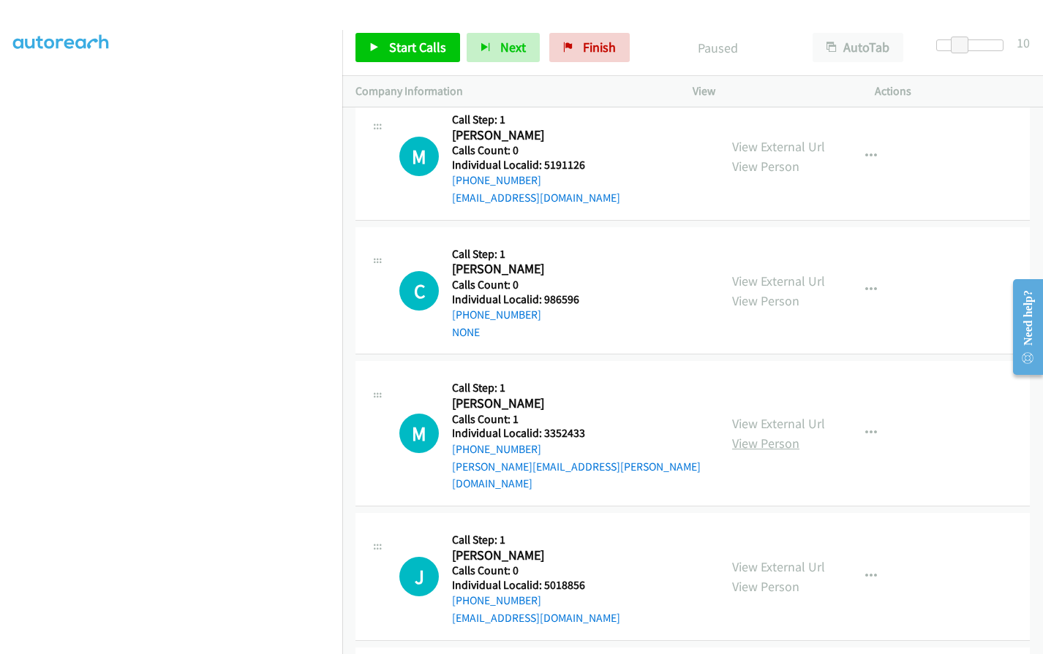
scroll to position [4047, 0]
click at [864, 418] on button "button" at bounding box center [870, 432] width 39 height 29
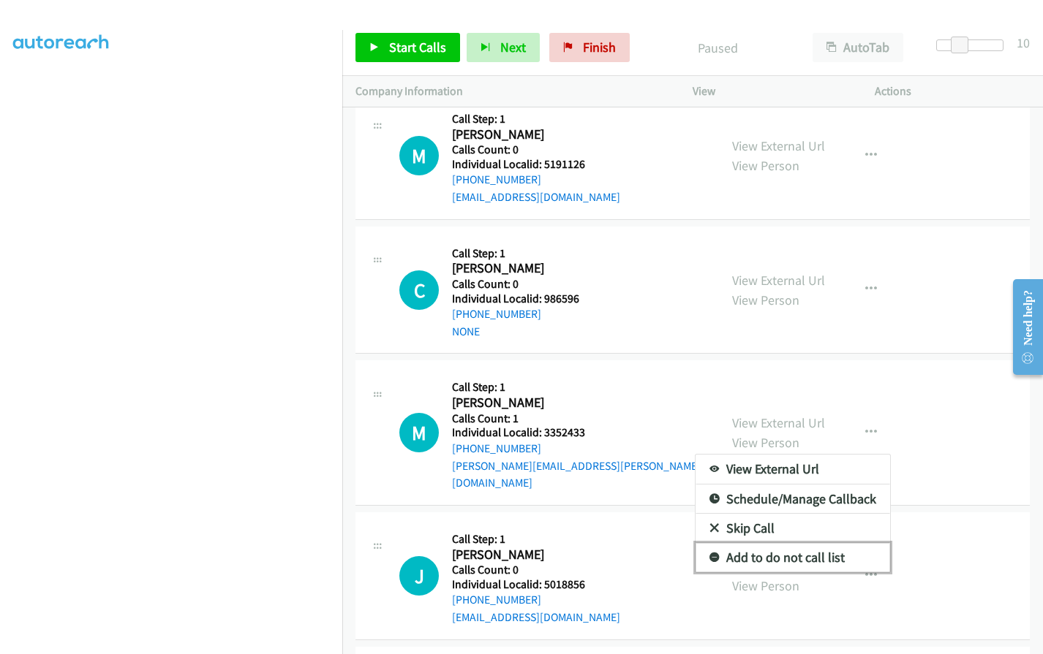
click at [709, 554] on icon at bounding box center [714, 559] width 10 height 10
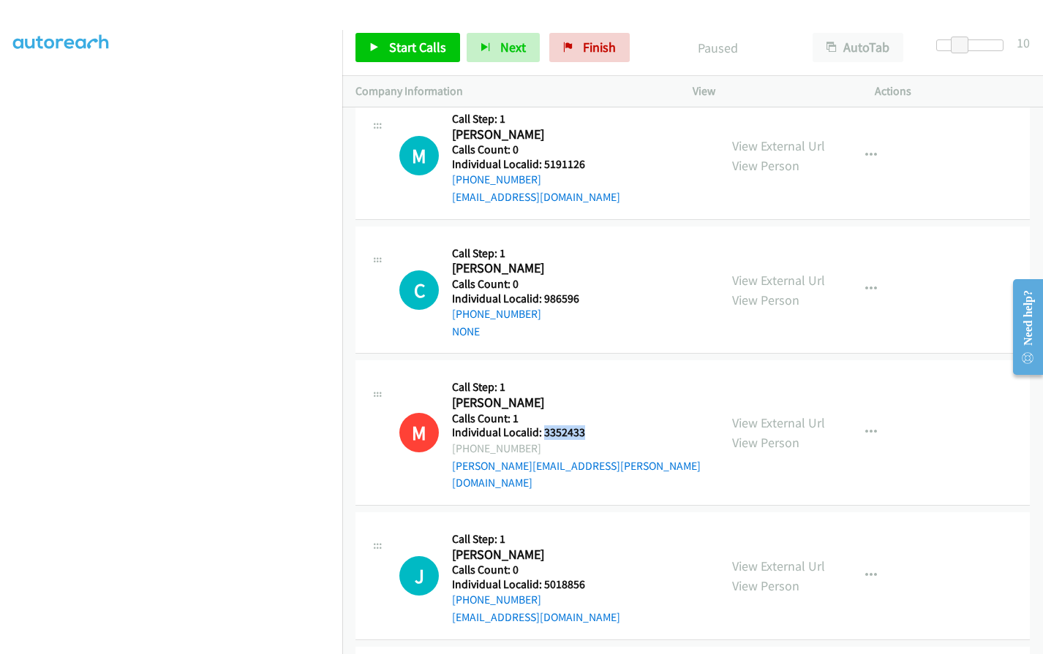
drag, startPoint x: 541, startPoint y: 430, endPoint x: 592, endPoint y: 430, distance: 50.5
click at [592, 430] on h5 "Individual Localid: 3352433" at bounding box center [579, 433] width 254 height 15
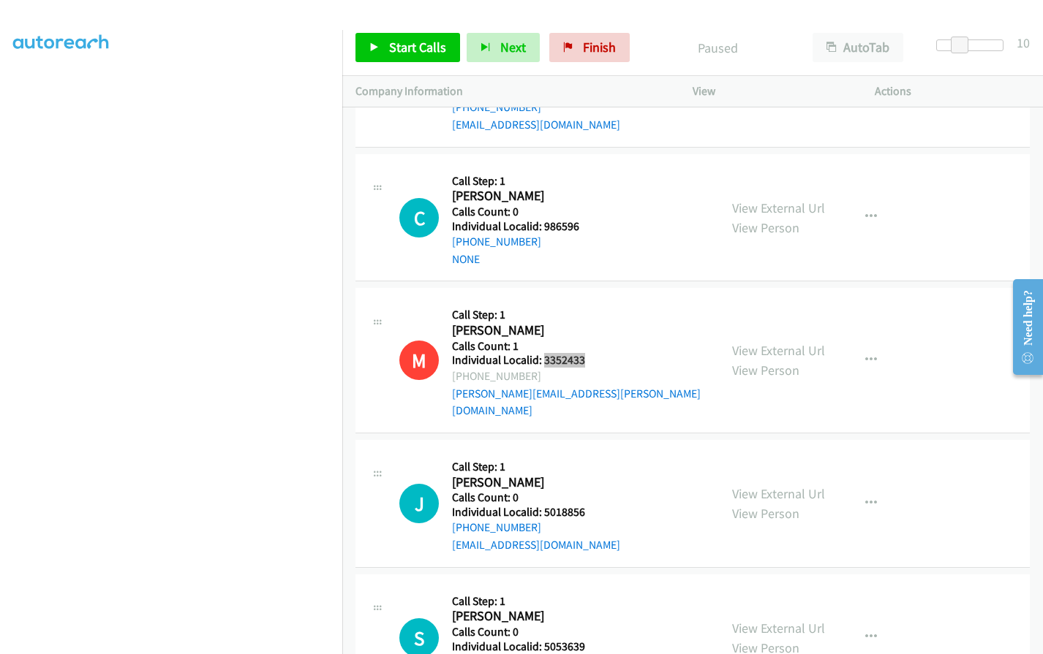
scroll to position [4139, 0]
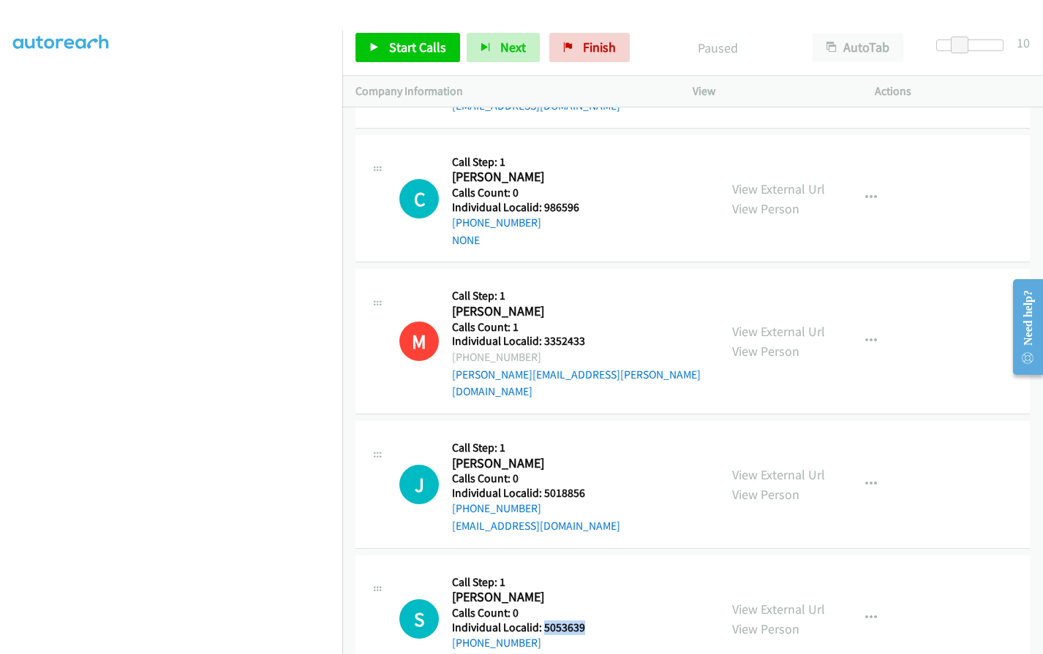
drag, startPoint x: 543, startPoint y: 608, endPoint x: 588, endPoint y: 608, distance: 45.3
click at [588, 621] on h5 "Individual Localid: 5053639" at bounding box center [576, 628] width 249 height 15
click at [419, 43] on span "Start Calls" at bounding box center [417, 47] width 57 height 17
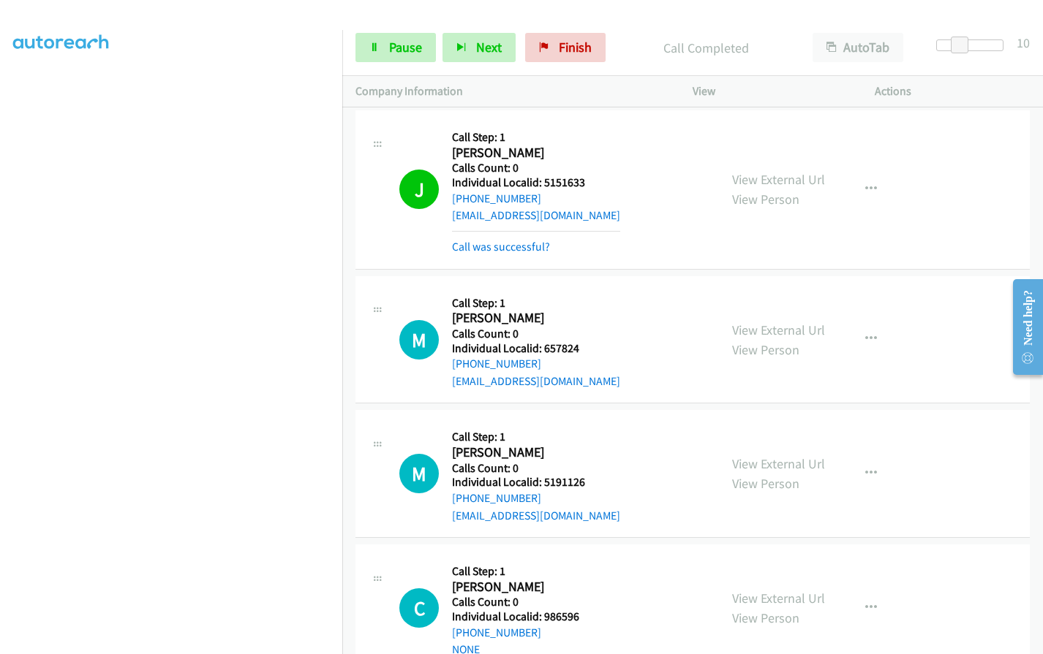
scroll to position [3773, 0]
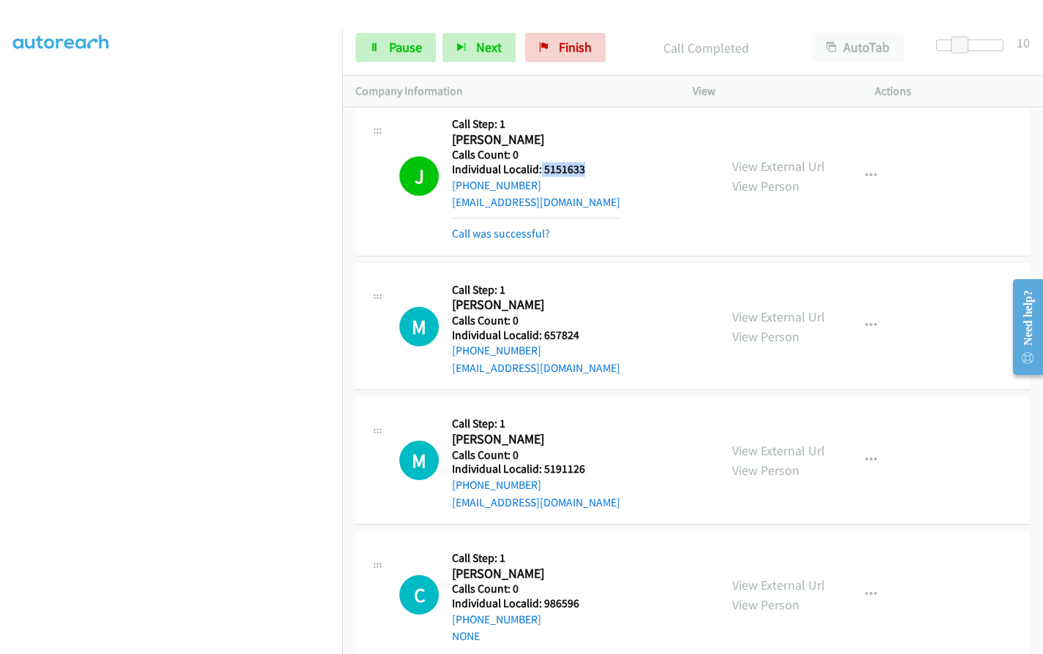
drag, startPoint x: 540, startPoint y: 167, endPoint x: 587, endPoint y: 169, distance: 47.6
click at [587, 169] on h5 "Individual Localid: 5151633" at bounding box center [536, 169] width 168 height 15
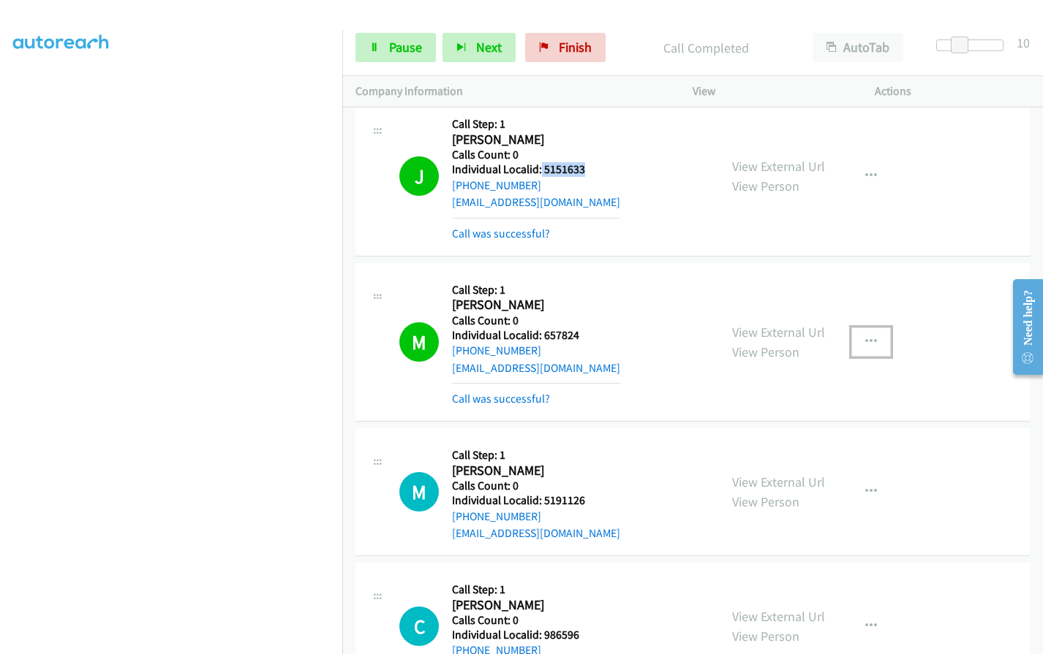
click at [870, 342] on icon "button" at bounding box center [871, 342] width 12 height 12
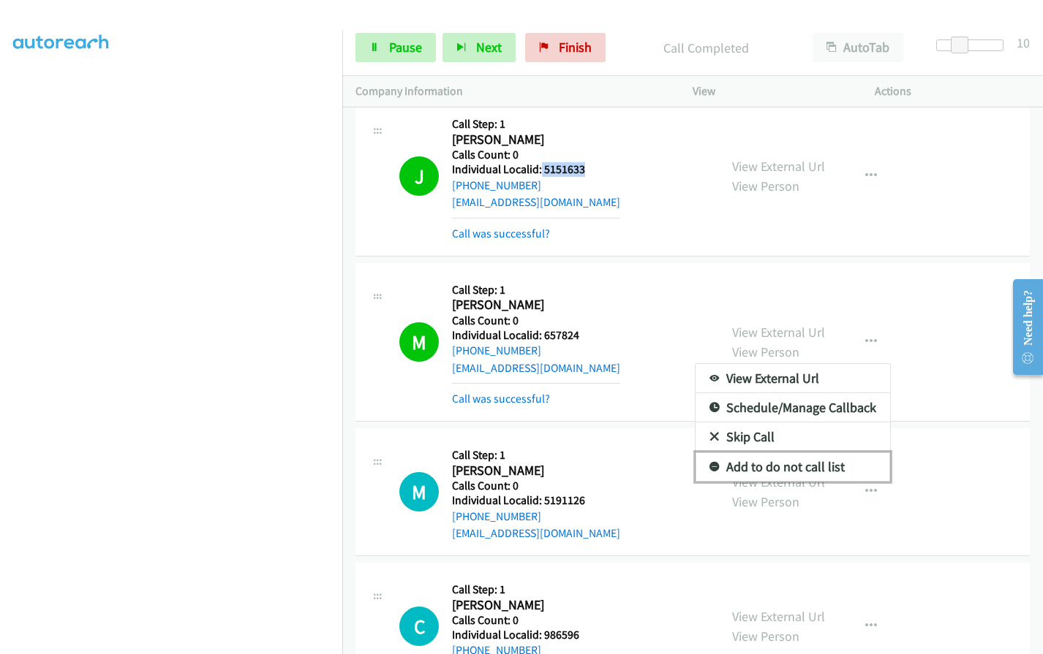
click at [709, 465] on icon at bounding box center [714, 468] width 10 height 10
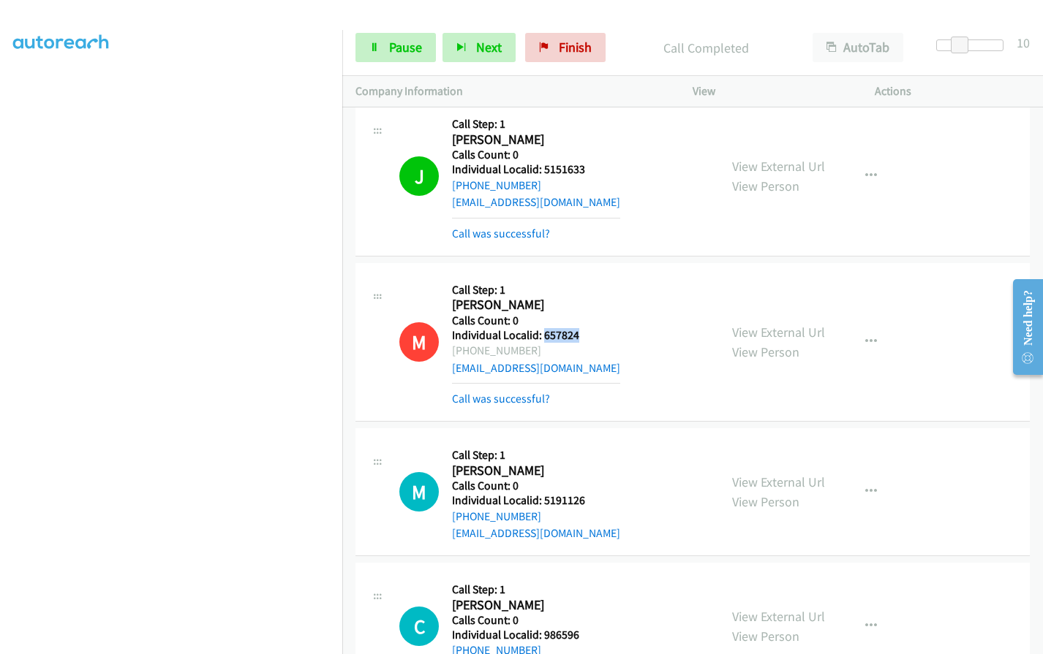
drag, startPoint x: 559, startPoint y: 336, endPoint x: 589, endPoint y: 335, distance: 30.7
click at [589, 335] on h5 "Individual Localid: 657824" at bounding box center [536, 335] width 168 height 15
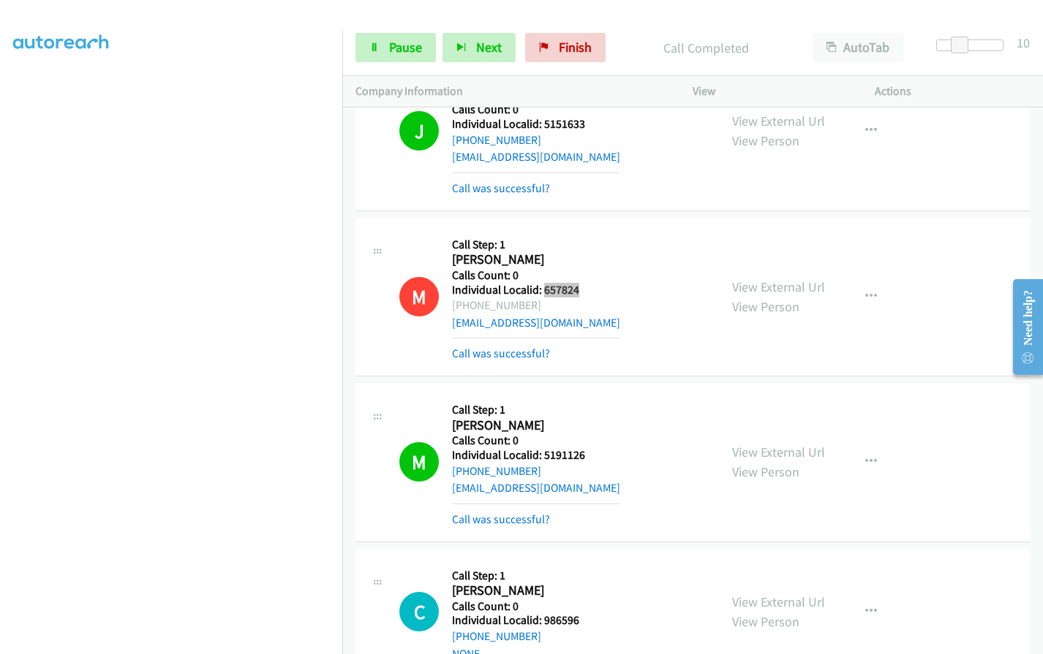
scroll to position [3974, 0]
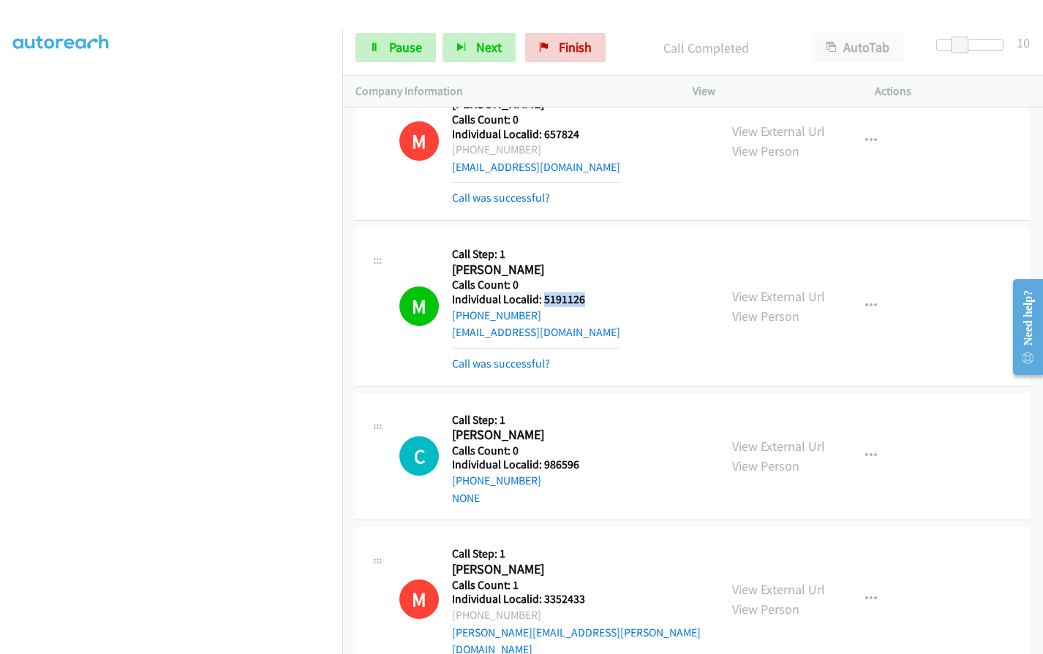
drag, startPoint x: 543, startPoint y: 298, endPoint x: 600, endPoint y: 298, distance: 57.0
click at [600, 298] on h5 "Individual Localid: 5191126" at bounding box center [536, 299] width 168 height 15
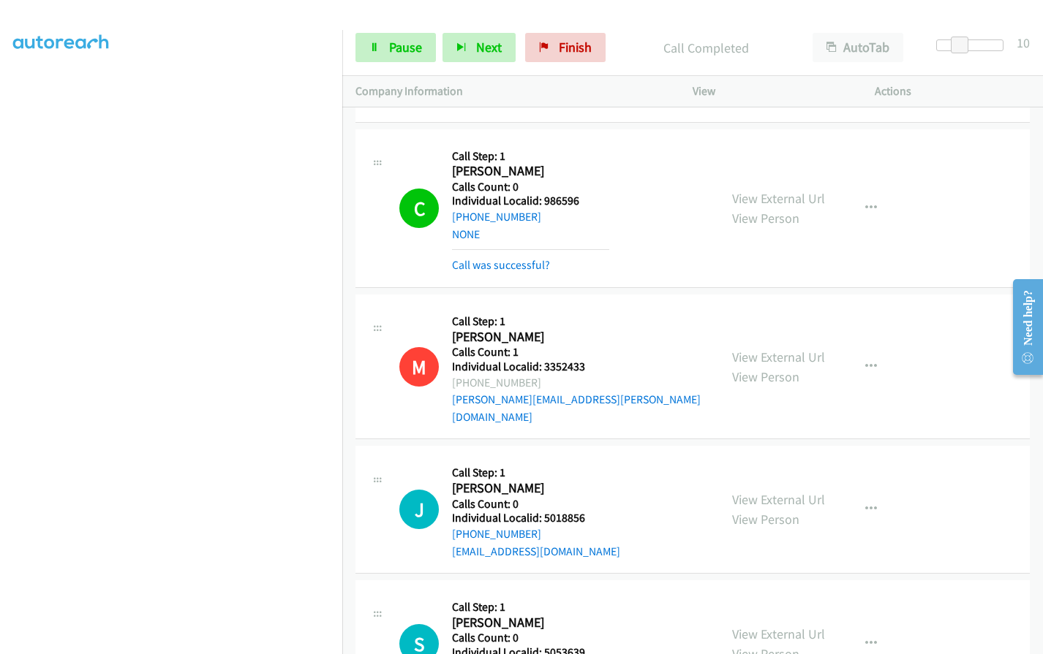
scroll to position [4267, 0]
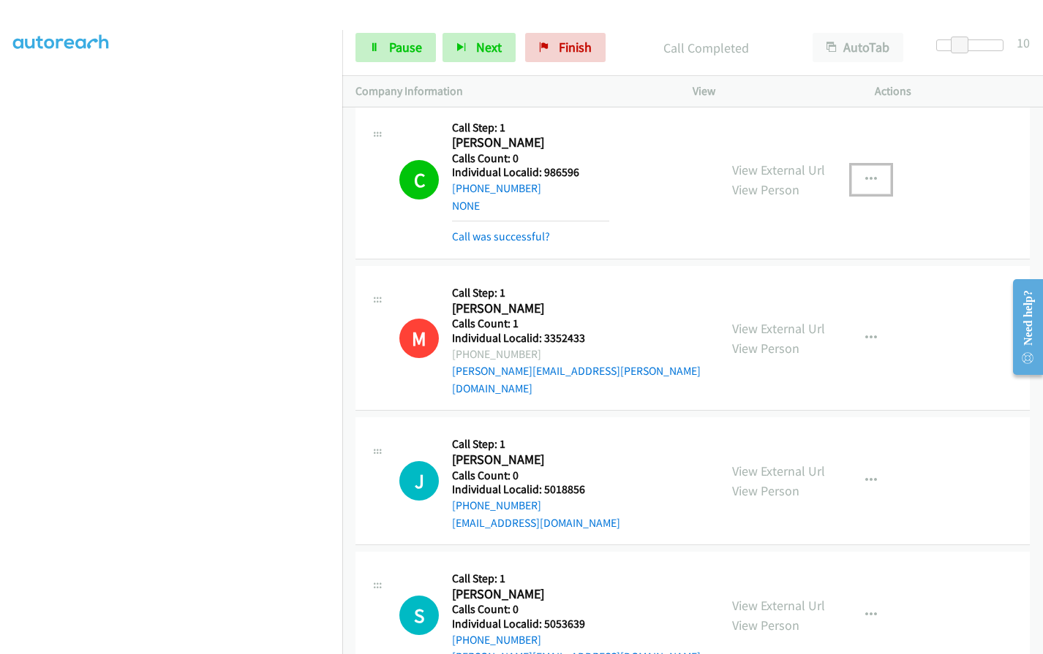
click at [873, 180] on button "button" at bounding box center [870, 179] width 39 height 29
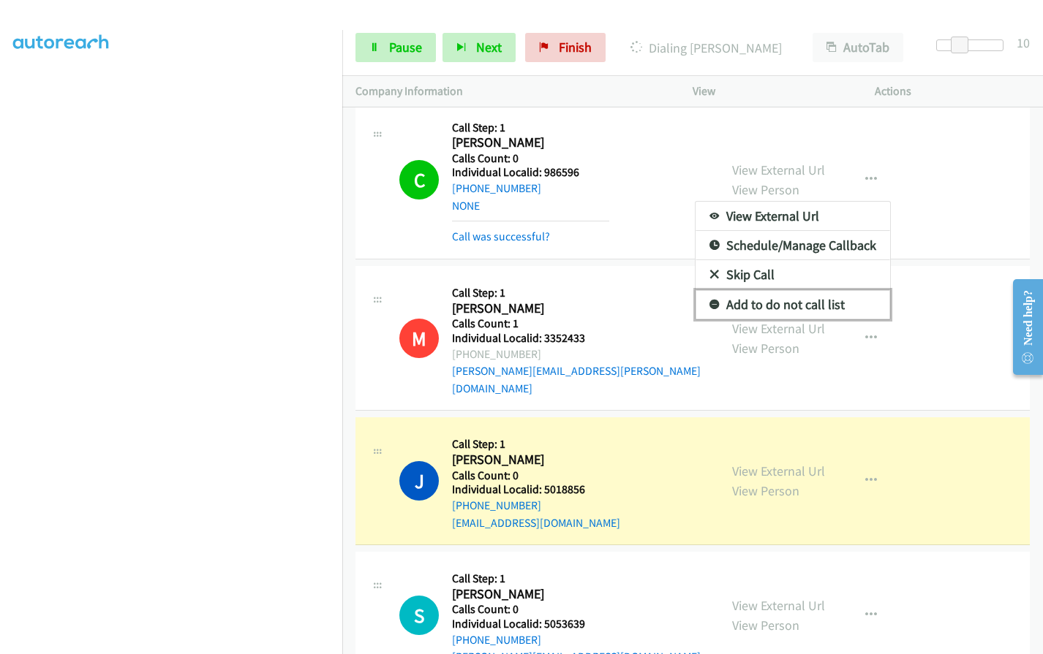
click at [711, 305] on icon at bounding box center [714, 306] width 10 height 10
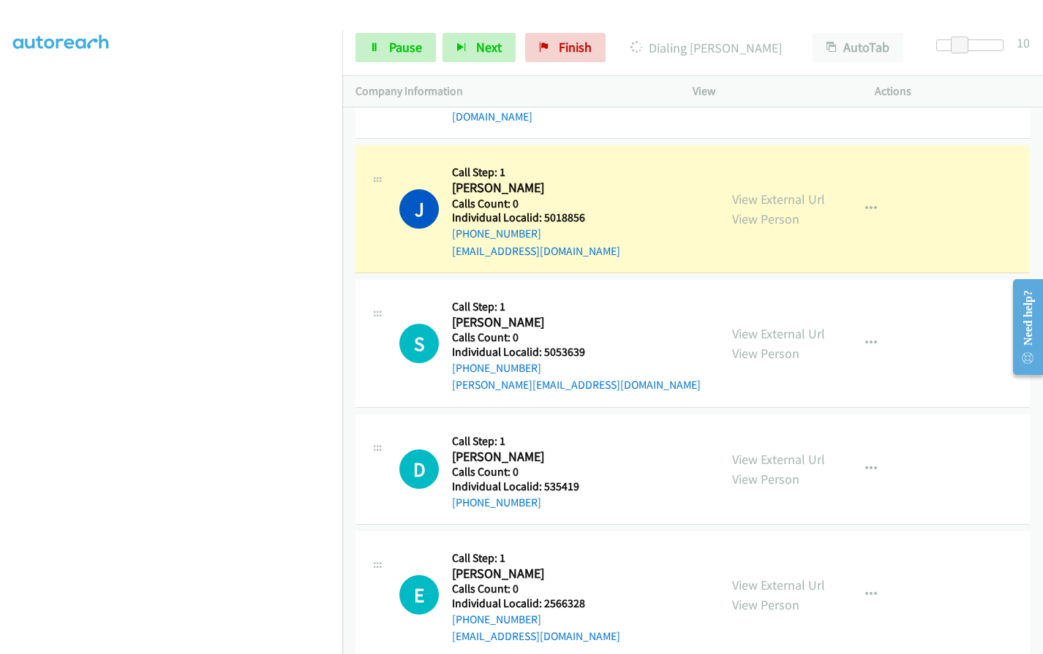
scroll to position [4541, 0]
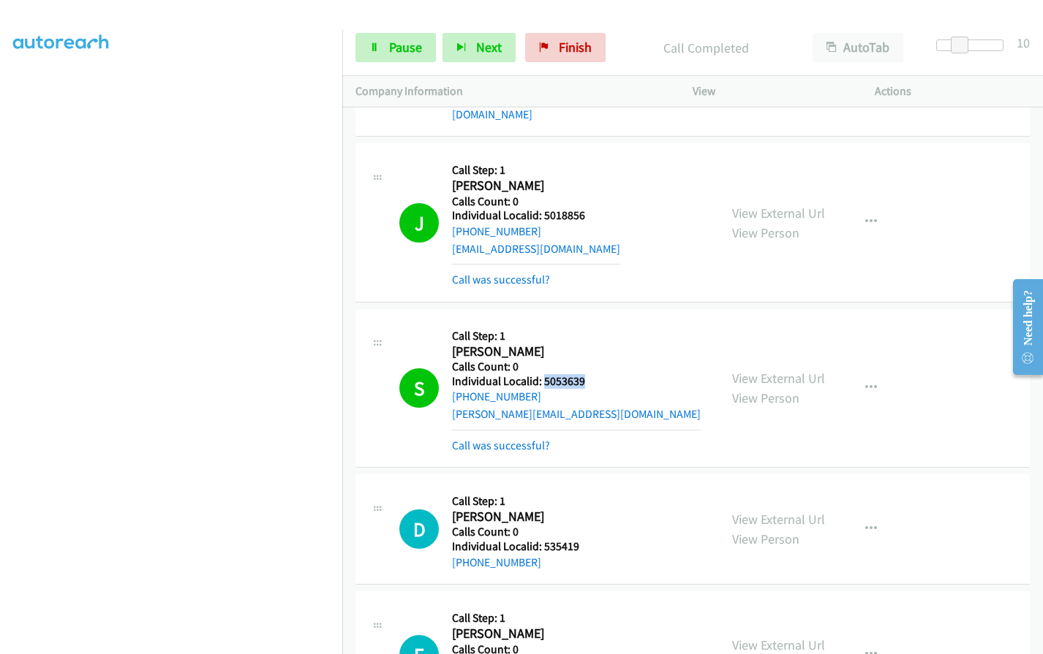
drag, startPoint x: 541, startPoint y: 366, endPoint x: 589, endPoint y: 363, distance: 48.3
click at [589, 374] on h5 "Individual Localid: 5053639" at bounding box center [576, 381] width 249 height 15
click at [404, 53] on span "Pause" at bounding box center [405, 47] width 33 height 17
click at [614, 395] on div "S Callback Scheduled Call Step: 1 Sarah Marquet America/Los_Angeles Calls Count…" at bounding box center [552, 388] width 306 height 132
click at [554, 388] on div "+1 805-453-3940" at bounding box center [576, 397] width 249 height 18
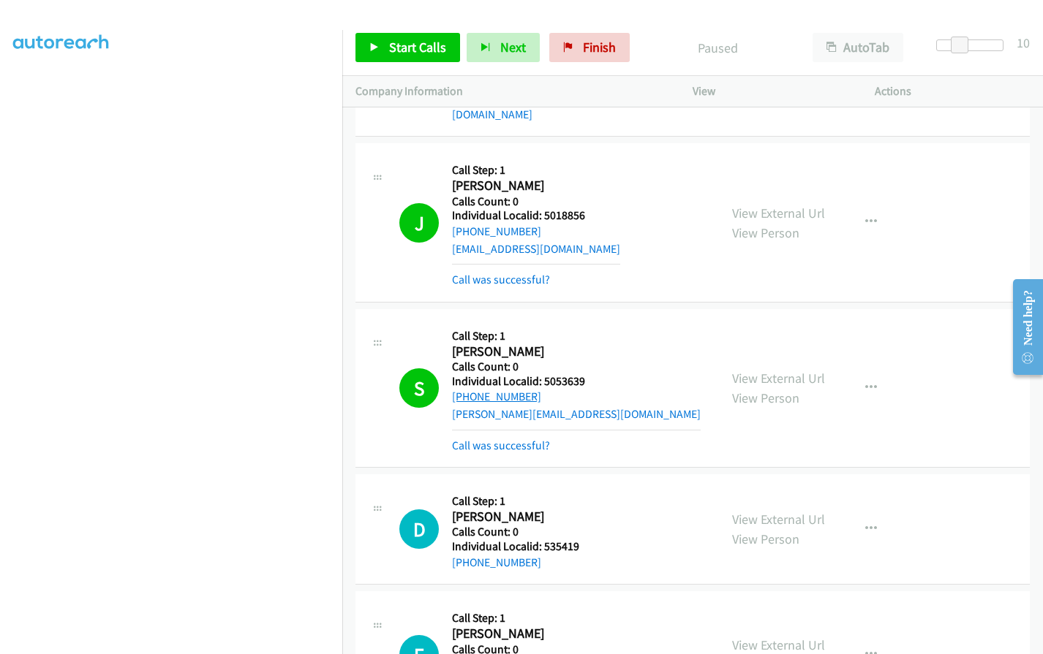
drag, startPoint x: 535, startPoint y: 377, endPoint x: 467, endPoint y: 377, distance: 67.3
click at [467, 388] on div "+1 805-453-3940" at bounding box center [576, 397] width 249 height 18
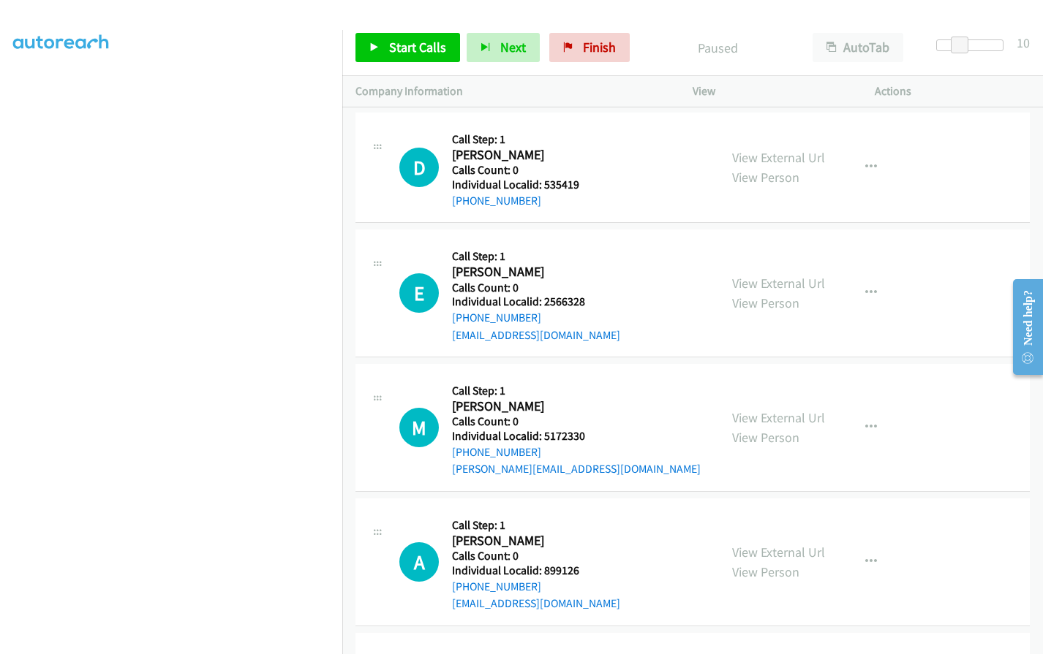
scroll to position [4907, 0]
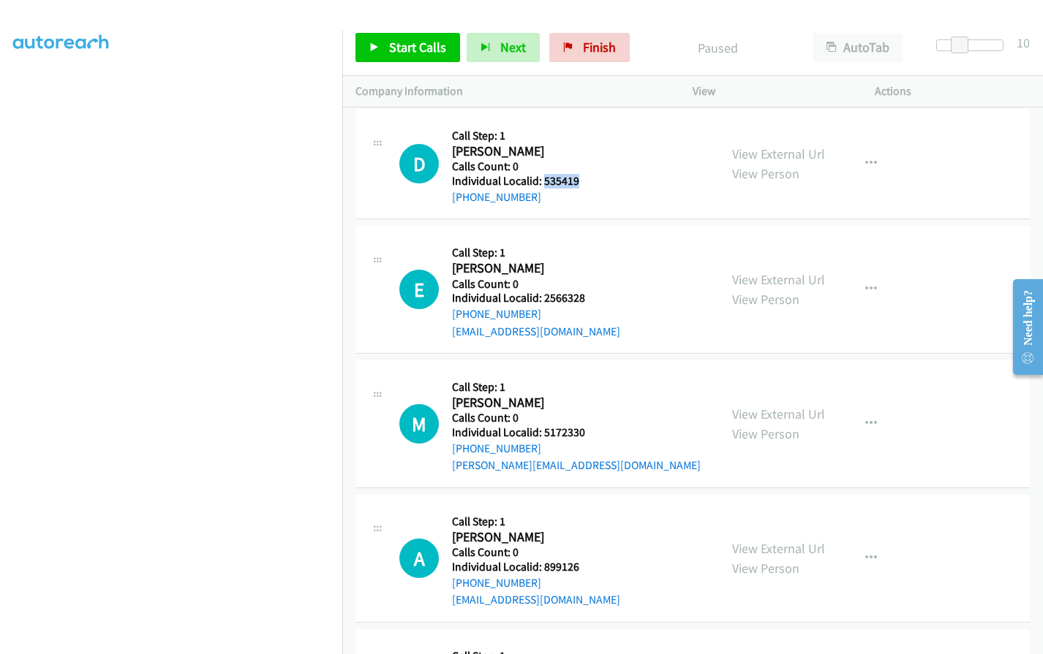
drag, startPoint x: 545, startPoint y: 162, endPoint x: 584, endPoint y: 164, distance: 39.5
click at [584, 164] on div "D Callback Scheduled Call Step: 1 David James America/Los_Angeles Calls Count: …" at bounding box center [552, 163] width 306 height 83
drag, startPoint x: 544, startPoint y: 282, endPoint x: 584, endPoint y: 282, distance: 40.2
click at [584, 282] on div "E Callback Scheduled Call Step: 1 Ernie Hauswarz America/Los_Angeles Calls Coun…" at bounding box center [552, 289] width 306 height 101
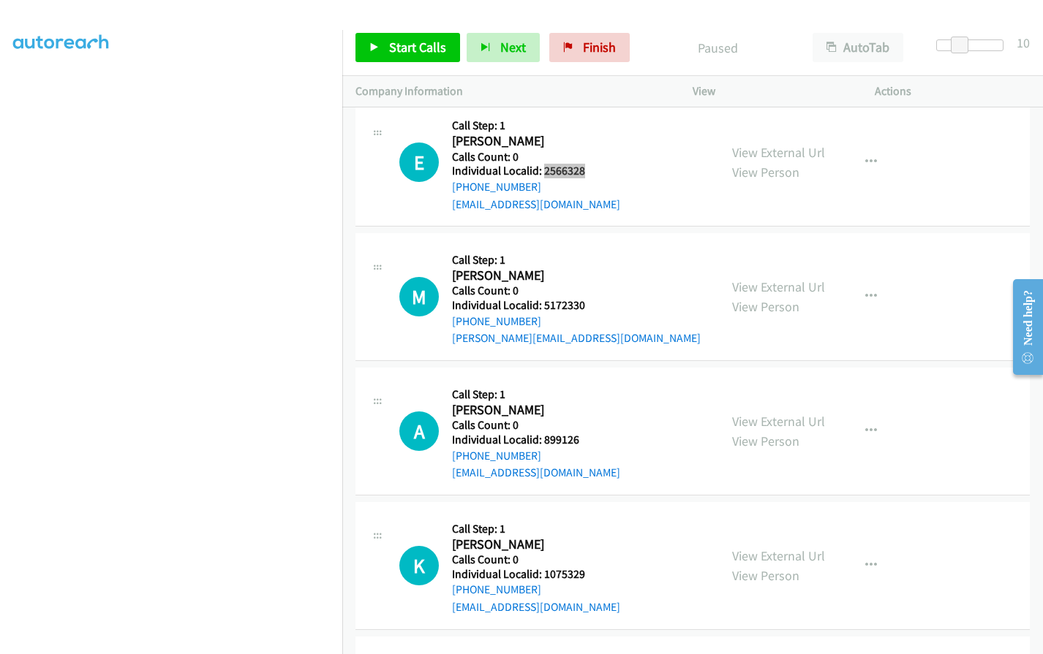
scroll to position [5035, 0]
drag, startPoint x: 541, startPoint y: 287, endPoint x: 591, endPoint y: 287, distance: 49.7
click at [591, 287] on div "M Callback Scheduled Call Step: 1 Miles Kozlik America/Los_Angeles Calls Count:…" at bounding box center [552, 296] width 306 height 101
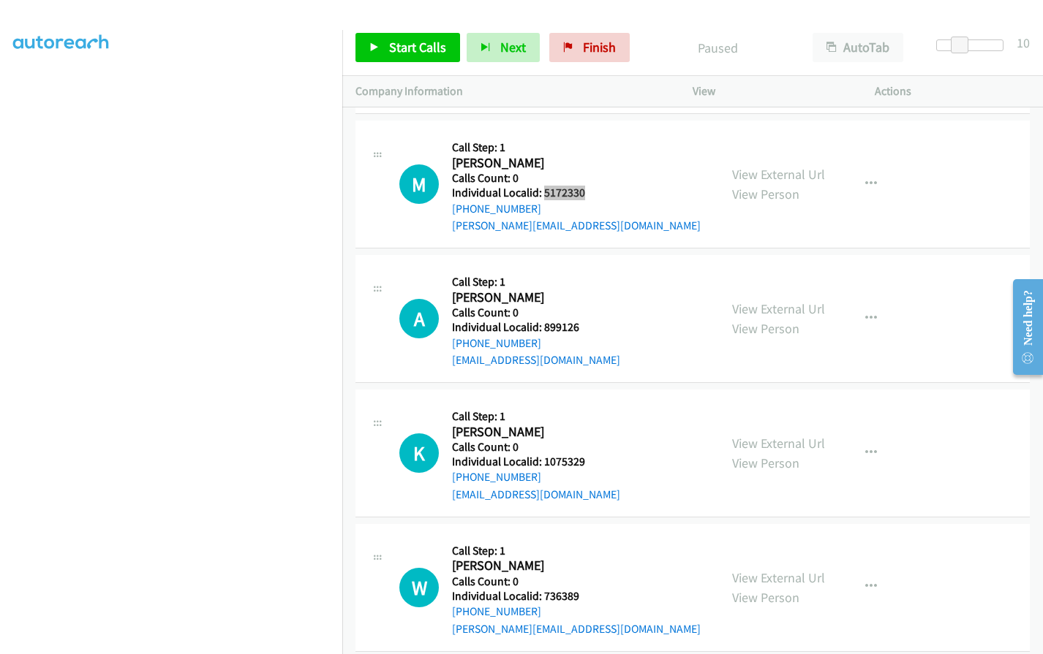
scroll to position [5163, 0]
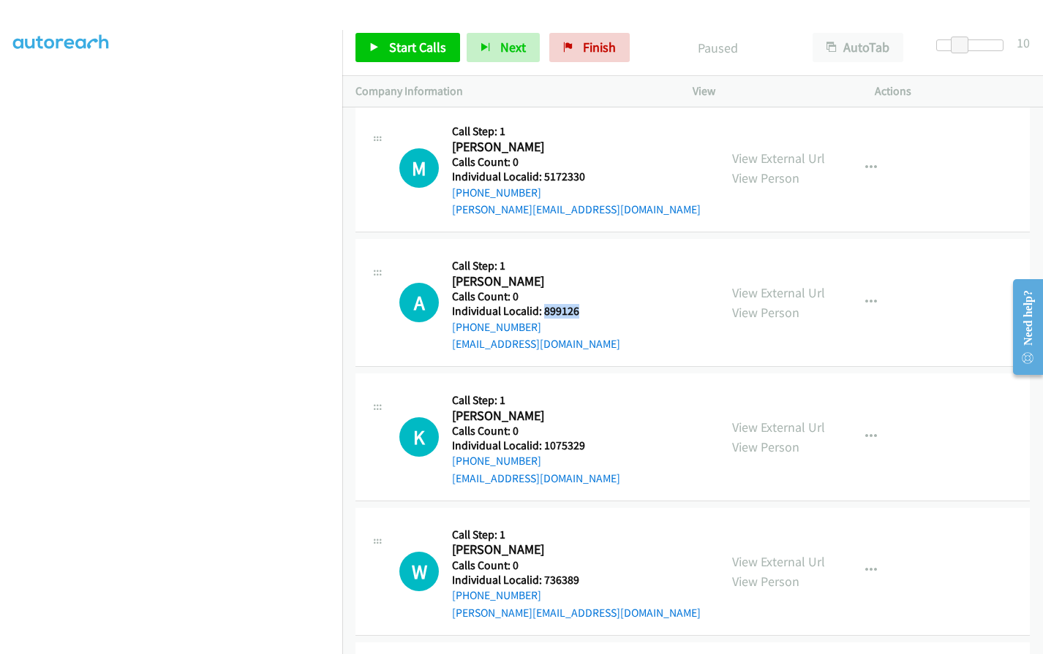
drag, startPoint x: 548, startPoint y: 294, endPoint x: 585, endPoint y: 292, distance: 36.6
click at [585, 292] on div "A Callback Scheduled Call Step: 1 Anthony Fallon America/New_York Calls Count: …" at bounding box center [552, 302] width 306 height 101
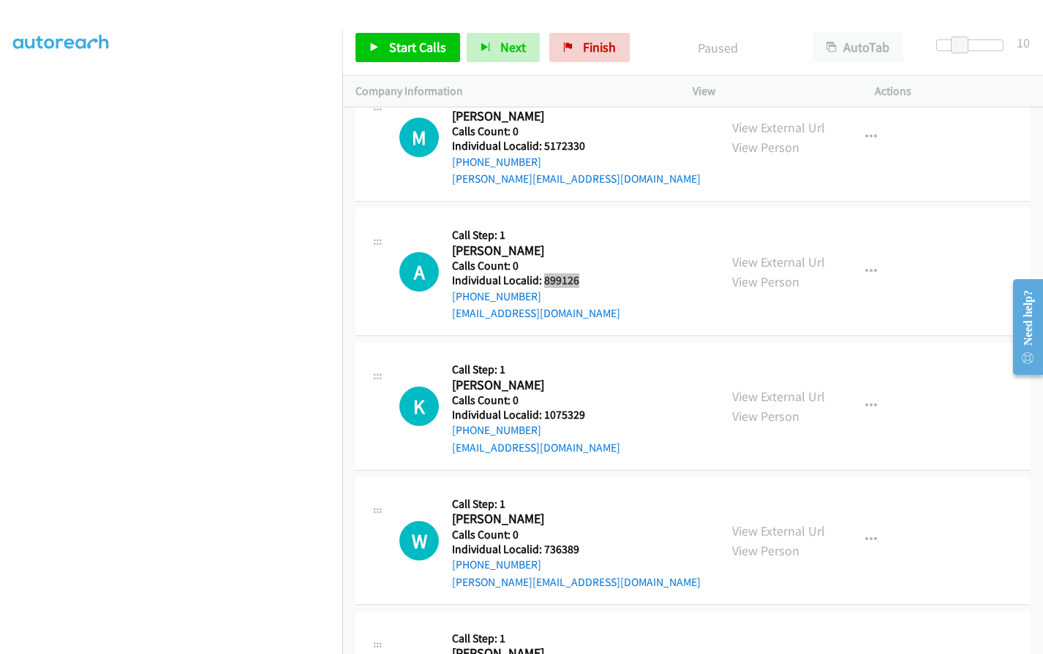
scroll to position [5254, 0]
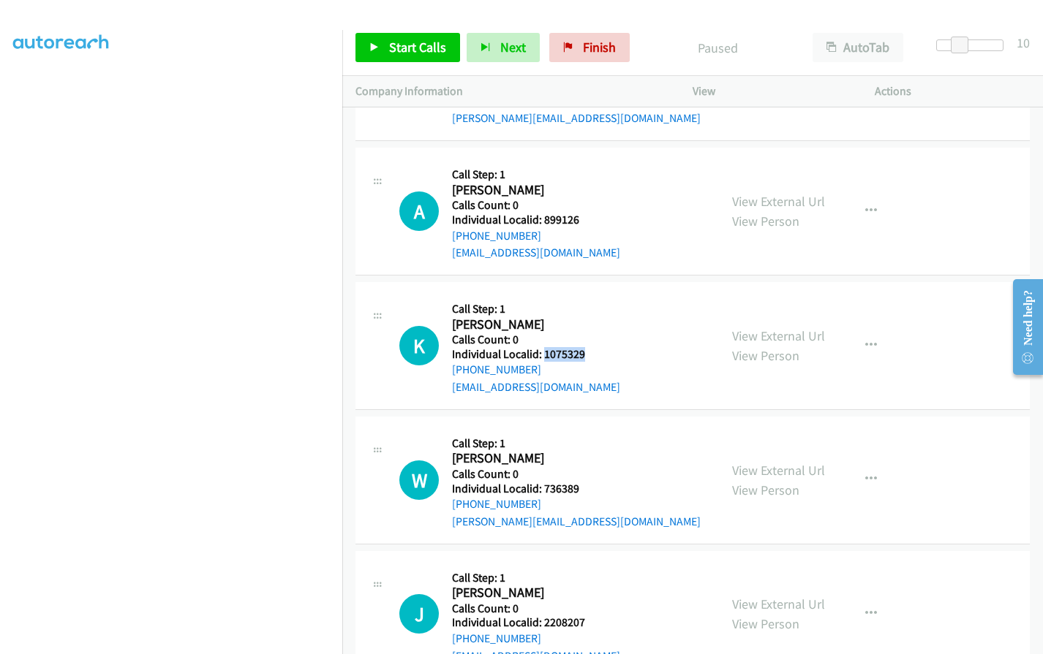
drag, startPoint x: 548, startPoint y: 334, endPoint x: 594, endPoint y: 333, distance: 46.1
click at [594, 333] on div "K Callback Scheduled Call Step: 1 Karl Chen America/Los_Angeles Calls Count: 0 …" at bounding box center [552, 345] width 306 height 101
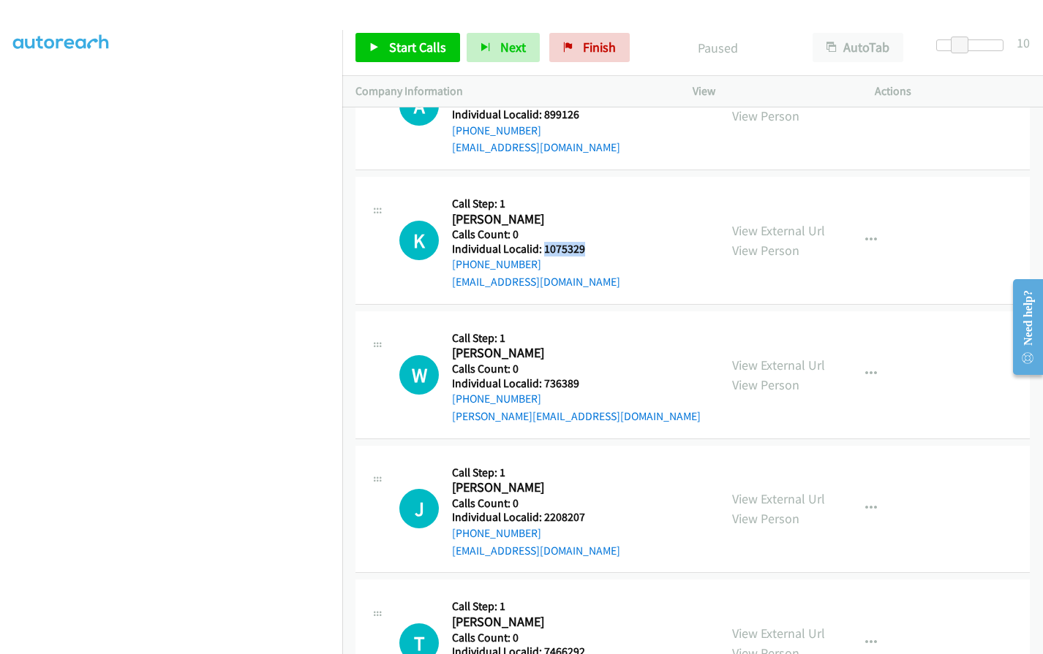
scroll to position [5364, 0]
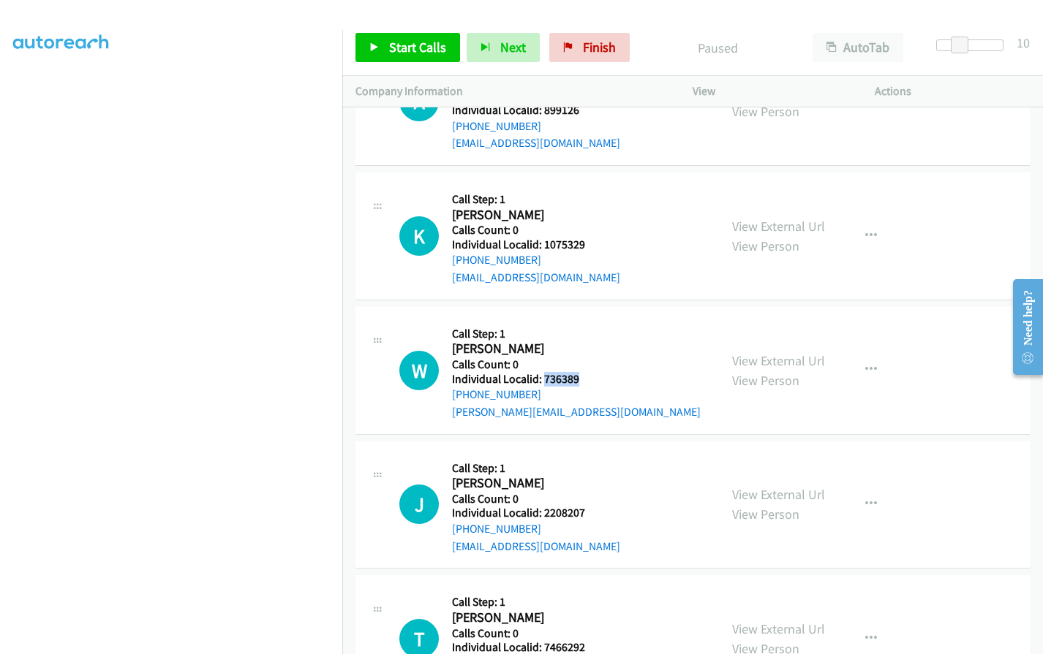
drag, startPoint x: 543, startPoint y: 377, endPoint x: 583, endPoint y: 360, distance: 43.9
click at [583, 372] on h5 "Individual Localid: 736389" at bounding box center [576, 379] width 249 height 15
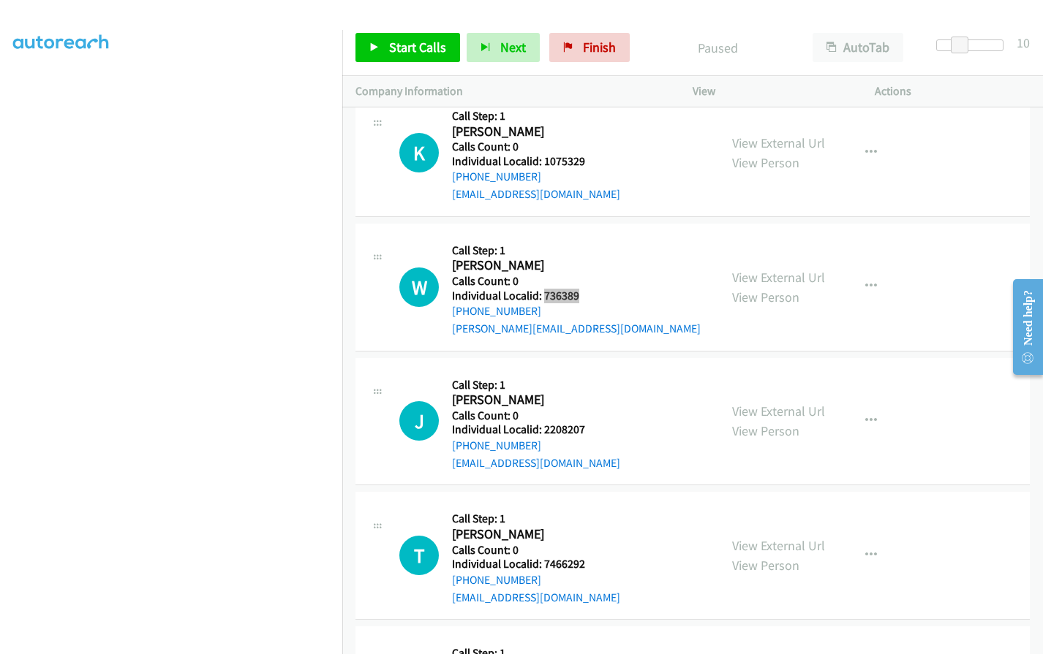
scroll to position [5455, 0]
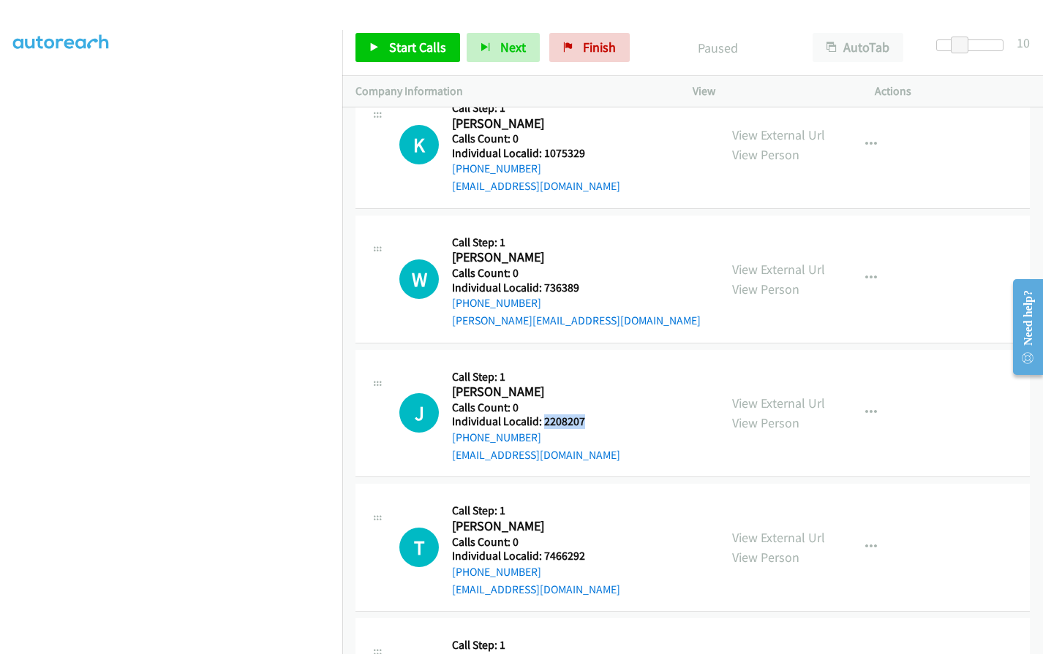
drag, startPoint x: 541, startPoint y: 407, endPoint x: 586, endPoint y: 404, distance: 44.8
click at [586, 404] on div "J Callback Scheduled Call Step: 1 Jack Meifert America/Los_Angeles Calls Count:…" at bounding box center [552, 413] width 306 height 101
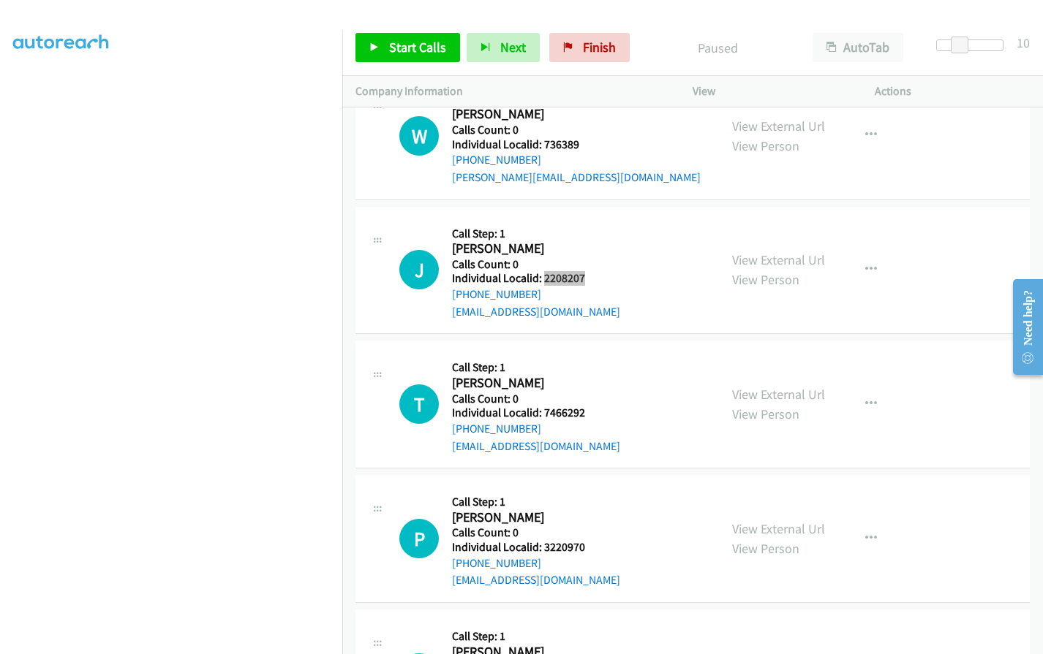
scroll to position [5601, 0]
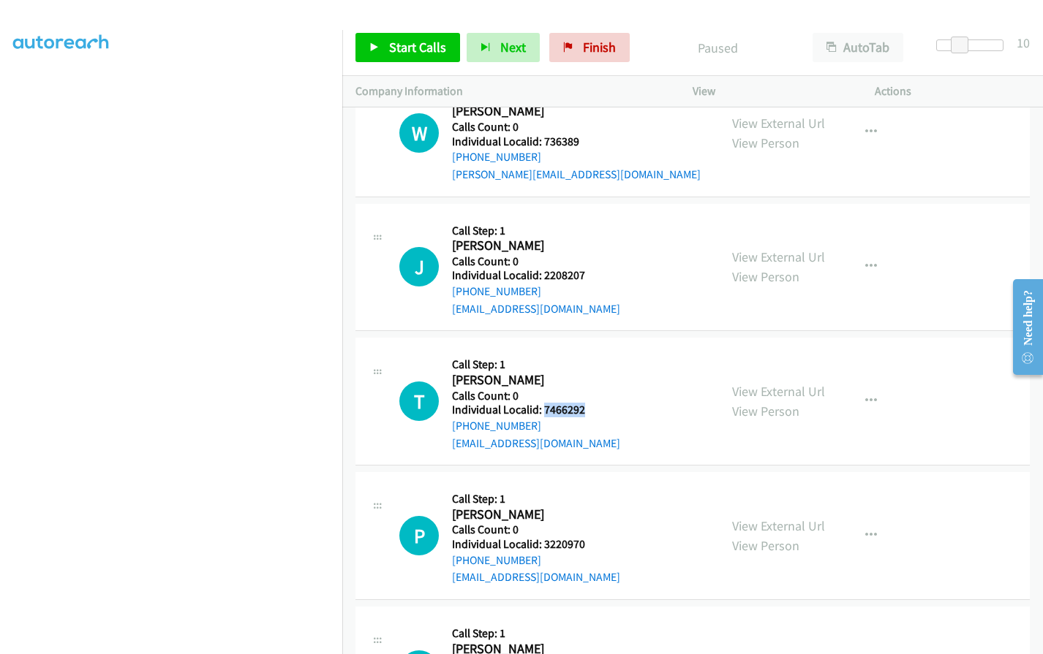
drag, startPoint x: 543, startPoint y: 393, endPoint x: 586, endPoint y: 390, distance: 43.3
click at [586, 390] on div "T Callback Scheduled Call Step: 1 Thomas Carlon America/Los_Angeles Calls Count…" at bounding box center [552, 401] width 306 height 101
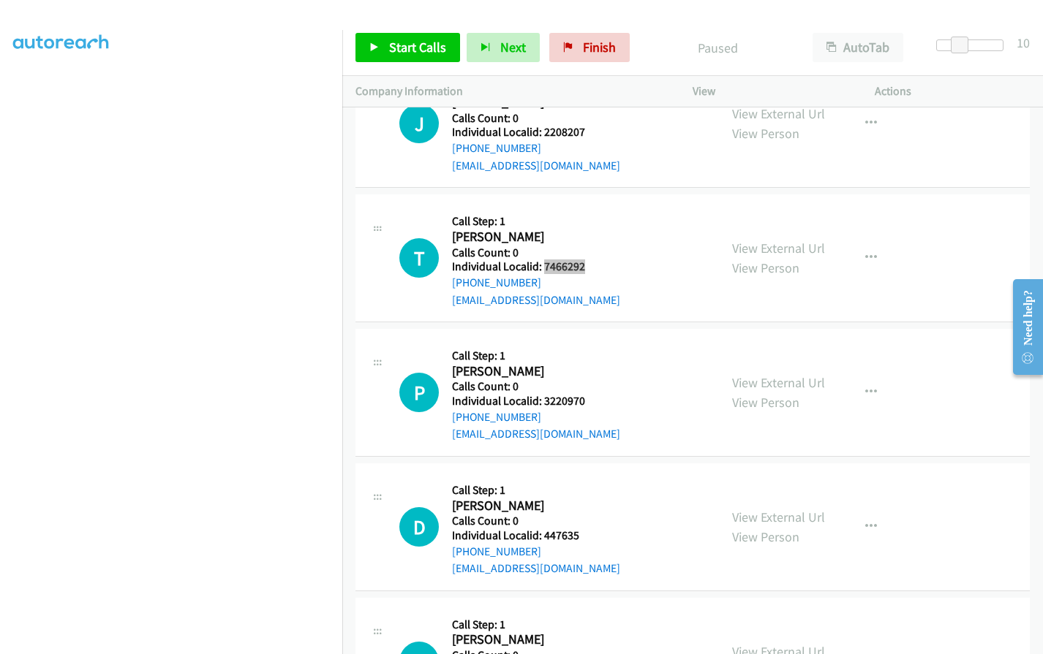
scroll to position [5748, 0]
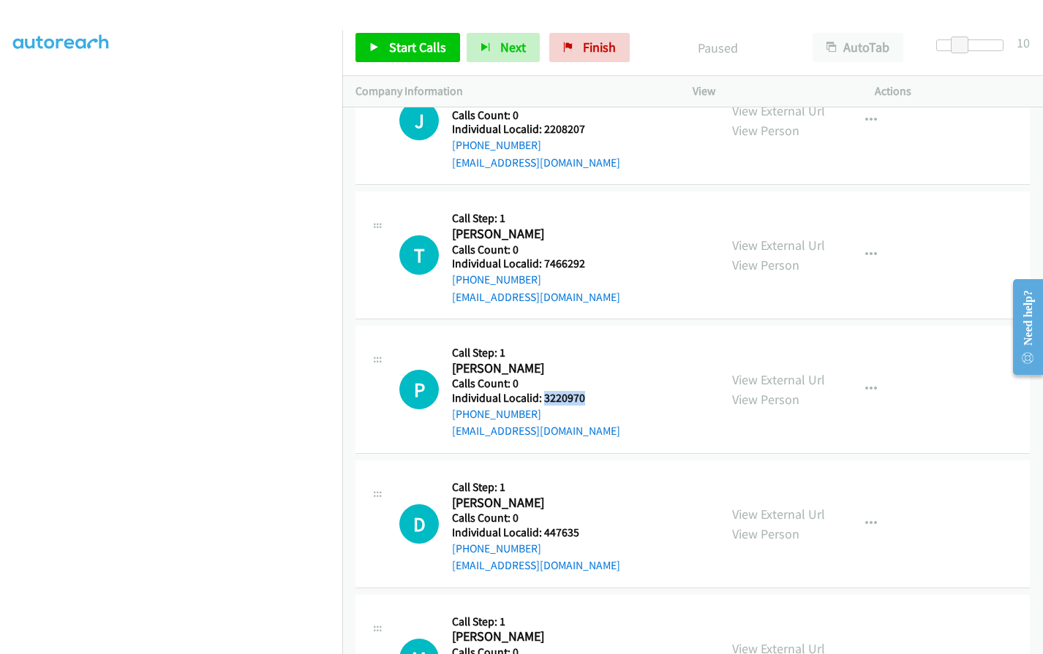
drag, startPoint x: 545, startPoint y: 380, endPoint x: 588, endPoint y: 379, distance: 43.1
click at [588, 379] on div "P Callback Scheduled Call Step: 1 Pete Cate America/Los_Angeles Calls Count: 0 …" at bounding box center [552, 389] width 306 height 101
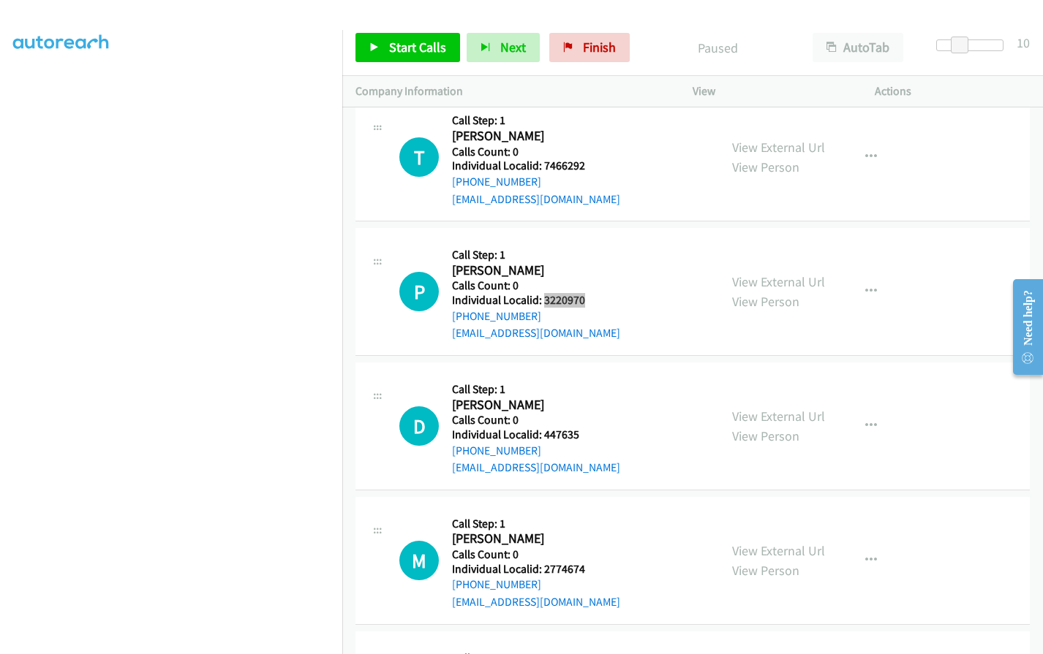
scroll to position [5857, 0]
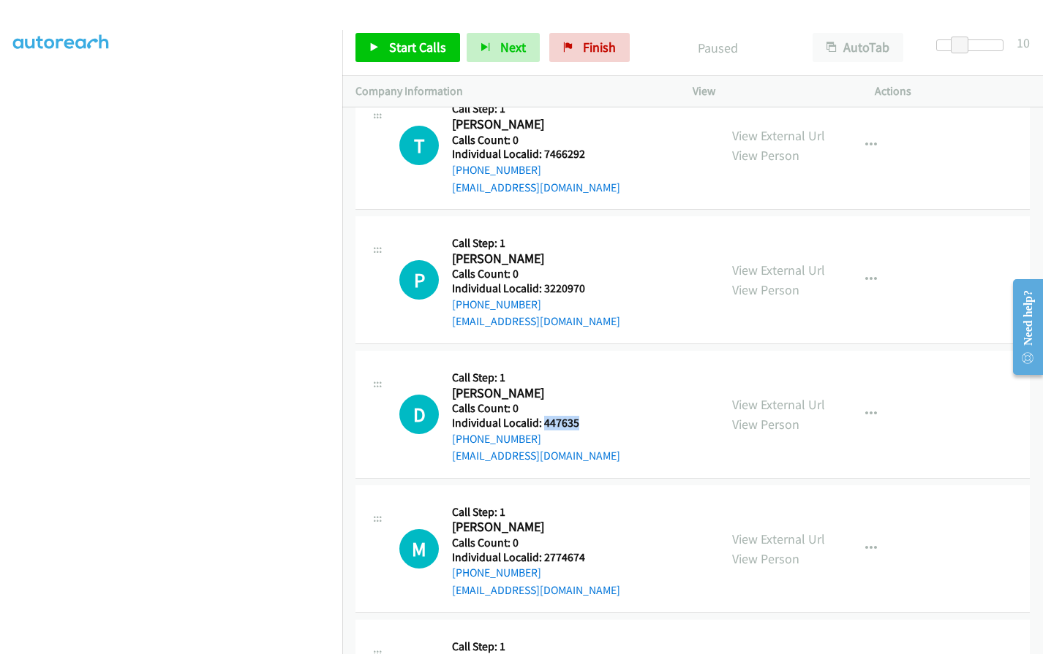
drag, startPoint x: 542, startPoint y: 408, endPoint x: 562, endPoint y: 407, distance: 20.5
click at [586, 404] on div "D Callback Scheduled Call Step: 1 Daniel Duarte America/Los_Angeles Calls Count…" at bounding box center [552, 414] width 306 height 101
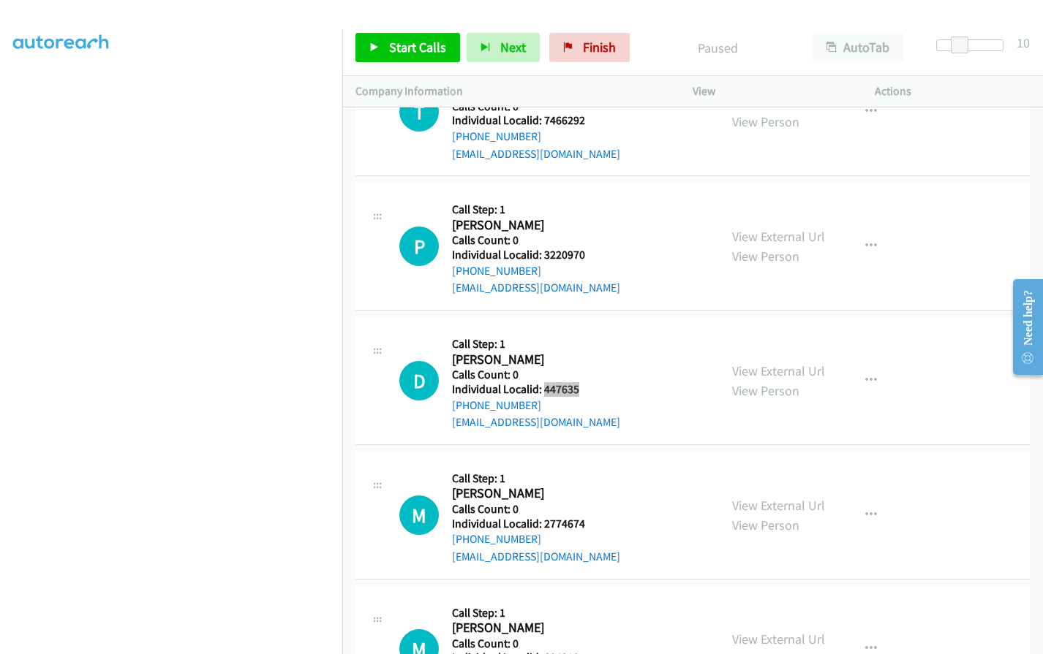
scroll to position [5985, 0]
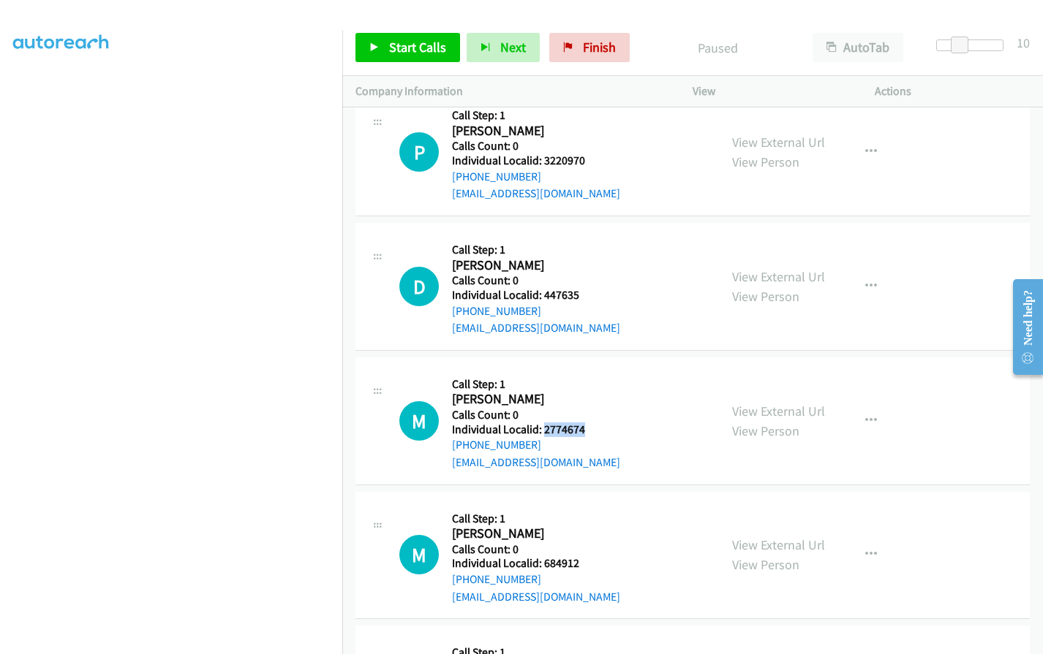
drag, startPoint x: 543, startPoint y: 412, endPoint x: 586, endPoint y: 409, distance: 43.2
click at [586, 423] on h5 "Individual Localid: 2774674" at bounding box center [536, 430] width 168 height 15
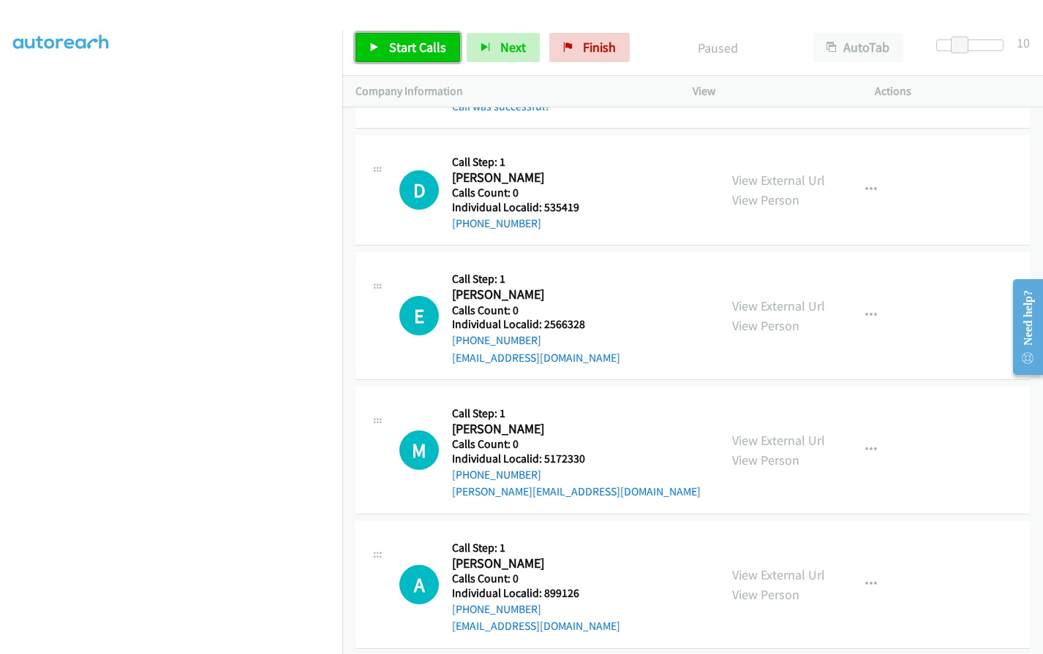
scroll to position [4888, 0]
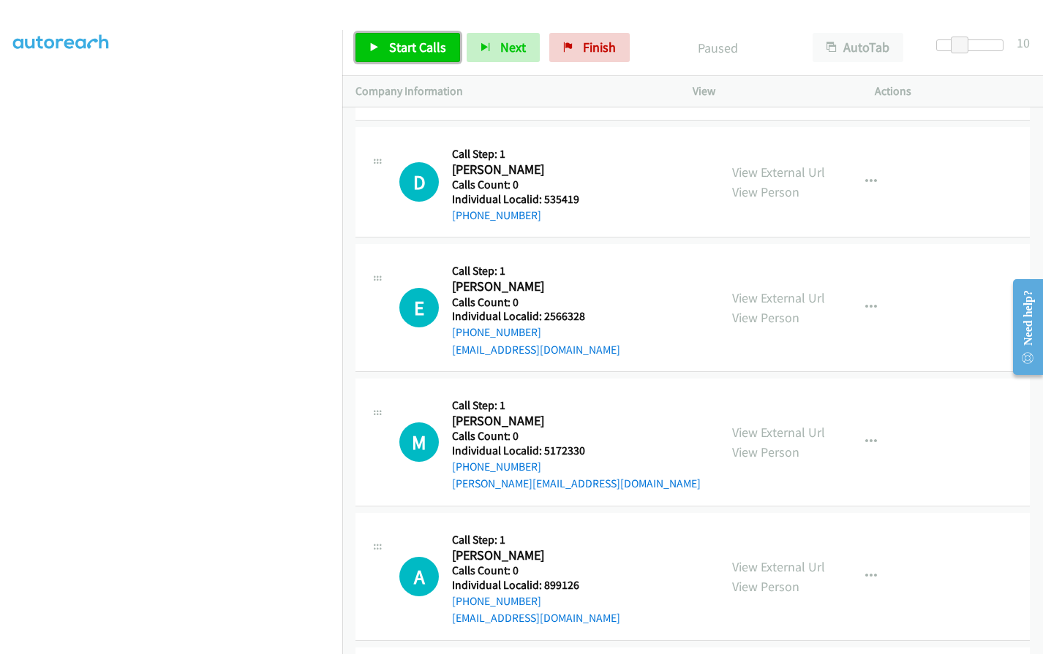
click at [421, 48] on span "Start Calls" at bounding box center [417, 47] width 57 height 17
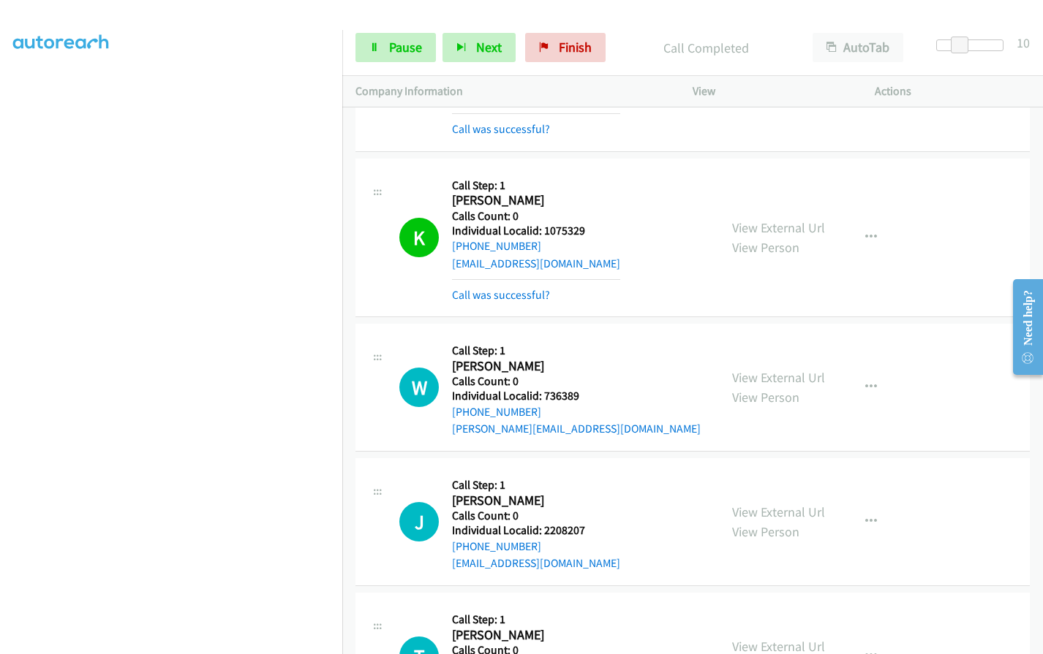
scroll to position [5473, 0]
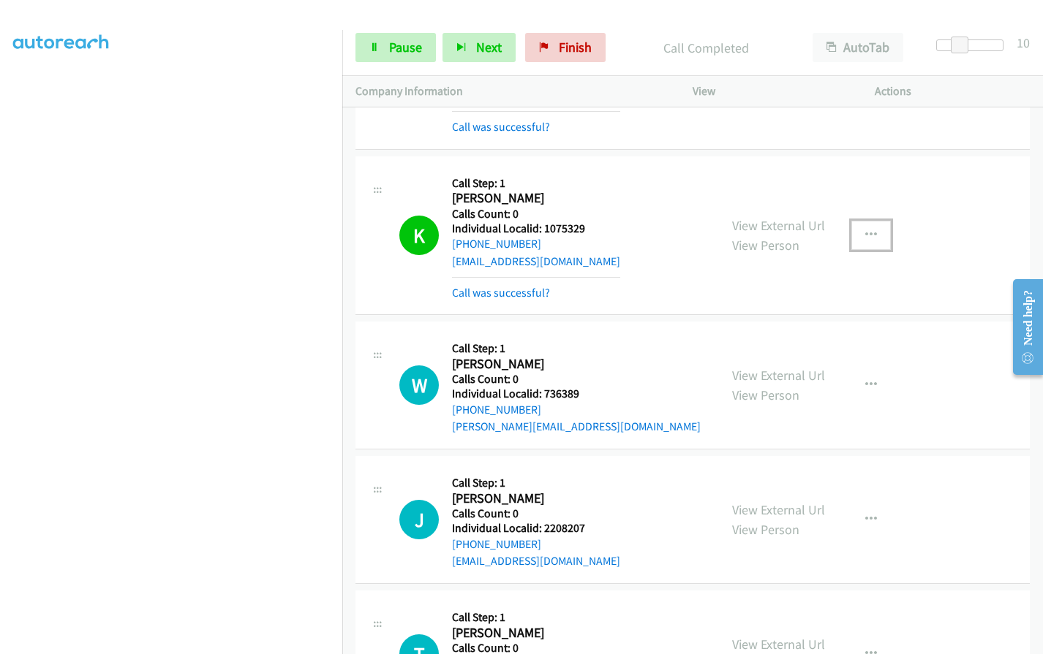
click at [880, 221] on button "button" at bounding box center [870, 235] width 39 height 29
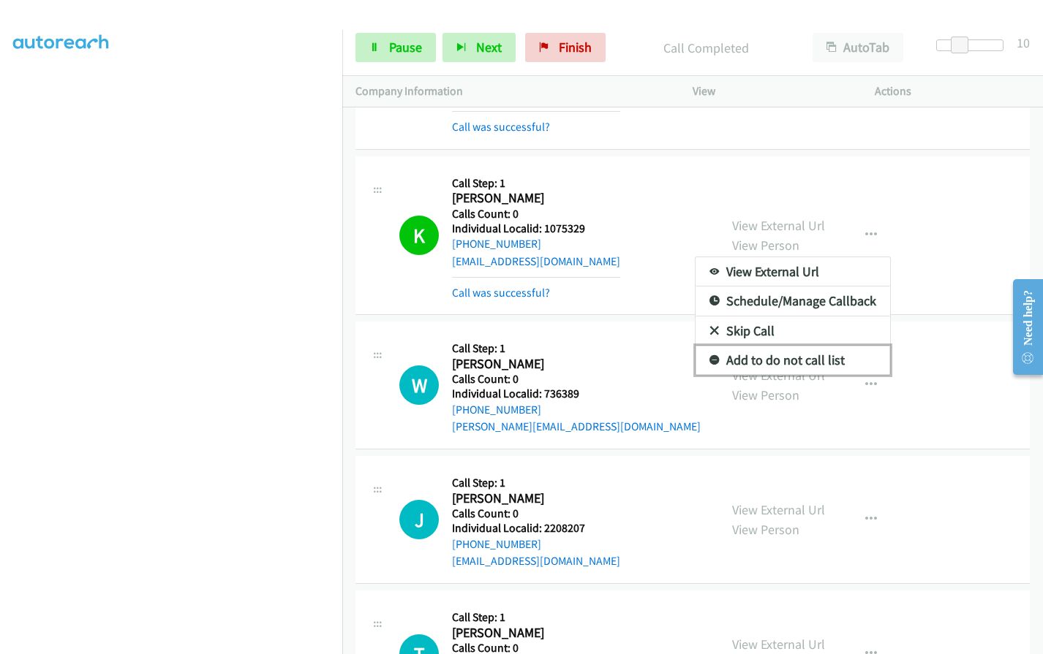
drag, startPoint x: 709, startPoint y: 344, endPoint x: 632, endPoint y: 351, distance: 77.9
click at [709, 356] on icon at bounding box center [714, 361] width 10 height 10
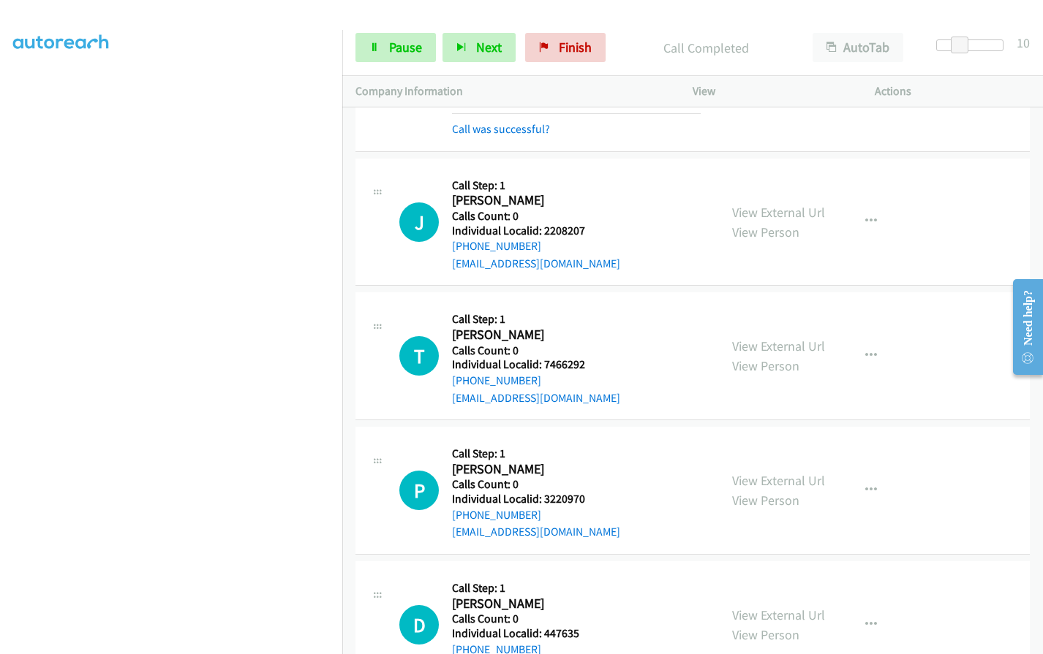
scroll to position [5821, 0]
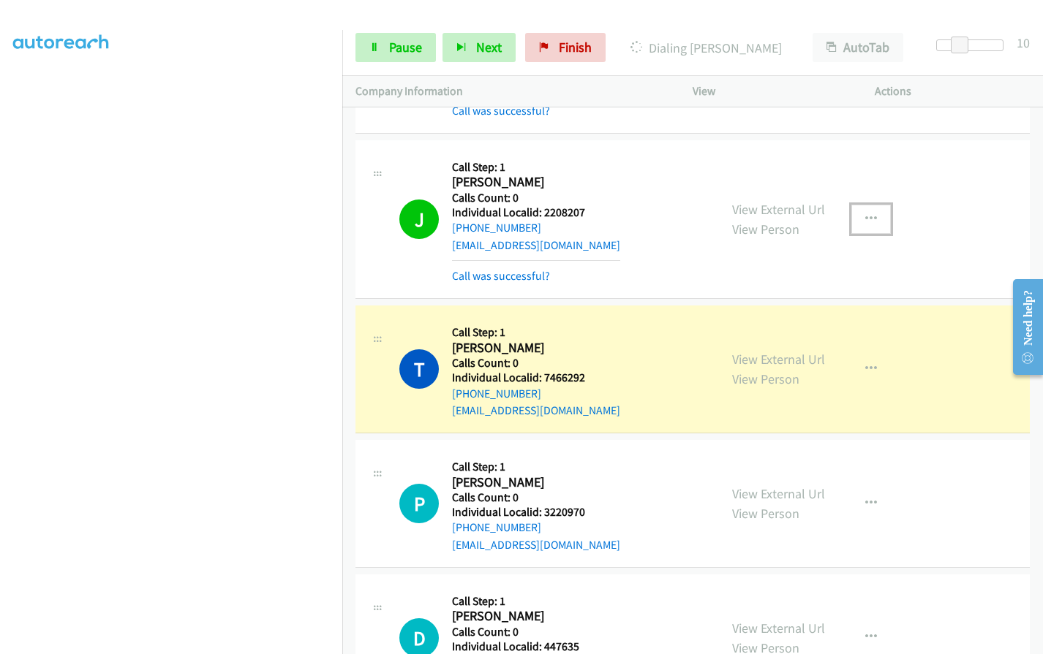
click at [872, 205] on button "button" at bounding box center [870, 219] width 39 height 29
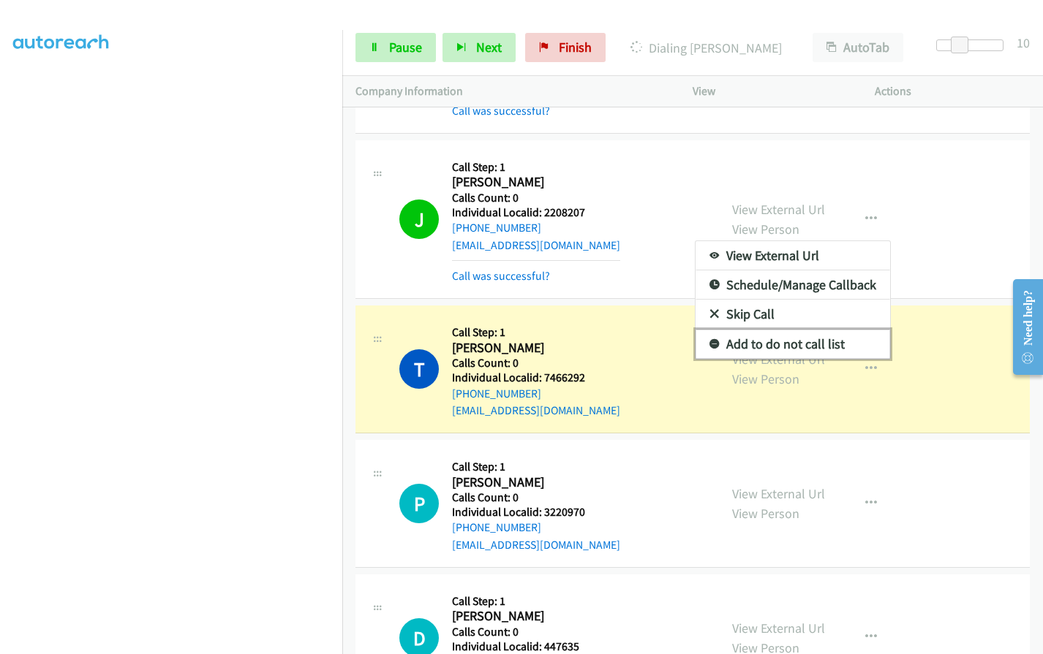
click at [709, 340] on icon at bounding box center [714, 345] width 10 height 10
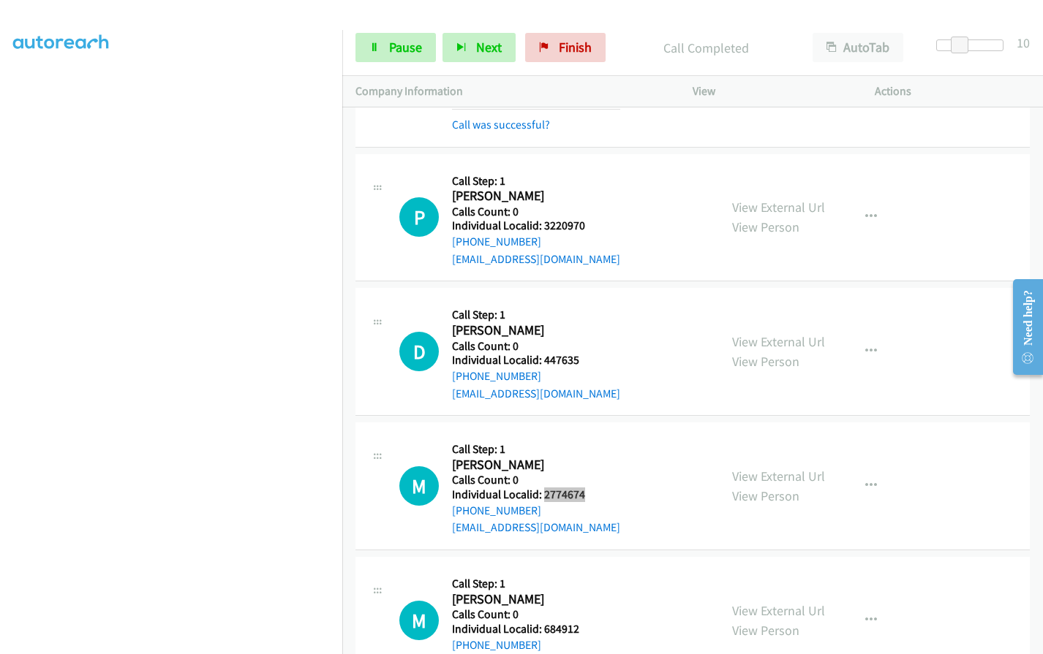
scroll to position [6150, 0]
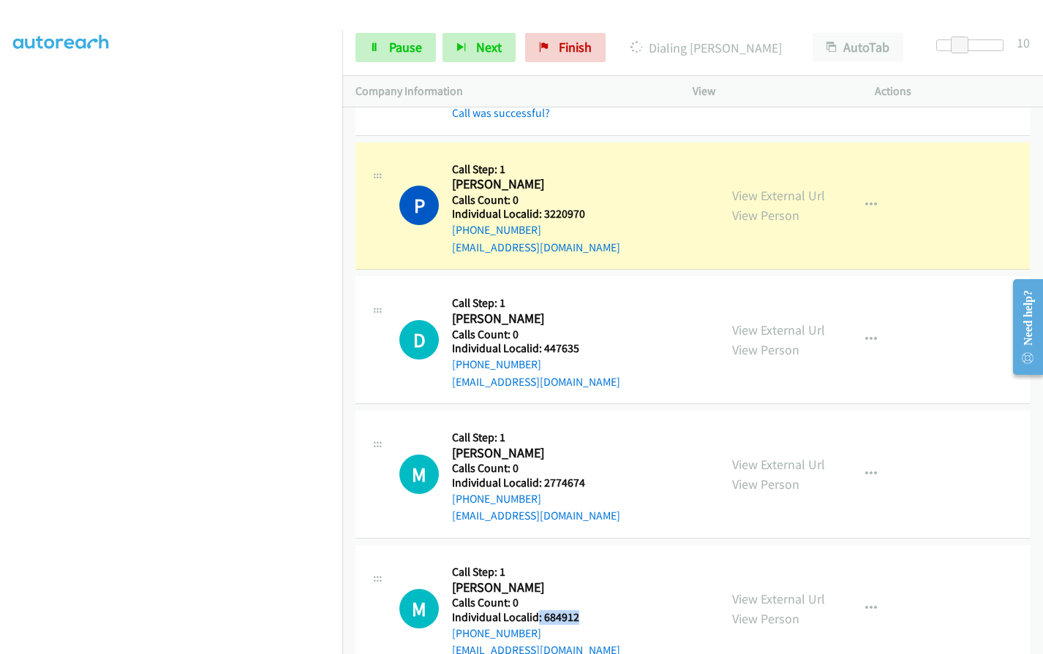
drag, startPoint x: 538, startPoint y: 600, endPoint x: 590, endPoint y: 597, distance: 52.0
click at [590, 597] on div "M Callback Scheduled Call Step: 1 Michael Pike America/Chicago Calls Count: 0 I…" at bounding box center [552, 609] width 306 height 101
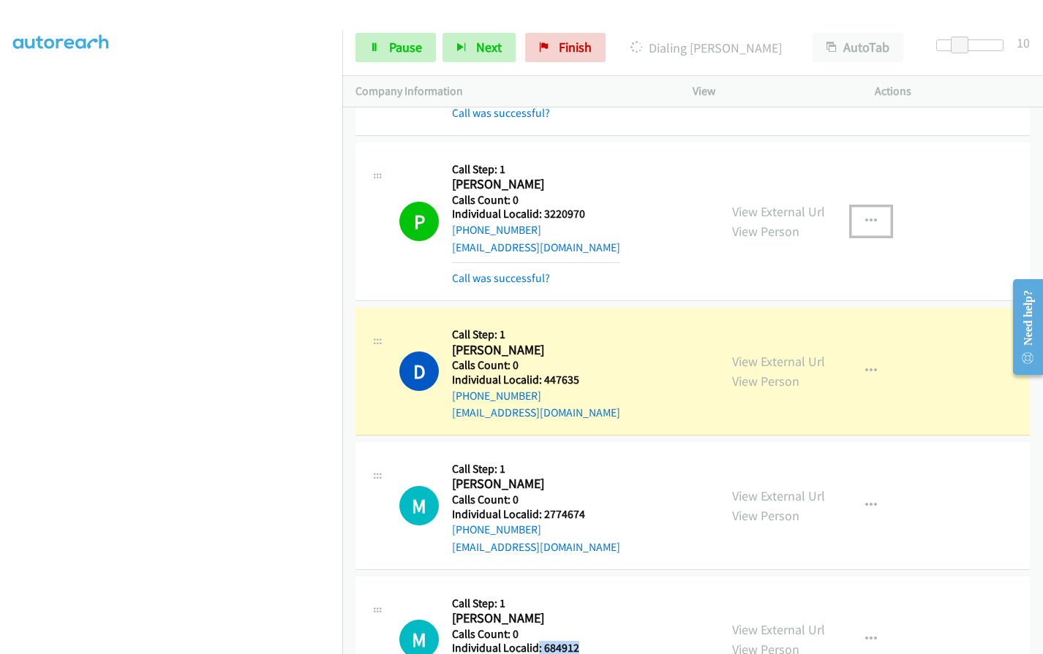
click at [865, 216] on icon "button" at bounding box center [871, 222] width 12 height 12
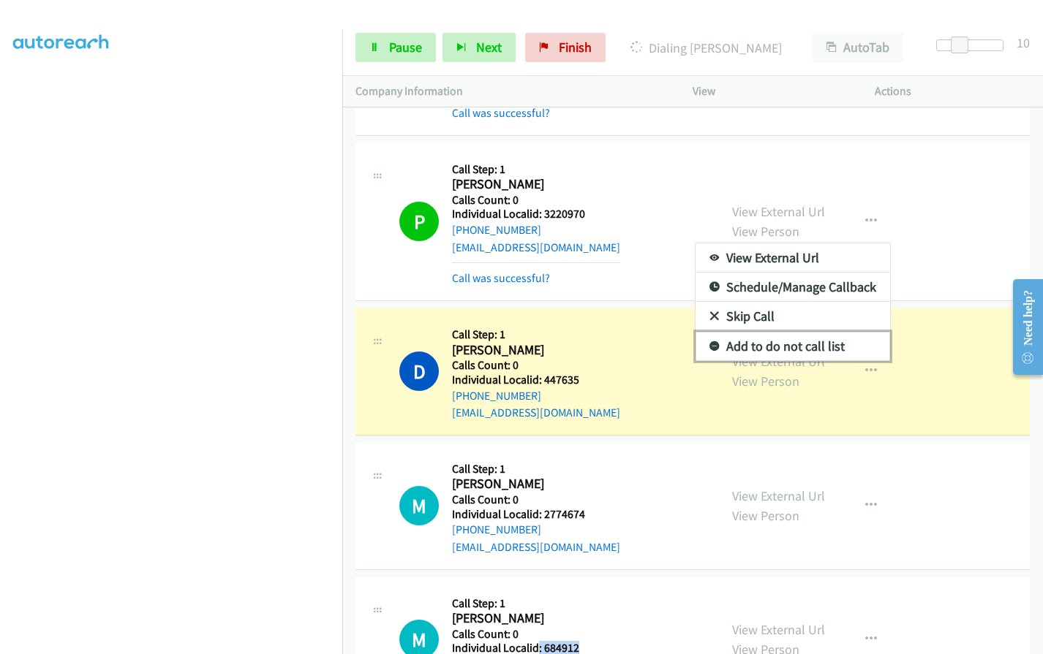
click at [709, 342] on icon at bounding box center [714, 347] width 10 height 10
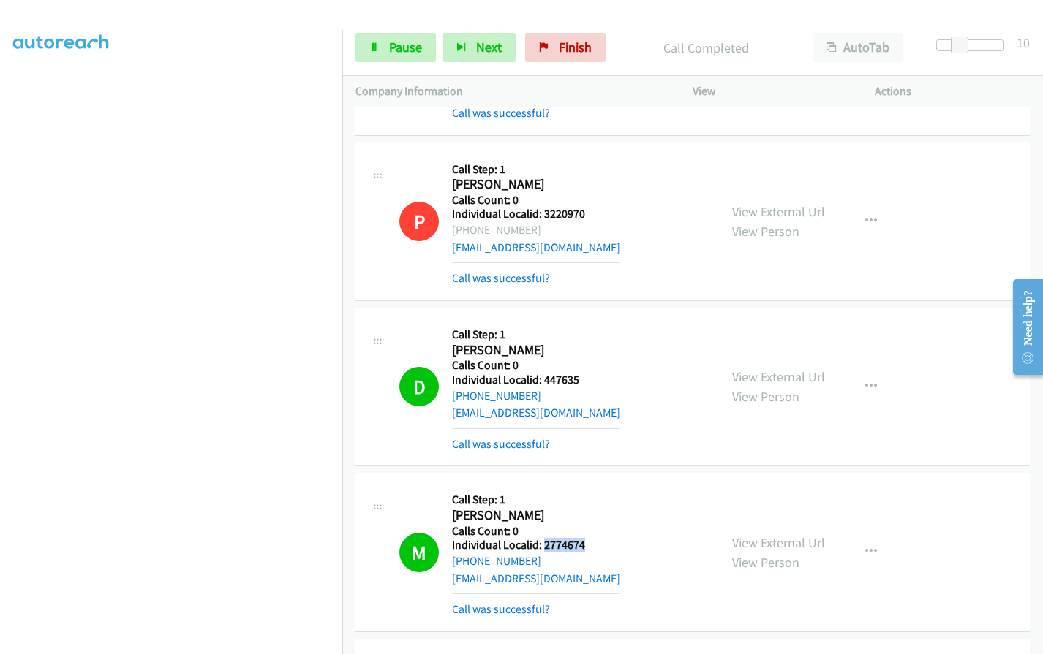
drag, startPoint x: 551, startPoint y: 526, endPoint x: 577, endPoint y: 529, distance: 25.7
click at [587, 538] on h5 "Individual Localid: 2774674" at bounding box center [536, 545] width 168 height 15
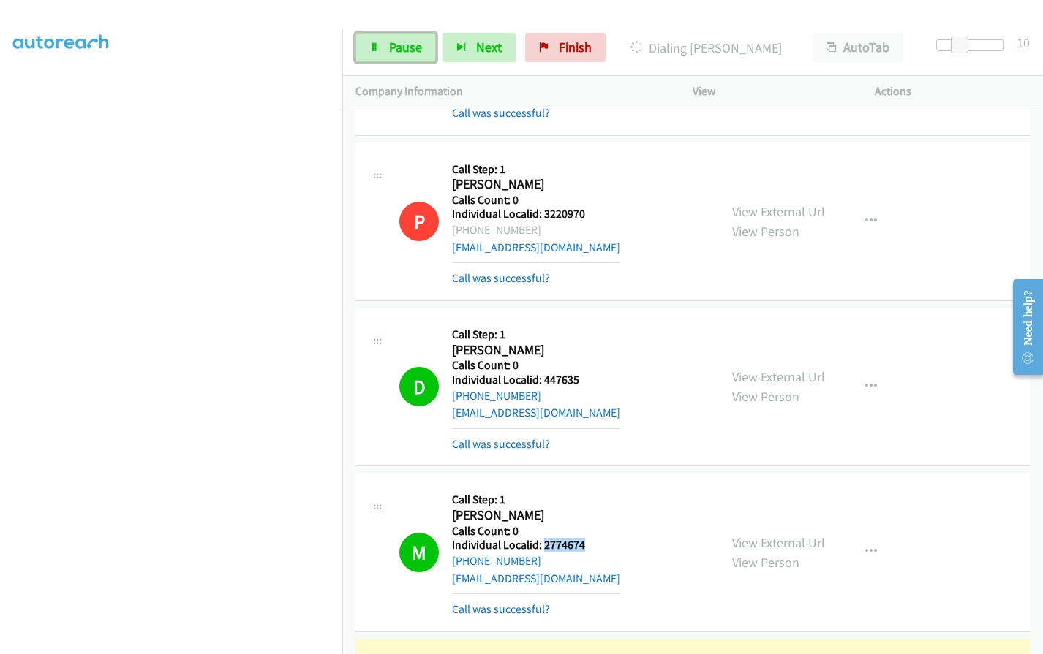
drag, startPoint x: 406, startPoint y: 45, endPoint x: 233, endPoint y: 0, distance: 179.0
click at [406, 45] on span "Pause" at bounding box center [405, 47] width 33 height 17
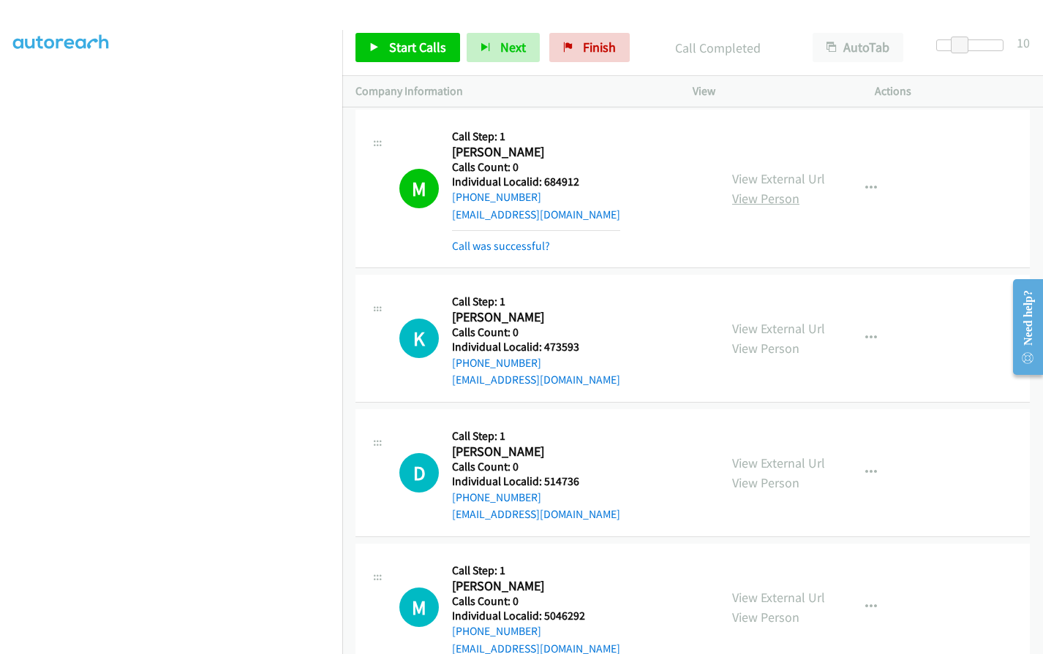
scroll to position [6680, 0]
click at [865, 182] on icon "button" at bounding box center [871, 188] width 12 height 12
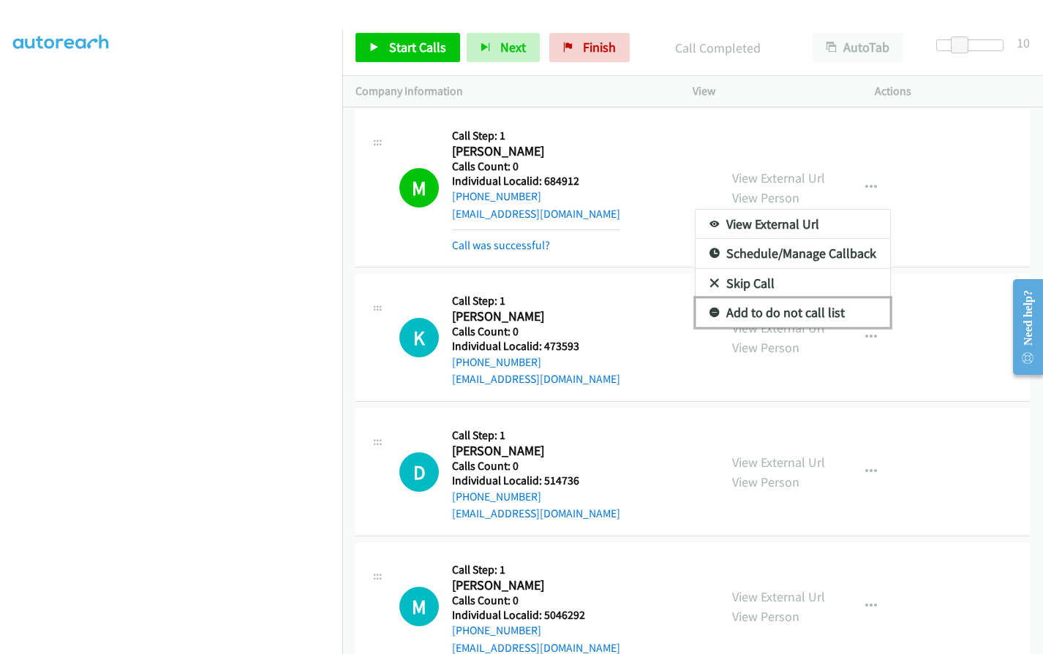
click at [709, 309] on icon at bounding box center [714, 314] width 10 height 10
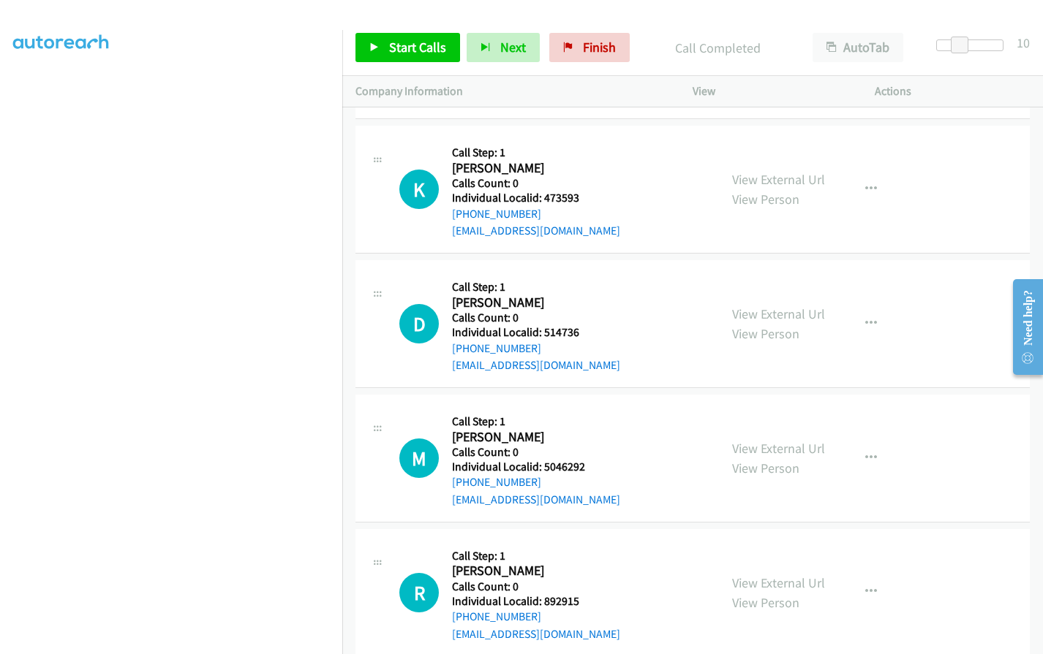
scroll to position [6844, 0]
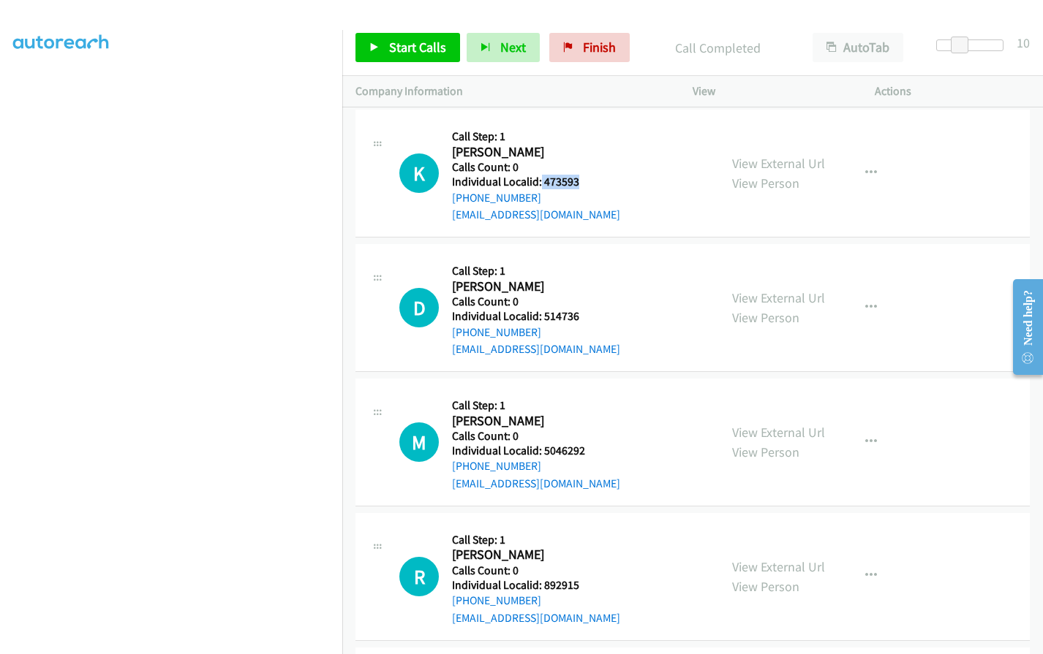
drag, startPoint x: 543, startPoint y: 167, endPoint x: 584, endPoint y: 162, distance: 41.9
click at [584, 162] on div "K Callback Scheduled Call Step: 1 Kirk Wittorff America/Los_Angeles Calls Count…" at bounding box center [552, 173] width 306 height 101
drag, startPoint x: 541, startPoint y: 297, endPoint x: 581, endPoint y: 297, distance: 39.5
click at [581, 297] on div "D Callback Scheduled Call Step: 1 David Brady America/Los_Angeles Calls Count: …" at bounding box center [552, 307] width 306 height 101
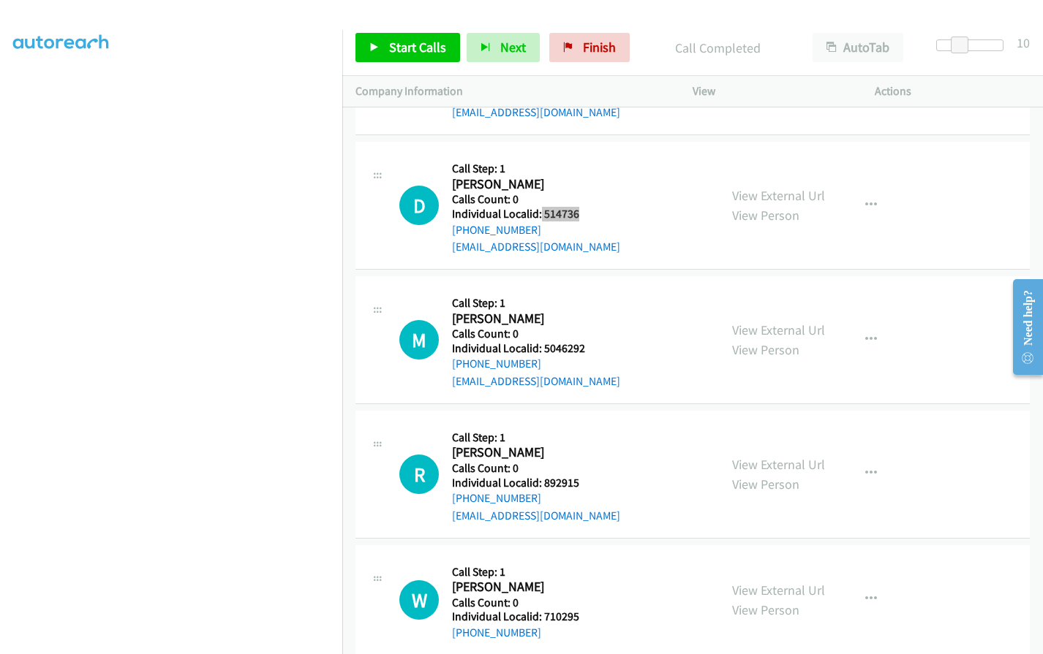
scroll to position [6954, 0]
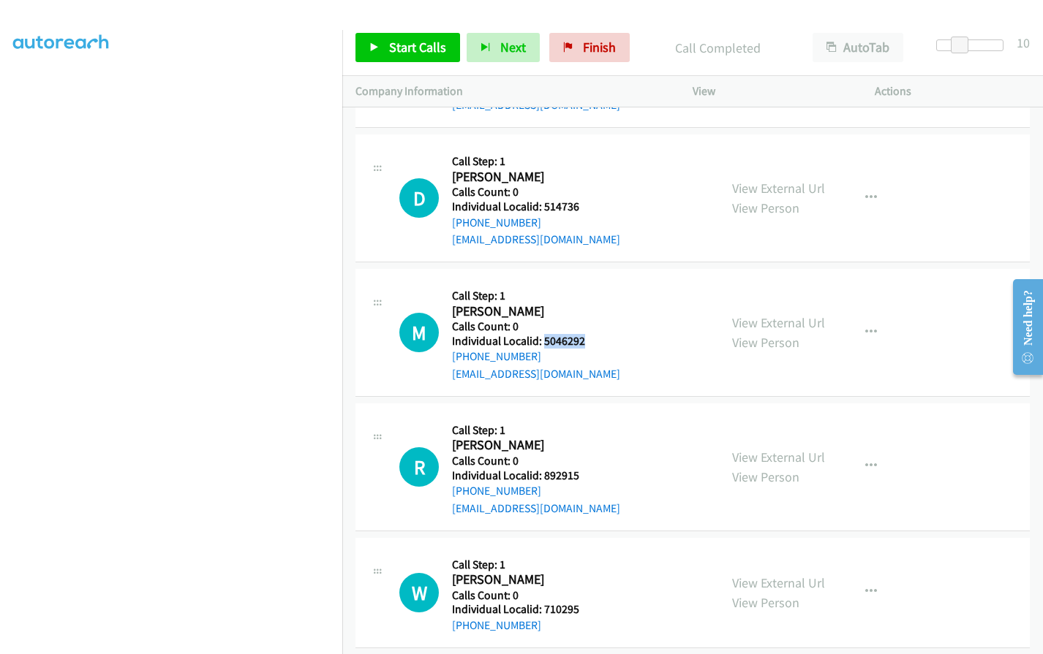
drag, startPoint x: 543, startPoint y: 320, endPoint x: 582, endPoint y: 320, distance: 38.8
click at [582, 334] on h5 "Individual Localid: 5046292" at bounding box center [536, 341] width 168 height 15
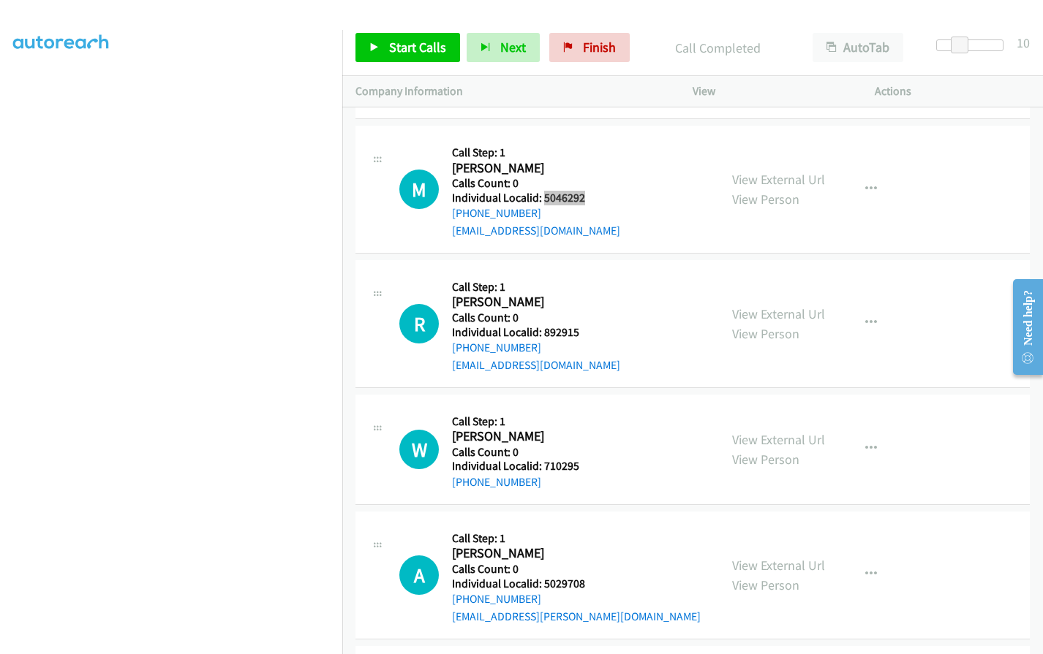
scroll to position [7119, 0]
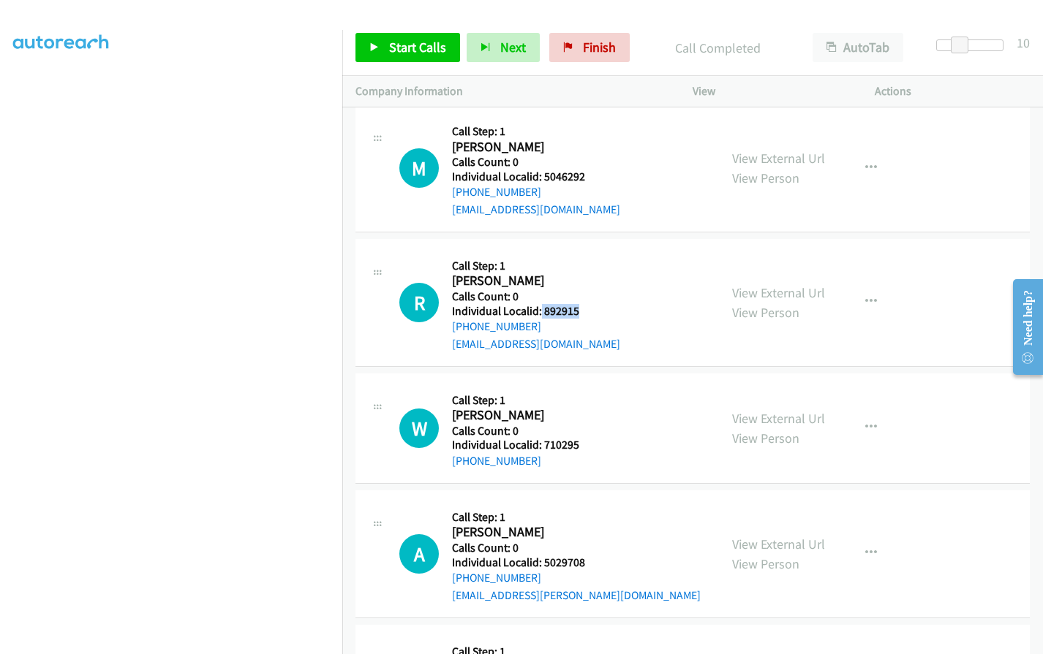
drag, startPoint x: 540, startPoint y: 293, endPoint x: 582, endPoint y: 292, distance: 41.7
click at [582, 304] on h5 "Individual Localid: 892915" at bounding box center [536, 311] width 168 height 15
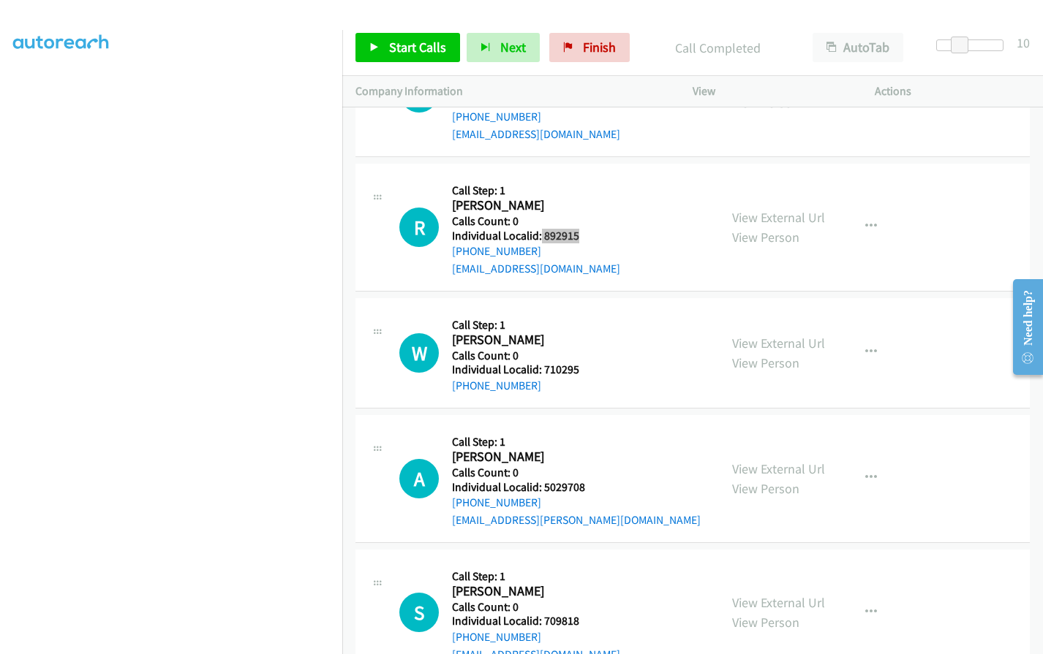
scroll to position [7210, 0]
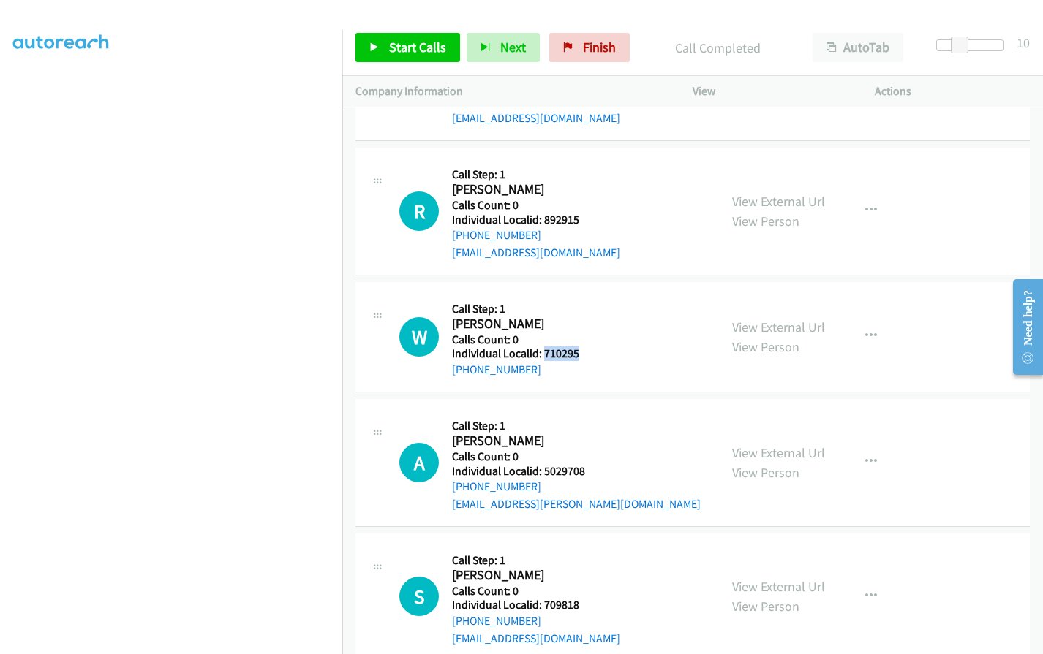
drag, startPoint x: 543, startPoint y: 334, endPoint x: 582, endPoint y: 334, distance: 38.8
click at [582, 334] on div "W Callback Scheduled Call Step: 1 William Rhegness America/Chicago Calls Count:…" at bounding box center [552, 336] width 306 height 83
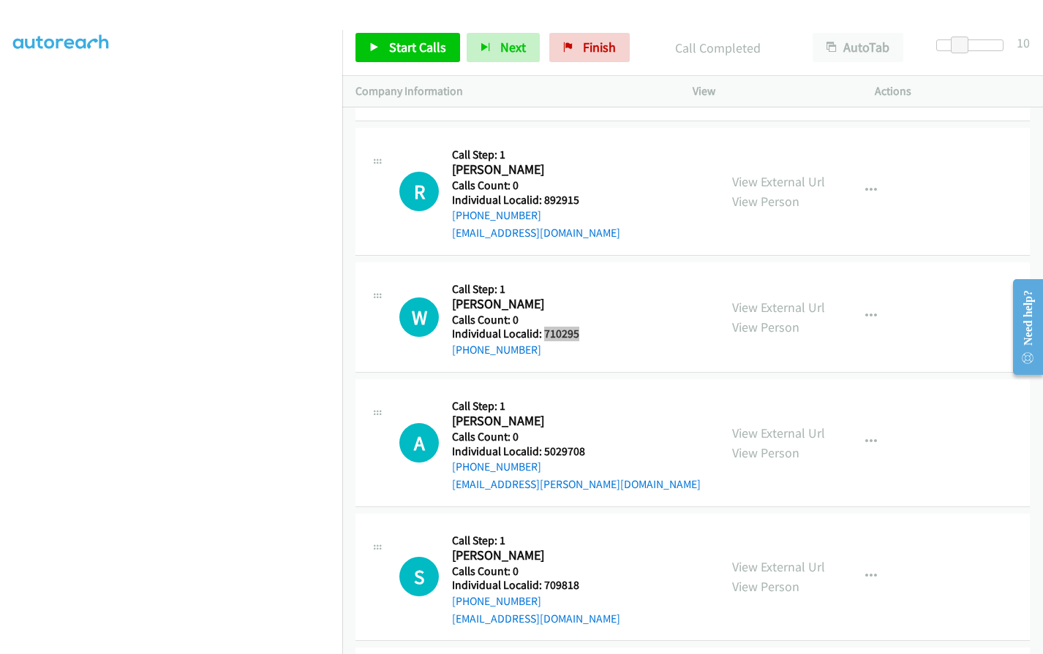
scroll to position [7320, 0]
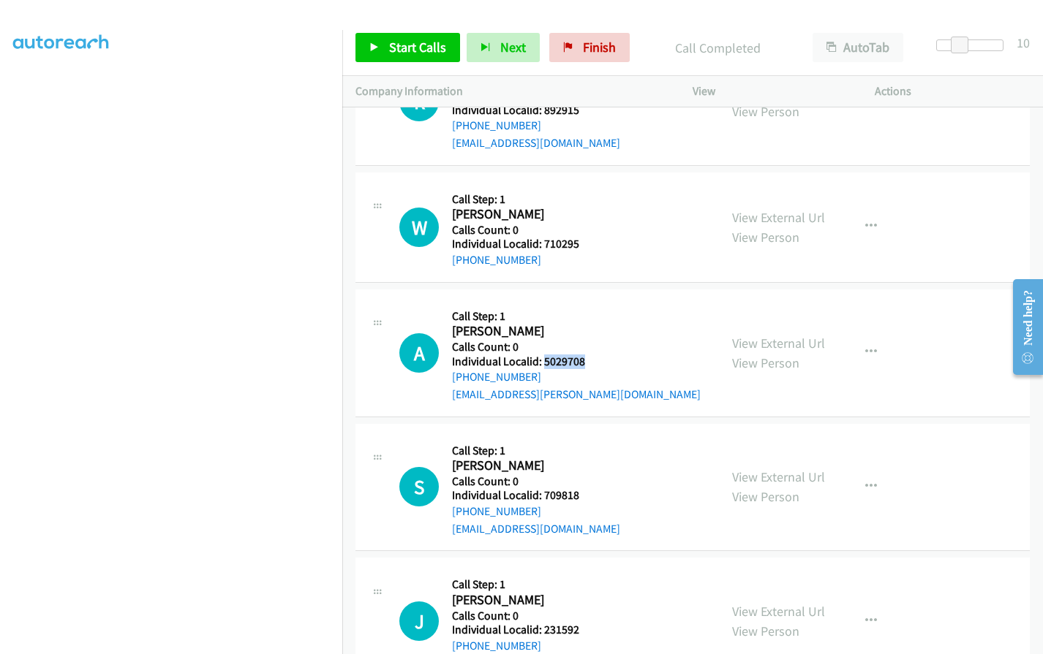
drag, startPoint x: 543, startPoint y: 344, endPoint x: 589, endPoint y: 339, distance: 45.5
click at [589, 339] on div "A Callback Scheduled Call Step: 1 Allan Van Vaerenbergh America/New_York Calls …" at bounding box center [552, 353] width 306 height 101
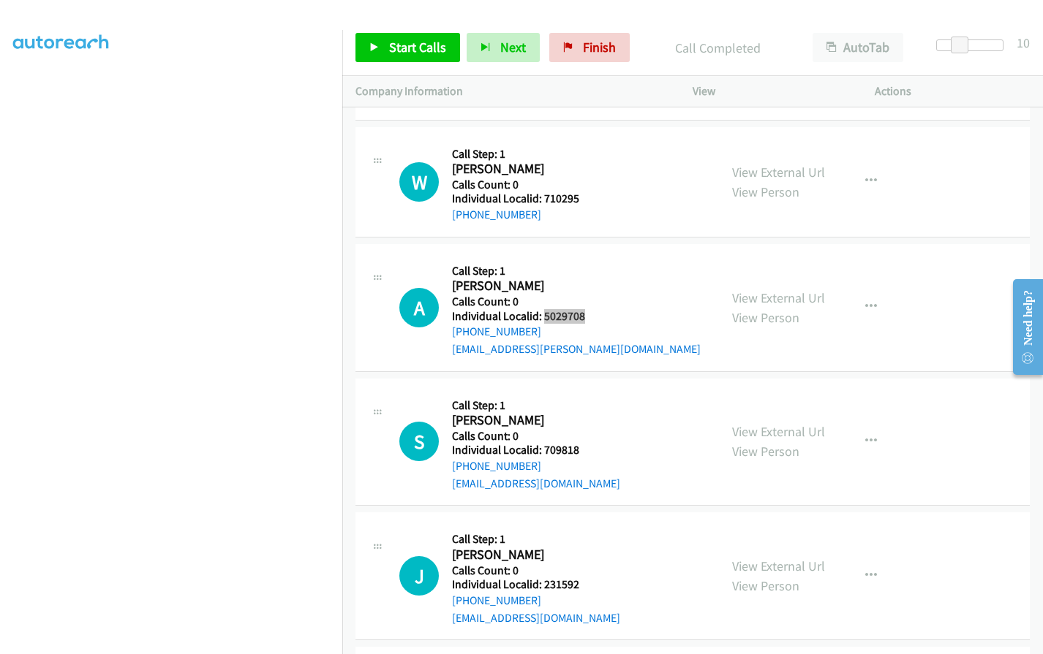
scroll to position [7375, 0]
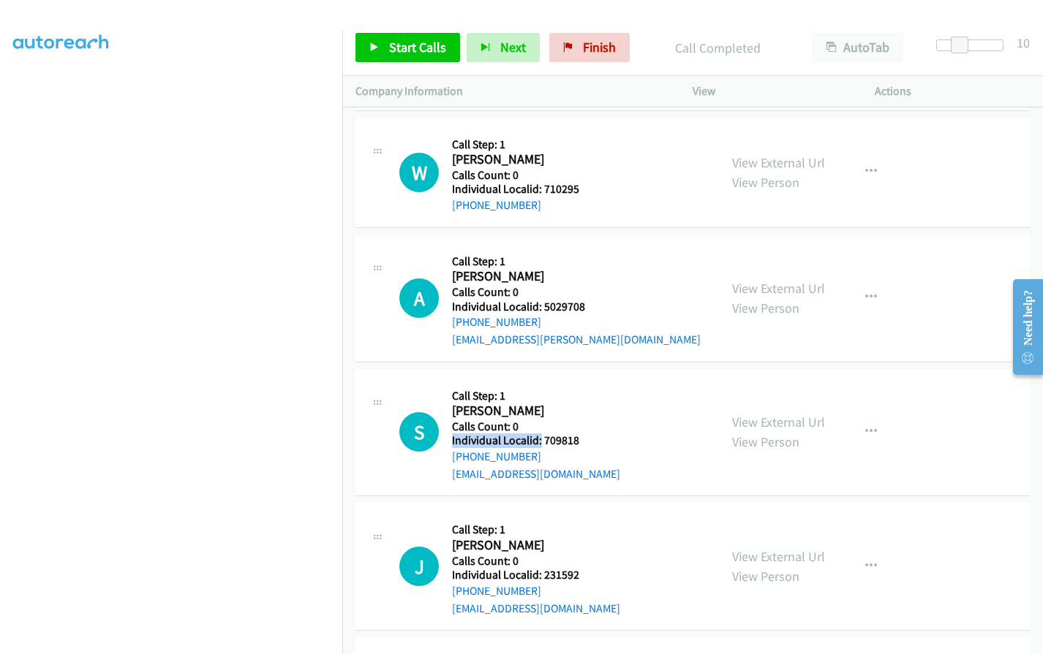
drag, startPoint x: 540, startPoint y: 423, endPoint x: 567, endPoint y: 420, distance: 27.3
click at [595, 416] on div "S Callback Scheduled Call Step: 1 Steve Hannon America/New_York Calls Count: 0 …" at bounding box center [552, 432] width 306 height 101
